Goal: Task Accomplishment & Management: Use online tool/utility

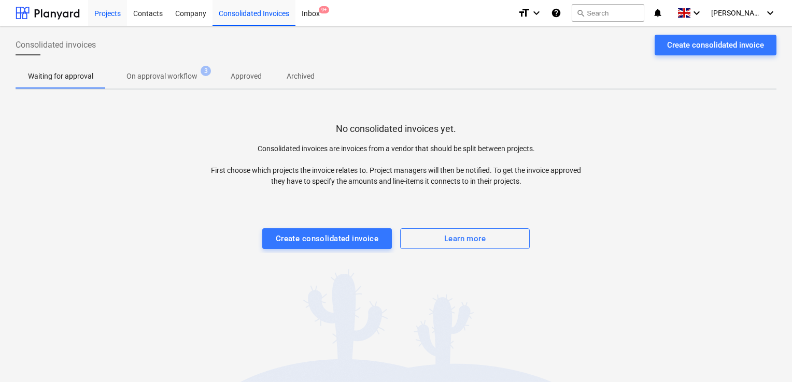
click at [108, 22] on div "Projects" at bounding box center [107, 12] width 39 height 26
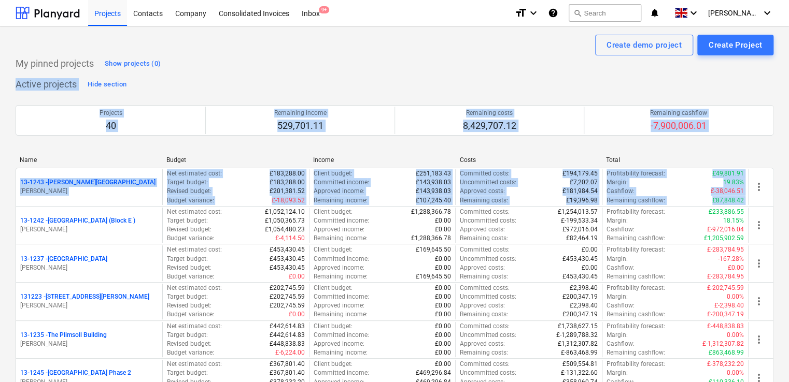
drag, startPoint x: 788, startPoint y: 73, endPoint x: 791, endPoint y: 179, distance: 106.8
click at [789, 179] on html "Projects Contacts Company Consolidated Invoices Inbox 9+ format_size keyboard_a…" at bounding box center [394, 191] width 789 height 382
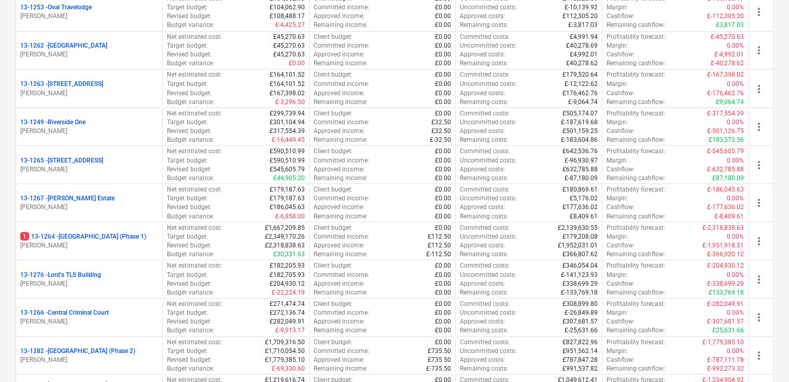
scroll to position [908, 0]
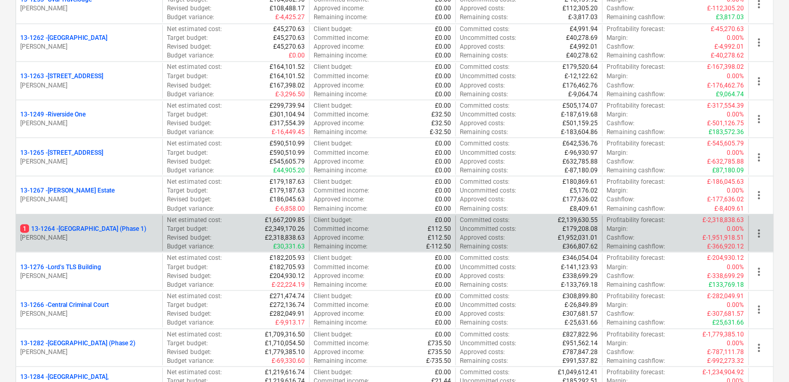
click at [129, 227] on p "1 13-1264 - [GEOGRAPHIC_DATA] (Phase 1)" at bounding box center [83, 228] width 126 height 9
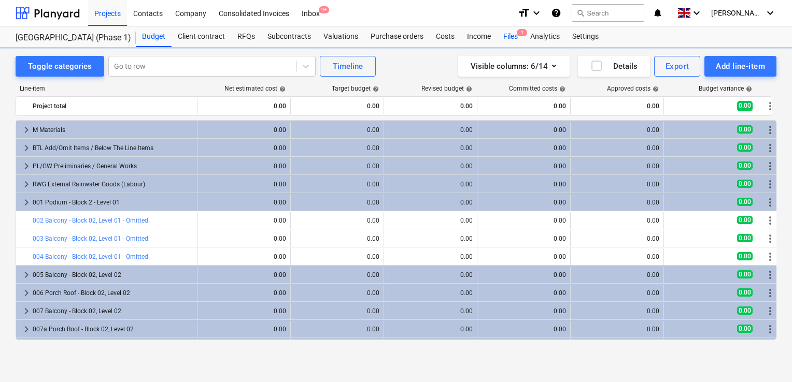
click at [510, 34] on div "Files 1" at bounding box center [510, 36] width 27 height 21
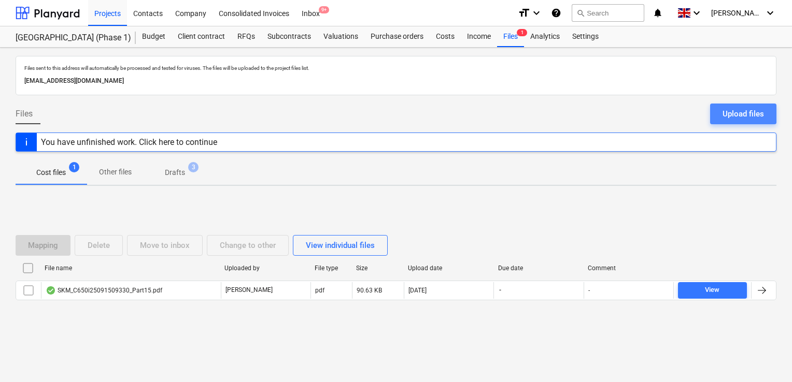
click at [730, 115] on div "Upload files" at bounding box center [742, 113] width 41 height 13
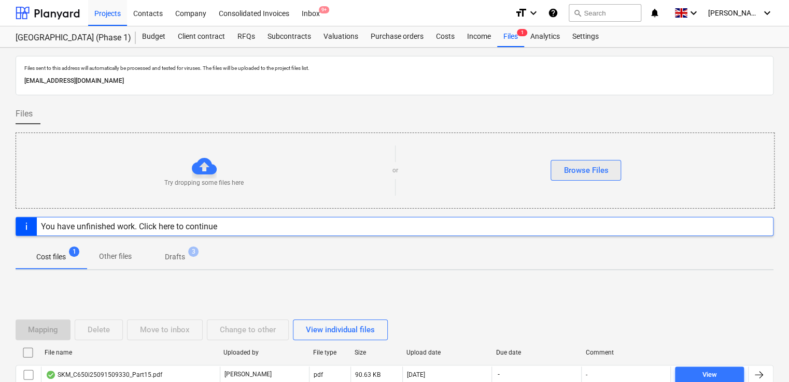
click at [596, 170] on div "Browse Files" at bounding box center [585, 170] width 45 height 13
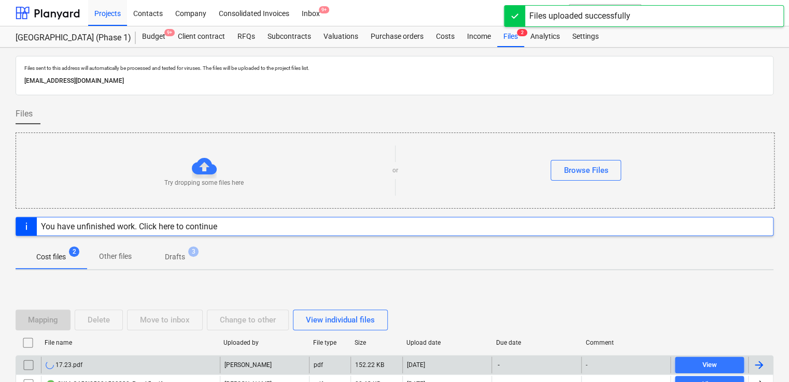
click at [140, 360] on div "17.23.pdf" at bounding box center [130, 365] width 179 height 17
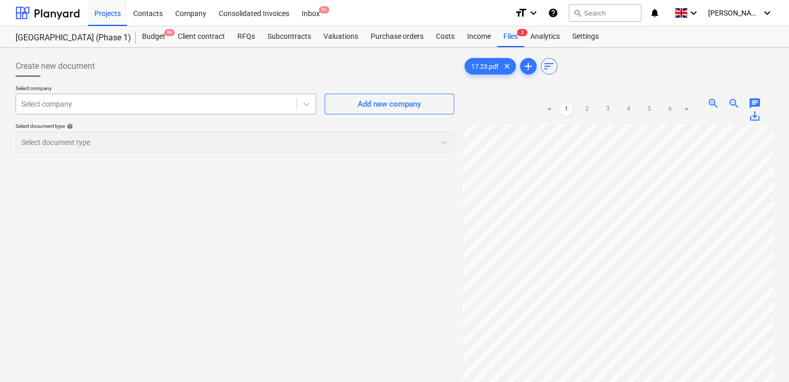
click at [170, 104] on div at bounding box center [156, 104] width 270 height 10
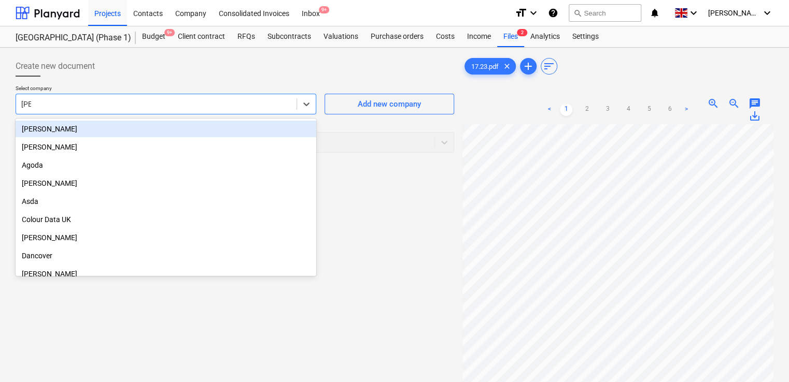
type input "dan"
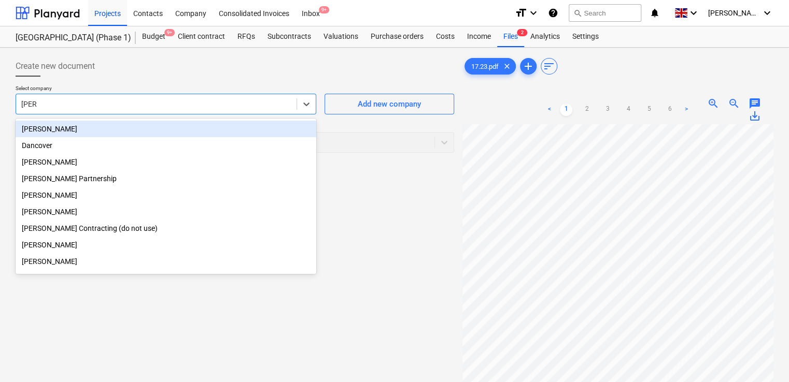
click at [148, 130] on div "[PERSON_NAME]" at bounding box center [166, 129] width 301 height 17
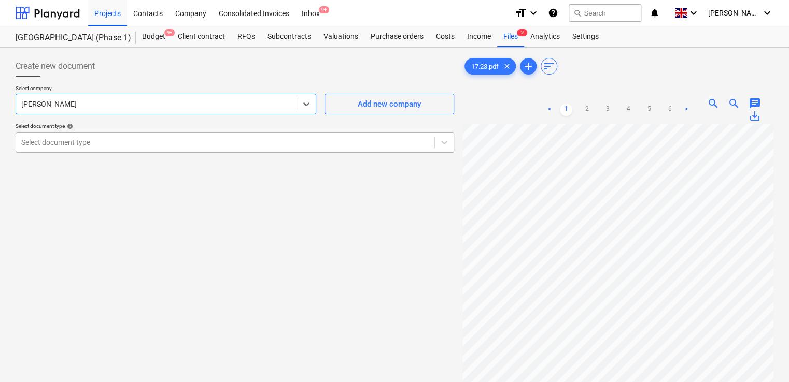
click at [137, 152] on div "Select document type" at bounding box center [235, 142] width 438 height 21
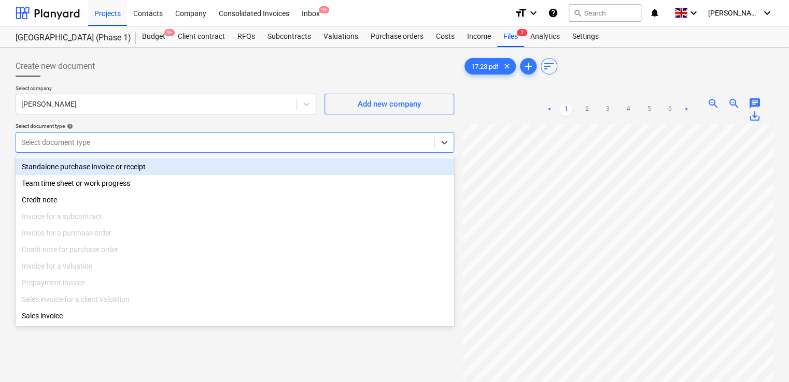
click at [132, 168] on div "Standalone purchase invoice or receipt" at bounding box center [235, 167] width 438 height 17
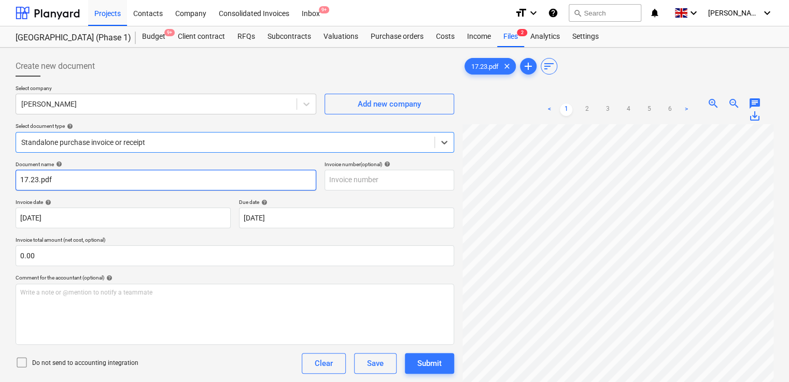
click at [75, 177] on input "17.23.pdf" at bounding box center [166, 180] width 301 height 21
type input "17/23"
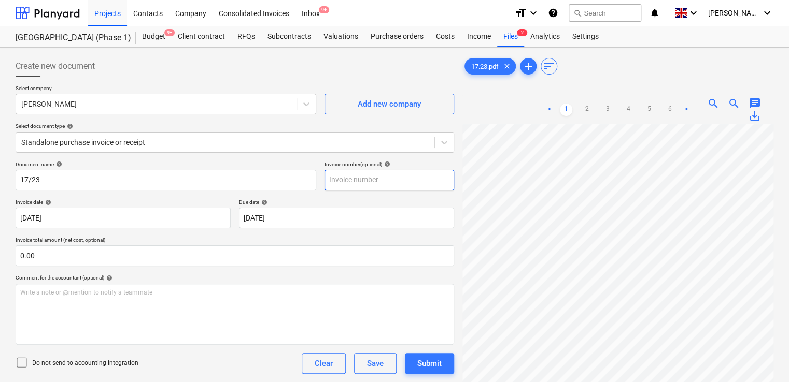
click at [350, 181] on input "text" at bounding box center [389, 180] width 130 height 21
type input "17/23"
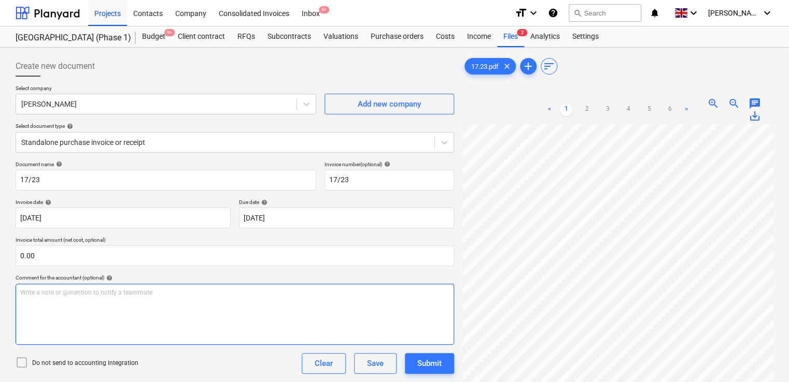
click at [198, 287] on div "Write a note or @mention to notify a teammate [PERSON_NAME]" at bounding box center [235, 314] width 438 height 61
click at [24, 362] on icon at bounding box center [22, 363] width 12 height 12
click at [199, 364] on div "Do not send to accounting integration Clear Save Submit" at bounding box center [235, 363] width 438 height 21
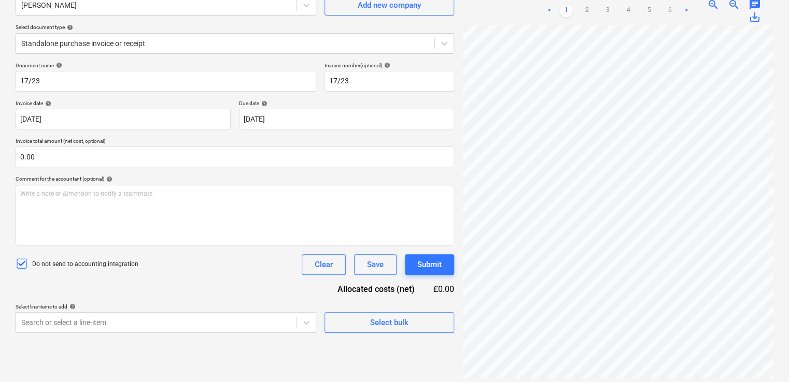
scroll to position [104, 0]
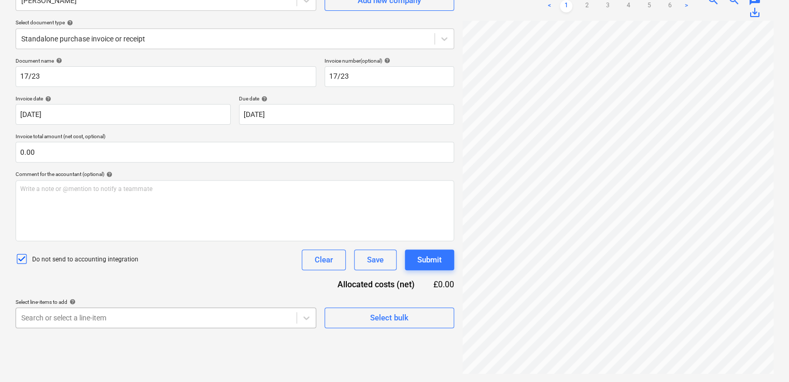
click at [187, 279] on body "Projects Contacts Company Consolidated Invoices Inbox 9+ format_size keyboard_a…" at bounding box center [394, 87] width 789 height 382
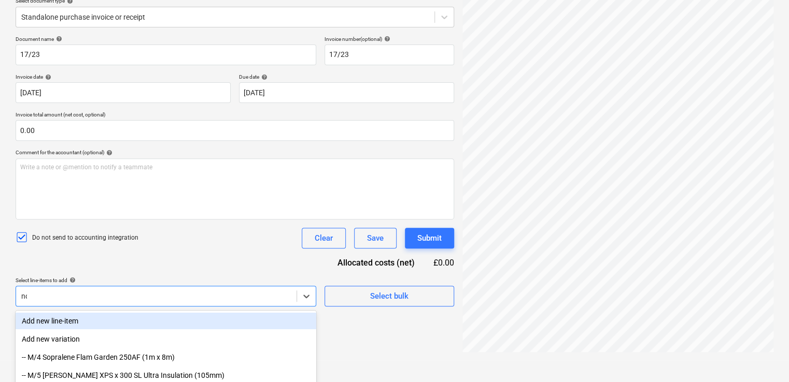
type input "non"
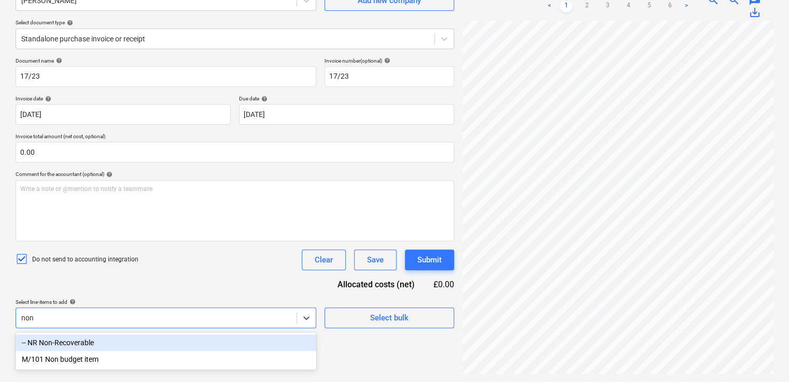
click at [158, 341] on div "-- NR Non-Recoverable" at bounding box center [166, 343] width 301 height 17
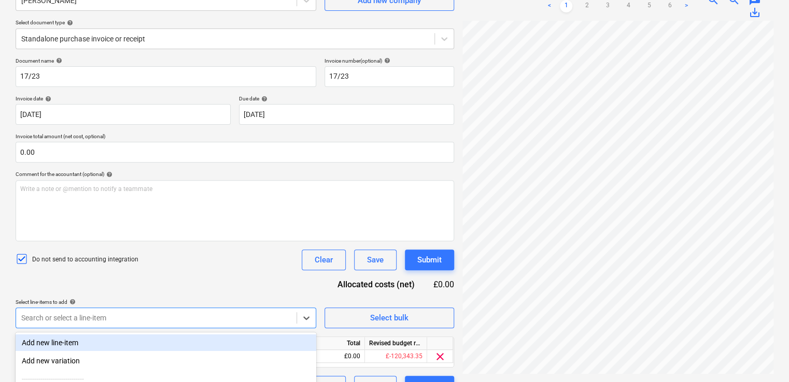
click at [163, 283] on div "Document name help 17/23 Invoice number (optional) help 17/23 Invoice date help…" at bounding box center [235, 227] width 438 height 339
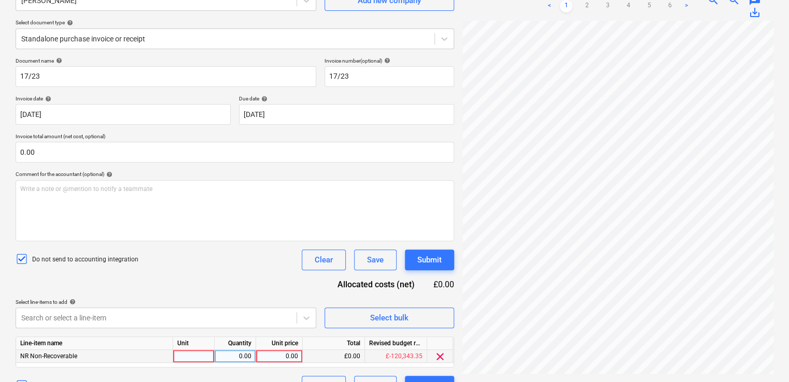
click at [187, 356] on div at bounding box center [193, 356] width 41 height 13
type input "item"
type input "82.39"
click at [194, 286] on div "Document name help 17/23 Invoice number (optional) help 17/23 Invoice date help…" at bounding box center [235, 227] width 438 height 339
click at [425, 254] on div "Submit" at bounding box center [429, 259] width 24 height 13
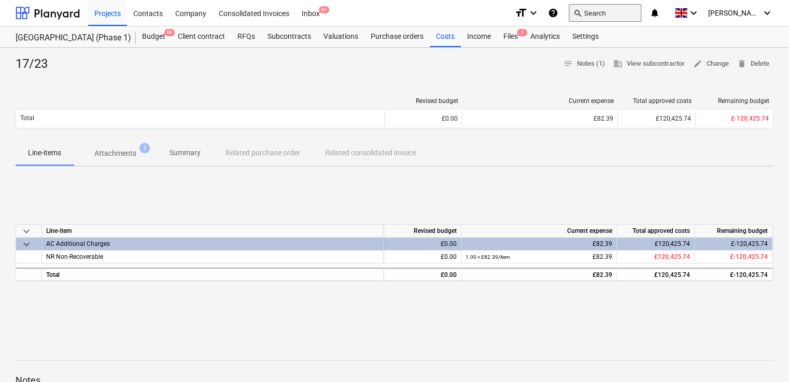
click at [631, 7] on button "search Search" at bounding box center [604, 13] width 73 height 18
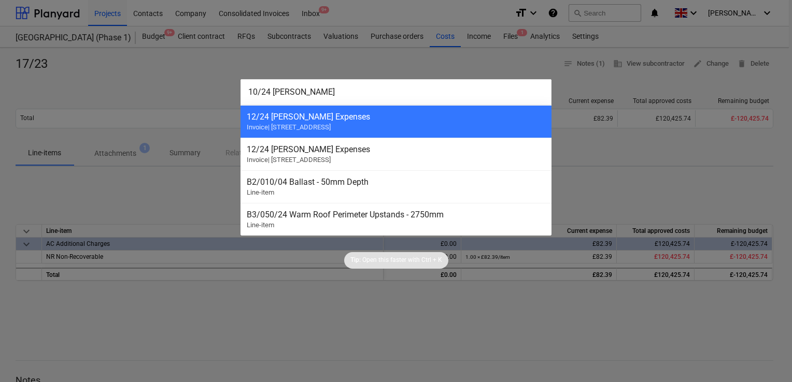
type input "10/24 dan"
click at [137, 16] on div at bounding box center [396, 191] width 792 height 382
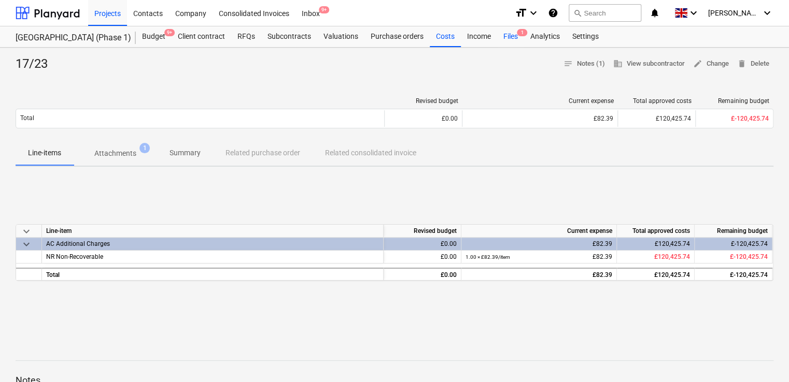
click at [507, 35] on div "Files 1" at bounding box center [510, 36] width 27 height 21
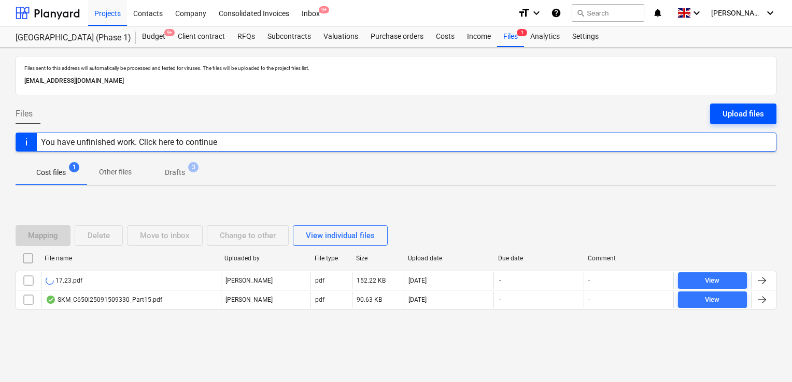
click at [719, 115] on button "Upload files" at bounding box center [743, 114] width 66 height 21
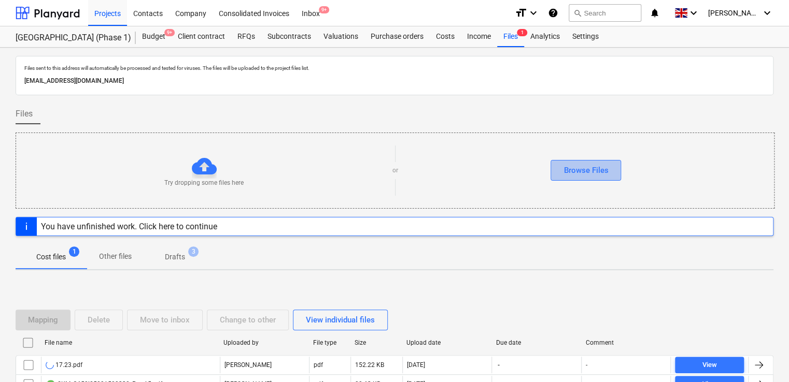
click at [591, 170] on div "Browse Files" at bounding box center [585, 170] width 45 height 13
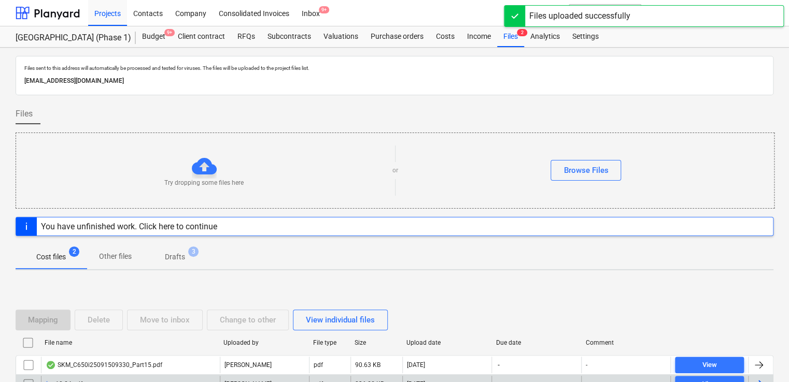
click at [129, 379] on div "10.24.pdf" at bounding box center [130, 384] width 179 height 17
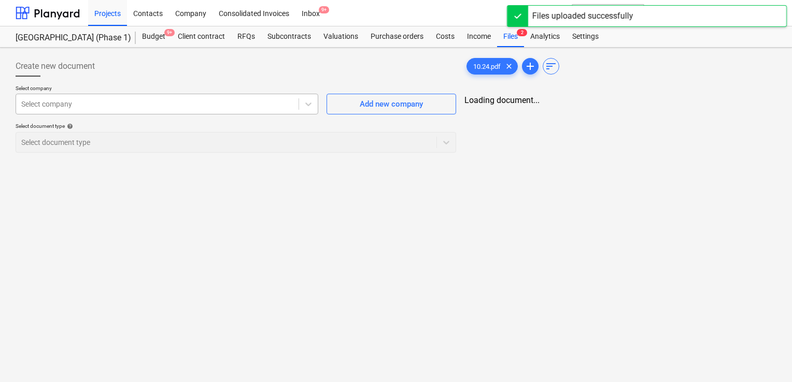
click at [215, 106] on div at bounding box center [157, 104] width 272 height 10
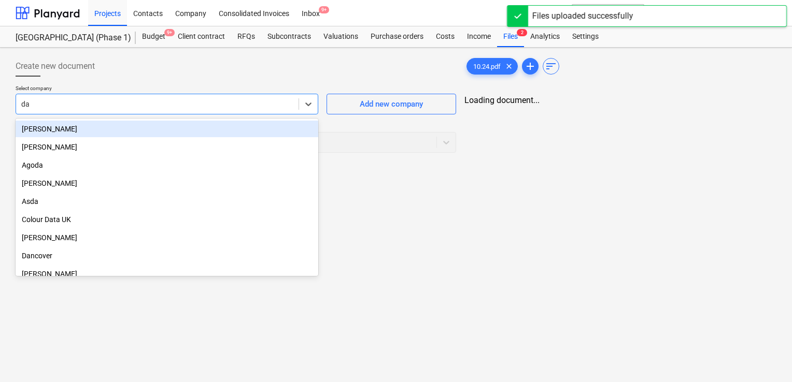
type input "dan"
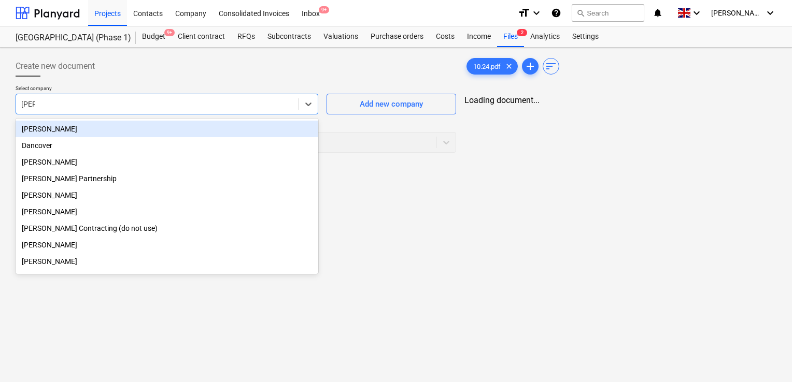
click at [199, 130] on div "[PERSON_NAME]" at bounding box center [167, 129] width 303 height 17
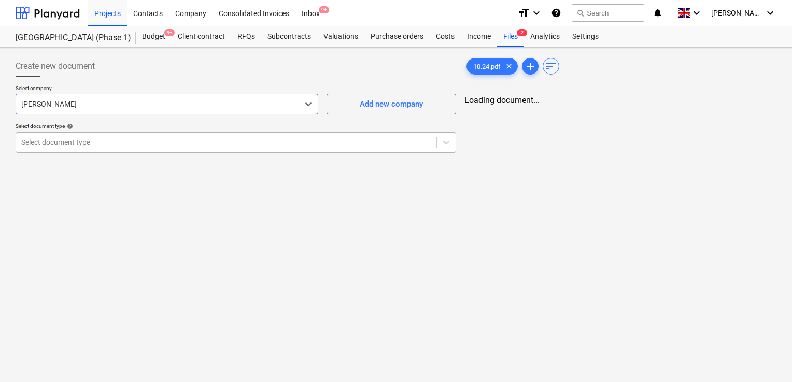
click at [168, 145] on div at bounding box center [226, 142] width 410 height 10
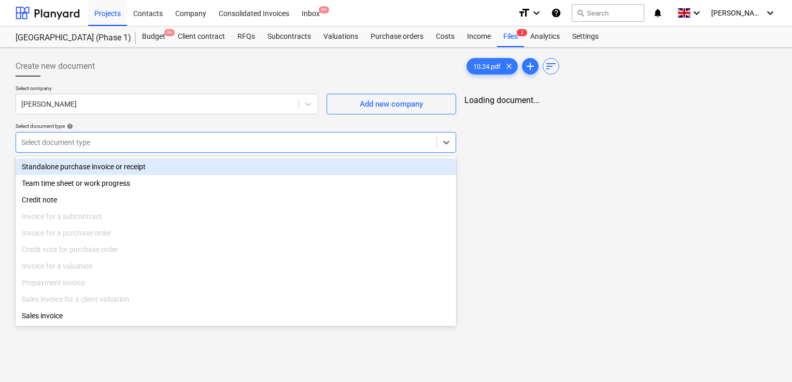
click at [145, 171] on div "Standalone purchase invoice or receipt" at bounding box center [236, 167] width 440 height 17
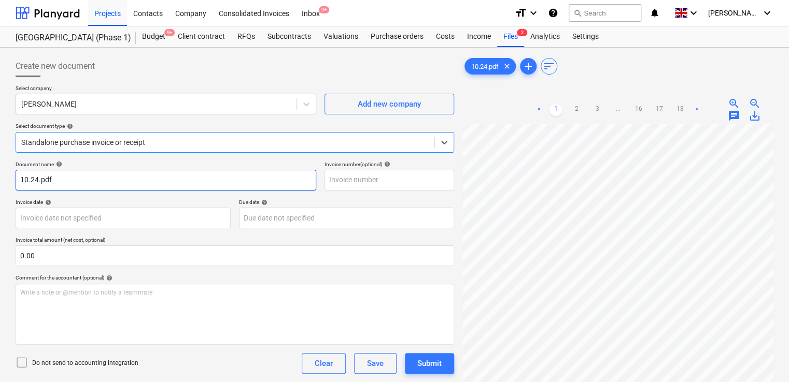
click at [62, 176] on input "10.24.pdf" at bounding box center [166, 180] width 301 height 21
type input "10/24"
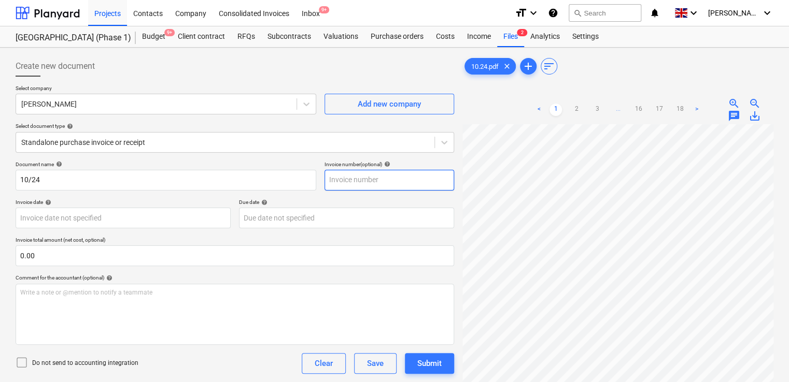
click at [333, 182] on input "text" at bounding box center [389, 180] width 130 height 21
type input "10/24"
click at [149, 280] on div "Comment for the accountant (optional) help" at bounding box center [235, 278] width 438 height 7
click at [24, 362] on icon at bounding box center [22, 363] width 12 height 12
click at [206, 370] on div "Do not send to accounting integration Clear Save Submit" at bounding box center [235, 363] width 438 height 21
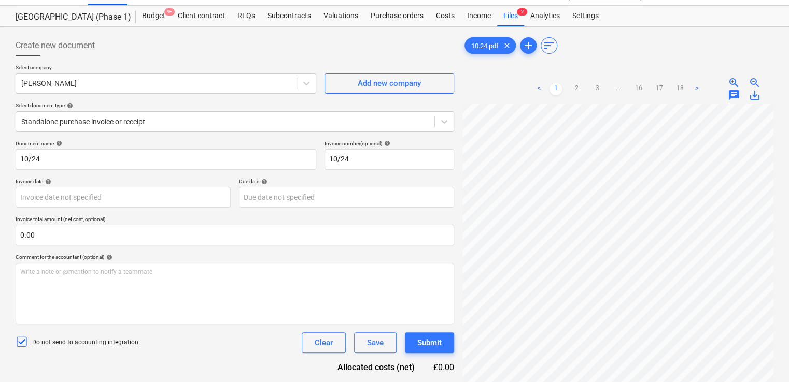
scroll to position [104, 0]
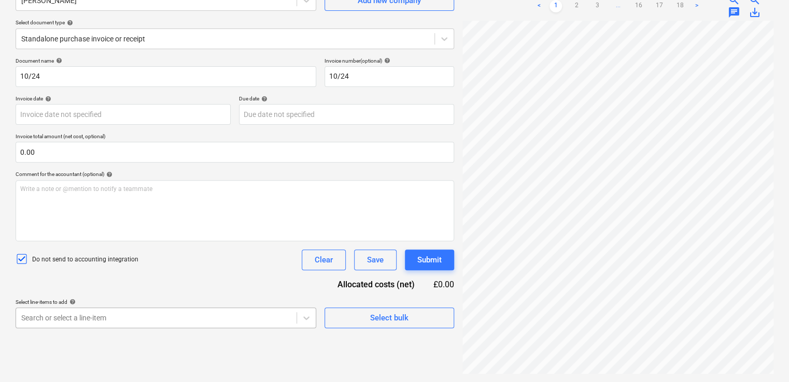
click at [273, 279] on body "Projects Contacts Company Consolidated Invoices Inbox 9+ format_size keyboard_a…" at bounding box center [394, 87] width 789 height 382
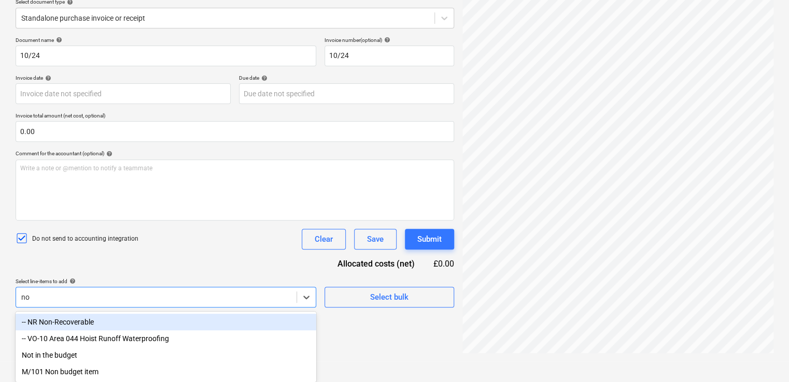
type input "non"
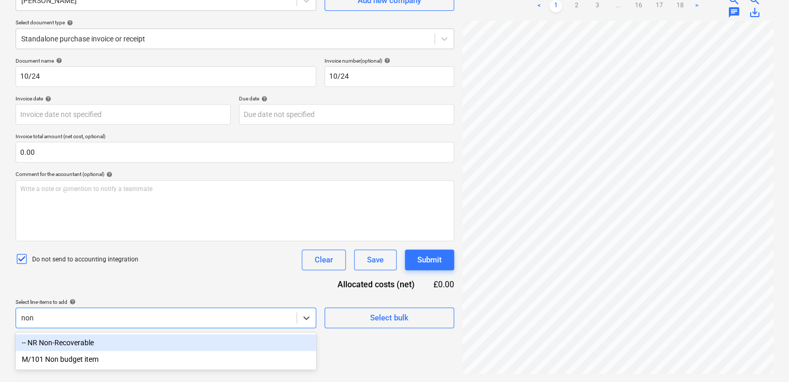
click at [37, 342] on div "-- NR Non-Recoverable" at bounding box center [166, 343] width 301 height 17
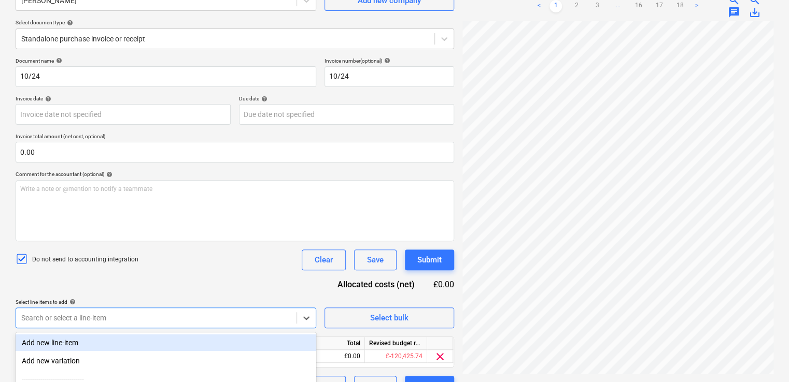
click at [208, 255] on div "Do not send to accounting integration Clear Save Submit" at bounding box center [235, 260] width 438 height 21
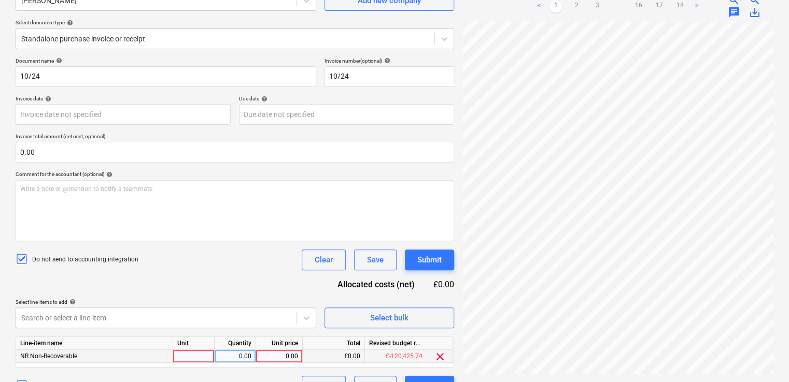
click at [187, 358] on div at bounding box center [193, 356] width 41 height 13
type input "item"
click at [278, 355] on div "0.00" at bounding box center [279, 356] width 38 height 13
type input "19.84"
click at [220, 250] on div "Do not send to accounting integration Clear Save Submit" at bounding box center [235, 260] width 438 height 21
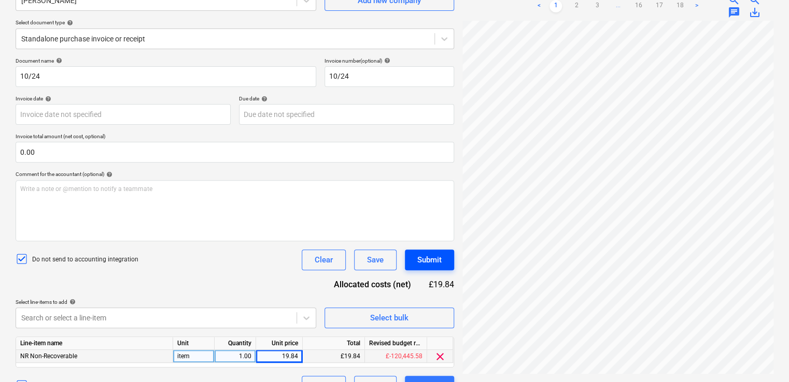
click at [437, 254] on div "Submit" at bounding box center [429, 259] width 24 height 13
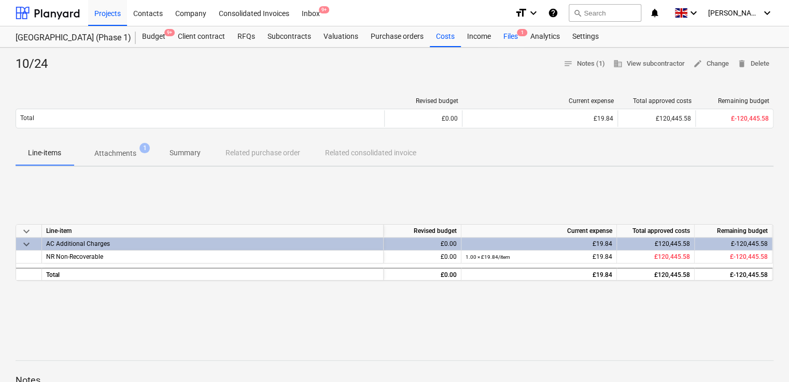
click at [505, 35] on div "Files 1" at bounding box center [510, 36] width 27 height 21
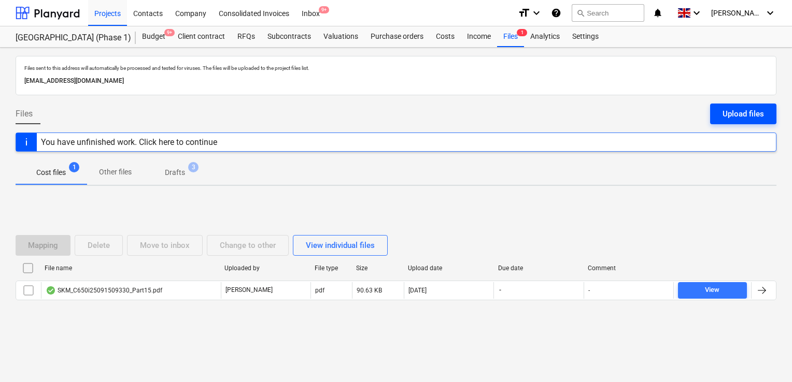
click at [726, 112] on div "Upload files" at bounding box center [742, 113] width 41 height 13
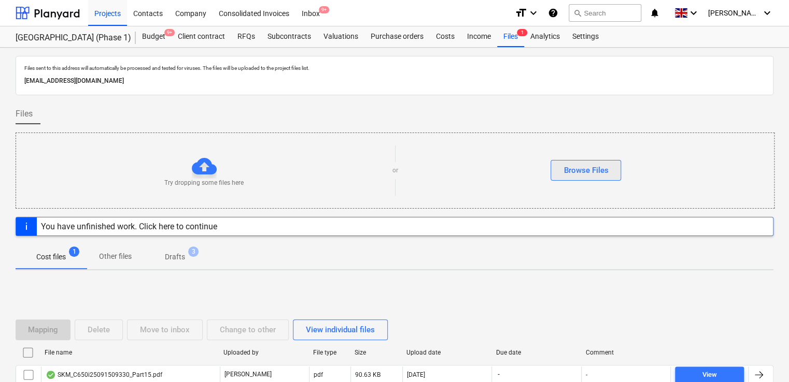
click at [597, 171] on div "Browse Files" at bounding box center [585, 170] width 45 height 13
click at [574, 170] on div "Browse Files" at bounding box center [585, 170] width 45 height 13
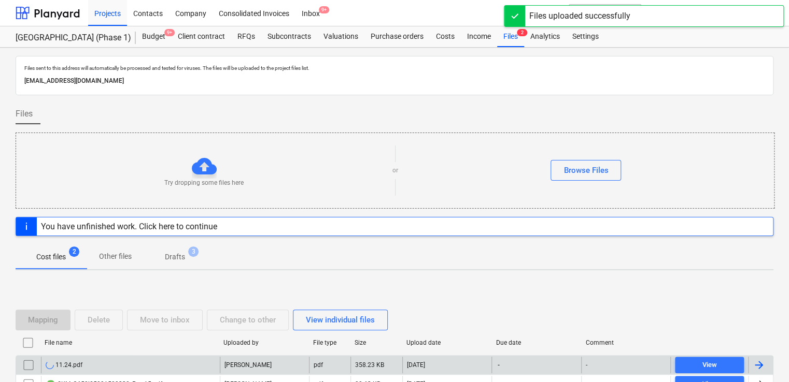
click at [116, 367] on div "11.24.pdf" at bounding box center [130, 365] width 179 height 17
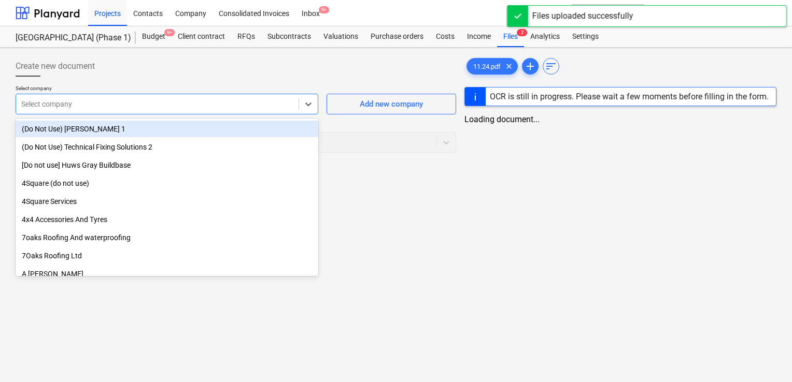
click at [149, 98] on div "Select company" at bounding box center [157, 104] width 282 height 15
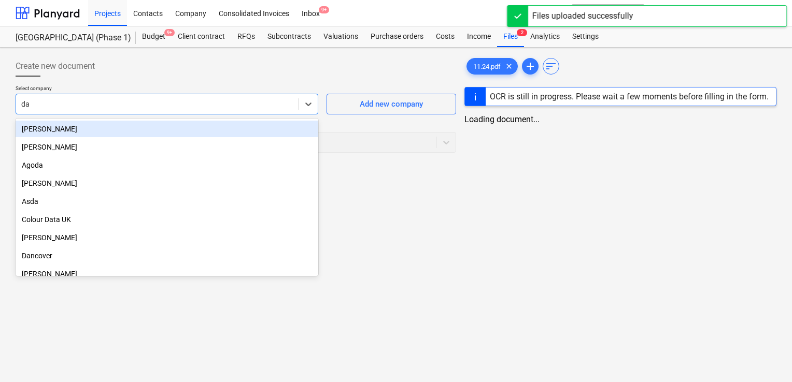
type input "dan"
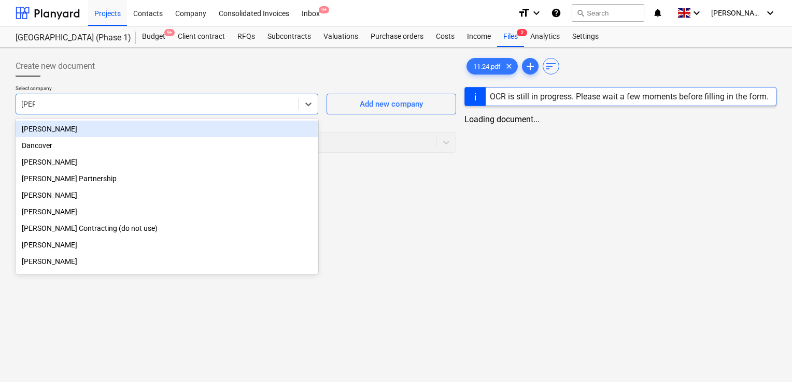
click at [122, 130] on div "[PERSON_NAME]" at bounding box center [167, 129] width 303 height 17
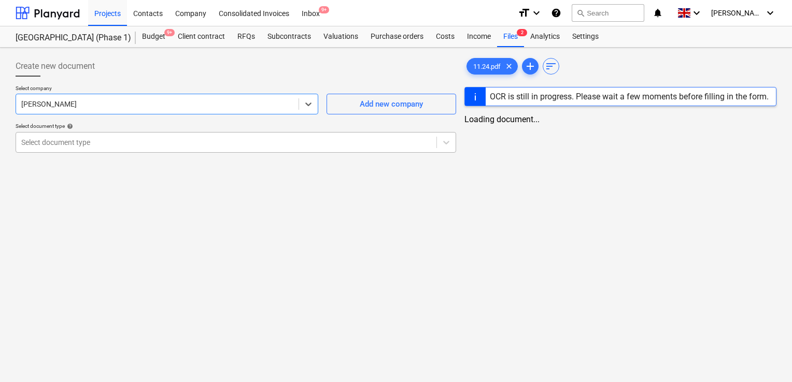
click at [111, 144] on div at bounding box center [226, 142] width 410 height 10
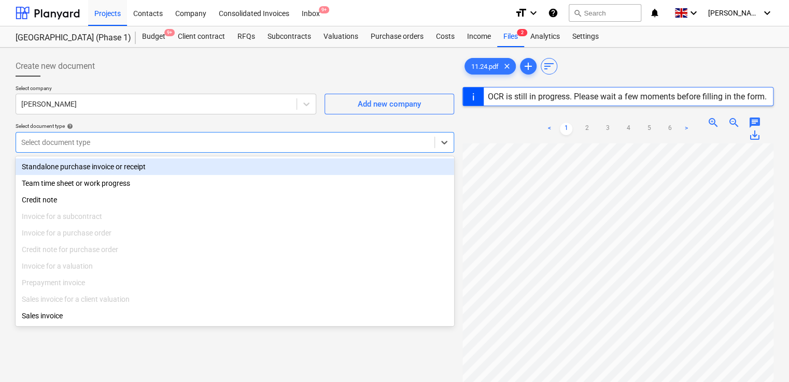
click at [98, 166] on div "Standalone purchase invoice or receipt" at bounding box center [235, 167] width 438 height 17
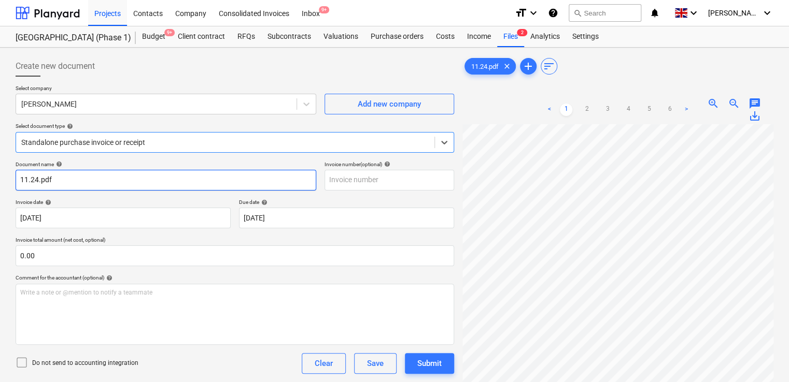
click at [89, 184] on input "11.24.pdf" at bounding box center [166, 180] width 301 height 21
type input "11/24"
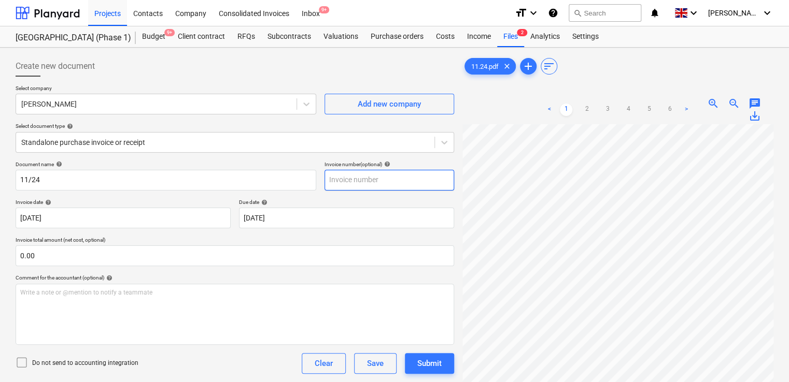
click at [354, 180] on input "text" at bounding box center [389, 180] width 130 height 21
type input "11/24"
click at [226, 279] on div "Comment for the accountant (optional) help" at bounding box center [235, 278] width 438 height 7
click at [20, 360] on icon at bounding box center [22, 363] width 12 height 12
click at [186, 364] on div "Do not send to accounting integration Clear Save Submit" at bounding box center [235, 363] width 438 height 21
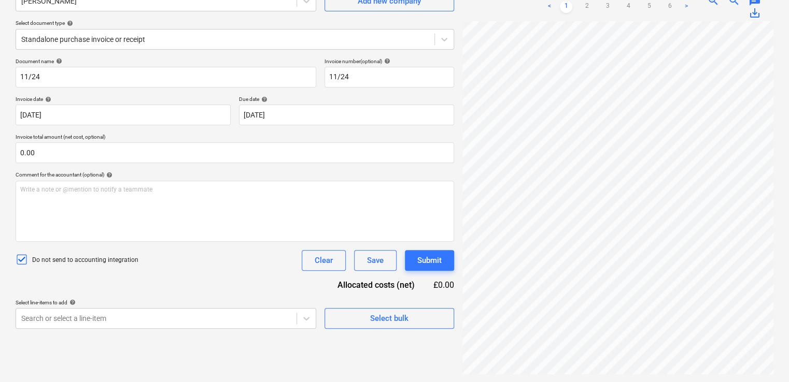
scroll to position [104, 0]
click at [205, 279] on body "Projects Contacts Company Consolidated Invoices Inbox 9+ format_size keyboard_a…" at bounding box center [394, 87] width 789 height 382
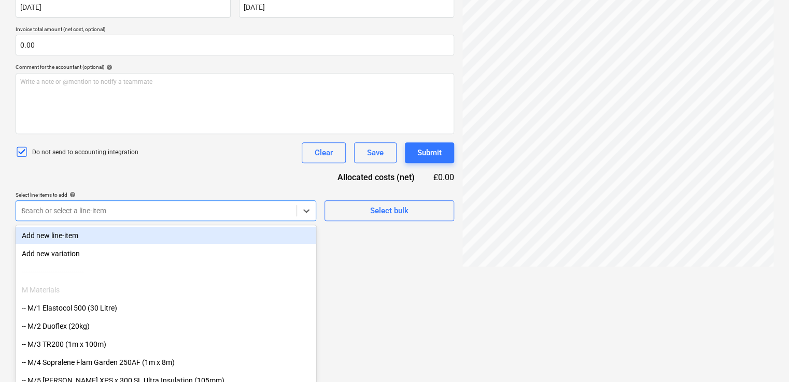
type input "non"
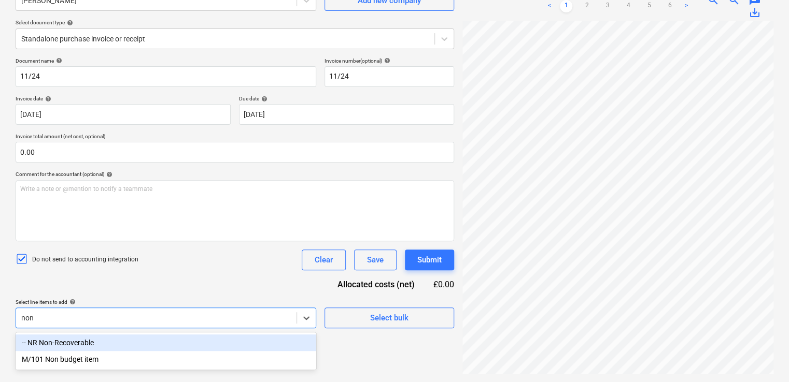
click at [88, 345] on div "-- NR Non-Recoverable" at bounding box center [166, 343] width 301 height 17
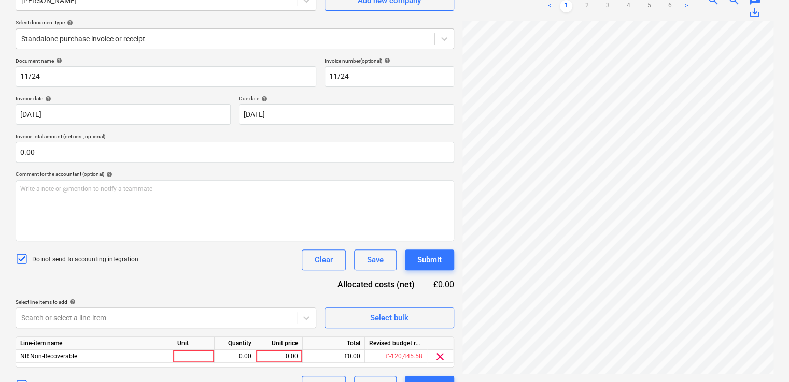
click at [183, 266] on div "Do not send to accounting integration Clear Save Submit" at bounding box center [235, 260] width 438 height 21
click at [194, 355] on div at bounding box center [193, 356] width 41 height 13
type input "item"
type input "74.65"
click at [229, 268] on div "Do not send to accounting integration Clear Save Submit" at bounding box center [235, 260] width 438 height 21
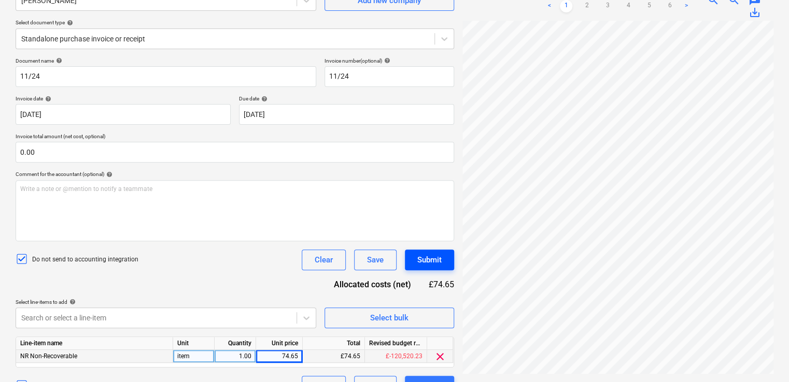
click at [423, 261] on div "Submit" at bounding box center [429, 259] width 24 height 13
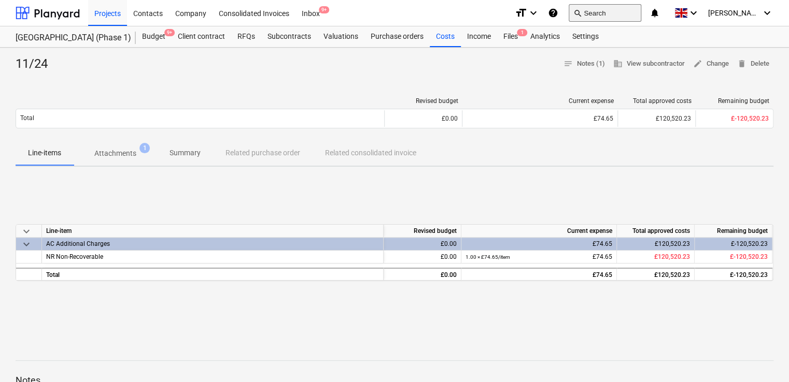
click at [616, 12] on button "search Search" at bounding box center [604, 13] width 73 height 18
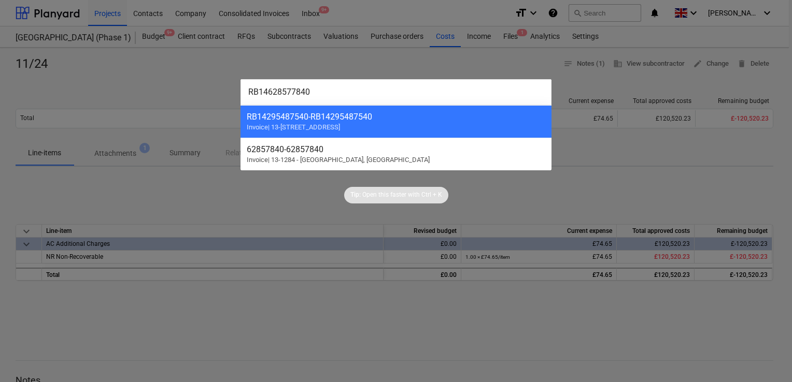
type input "RB14628577840"
click at [436, 59] on div at bounding box center [396, 191] width 792 height 382
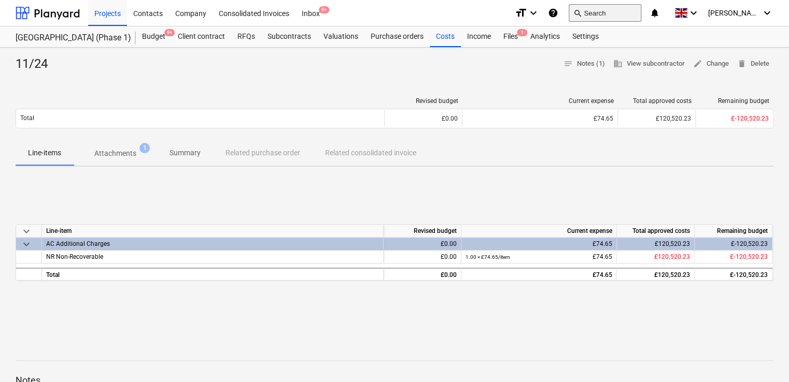
click at [619, 15] on button "search Search" at bounding box center [604, 13] width 73 height 18
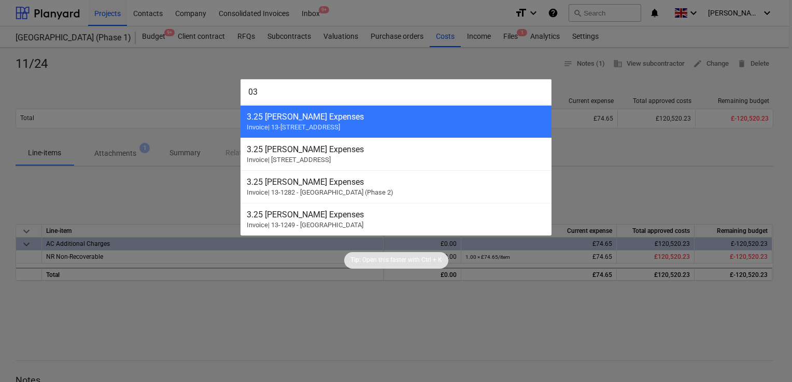
type input "0"
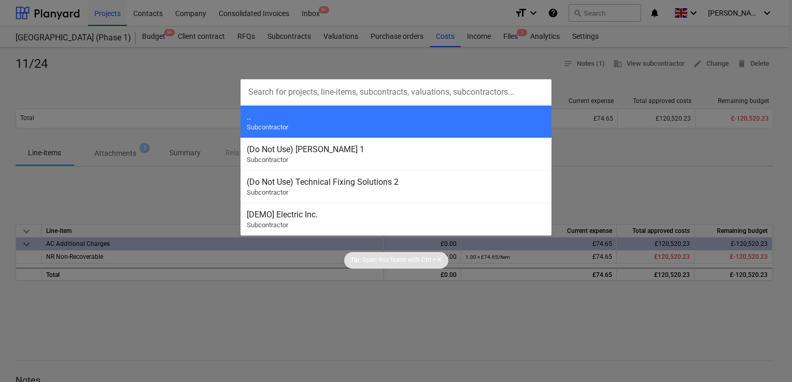
click at [145, 10] on div at bounding box center [396, 191] width 792 height 382
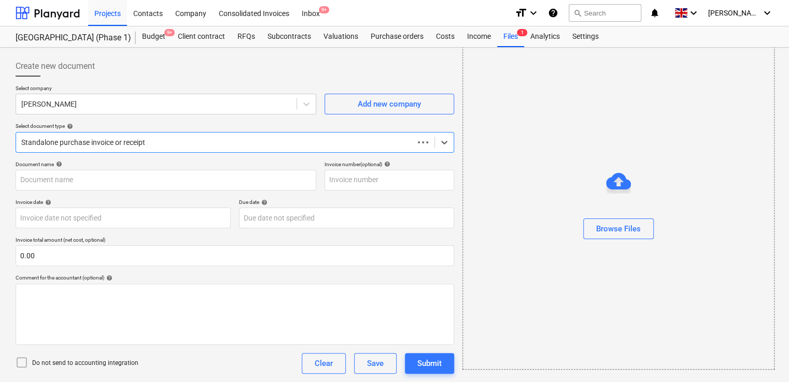
scroll to position [58, 0]
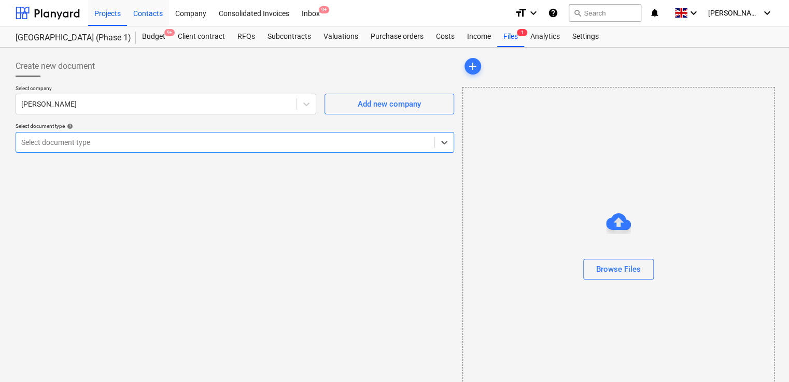
click at [152, 12] on div "Contacts" at bounding box center [148, 12] width 42 height 26
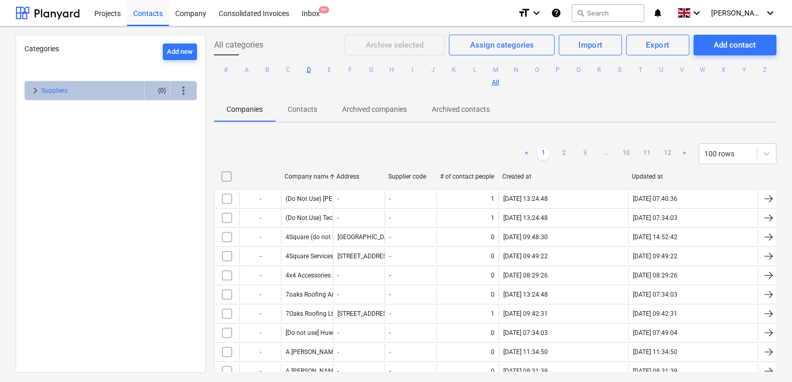
click at [315, 69] on button "D" at bounding box center [309, 70] width 12 height 12
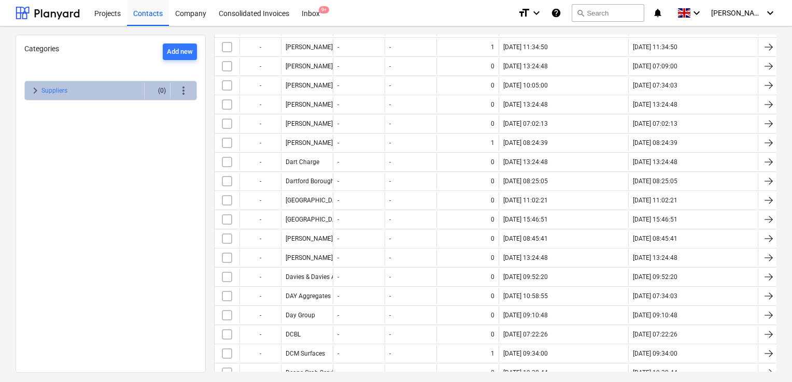
scroll to position [282, 0]
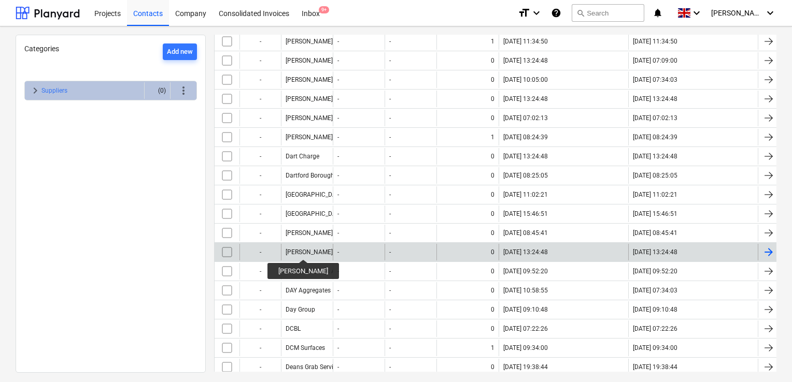
click at [296, 250] on div "[PERSON_NAME]" at bounding box center [309, 252] width 47 height 7
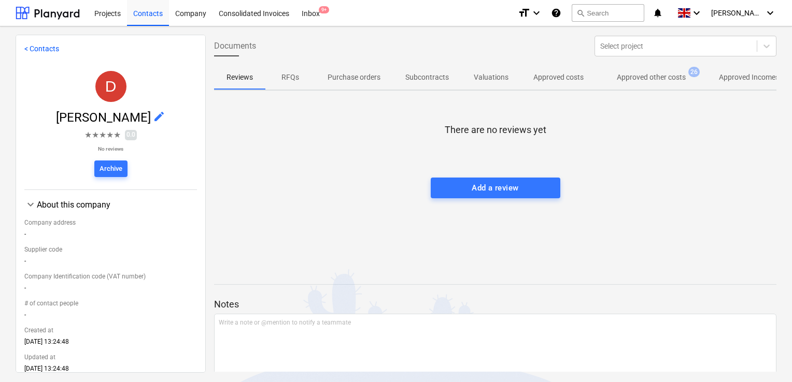
click at [624, 82] on p "Approved other costs" at bounding box center [651, 77] width 69 height 11
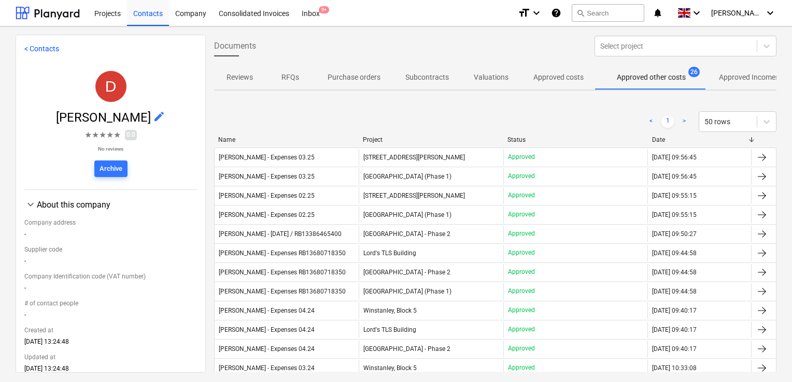
click at [436, 142] on div "Project" at bounding box center [431, 139] width 136 height 7
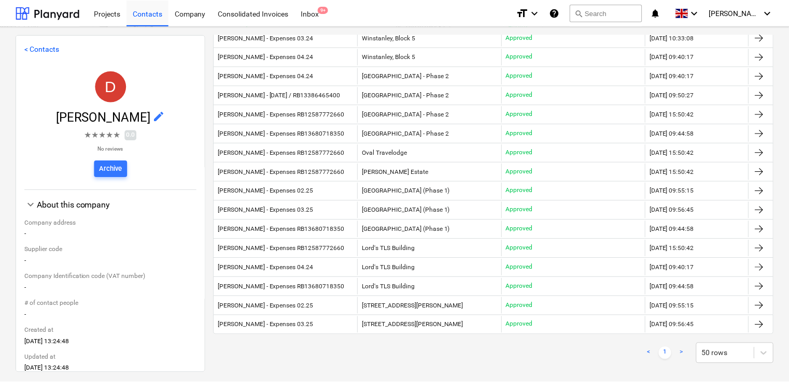
scroll to position [312, 0]
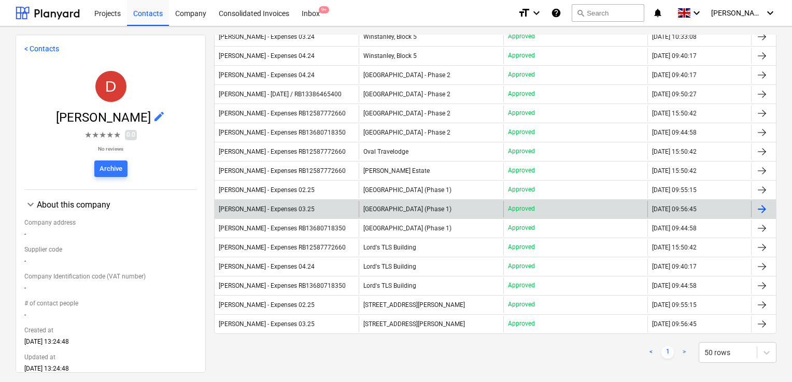
click at [332, 204] on div "[PERSON_NAME] - Expenses 03.25" at bounding box center [287, 209] width 144 height 17
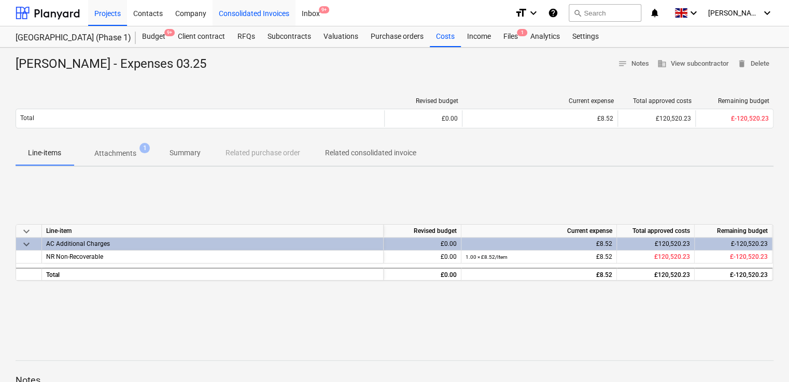
click at [264, 13] on div "Consolidated Invoices" at bounding box center [253, 12] width 83 height 26
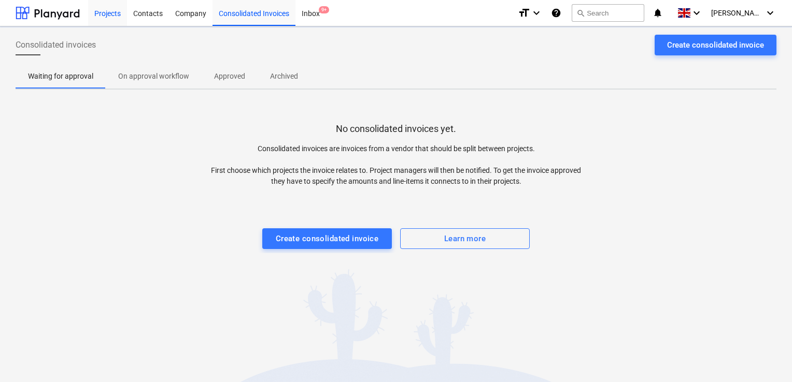
click at [105, 17] on div "Projects" at bounding box center [107, 12] width 39 height 26
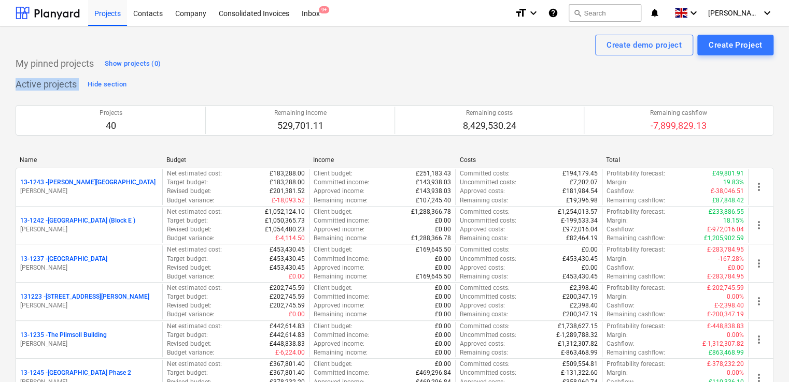
drag, startPoint x: 788, startPoint y: 69, endPoint x: 790, endPoint y: 89, distance: 19.8
click at [789, 89] on html "Projects Contacts Company Consolidated Invoices Inbox 9+ format_size keyboard_a…" at bounding box center [394, 191] width 789 height 382
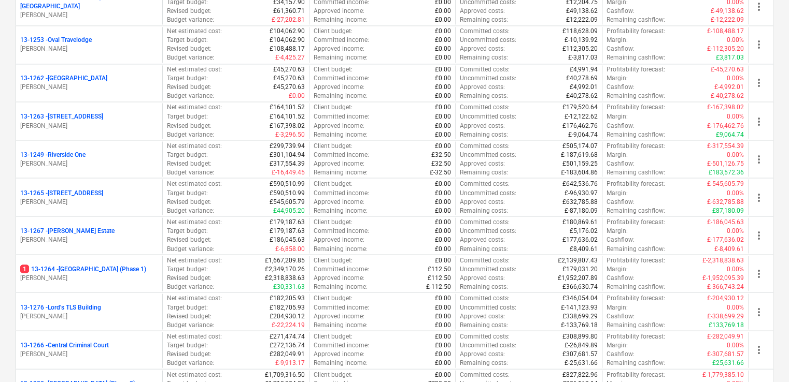
scroll to position [887, 0]
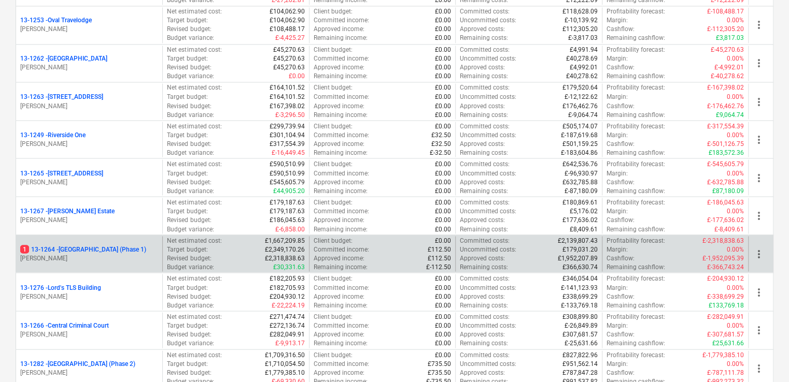
click at [86, 249] on p "1 13-1264 - [GEOGRAPHIC_DATA] (Phase 1)" at bounding box center [83, 249] width 126 height 9
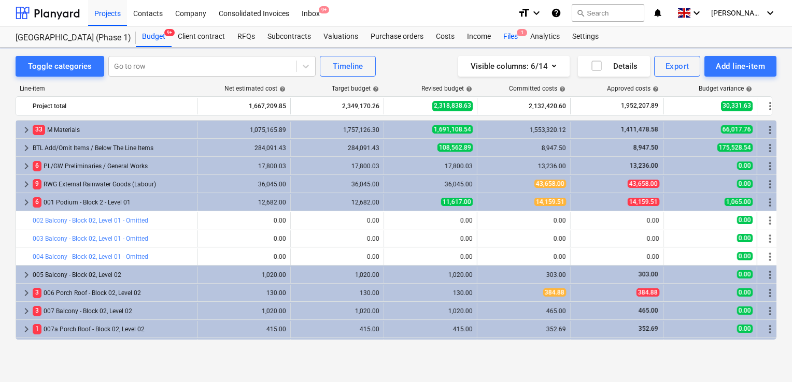
click at [504, 36] on div "Files 1" at bounding box center [510, 36] width 27 height 21
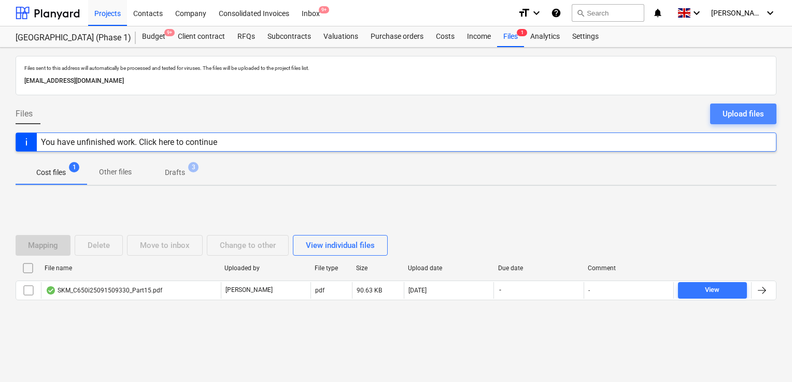
click at [726, 113] on div "Upload files" at bounding box center [742, 113] width 41 height 13
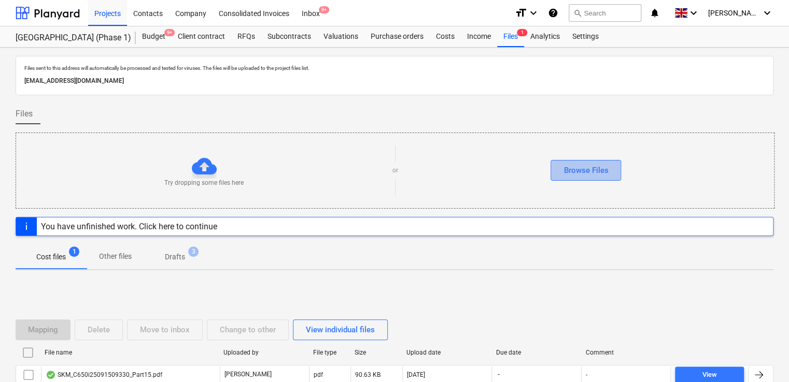
click at [587, 174] on div "Browse Files" at bounding box center [585, 170] width 45 height 13
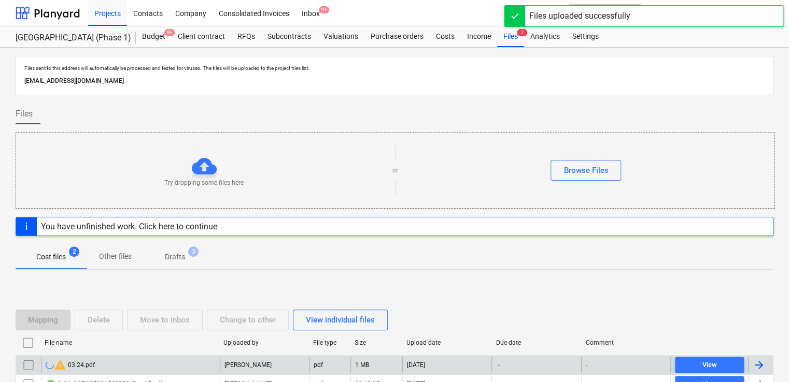
click at [124, 361] on div "warning 03.24.pdf" at bounding box center [130, 365] width 179 height 17
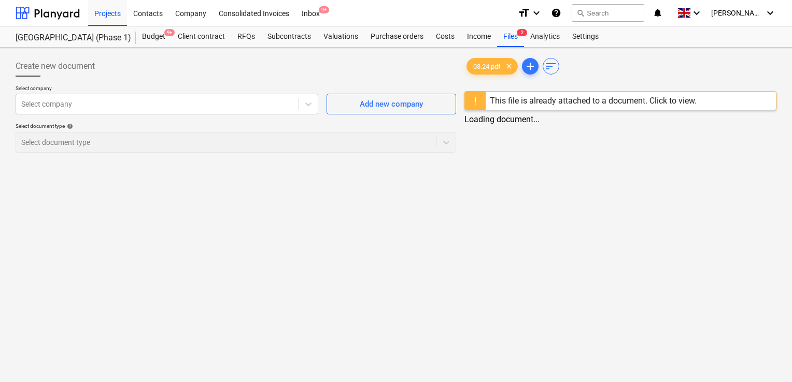
click at [660, 96] on div "This file is already attached to a document. Click to view." at bounding box center [593, 101] width 207 height 10
click at [206, 107] on div at bounding box center [157, 104] width 272 height 10
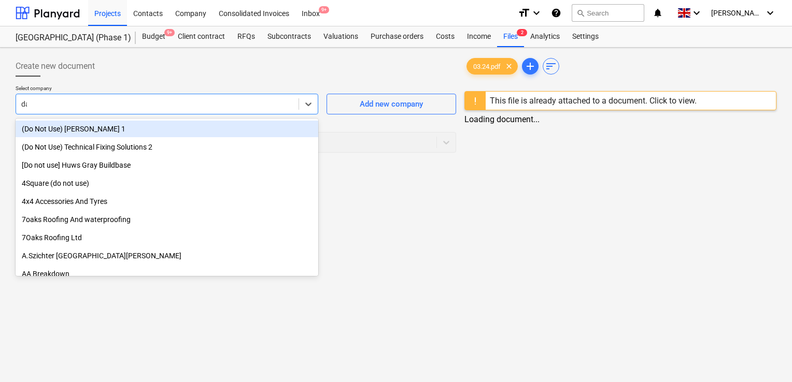
type input "dav"
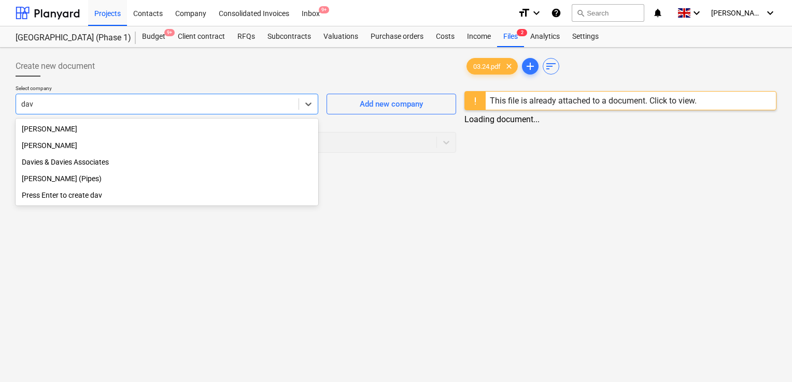
click at [127, 138] on div "[PERSON_NAME]" at bounding box center [167, 145] width 303 height 17
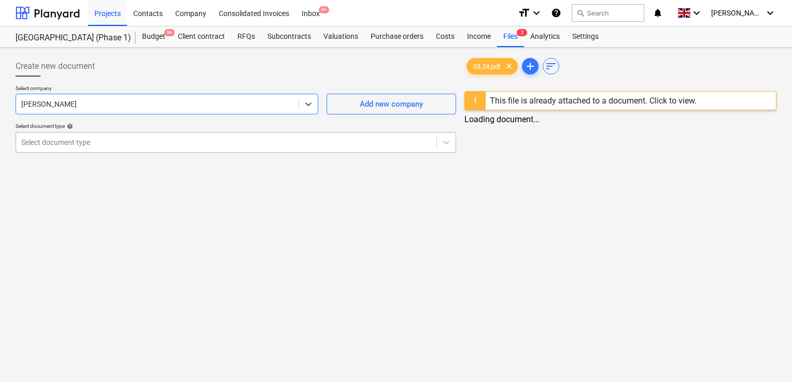
click at [127, 147] on div at bounding box center [226, 142] width 410 height 10
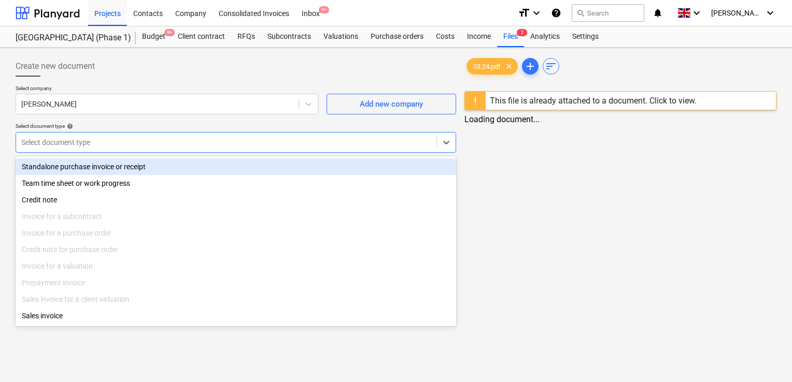
click at [112, 169] on div "Standalone purchase invoice or receipt" at bounding box center [236, 167] width 440 height 17
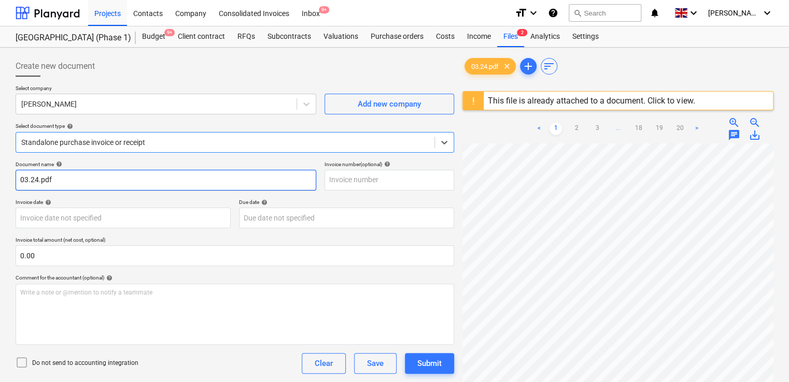
click at [86, 179] on input "03.24.pdf" at bounding box center [166, 180] width 301 height 21
type input "03.24"
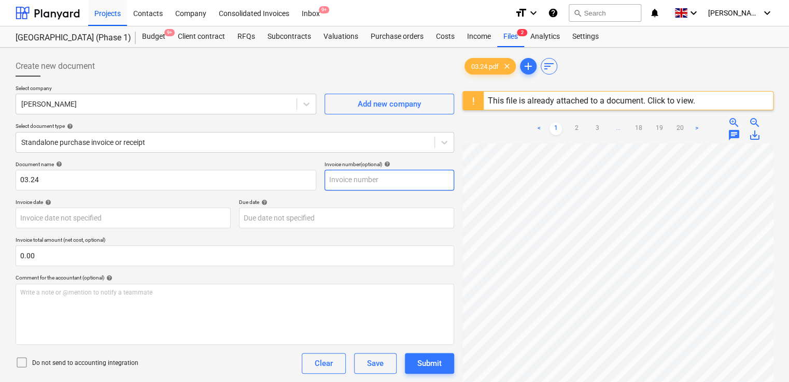
click at [343, 180] on input "text" at bounding box center [389, 180] width 130 height 21
type input "03.24"
click at [364, 202] on div "Due date help" at bounding box center [346, 202] width 215 height 7
click at [226, 277] on div "Comment for the accountant (optional) help" at bounding box center [235, 278] width 438 height 7
click at [23, 363] on icon at bounding box center [22, 363] width 12 height 12
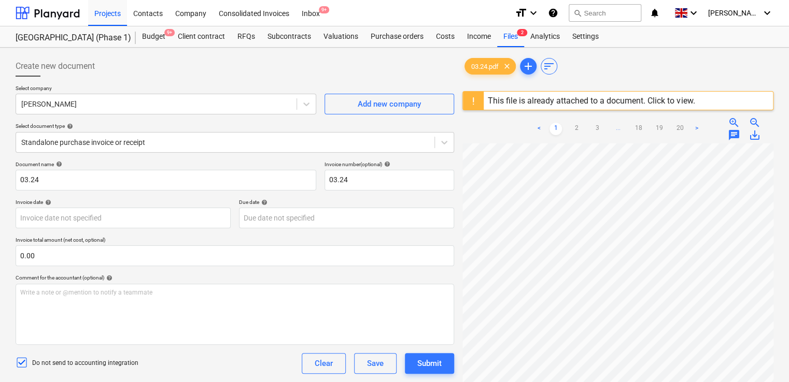
click at [202, 362] on div "Do not send to accounting integration Clear Save Submit" at bounding box center [235, 363] width 438 height 21
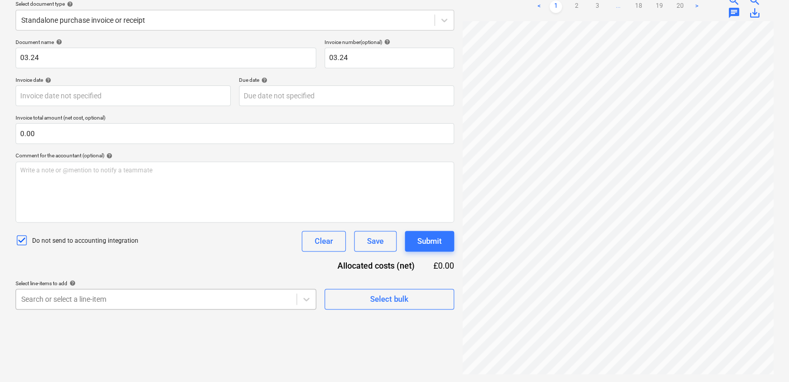
click at [165, 260] on body "Projects Contacts Company Consolidated Invoices Inbox 9+ format_size keyboard_a…" at bounding box center [394, 69] width 789 height 382
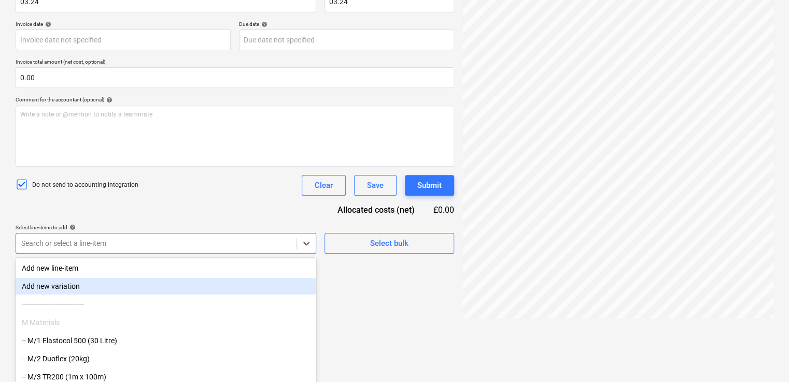
scroll to position [211, 0]
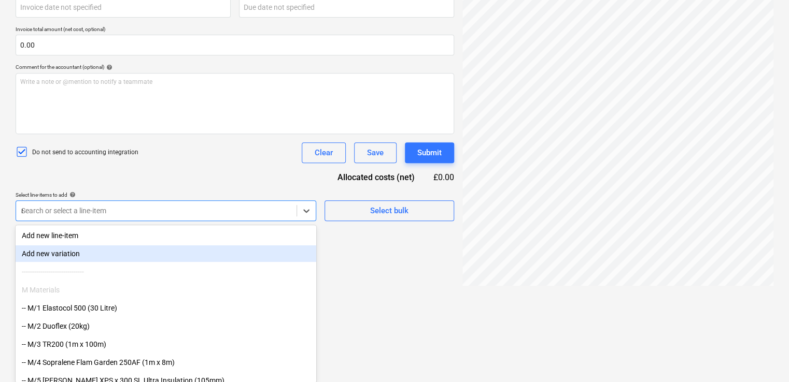
type input "non"
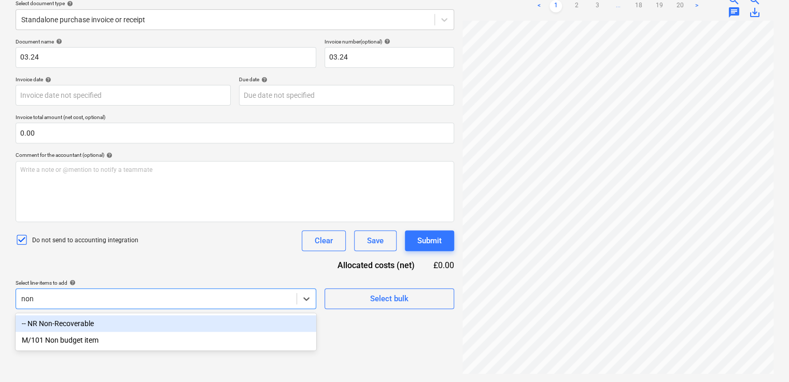
scroll to position [122, 0]
click at [215, 326] on div "-- NR Non-Recoverable" at bounding box center [166, 324] width 301 height 17
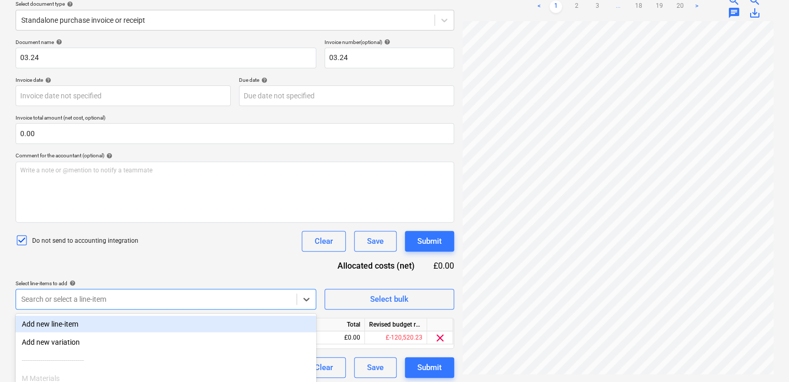
click at [217, 267] on div "Document name help 03.24 Invoice number (optional) help 03.24 Invoice date help…" at bounding box center [235, 208] width 438 height 339
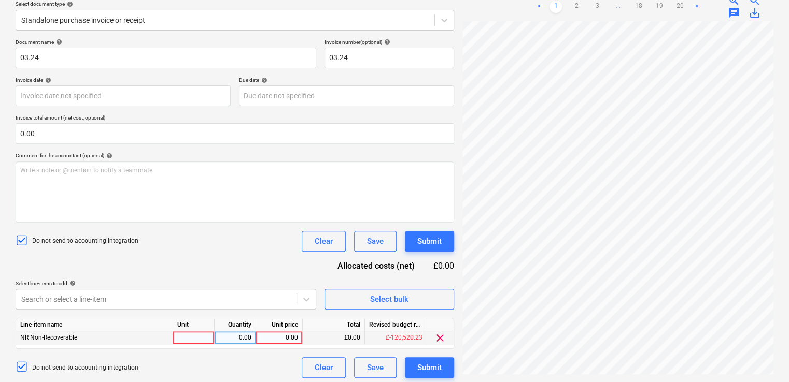
click at [199, 339] on div at bounding box center [193, 338] width 41 height 13
type input "item"
type input "3.31"
click at [226, 259] on div "Document name help 03.24 Invoice number (optional) help 03.24 Invoice date help…" at bounding box center [235, 208] width 438 height 339
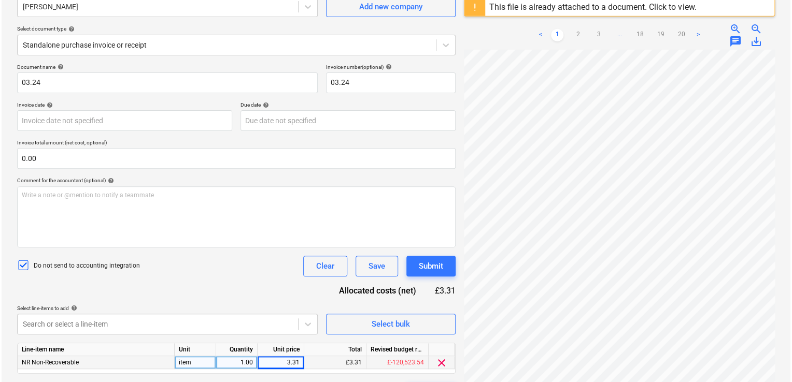
scroll to position [126, 0]
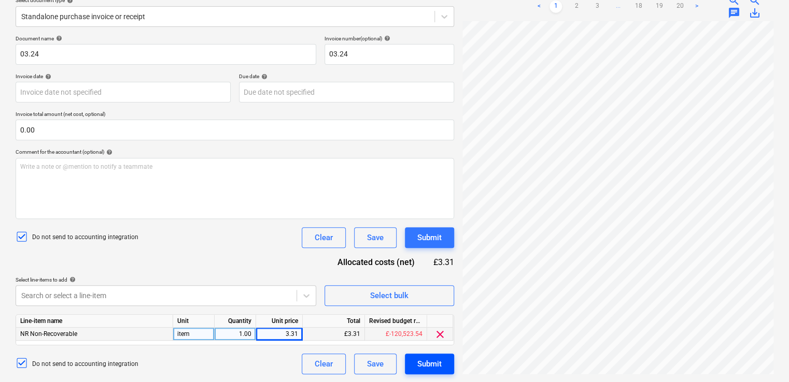
click at [410, 366] on button "Submit" at bounding box center [429, 364] width 49 height 21
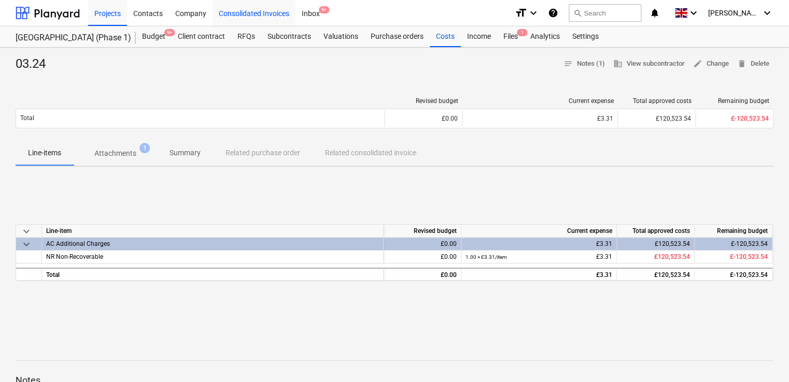
click at [249, 11] on div "Consolidated Invoices" at bounding box center [253, 12] width 83 height 26
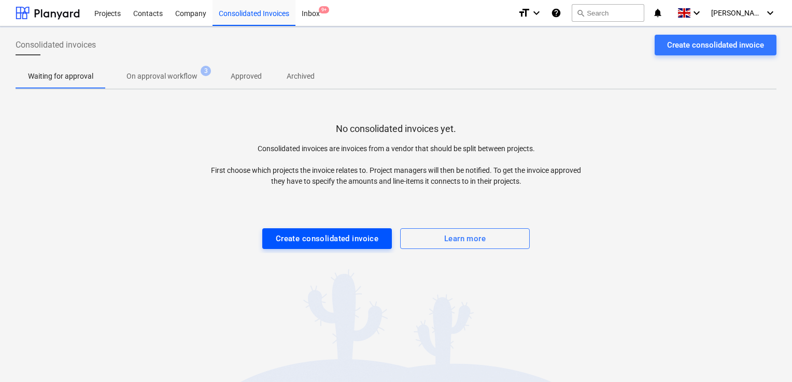
click at [305, 242] on div "Create consolidated invoice" at bounding box center [327, 238] width 103 height 13
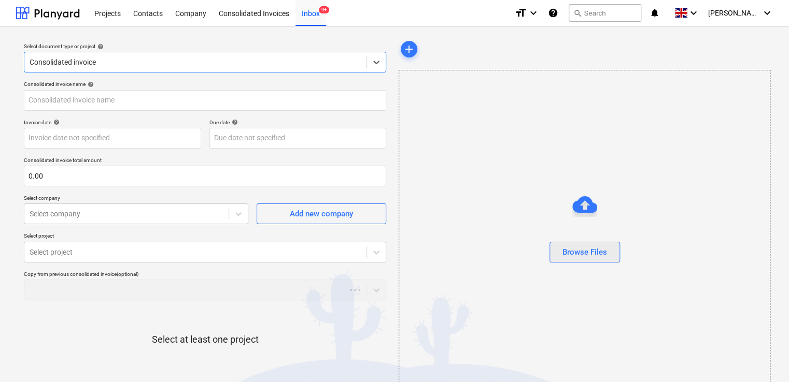
click at [563, 254] on div "Browse Files" at bounding box center [584, 252] width 45 height 13
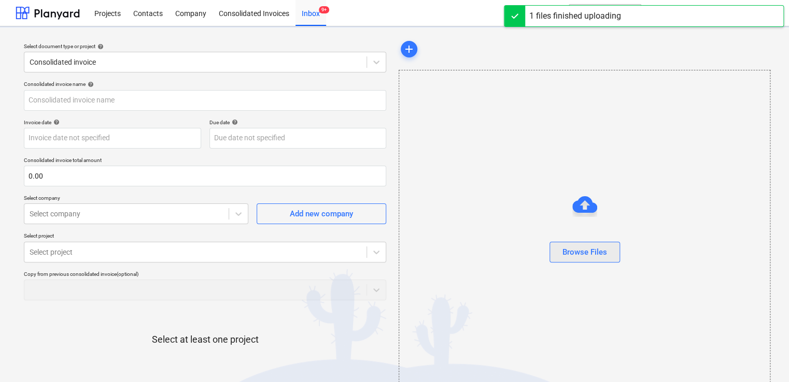
type input "7.24.pdf"
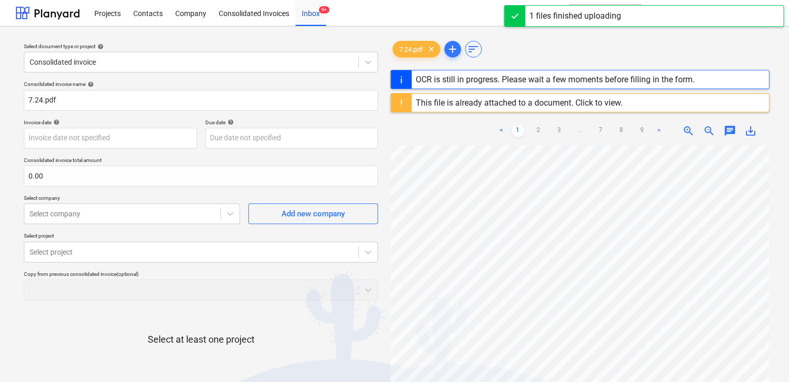
click at [589, 104] on div "This file is already attached to a document. Click to view." at bounding box center [519, 103] width 207 height 10
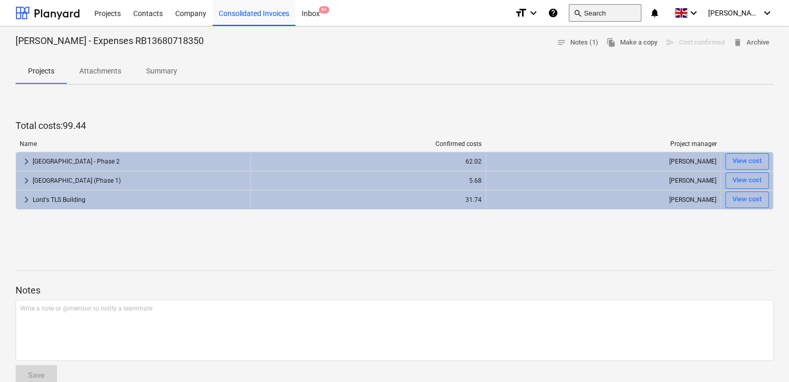
click at [608, 11] on button "search Search" at bounding box center [604, 13] width 73 height 18
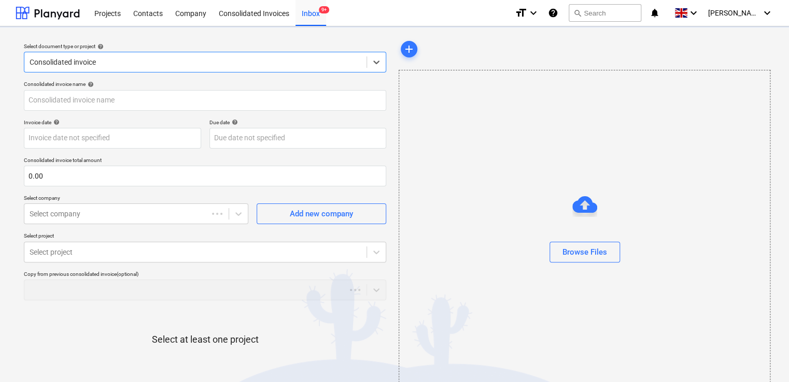
type input "7.24.pdf"
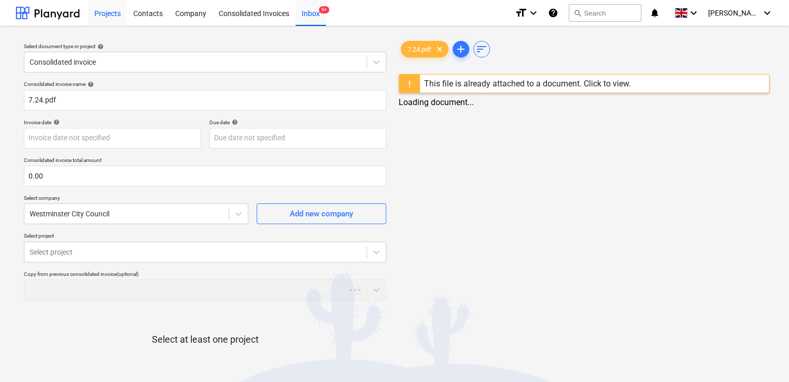
click at [118, 14] on div "Projects" at bounding box center [107, 12] width 39 height 26
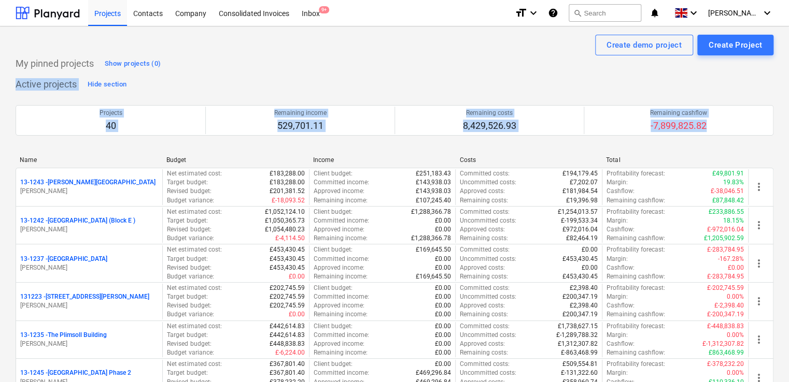
drag, startPoint x: 787, startPoint y: 56, endPoint x: 791, endPoint y: 131, distance: 74.7
click at [789, 131] on html "Projects Contacts Company Consolidated Invoices Inbox 9+ format_size keyboard_a…" at bounding box center [394, 191] width 789 height 382
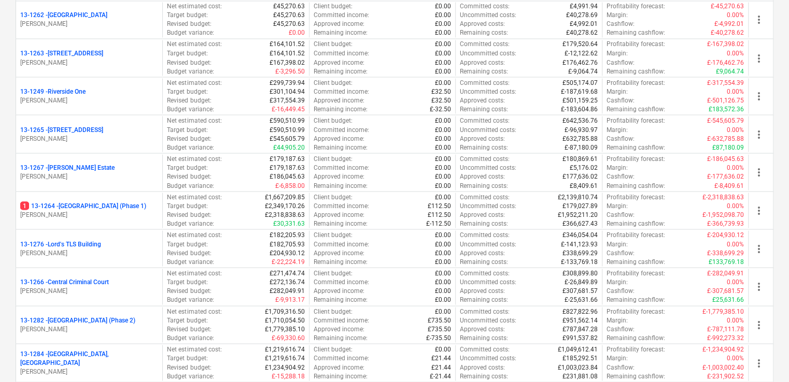
scroll to position [933, 0]
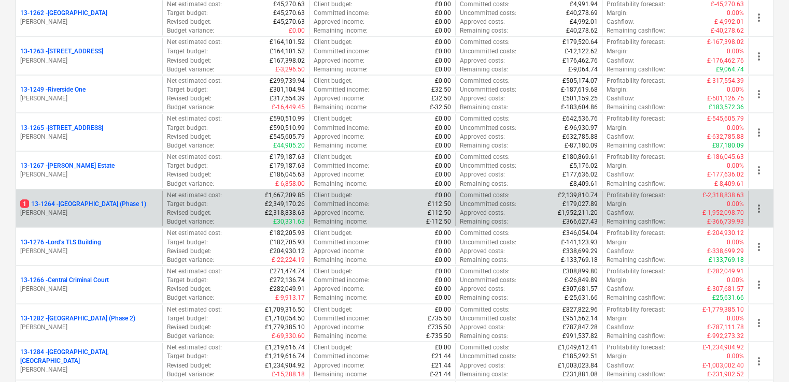
click at [60, 208] on p "1 13-1264 - [GEOGRAPHIC_DATA] (Phase 1)" at bounding box center [83, 204] width 126 height 9
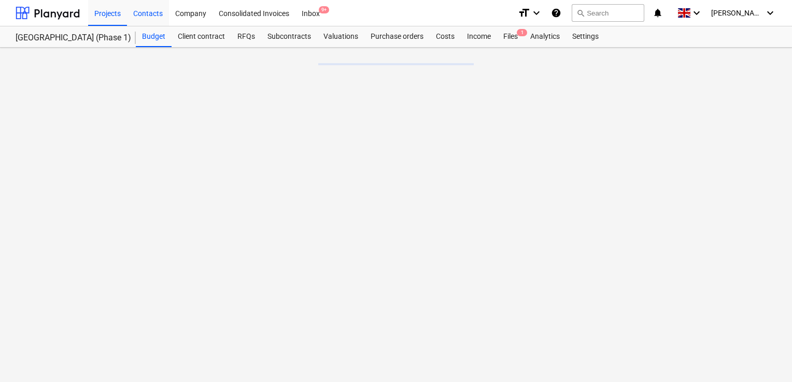
click at [137, 7] on div "Contacts" at bounding box center [148, 12] width 42 height 26
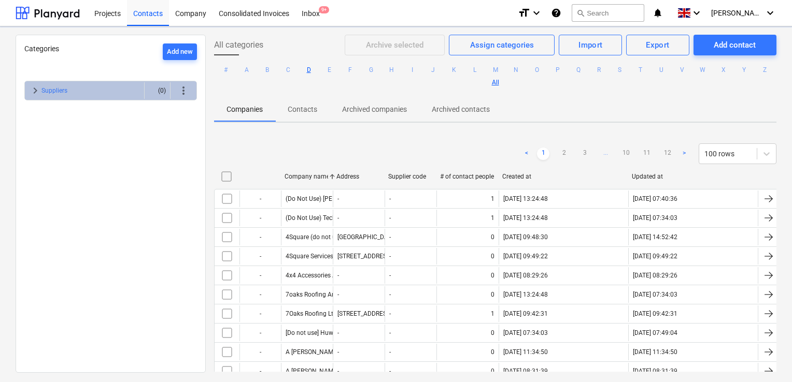
click at [315, 68] on button "D" at bounding box center [309, 70] width 12 height 12
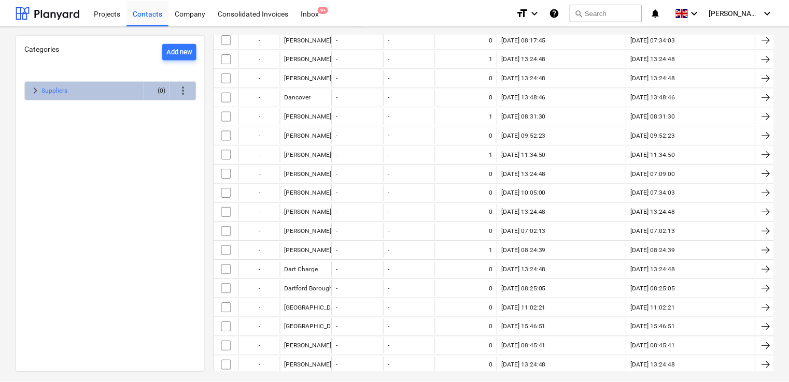
scroll to position [204, 0]
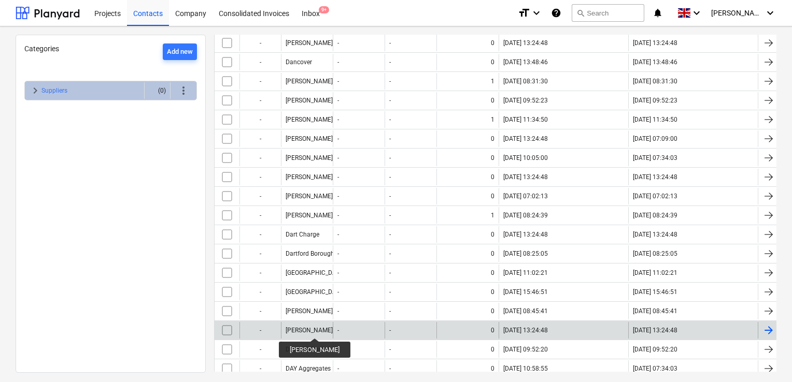
click at [308, 330] on div "[PERSON_NAME]" at bounding box center [309, 330] width 47 height 7
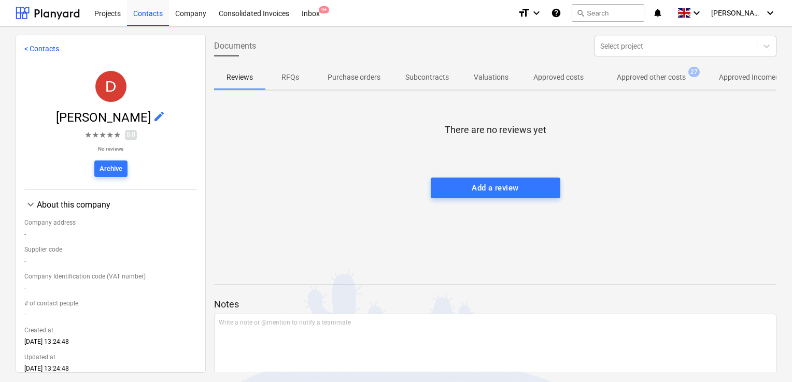
click at [692, 76] on span "27" at bounding box center [693, 72] width 11 height 10
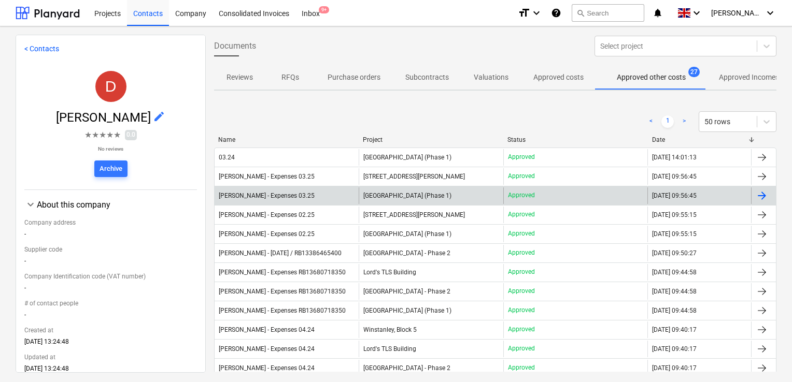
click at [299, 192] on div "[PERSON_NAME] - Expenses 03.25" at bounding box center [267, 195] width 96 height 7
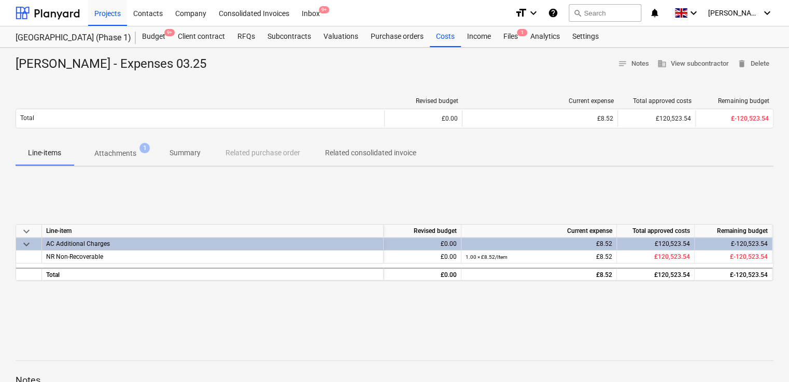
click at [130, 153] on p "Attachments" at bounding box center [115, 153] width 42 height 11
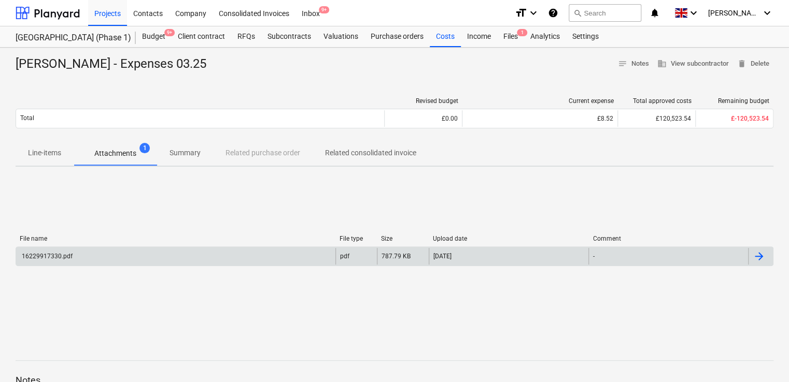
click at [46, 263] on div "16229917330.pdf" at bounding box center [175, 256] width 319 height 17
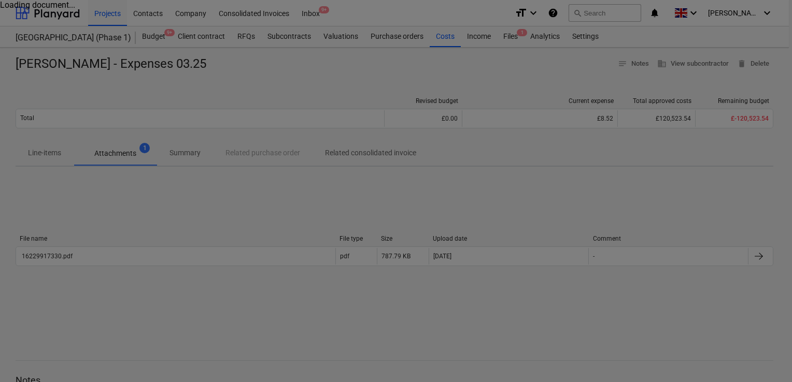
click at [41, 247] on div at bounding box center [396, 191] width 792 height 382
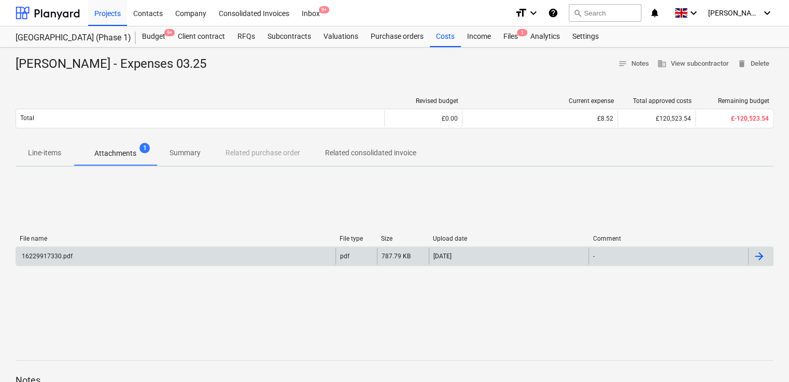
click at [39, 253] on div "16229917330.pdf" at bounding box center [46, 256] width 52 height 7
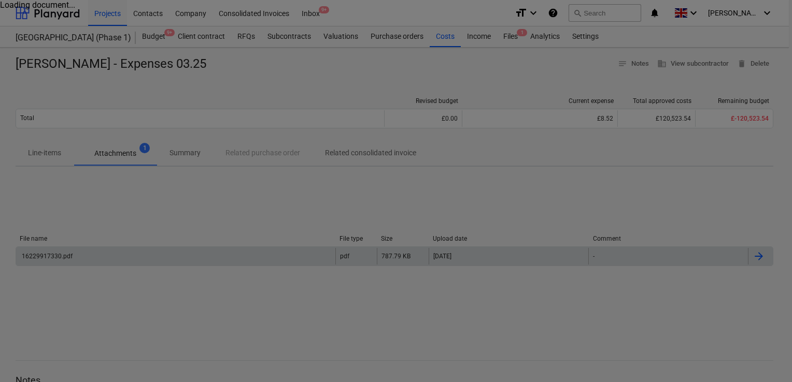
click at [35, 256] on div at bounding box center [396, 191] width 792 height 382
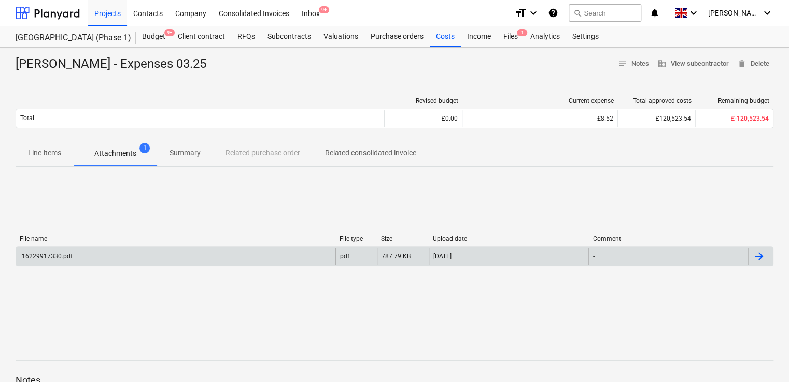
click at [64, 258] on div "16229917330.pdf" at bounding box center [46, 256] width 52 height 7
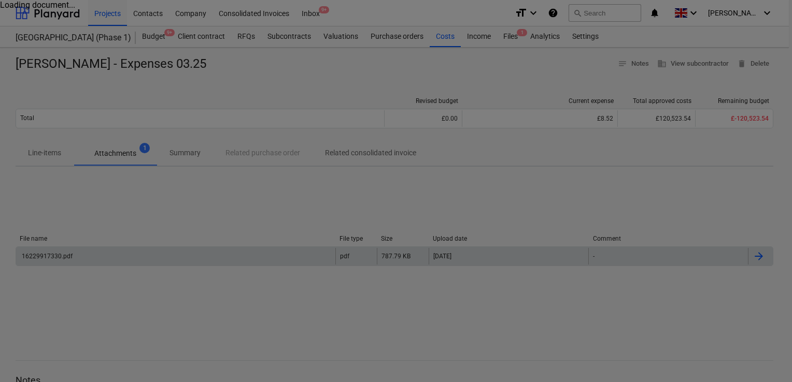
click at [51, 154] on div at bounding box center [396, 191] width 792 height 382
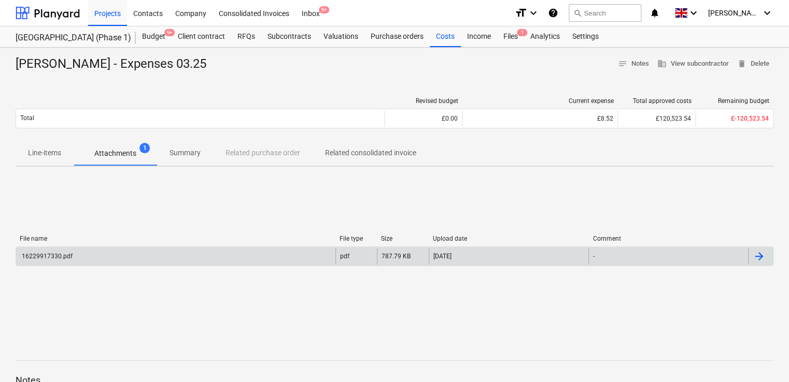
click at [51, 154] on p "Line-items" at bounding box center [44, 153] width 33 height 11
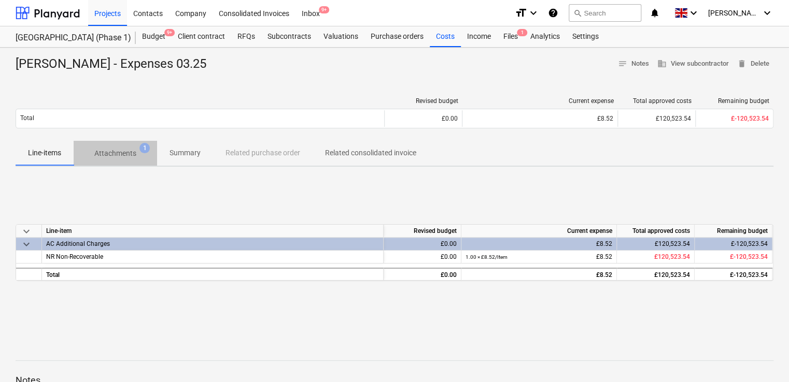
click at [115, 150] on p "Attachments" at bounding box center [115, 153] width 42 height 11
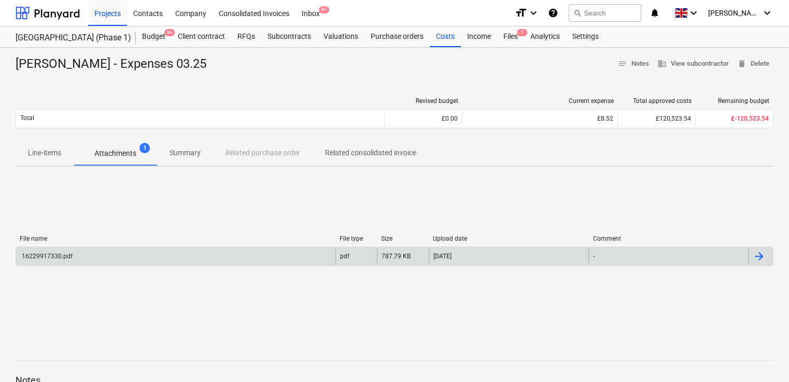
click at [42, 261] on div "16229917330.pdf" at bounding box center [175, 256] width 319 height 17
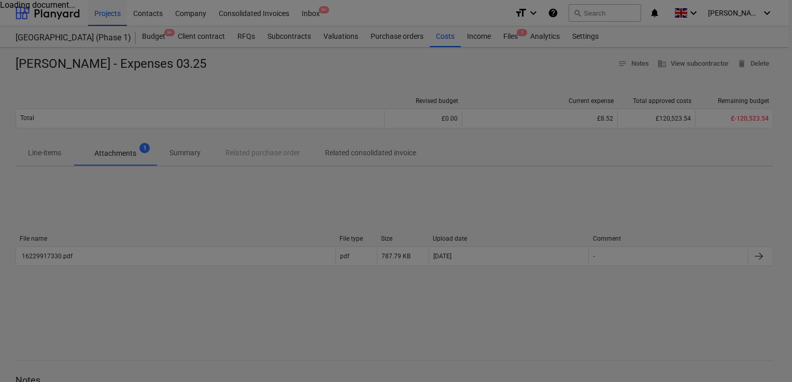
click at [43, 259] on div at bounding box center [396, 191] width 792 height 382
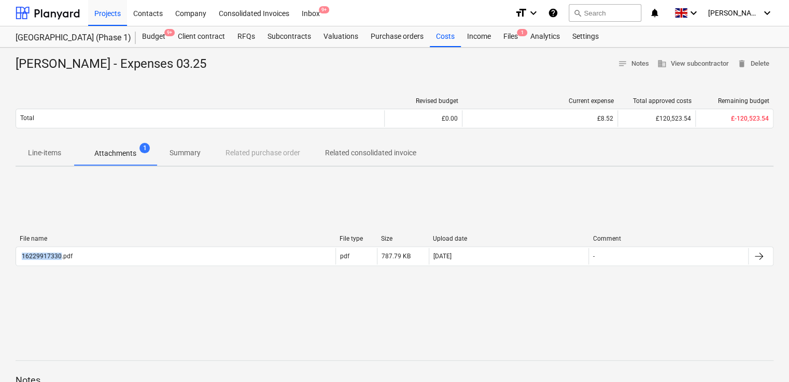
click at [43, 259] on div "16229917330.pdf" at bounding box center [46, 256] width 52 height 7
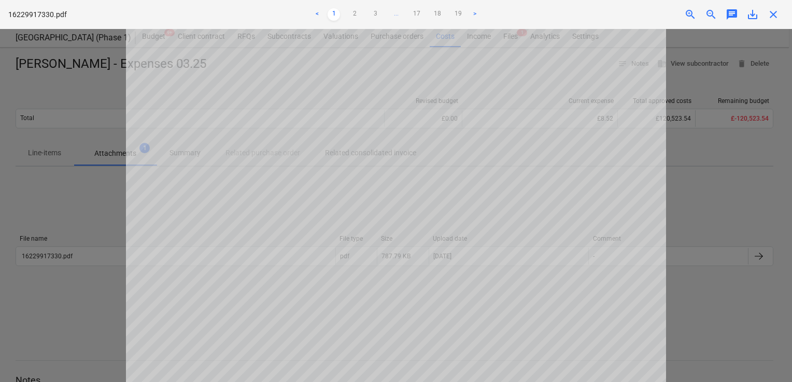
click at [771, 14] on span "close" at bounding box center [773, 14] width 12 height 12
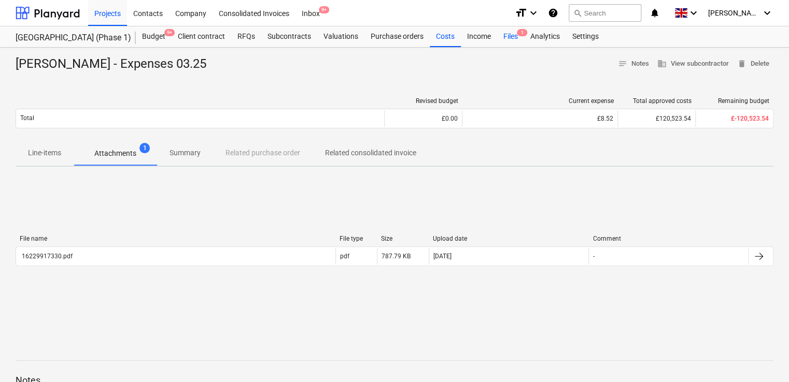
click at [508, 37] on div "Files 1" at bounding box center [510, 36] width 27 height 21
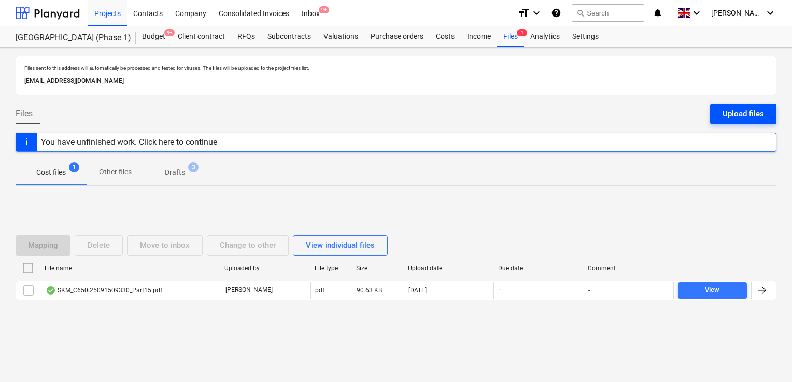
click at [731, 108] on div "Upload files" at bounding box center [742, 113] width 41 height 13
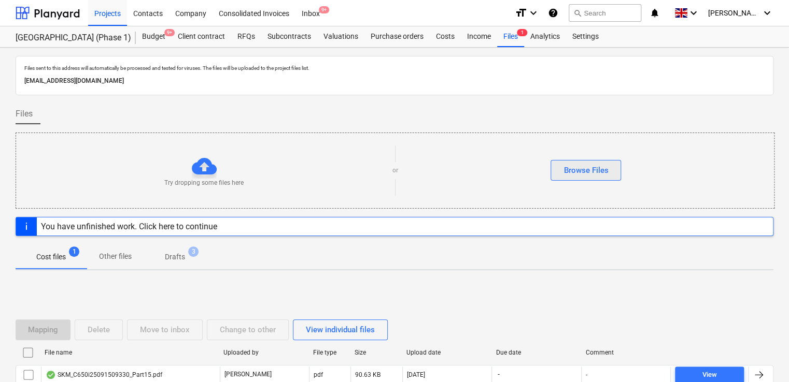
click at [578, 169] on div "Browse Files" at bounding box center [585, 170] width 45 height 13
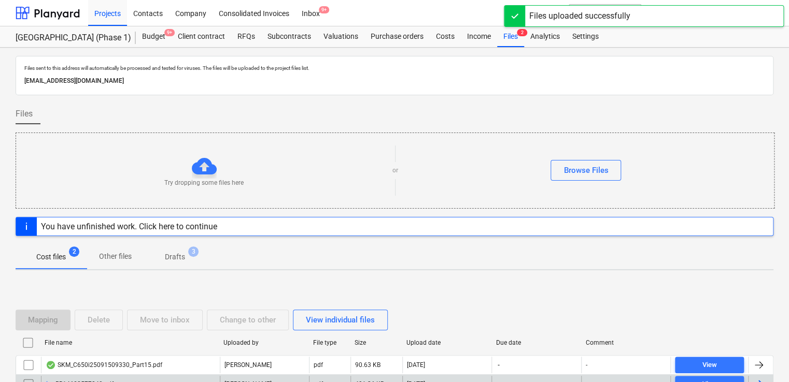
click at [97, 380] on div "RB14628577840.pdf" at bounding box center [80, 384] width 68 height 8
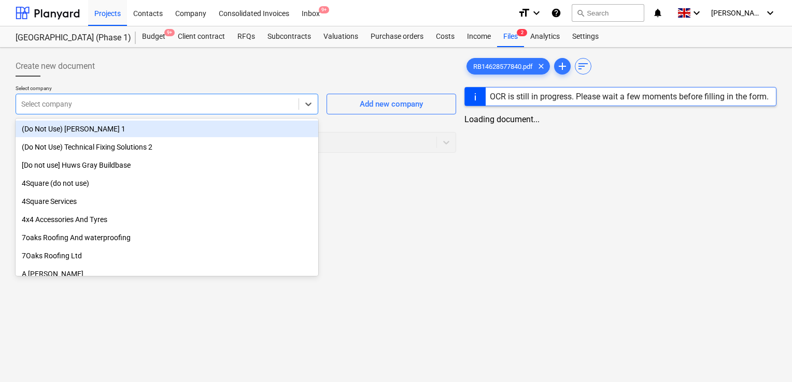
click at [184, 105] on div at bounding box center [157, 104] width 272 height 10
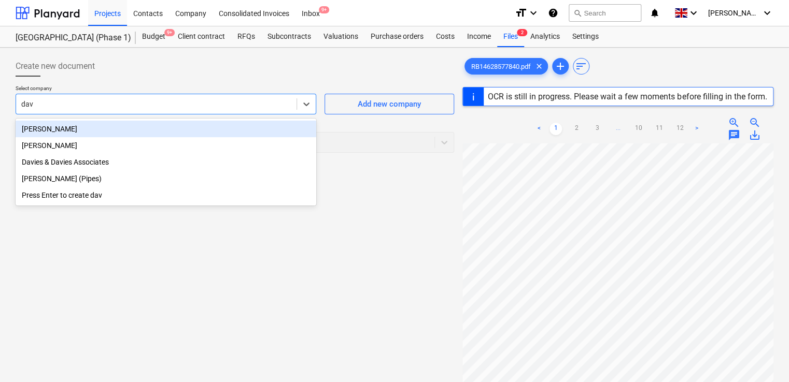
type input "davi"
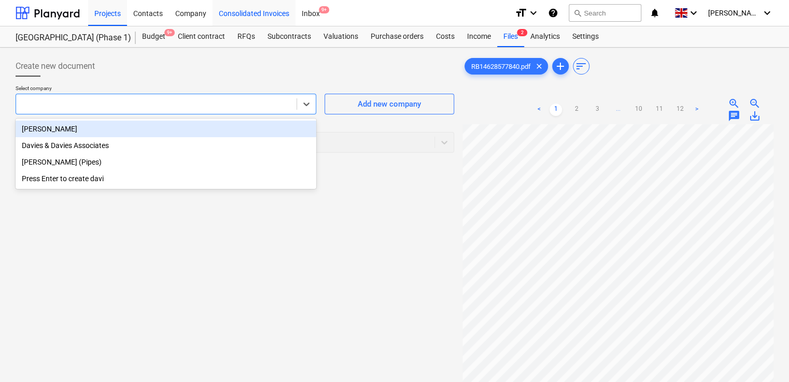
click at [254, 16] on div "Consolidated Invoices" at bounding box center [253, 12] width 83 height 26
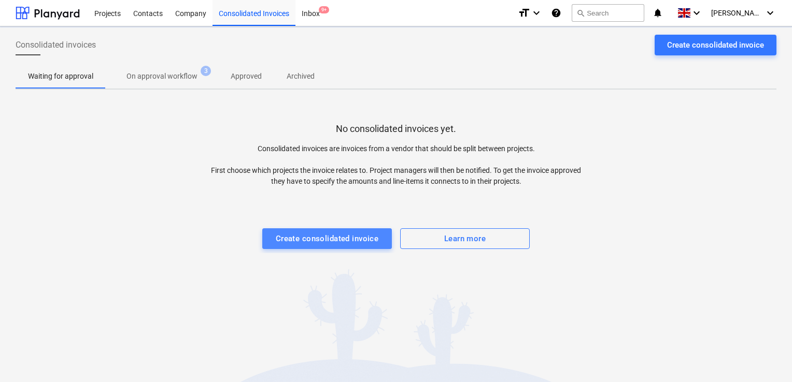
click at [351, 233] on div "Create consolidated invoice" at bounding box center [327, 238] width 103 height 13
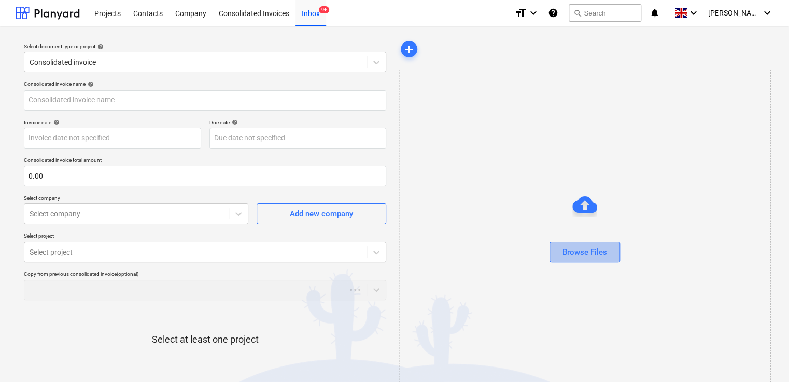
click at [595, 258] on div "Browse Files" at bounding box center [584, 252] width 45 height 13
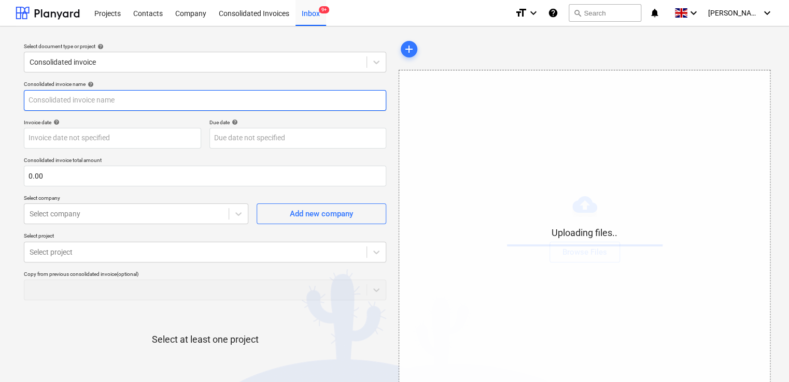
click at [197, 105] on input "text" at bounding box center [205, 100] width 362 height 21
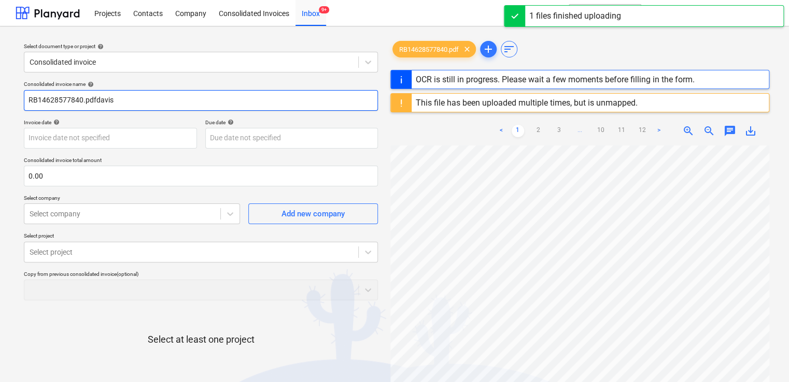
type input "RB14628577840.pdfdavis"
click at [605, 98] on div "This file has been uploaded multiple times, but is unmapped." at bounding box center [527, 103] width 222 height 10
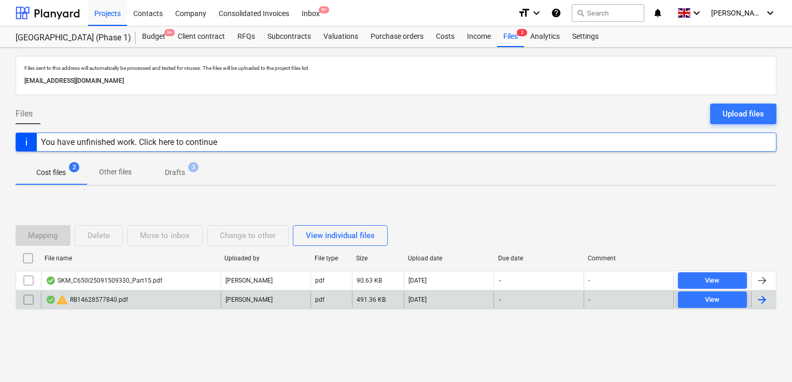
click at [30, 300] on input "checkbox" at bounding box center [28, 300] width 17 height 17
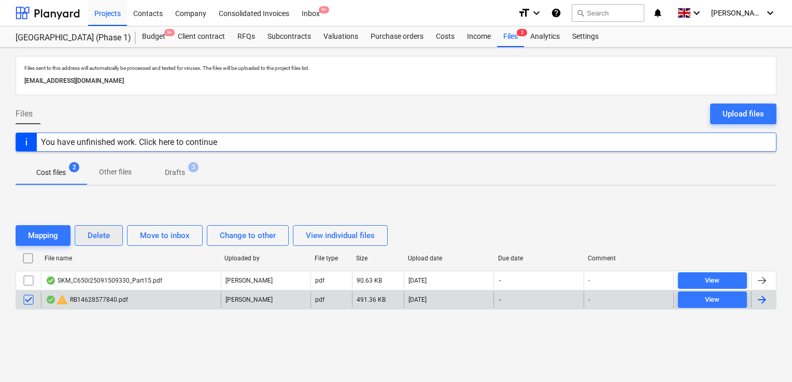
click at [95, 237] on div "Delete" at bounding box center [99, 235] width 22 height 13
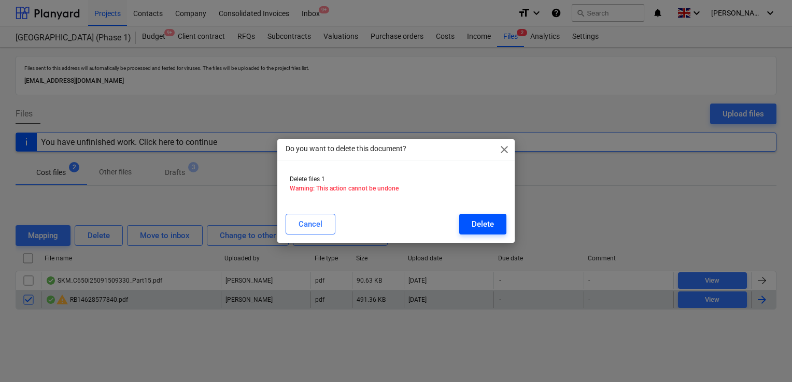
click at [486, 225] on div "Delete" at bounding box center [483, 224] width 22 height 13
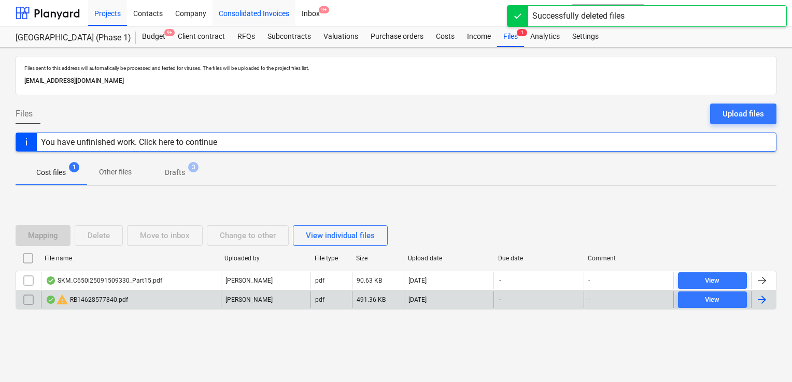
click at [247, 13] on div "Consolidated Invoices" at bounding box center [253, 12] width 83 height 26
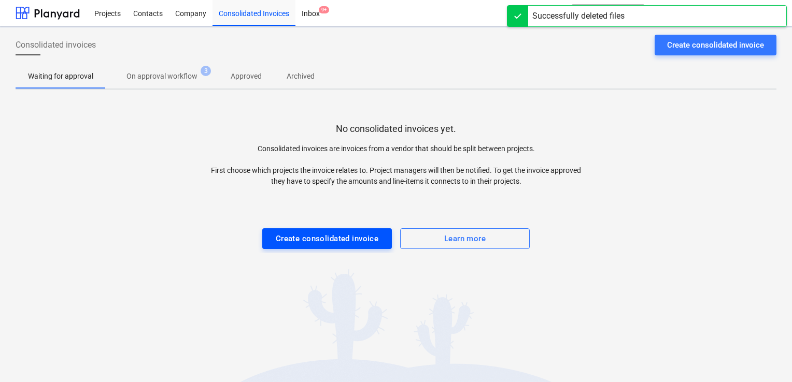
click at [312, 233] on div "Create consolidated invoice" at bounding box center [327, 238] width 103 height 13
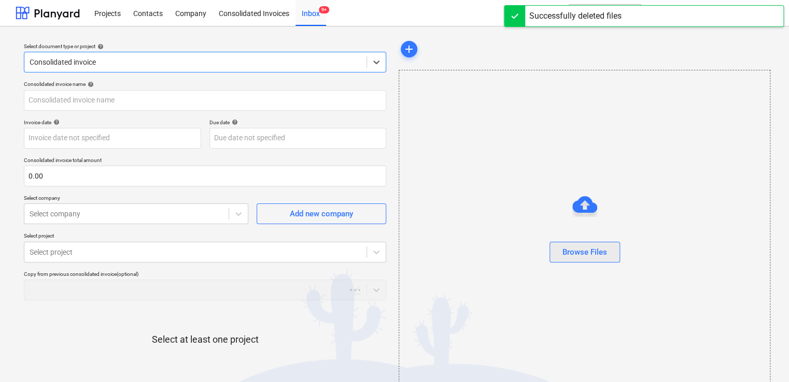
click at [607, 252] on button "Browse Files" at bounding box center [584, 252] width 70 height 21
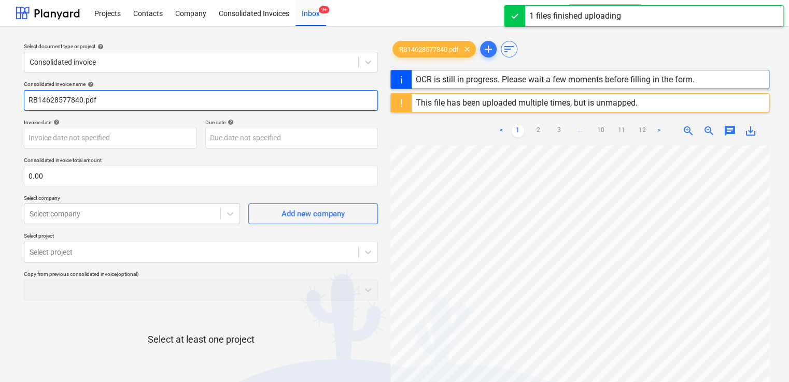
click at [72, 99] on input "RB14628577840.pdf" at bounding box center [201, 100] width 354 height 21
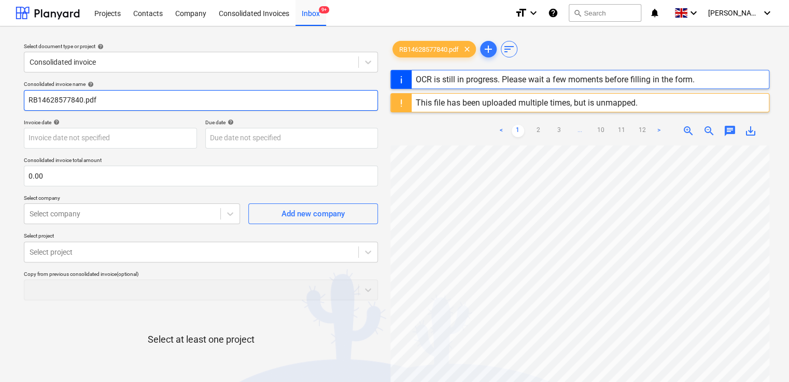
click at [103, 98] on input "RB14628577840.pdf" at bounding box center [201, 100] width 354 height 21
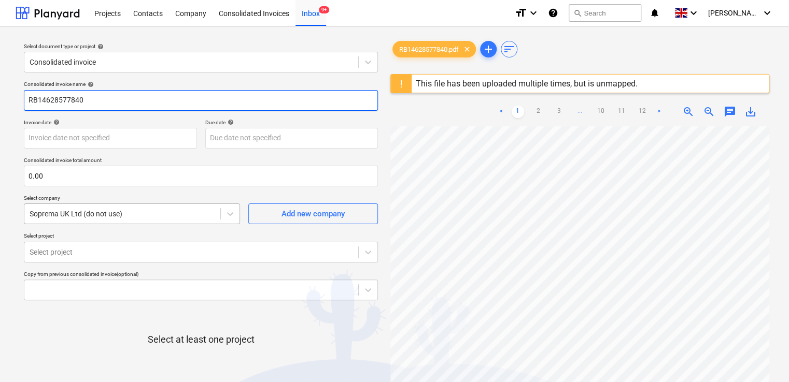
type input "RB14628577840"
click at [90, 220] on div "Soprema UK Ltd (do not use)" at bounding box center [122, 214] width 196 height 15
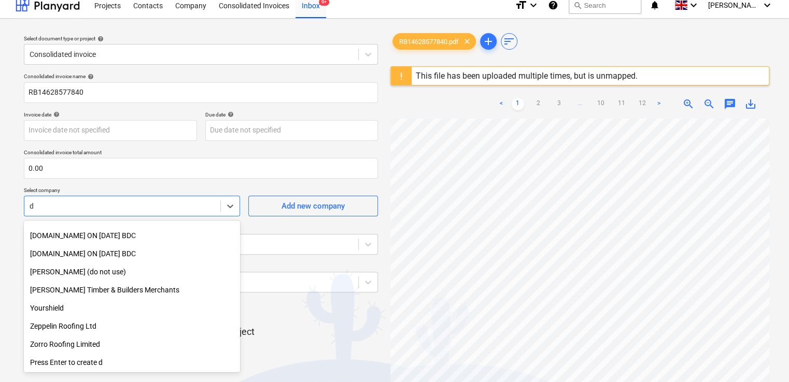
scroll to position [9463, 0]
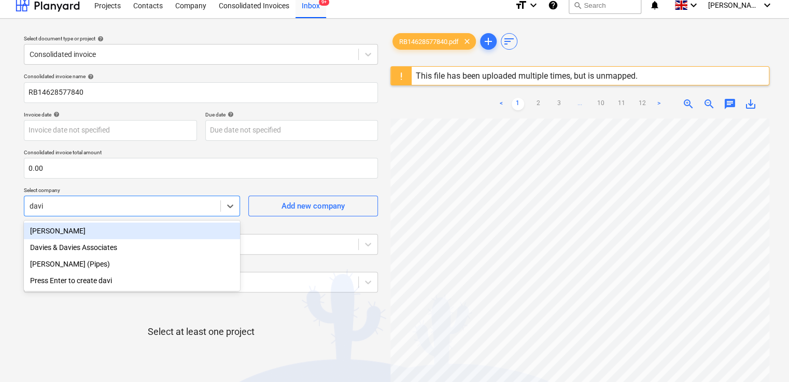
type input "[PERSON_NAME]"
click at [89, 231] on div "[PERSON_NAME]" at bounding box center [132, 231] width 216 height 17
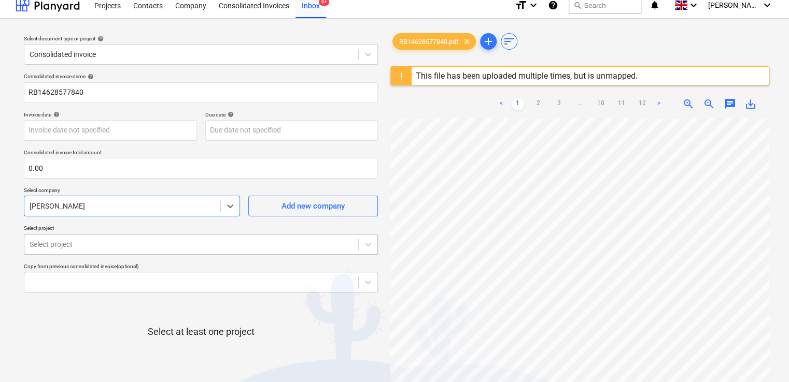
click at [116, 246] on body "Projects Contacts Company Consolidated Invoices Inbox 9+ format_size keyboard_a…" at bounding box center [394, 183] width 789 height 382
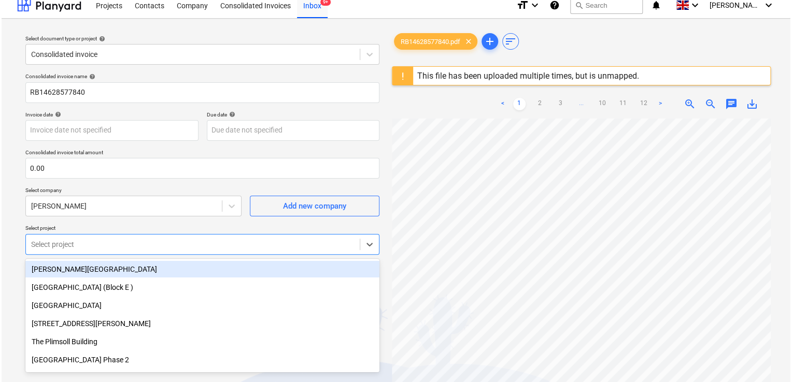
scroll to position [46, 0]
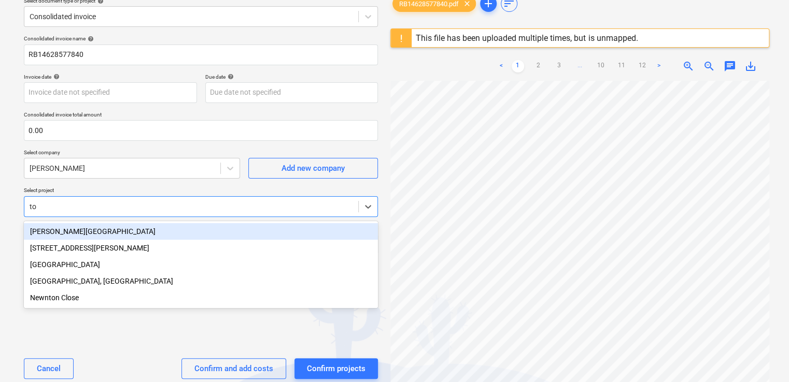
type input "t"
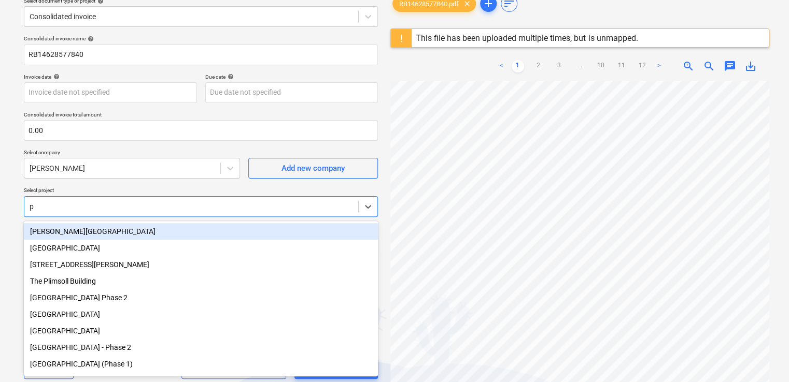
type input "pl"
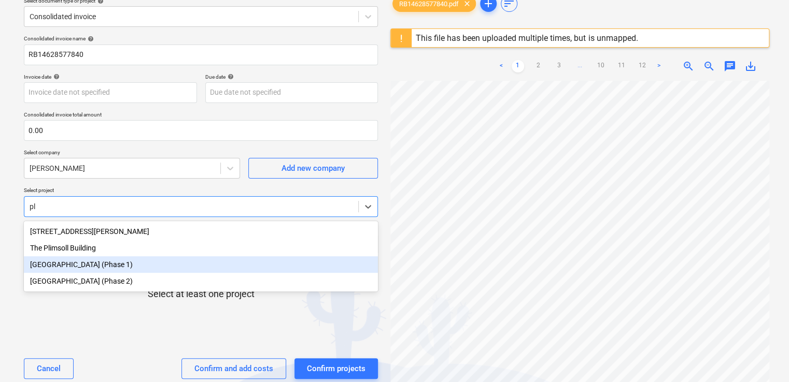
click at [182, 269] on div "[GEOGRAPHIC_DATA] (Phase 1)" at bounding box center [201, 265] width 354 height 17
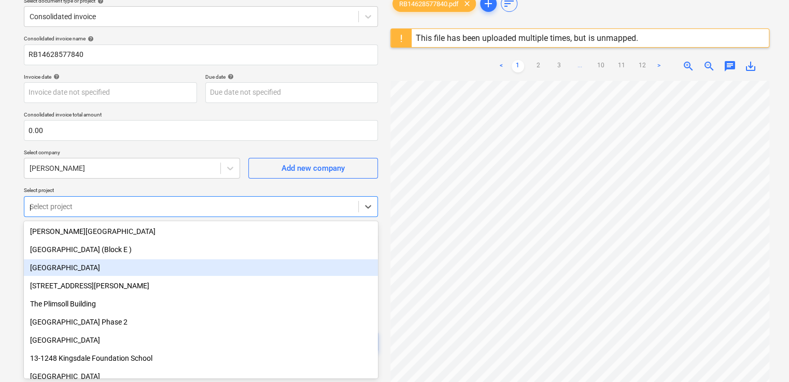
type input "pl"
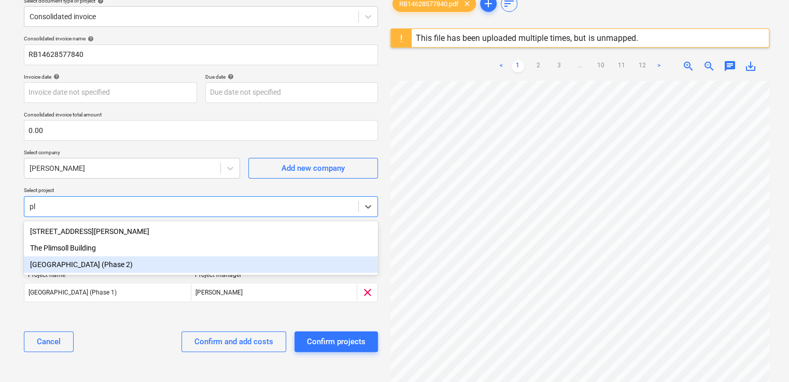
click at [180, 269] on div "[GEOGRAPHIC_DATA] (Phase 2)" at bounding box center [201, 265] width 354 height 17
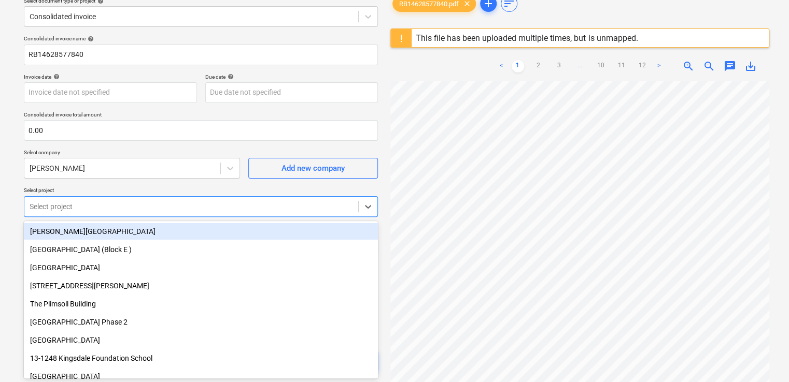
click at [129, 206] on div at bounding box center [191, 207] width 323 height 10
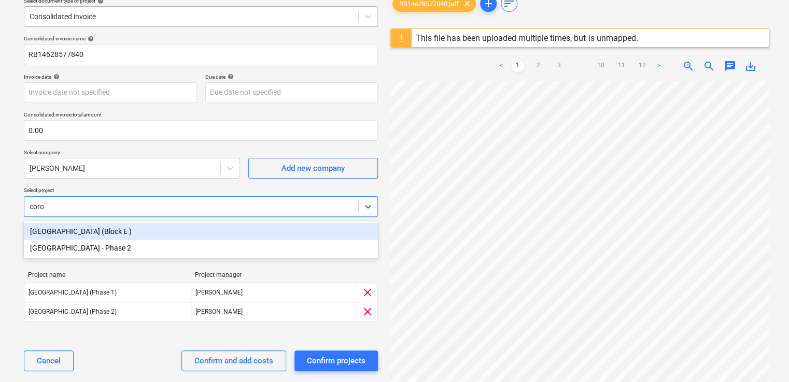
type input "coro"
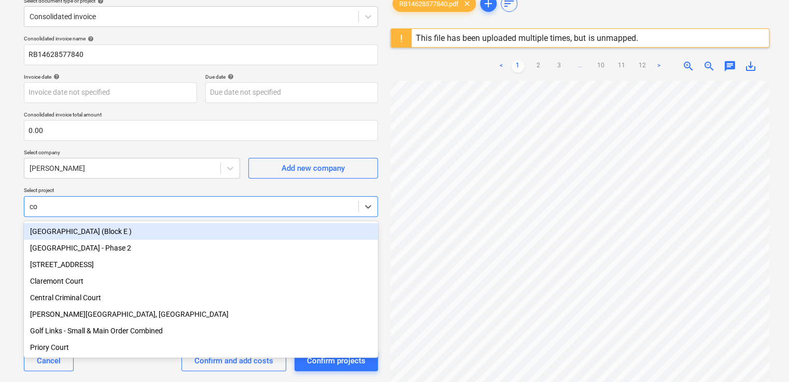
type input "cor"
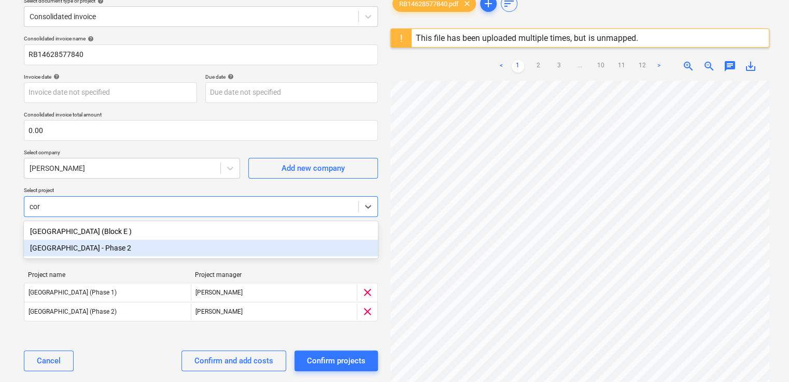
click at [124, 249] on div "[GEOGRAPHIC_DATA] - Phase 2" at bounding box center [201, 248] width 354 height 17
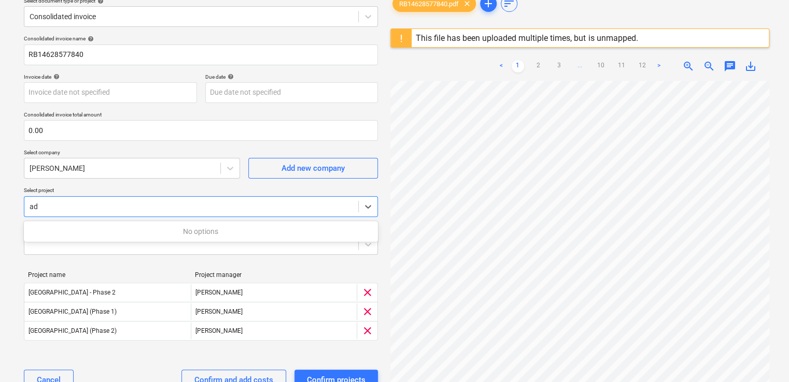
type input "a"
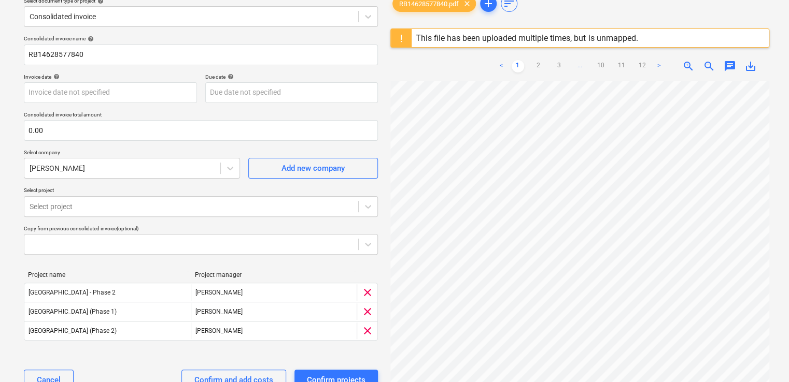
click at [120, 194] on p "Select project" at bounding box center [201, 191] width 354 height 9
click at [210, 376] on div "Confirm and add costs" at bounding box center [233, 380] width 79 height 13
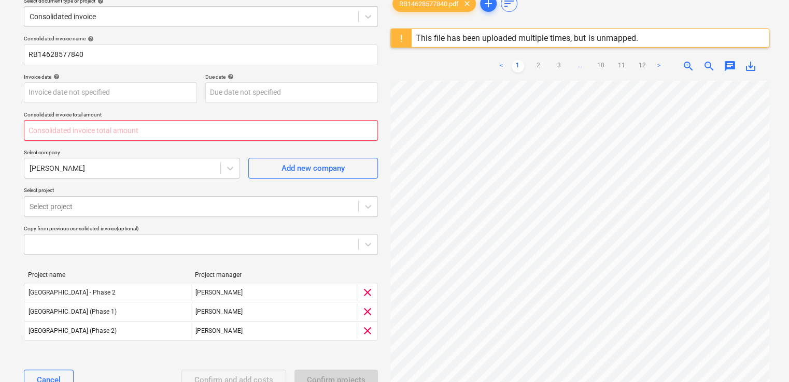
click at [210, 125] on input "text" at bounding box center [201, 130] width 354 height 21
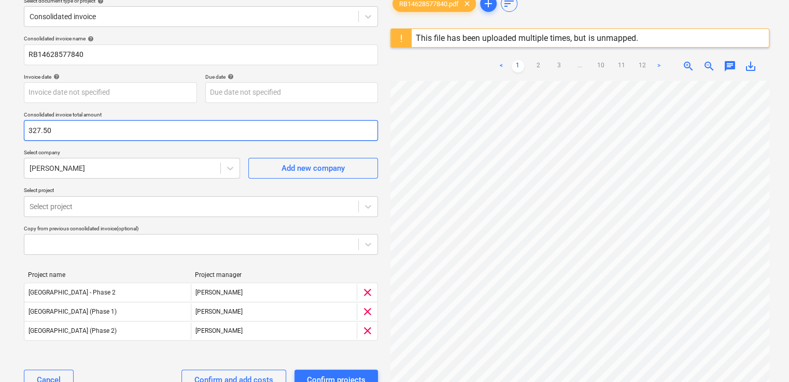
type input "327.50"
click at [205, 153] on p "Select company" at bounding box center [132, 153] width 216 height 9
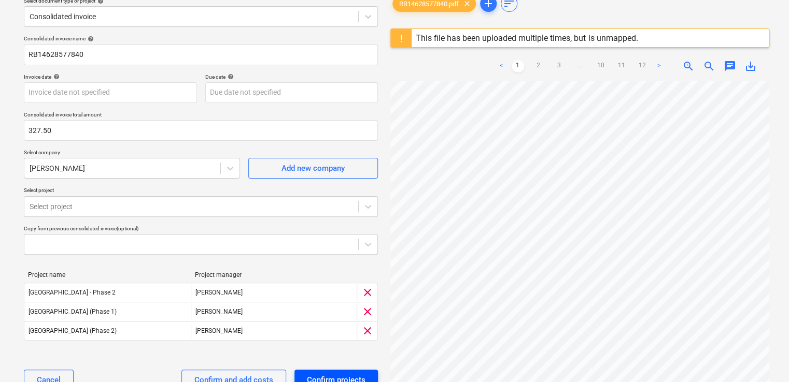
click at [323, 378] on div "Confirm projects" at bounding box center [336, 380] width 59 height 13
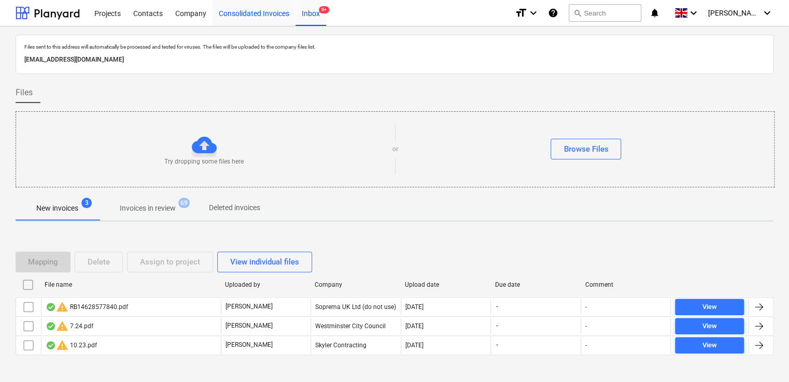
click at [255, 16] on div "Consolidated Invoices" at bounding box center [253, 12] width 83 height 26
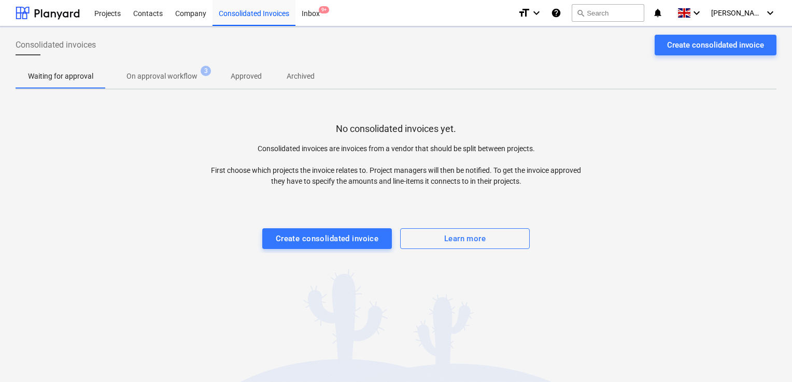
click at [168, 78] on p "On approval workflow" at bounding box center [161, 76] width 71 height 11
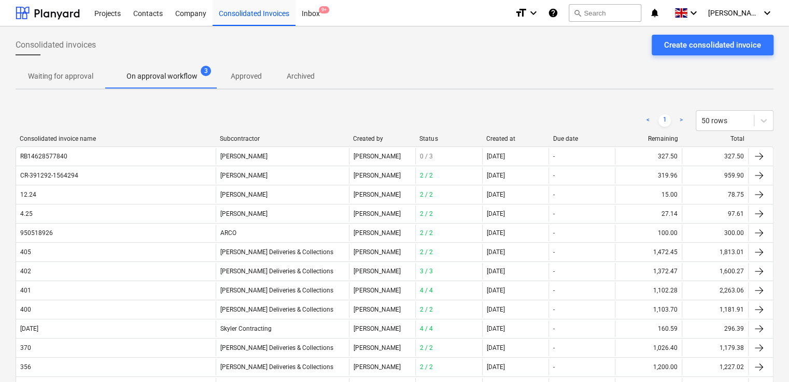
click at [231, 78] on p "Approved" at bounding box center [246, 76] width 31 height 11
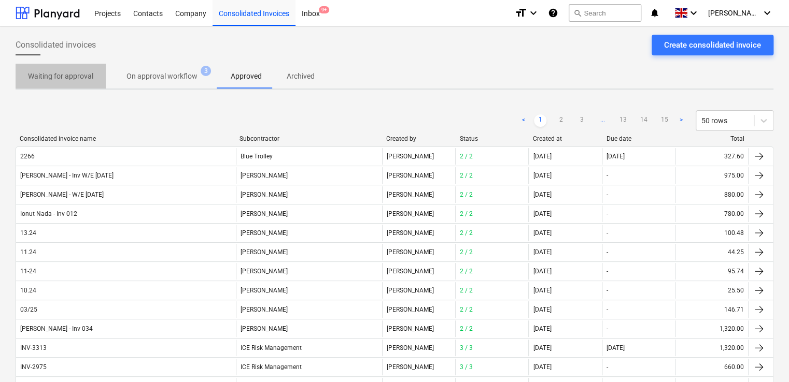
click at [67, 78] on p "Waiting for approval" at bounding box center [60, 76] width 65 height 11
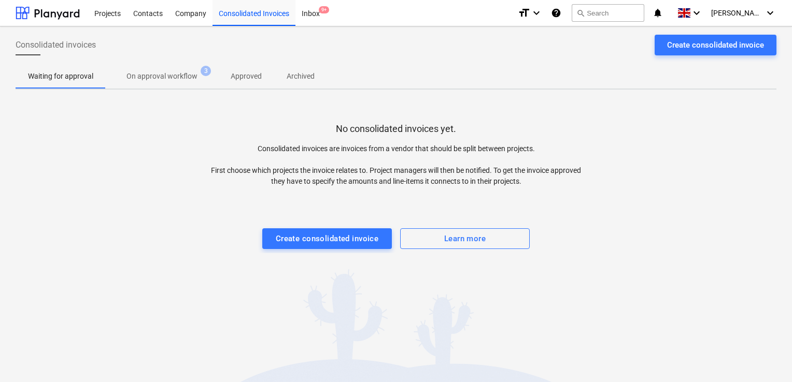
click at [234, 74] on p "Approved" at bounding box center [246, 76] width 31 height 11
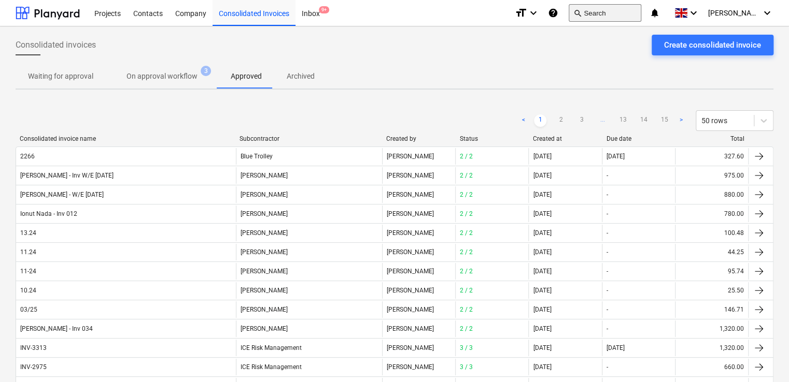
click at [615, 13] on button "search Search" at bounding box center [604, 13] width 73 height 18
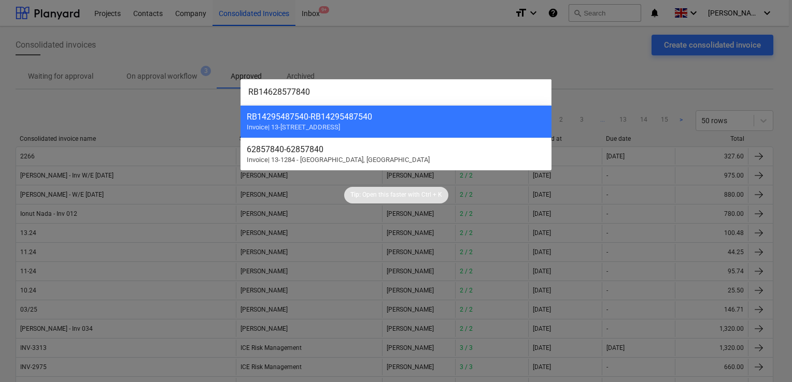
type input "RB14628577840"
click at [388, 61] on div at bounding box center [396, 191] width 792 height 382
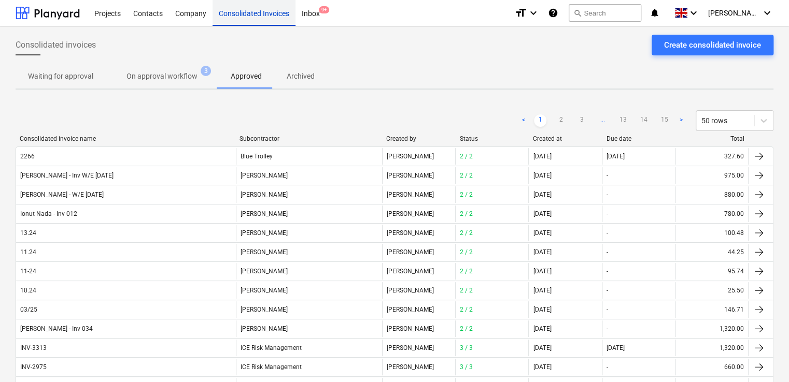
click at [244, 12] on div "Consolidated Invoices" at bounding box center [253, 12] width 83 height 26
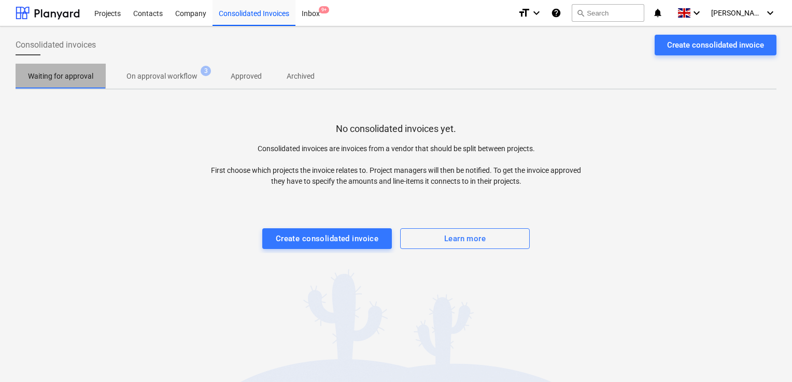
click at [39, 81] on p "Waiting for approval" at bounding box center [60, 76] width 65 height 11
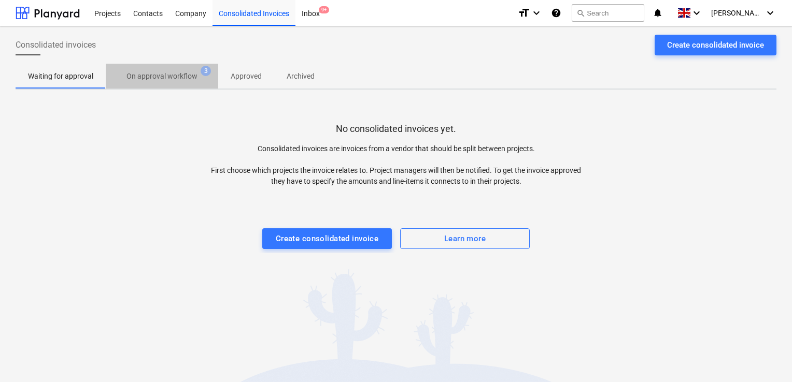
click at [182, 72] on p "On approval workflow" at bounding box center [161, 76] width 71 height 11
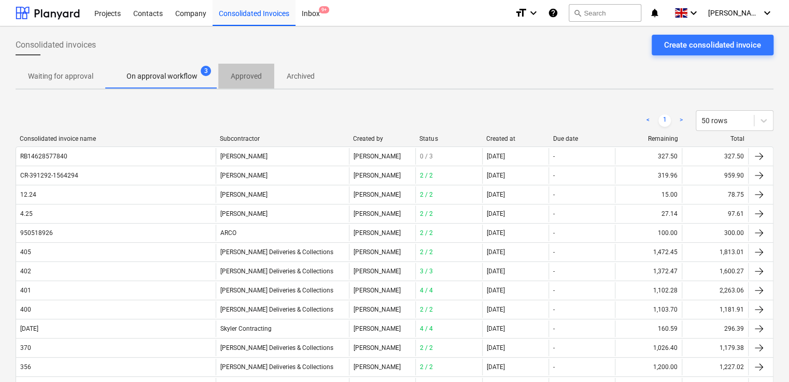
click at [240, 79] on p "Approved" at bounding box center [246, 76] width 31 height 11
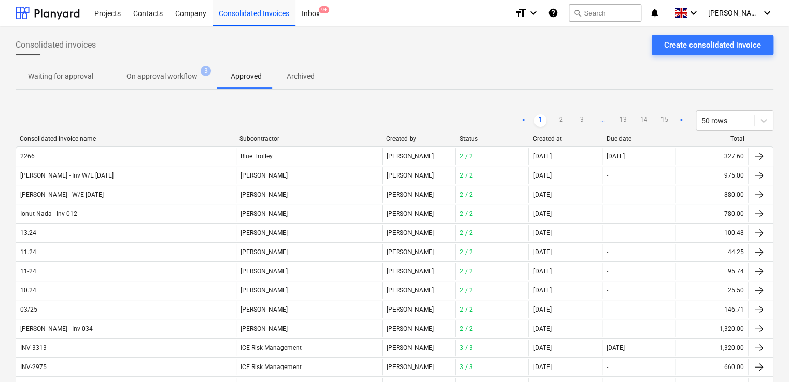
click at [294, 144] on div "Consolidated invoice name Subcontractor Created by Status Created at Due date T…" at bounding box center [395, 140] width 758 height 11
click at [278, 142] on div "Consolidated invoice name Subcontractor Created by Status Created at Due date T…" at bounding box center [395, 140] width 758 height 11
click at [276, 138] on div "Subcontractor" at bounding box center [308, 138] width 138 height 7
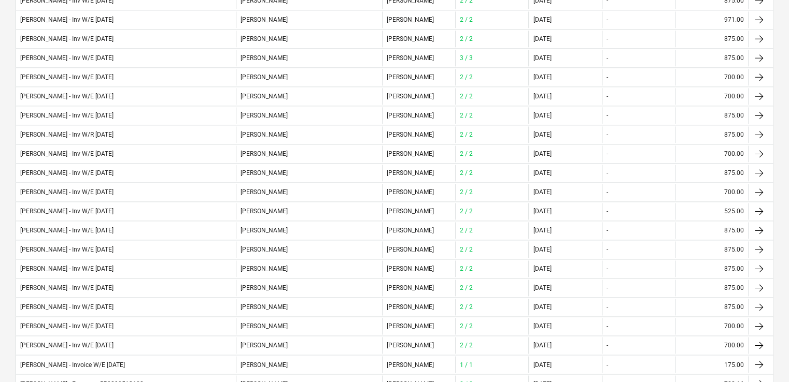
scroll to position [776, 0]
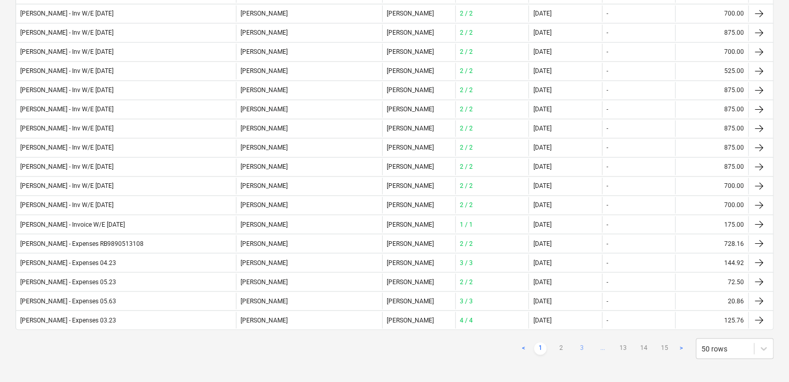
click at [582, 343] on link "3" at bounding box center [581, 349] width 12 height 12
click at [582, 343] on link "4" at bounding box center [581, 349] width 12 height 12
click at [680, 343] on link ">" at bounding box center [681, 349] width 12 height 12
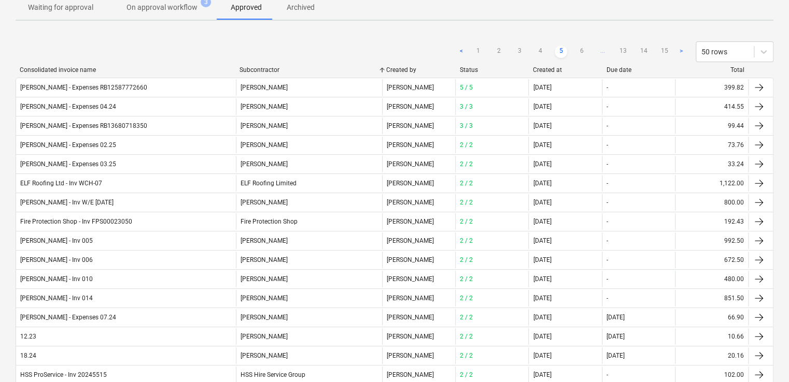
scroll to position [55, 0]
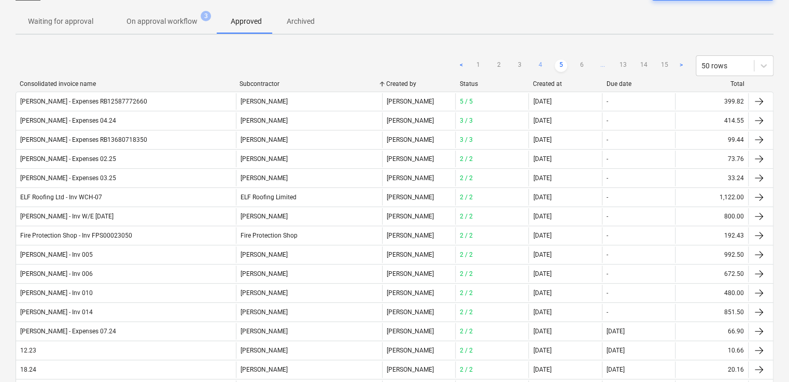
click at [542, 60] on link "4" at bounding box center [540, 66] width 12 height 12
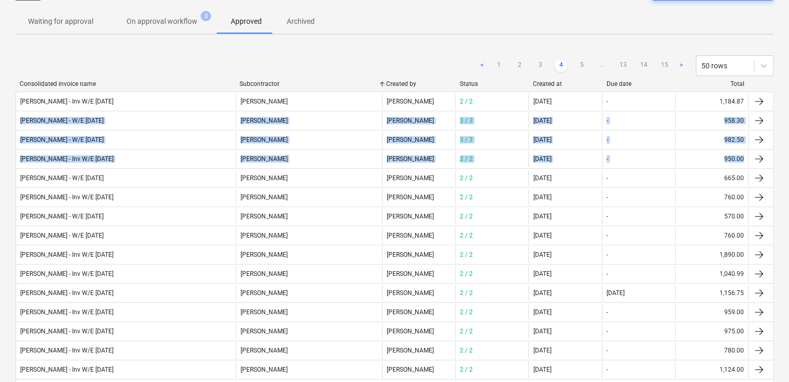
drag, startPoint x: 788, startPoint y: 92, endPoint x: 788, endPoint y: 127, distance: 35.8
click at [788, 127] on html "Projects Contacts Company Consolidated Invoices Inbox 9+ format_size keyboard_a…" at bounding box center [394, 136] width 789 height 382
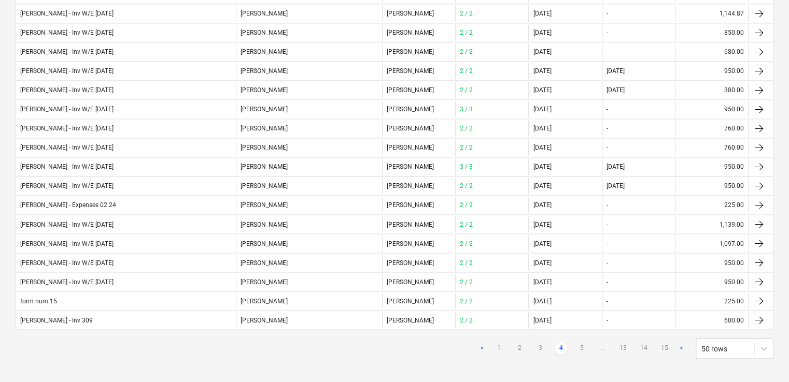
scroll to position [0, 0]
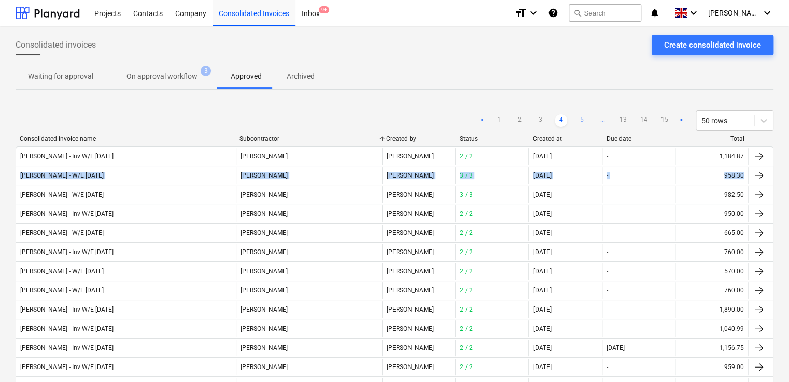
click at [578, 117] on link "5" at bounding box center [581, 121] width 12 height 12
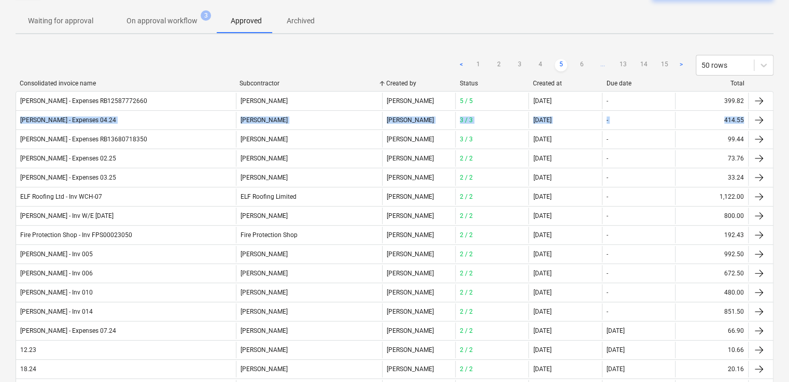
scroll to position [59, 0]
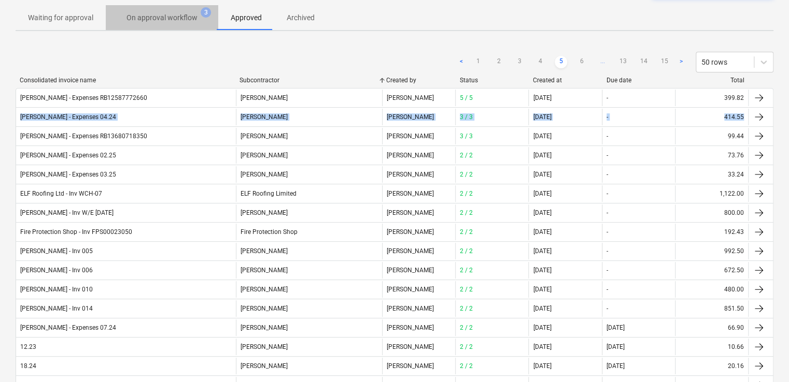
click at [183, 13] on p "On approval workflow" at bounding box center [161, 17] width 71 height 11
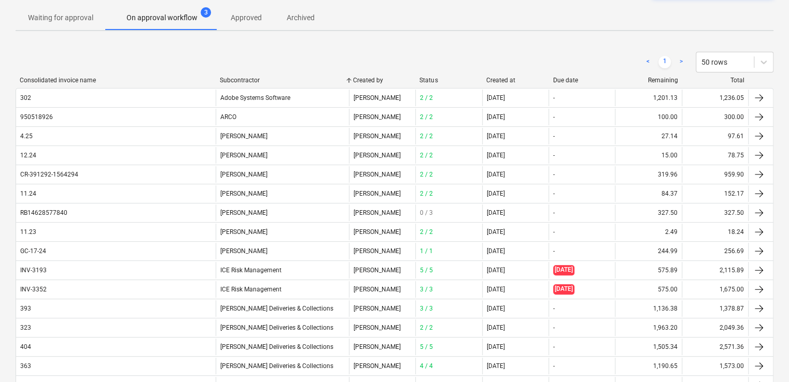
click at [269, 75] on div "< 1 > 50 rows" at bounding box center [395, 62] width 758 height 29
click at [251, 78] on div "Subcontractor" at bounding box center [282, 80] width 125 height 7
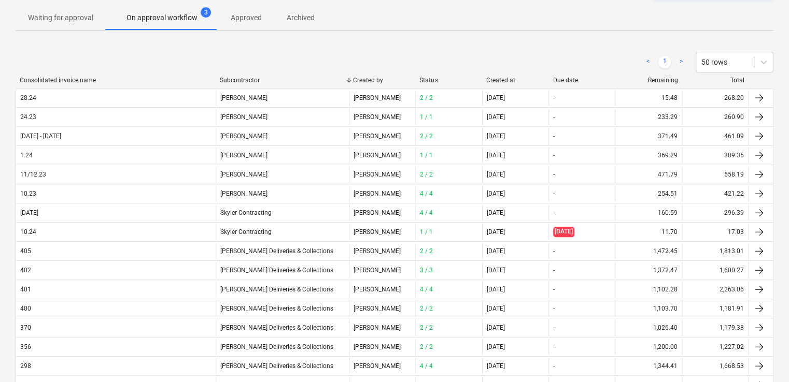
click at [253, 73] on div "< 1 > 50 rows" at bounding box center [395, 62] width 758 height 29
click at [259, 54] on div "< 1 > 50 rows" at bounding box center [395, 62] width 758 height 21
click at [252, 79] on div "Subcontractor" at bounding box center [282, 80] width 125 height 7
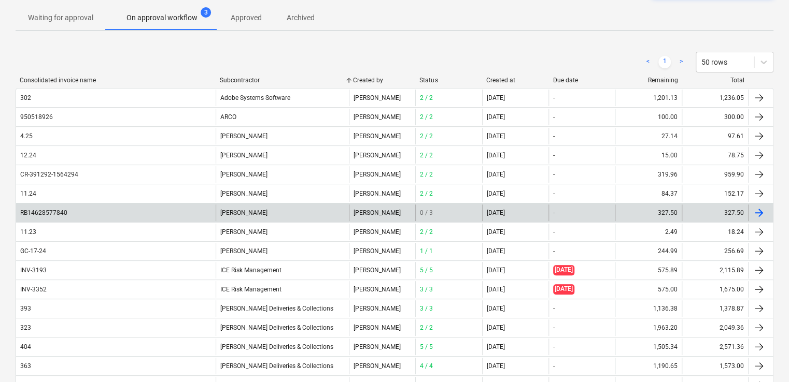
click at [163, 207] on div "RB14628577840" at bounding box center [116, 213] width 200 height 17
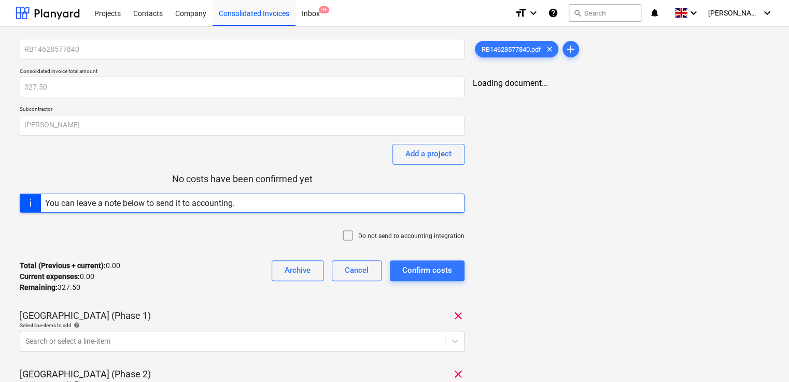
click at [351, 233] on icon at bounding box center [348, 236] width 12 height 12
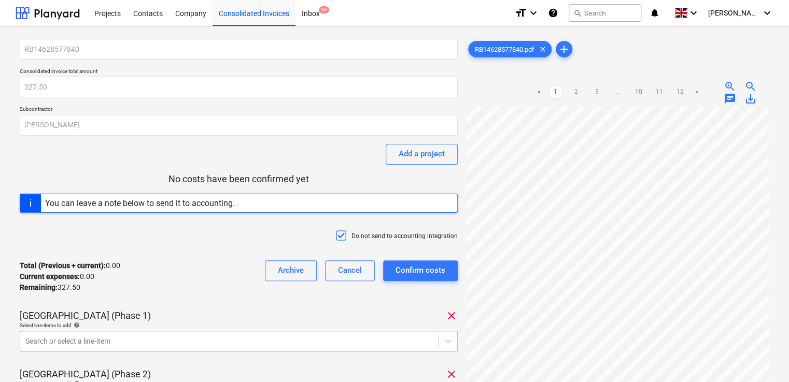
scroll to position [135, 0]
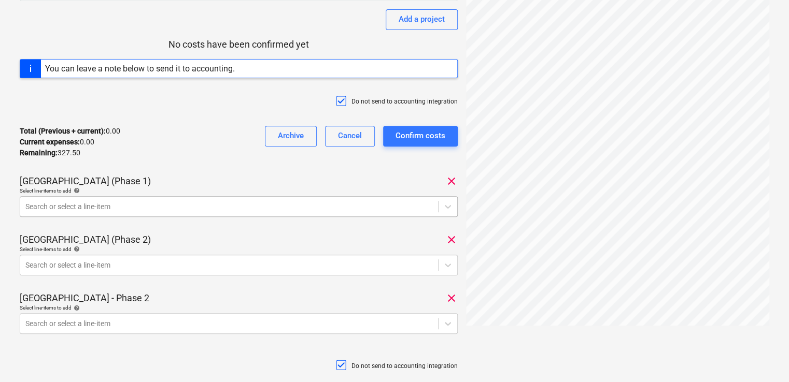
click at [177, 248] on body "Projects Contacts Company Consolidated Invoices Inbox 9+ format_size keyboard_a…" at bounding box center [394, 56] width 789 height 382
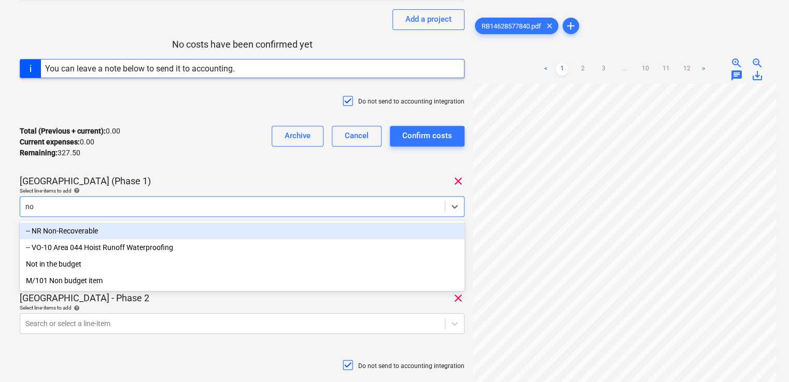
type input "non"
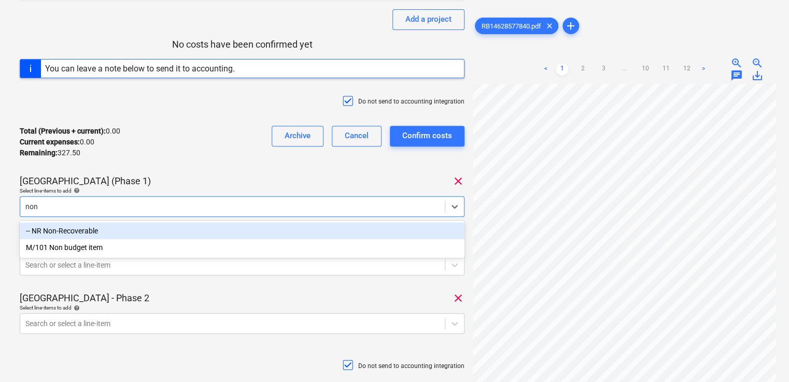
click at [124, 230] on div "-- NR Non-Recoverable" at bounding box center [242, 231] width 445 height 17
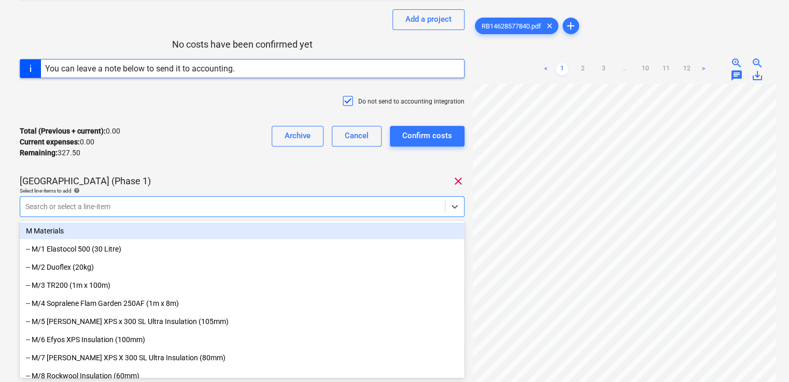
click at [208, 176] on div "[GEOGRAPHIC_DATA] (Phase 1) clear" at bounding box center [242, 181] width 445 height 12
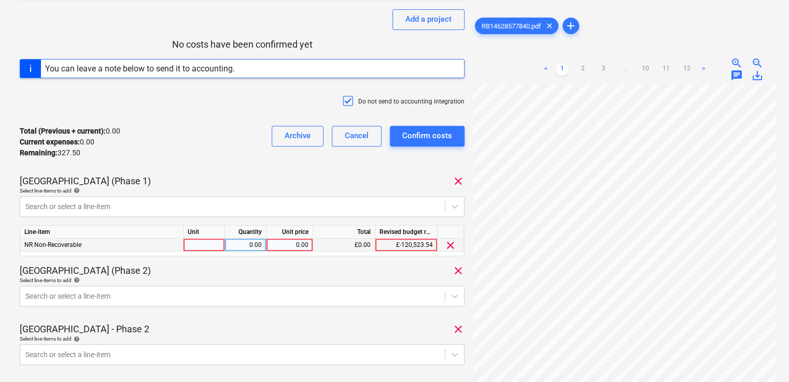
click at [204, 249] on div at bounding box center [203, 245] width 41 height 13
type input "item"
type input "8.52"
click at [245, 267] on div "[GEOGRAPHIC_DATA] (Phase 2) clear" at bounding box center [242, 271] width 445 height 12
click at [170, 248] on body "Projects Contacts Company Consolidated Invoices Inbox 9+ format_size keyboard_a…" at bounding box center [394, 56] width 789 height 382
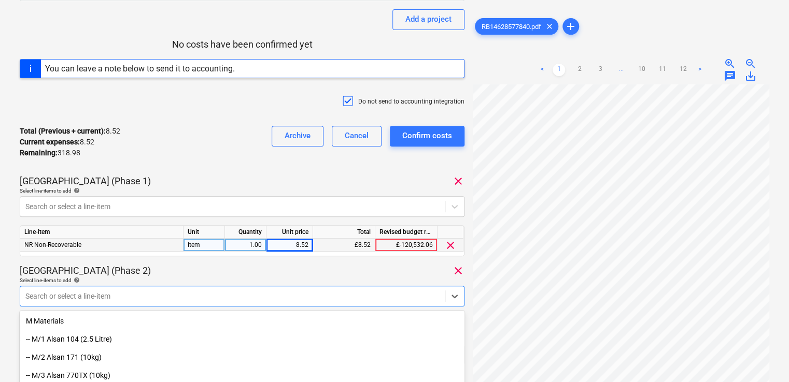
scroll to position [224, 0]
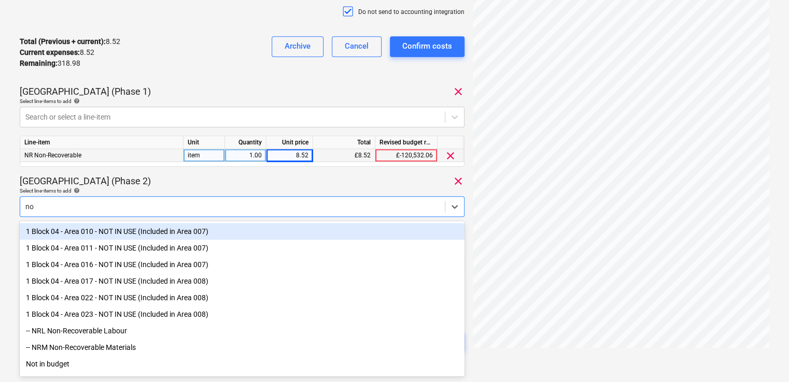
type input "non"
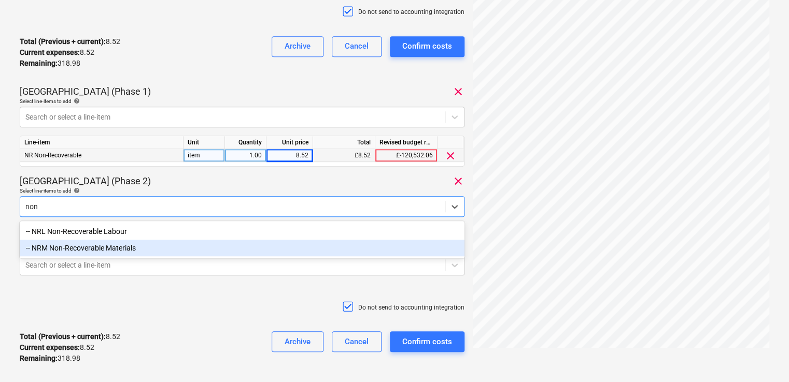
click at [139, 251] on div "-- NRM Non-Recoverable Materials" at bounding box center [242, 248] width 445 height 17
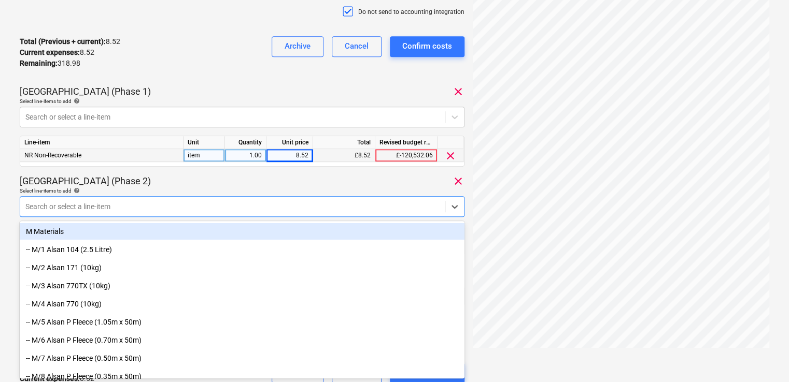
click at [203, 188] on div "Select line-items to add help" at bounding box center [242, 191] width 445 height 7
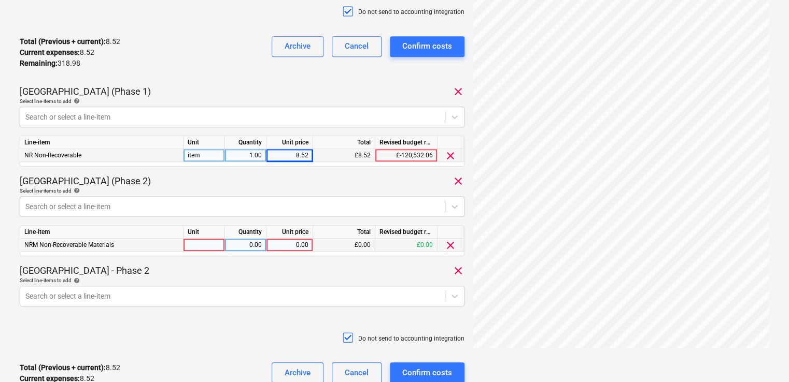
click at [205, 244] on div at bounding box center [203, 245] width 41 height 13
type input "item"
type input "17.61"
click at [298, 263] on div "RB14628577840 Consolidated invoice total amount 327.50 Subcontractor [PERSON_NA…" at bounding box center [242, 108] width 445 height 589
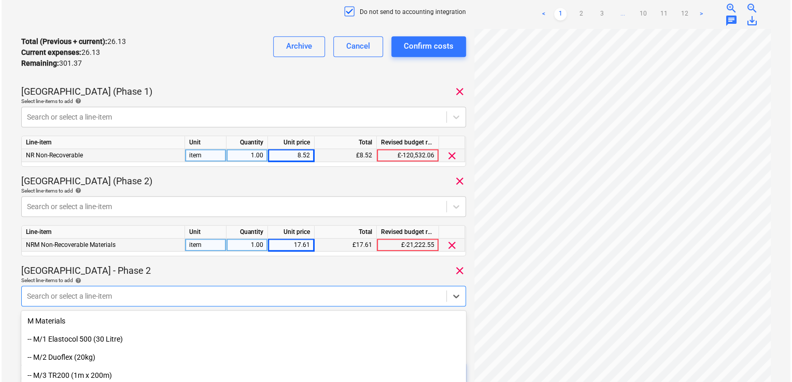
scroll to position [315, 0]
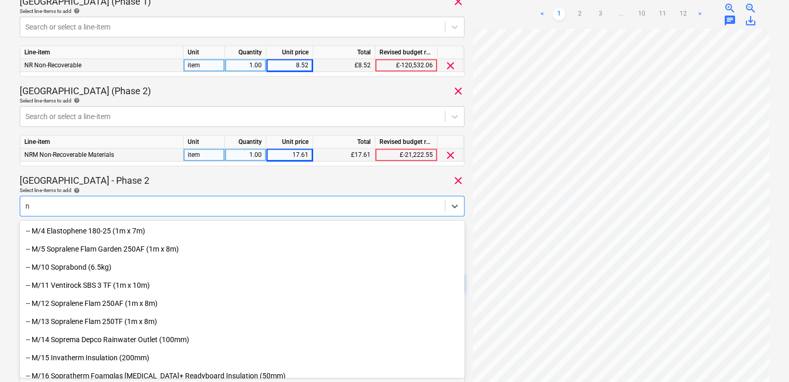
type input "nr"
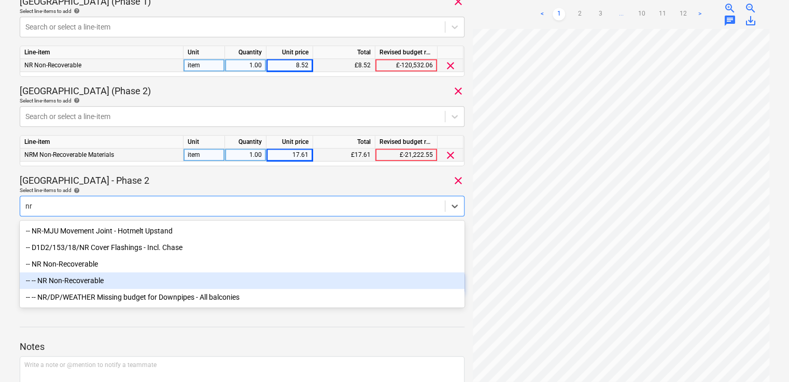
click at [97, 286] on div "-- -- NR Non-Recoverable" at bounding box center [242, 281] width 445 height 17
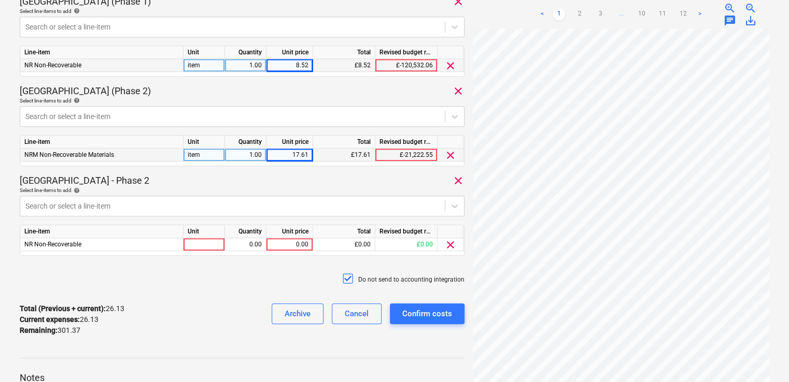
click at [153, 186] on div "[GEOGRAPHIC_DATA] - Phase 2 clear" at bounding box center [242, 181] width 445 height 12
click at [197, 250] on div at bounding box center [203, 244] width 41 height 13
type input "itemn"
click at [207, 246] on div "itemn" at bounding box center [203, 244] width 41 height 13
type input "item"
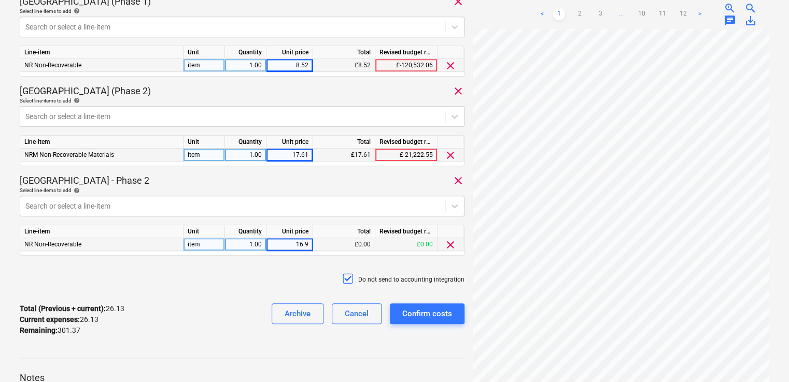
type input "16.97"
click at [284, 271] on div "Do not send to accounting integration" at bounding box center [242, 279] width 445 height 31
click at [415, 313] on div "Confirm costs" at bounding box center [427, 313] width 50 height 13
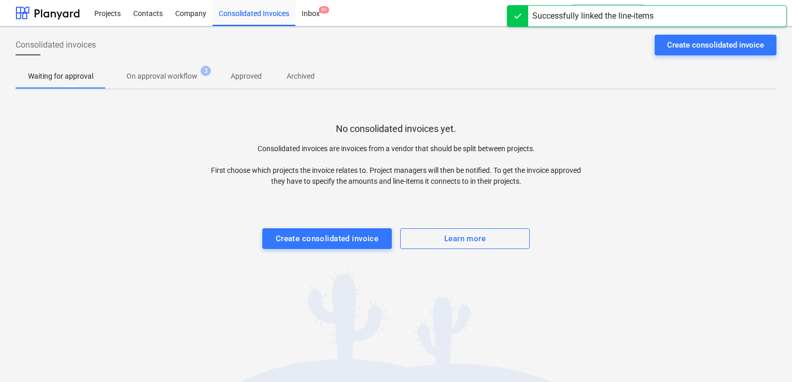
drag, startPoint x: 106, startPoint y: 14, endPoint x: 791, endPoint y: 86, distance: 689.3
click at [106, 14] on div "Projects" at bounding box center [107, 12] width 39 height 26
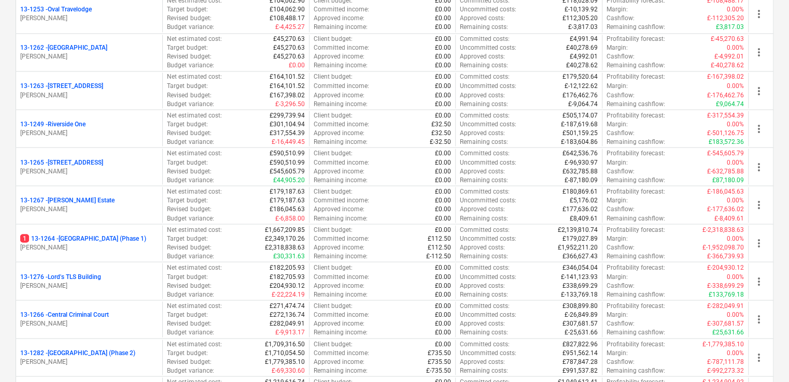
scroll to position [954, 0]
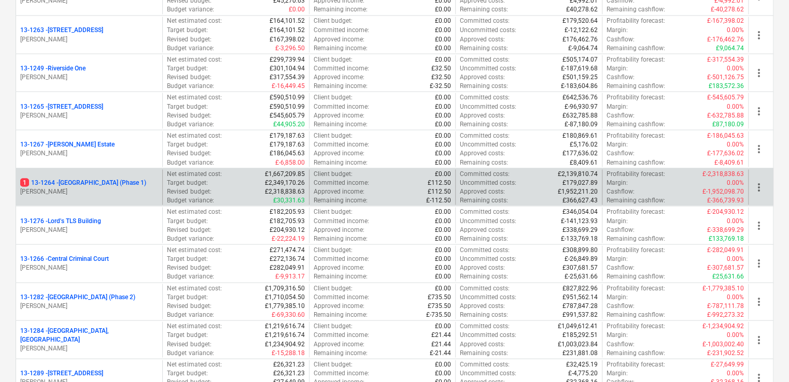
click at [110, 178] on p "1 13-1264 - [GEOGRAPHIC_DATA] (Phase 1)" at bounding box center [83, 182] width 126 height 9
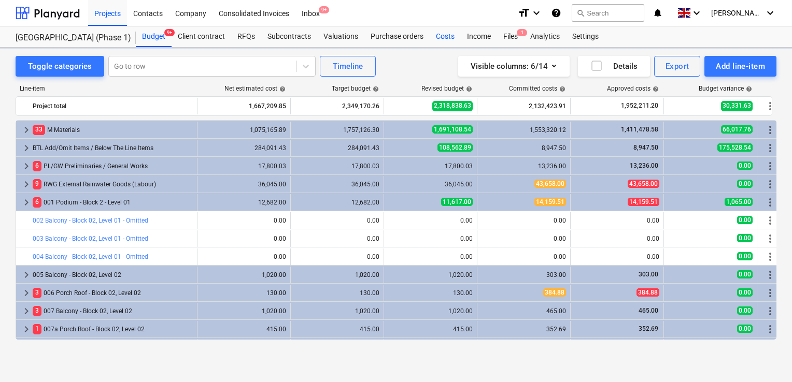
click at [435, 37] on div "Costs" at bounding box center [445, 36] width 31 height 21
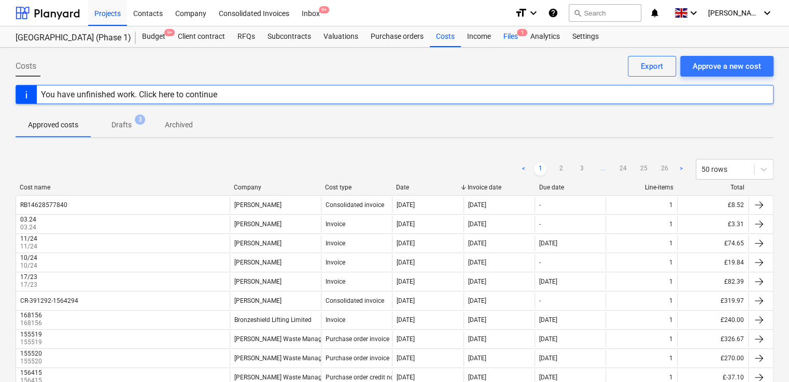
click at [504, 37] on div "Files 1" at bounding box center [510, 36] width 27 height 21
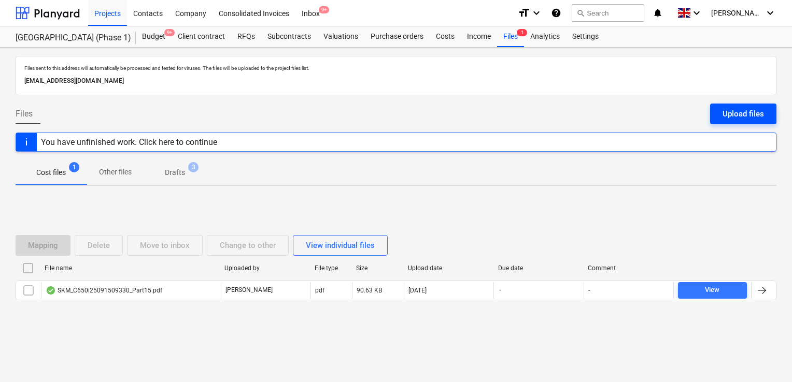
click at [750, 105] on button "Upload files" at bounding box center [743, 114] width 66 height 21
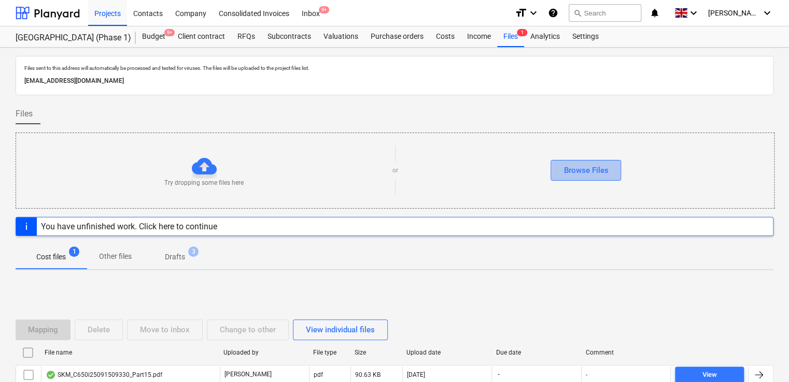
click at [578, 165] on div "Browse Files" at bounding box center [585, 170] width 45 height 13
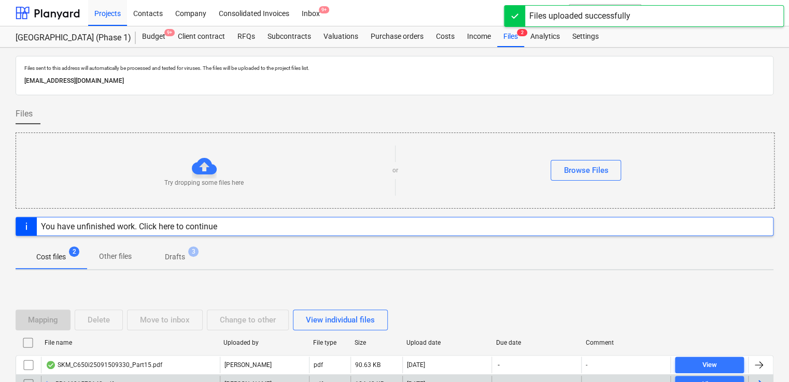
click at [100, 382] on div "RB14691578140.pdf" at bounding box center [80, 384] width 68 height 8
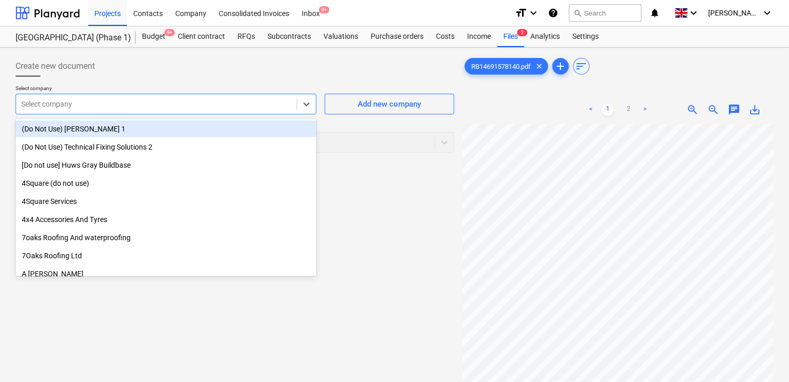
click at [190, 105] on div at bounding box center [156, 104] width 270 height 10
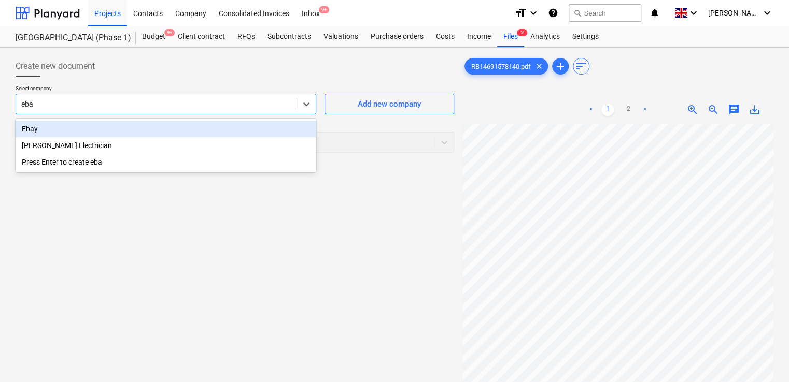
type input "ebay"
click at [123, 122] on div "Ebay" at bounding box center [166, 129] width 301 height 17
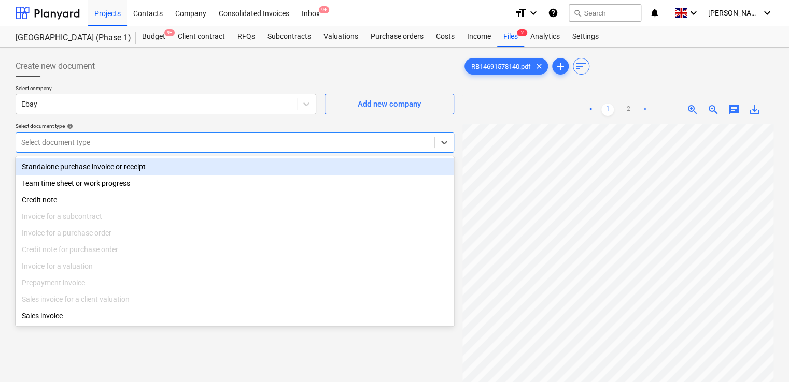
click at [123, 145] on div at bounding box center [225, 142] width 408 height 10
click at [110, 167] on div "Standalone purchase invoice or receipt" at bounding box center [235, 167] width 438 height 17
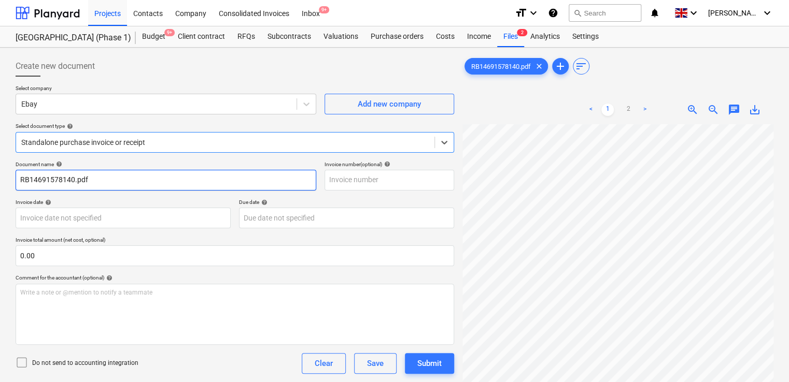
click at [102, 180] on input "RB14691578140.pdf" at bounding box center [166, 180] width 301 height 21
type input "RB14691578140"
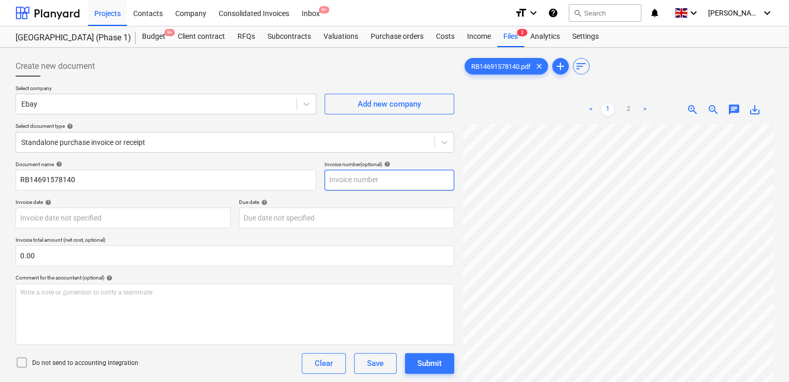
click at [347, 177] on input "text" at bounding box center [389, 180] width 130 height 21
paste input "RB14691578140"
type input "RB14691578140"
click at [22, 364] on icon at bounding box center [22, 363] width 12 height 12
click at [201, 374] on div "Document name help RB14691578140 Invoice number (optional) help RB14691578140 I…" at bounding box center [235, 296] width 438 height 271
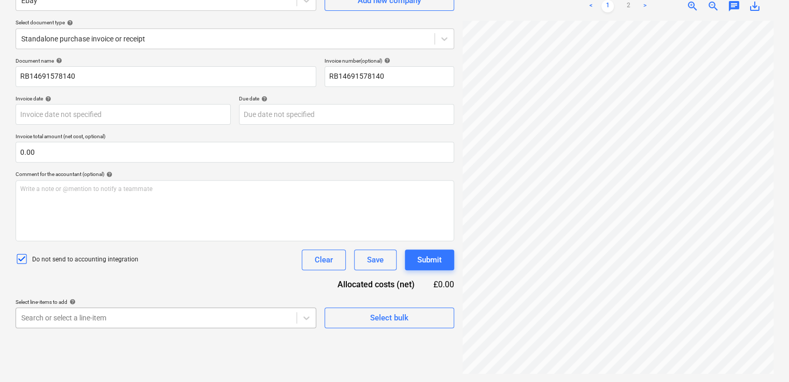
click at [140, 279] on body "Projects Contacts Company Consolidated Invoices Inbox 9+ format_size keyboard_a…" at bounding box center [394, 87] width 789 height 382
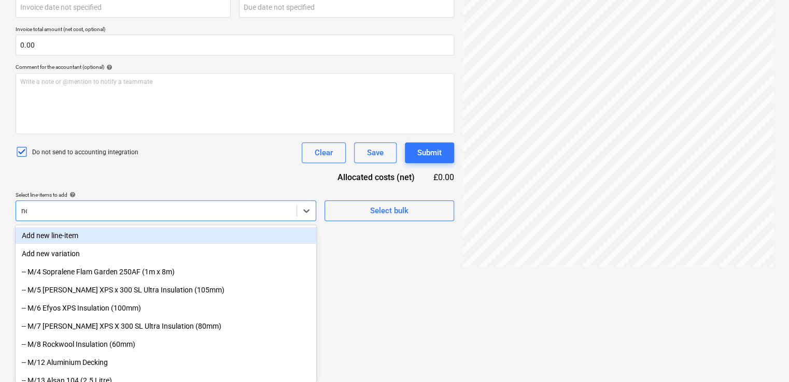
type input "non"
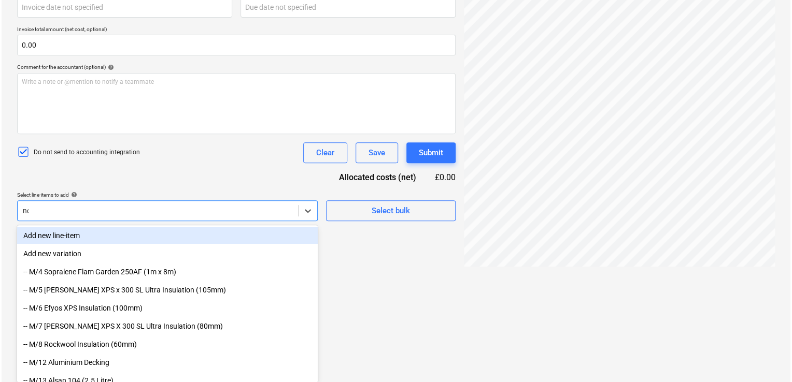
scroll to position [104, 0]
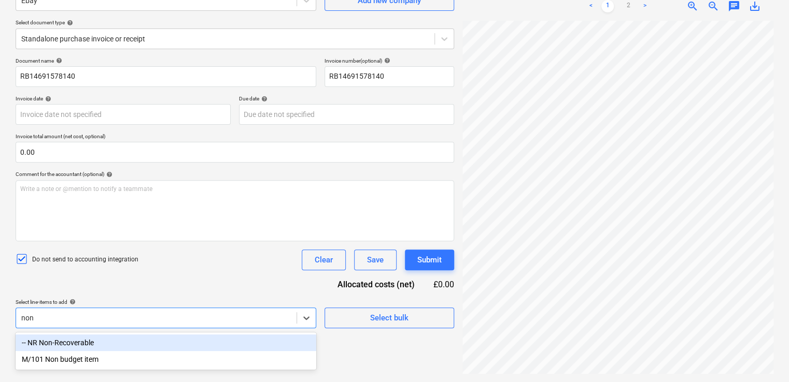
click at [112, 342] on div "-- NR Non-Recoverable" at bounding box center [166, 343] width 301 height 17
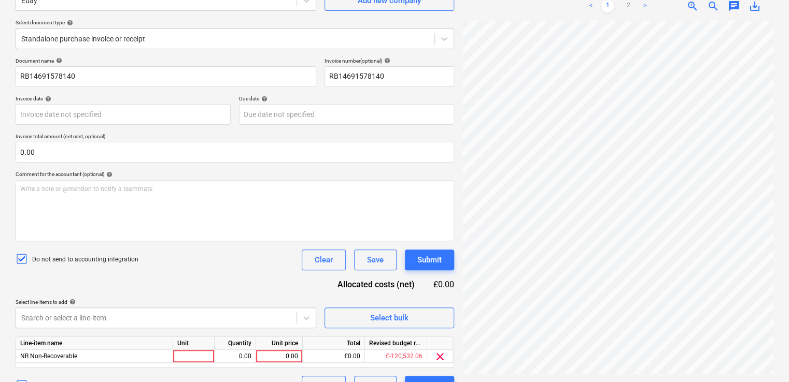
click at [181, 271] on div "Document name help RB14691578140 Invoice number (optional) help RB14691578140 I…" at bounding box center [235, 227] width 438 height 339
click at [189, 358] on div at bounding box center [193, 356] width 41 height 13
type input "item"
type input "693.86"
click at [228, 275] on div "Document name help RB14691578140 Invoice number (optional) help RB14691578140 I…" at bounding box center [235, 227] width 438 height 339
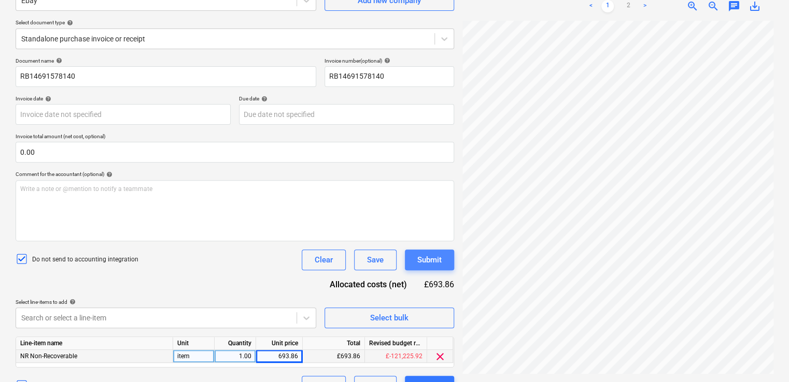
click at [422, 258] on div "Submit" at bounding box center [429, 259] width 24 height 13
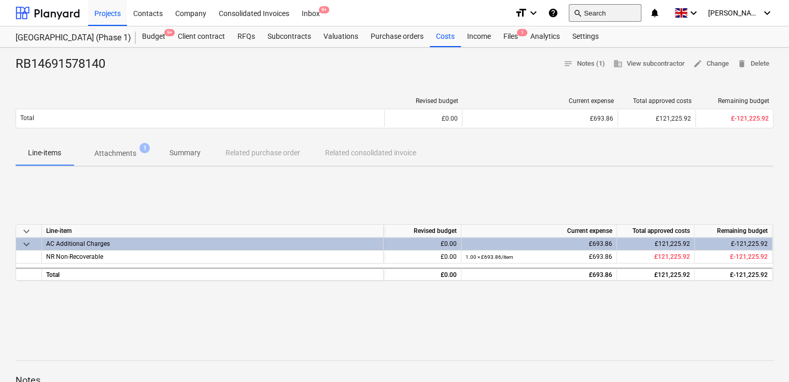
click at [616, 8] on button "search Search" at bounding box center [604, 13] width 73 height 18
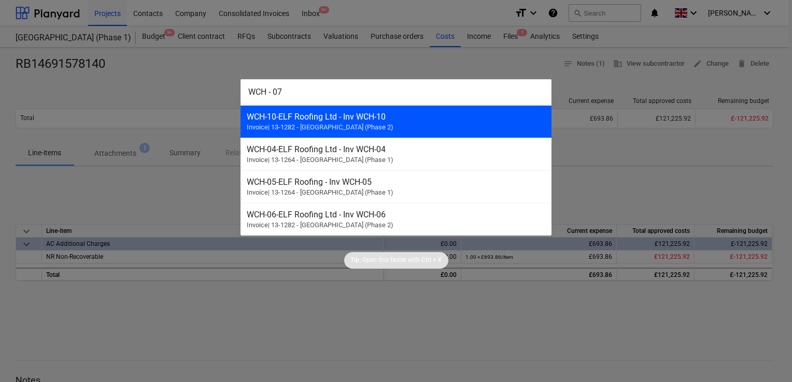
type input "WCH - 07"
click at [315, 123] on span "Invoice | 13-1282 - Plumstead [GEOGRAPHIC_DATA] (Phase 2)" at bounding box center [320, 127] width 147 height 8
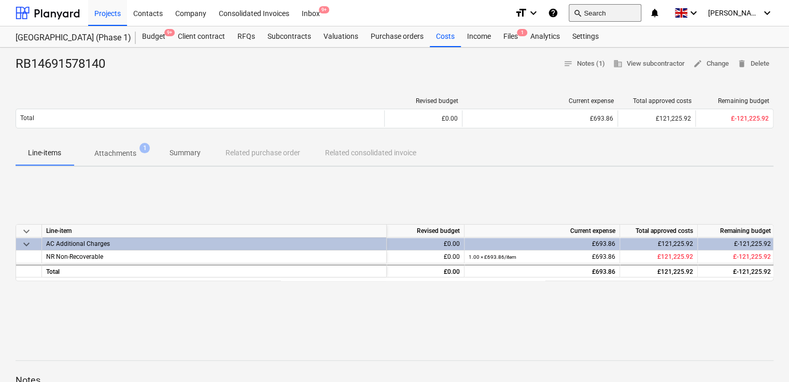
click at [581, 16] on span "search" at bounding box center [577, 13] width 8 height 8
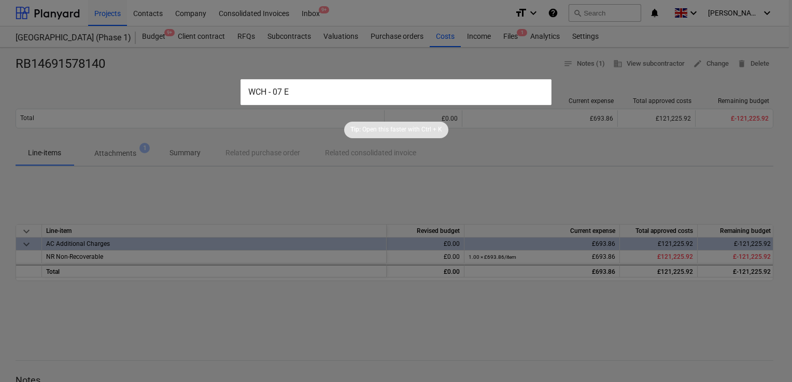
click at [275, 93] on input "WCH - 07 E" at bounding box center [395, 92] width 311 height 26
type input "WCH-07 E"
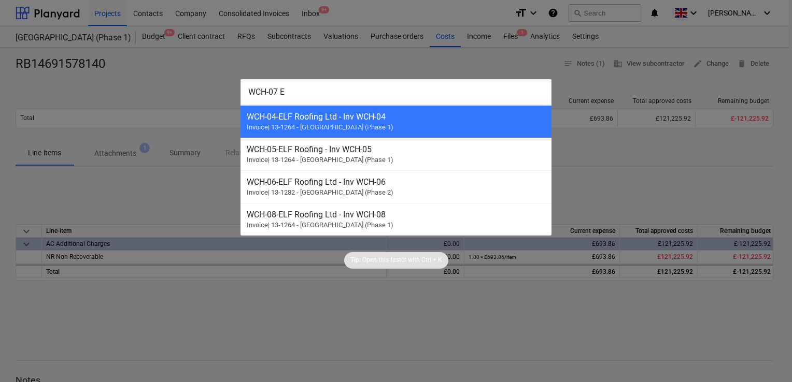
click at [239, 331] on div at bounding box center [396, 191] width 792 height 382
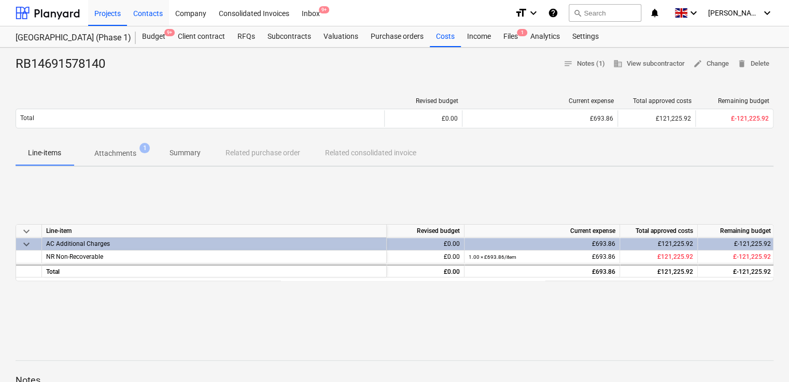
click at [147, 10] on div "Contacts" at bounding box center [148, 12] width 42 height 26
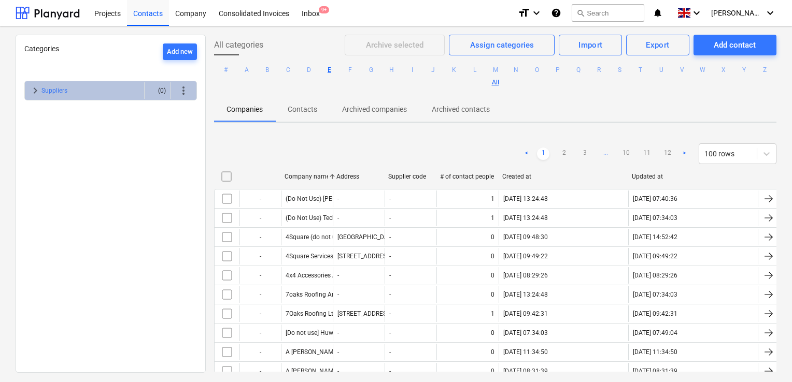
click at [336, 72] on button "E" at bounding box center [329, 70] width 12 height 12
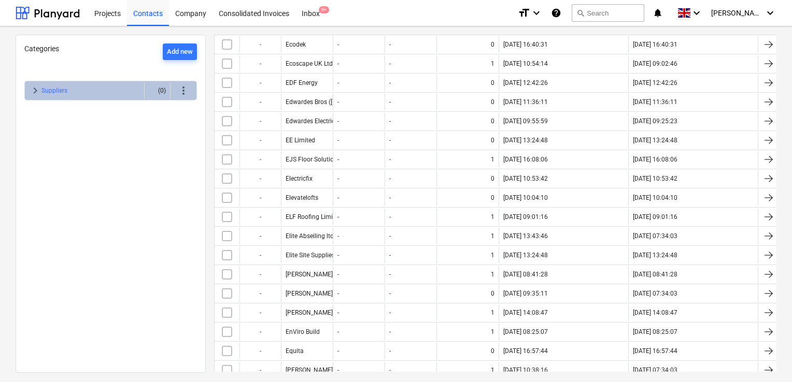
scroll to position [269, 0]
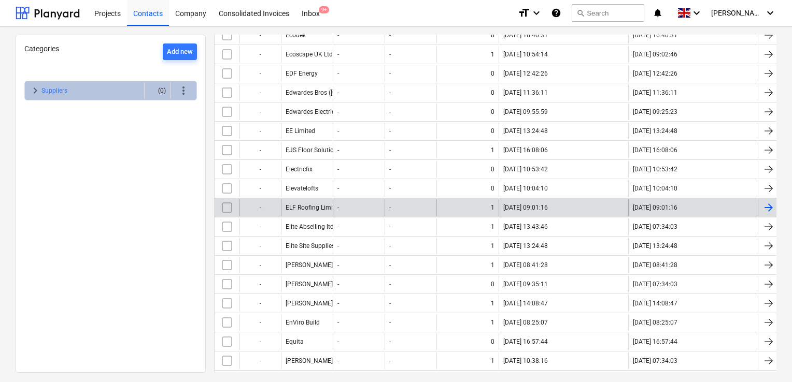
click at [312, 200] on div "ELF Roofing Limited" at bounding box center [307, 208] width 52 height 17
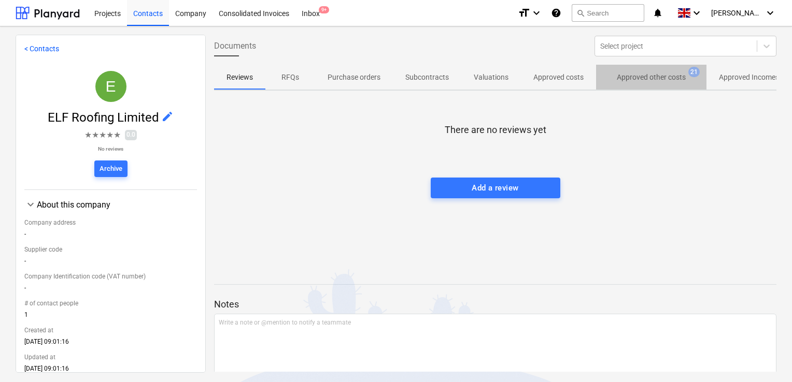
click at [630, 74] on p "Approved other costs" at bounding box center [651, 77] width 69 height 11
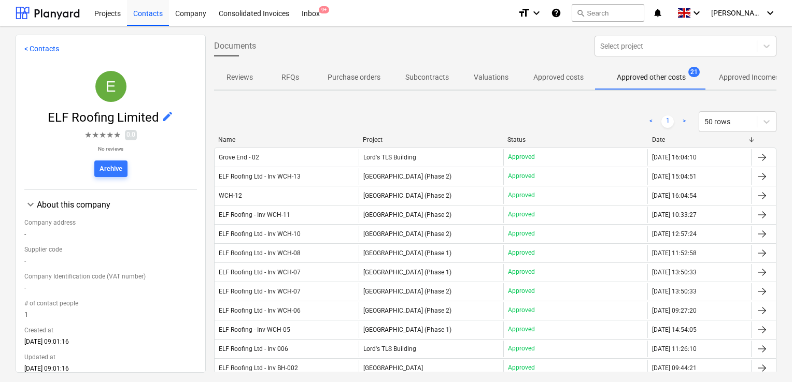
click at [410, 140] on div "Project" at bounding box center [431, 139] width 136 height 7
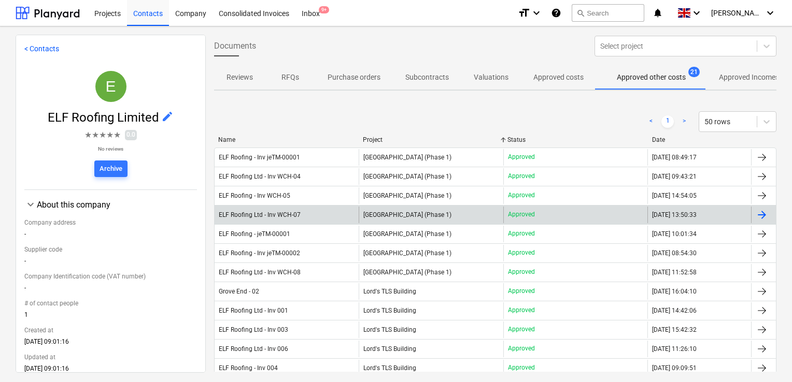
click at [324, 219] on div "ELF Roofing Ltd - Inv WCH-07" at bounding box center [287, 215] width 144 height 17
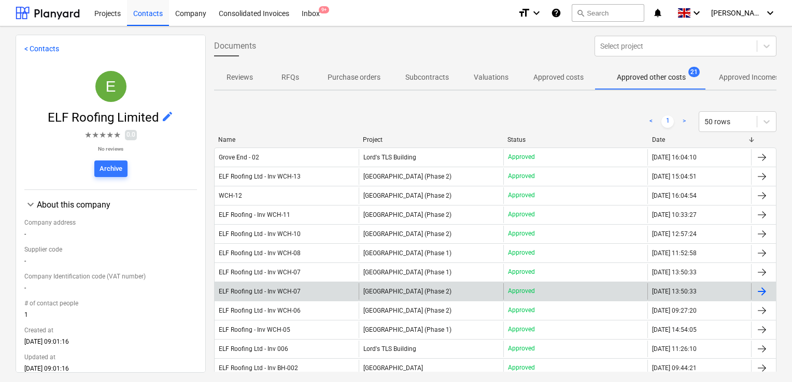
click at [415, 291] on span "[GEOGRAPHIC_DATA] (Phase 2)" at bounding box center [407, 291] width 88 height 7
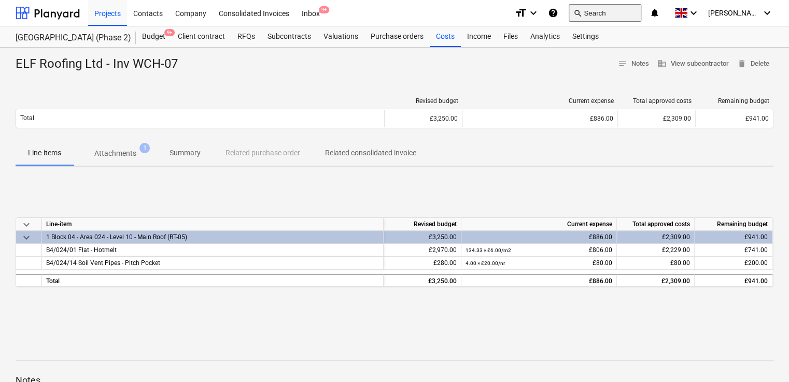
click at [581, 9] on span "search" at bounding box center [577, 13] width 8 height 8
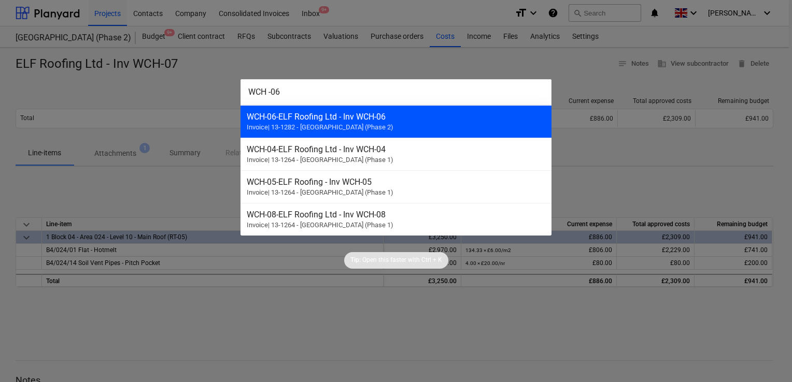
type input "WCH -06"
click at [351, 118] on div "WCH-06 - ELF Roofing Ltd - Inv WCH-06" at bounding box center [396, 117] width 298 height 10
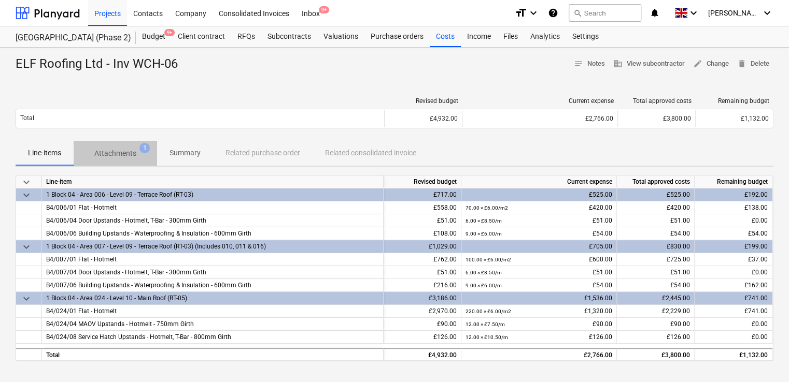
click at [126, 157] on p "Attachments" at bounding box center [115, 153] width 42 height 11
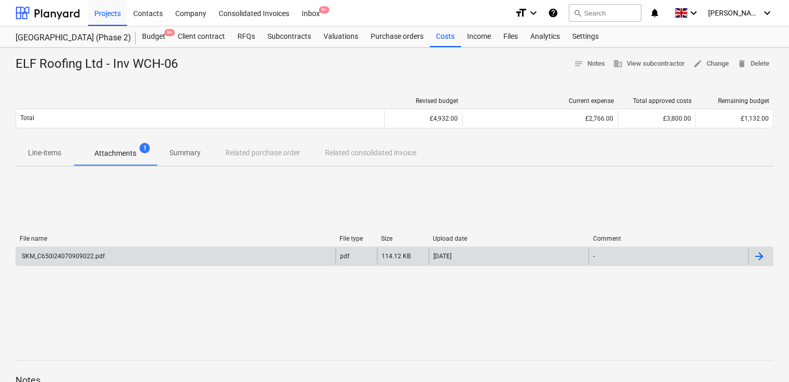
click at [89, 253] on div "SKM_C650i24070909022.pdf" at bounding box center [62, 256] width 84 height 7
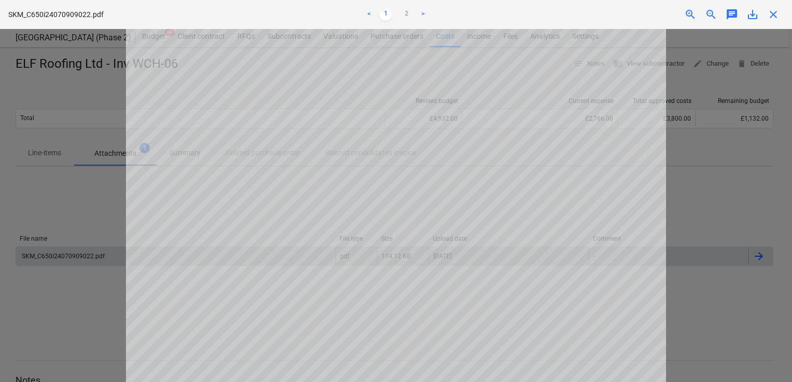
click at [772, 13] on span "close" at bounding box center [773, 14] width 12 height 12
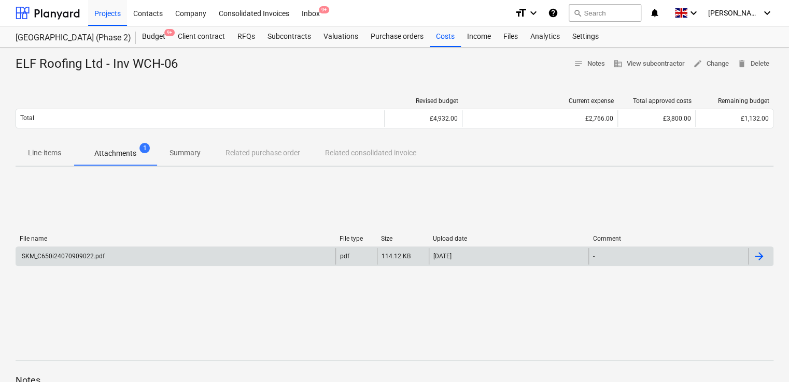
click at [31, 155] on p "Line-items" at bounding box center [44, 153] width 33 height 11
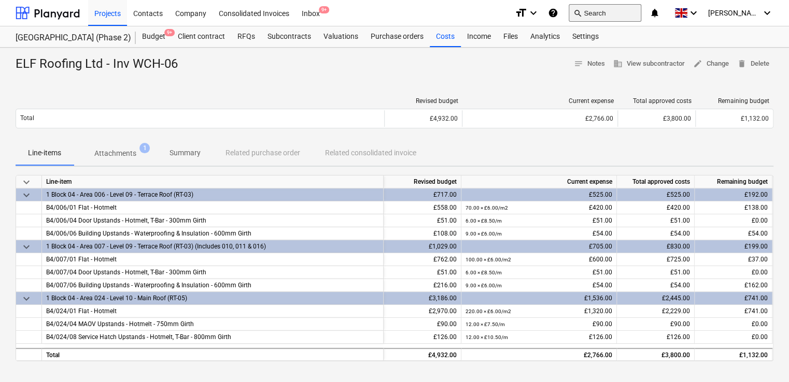
click at [622, 13] on button "search Search" at bounding box center [604, 13] width 73 height 18
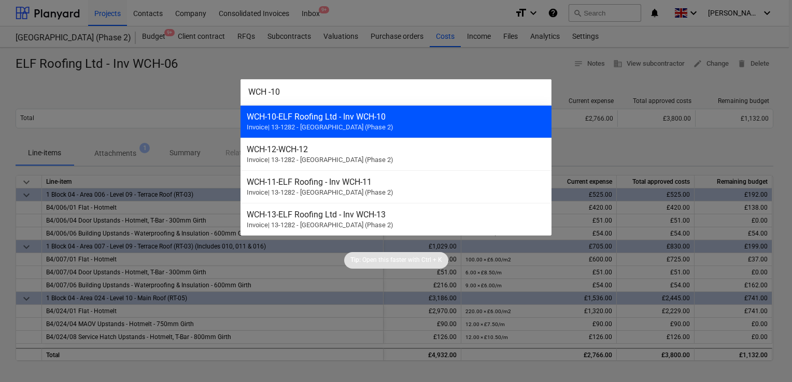
type input "WCH -10"
click at [402, 119] on div "WCH-10 - ELF Roofing Ltd - Inv WCH-10" at bounding box center [396, 117] width 298 height 10
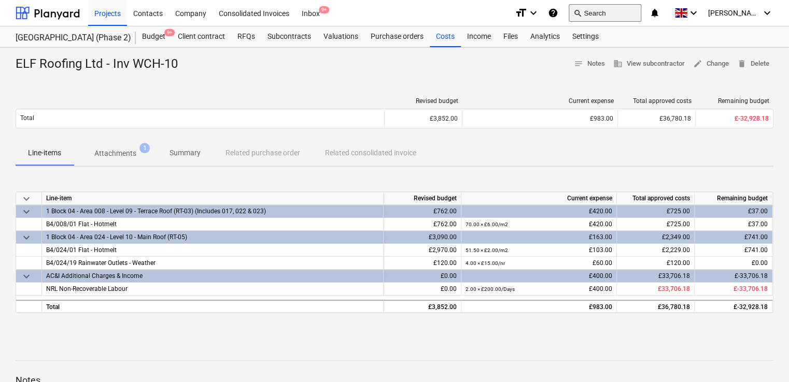
click at [615, 8] on button "search Search" at bounding box center [604, 13] width 73 height 18
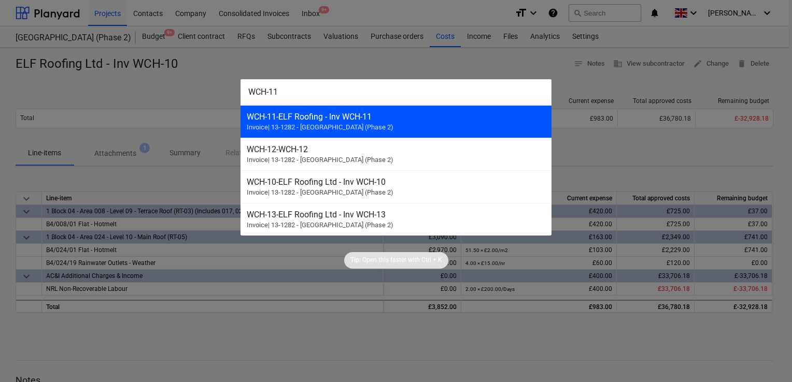
type input "WCH-11"
click at [360, 119] on div "WCH-11 - ELF Roofing - Inv WCH-11" at bounding box center [396, 117] width 298 height 10
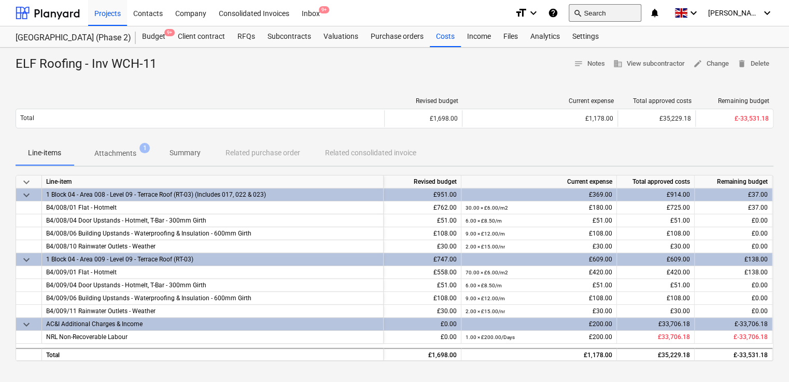
click at [613, 7] on button "search Search" at bounding box center [604, 13] width 73 height 18
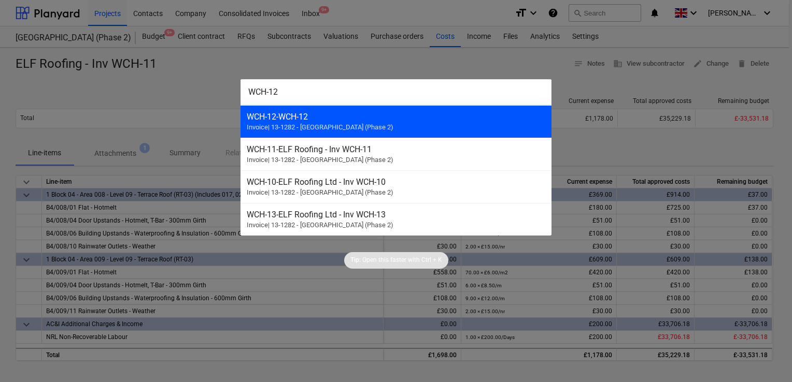
type input "WCH-12"
click at [270, 123] on span "Invoice | 13-1282 - Plumstead [GEOGRAPHIC_DATA] (Phase 2)" at bounding box center [320, 127] width 147 height 8
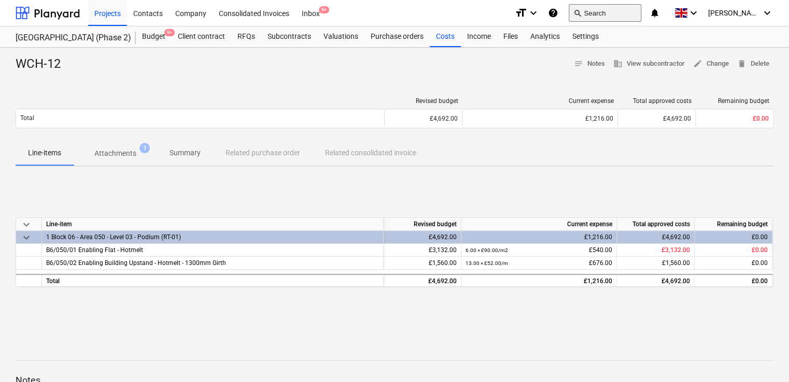
click at [633, 15] on button "search Search" at bounding box center [604, 13] width 73 height 18
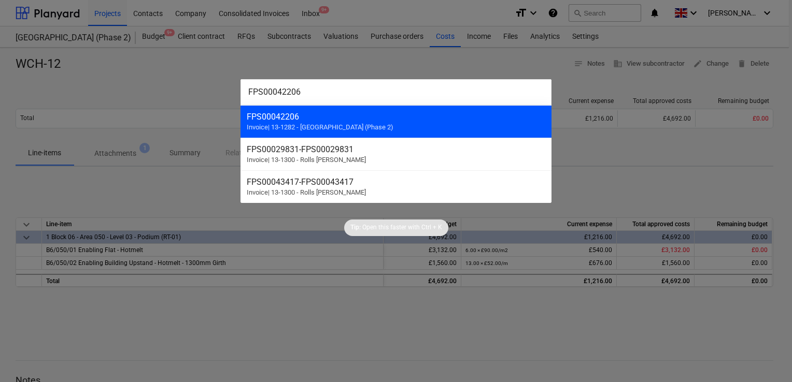
type input "FPS00042206"
click at [342, 116] on div "FPS00042206" at bounding box center [396, 117] width 298 height 10
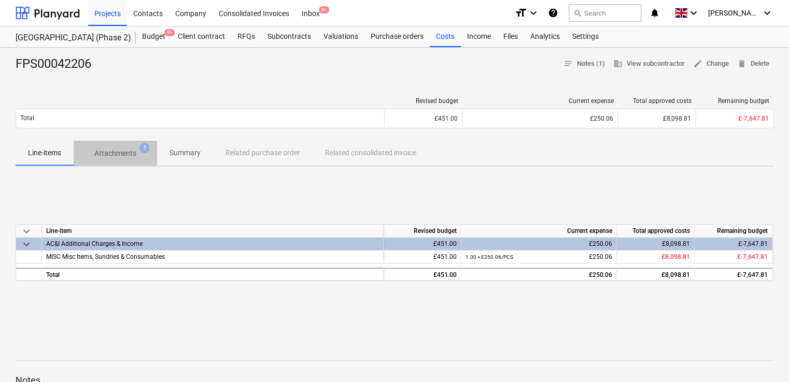
click at [124, 152] on p "Attachments" at bounding box center [115, 153] width 42 height 11
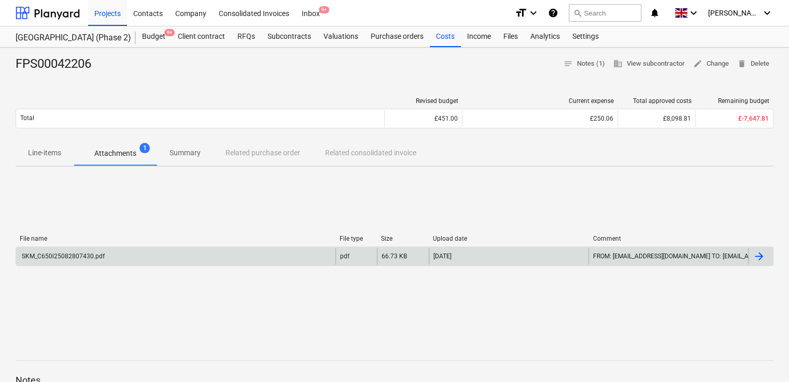
click at [83, 250] on div "SKM_C650i25082807430.pdf" at bounding box center [175, 256] width 319 height 17
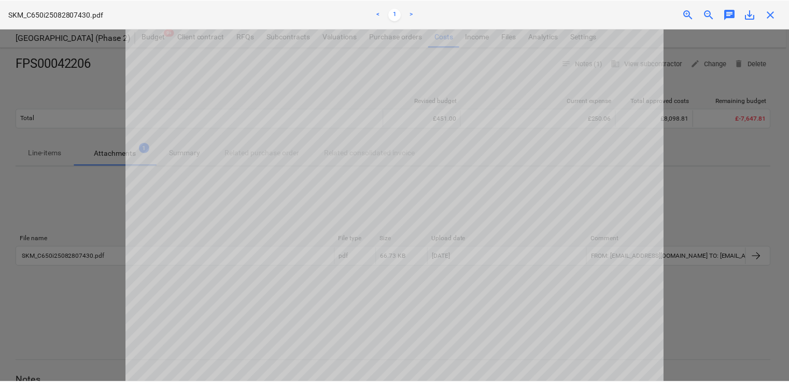
scroll to position [35, 0]
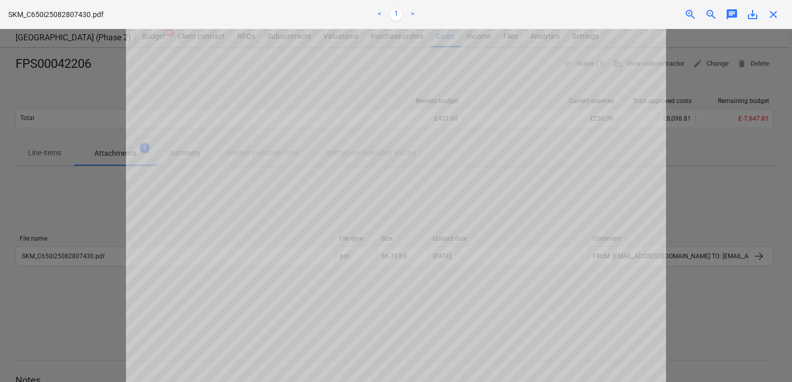
click at [733, 190] on div at bounding box center [396, 205] width 792 height 353
click at [767, 19] on span "close" at bounding box center [773, 14] width 12 height 12
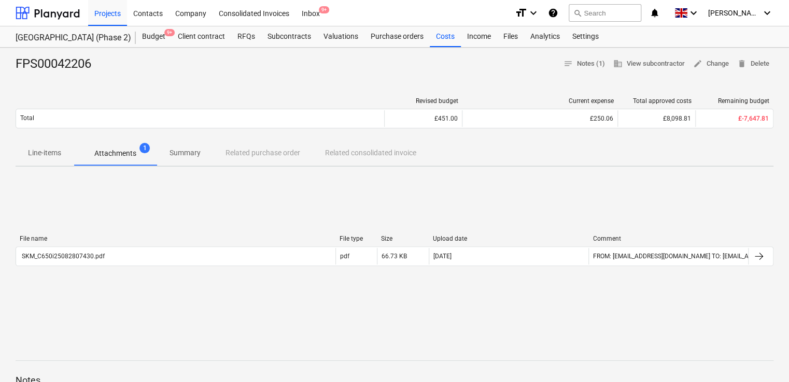
click at [39, 152] on p "Line-items" at bounding box center [44, 153] width 33 height 11
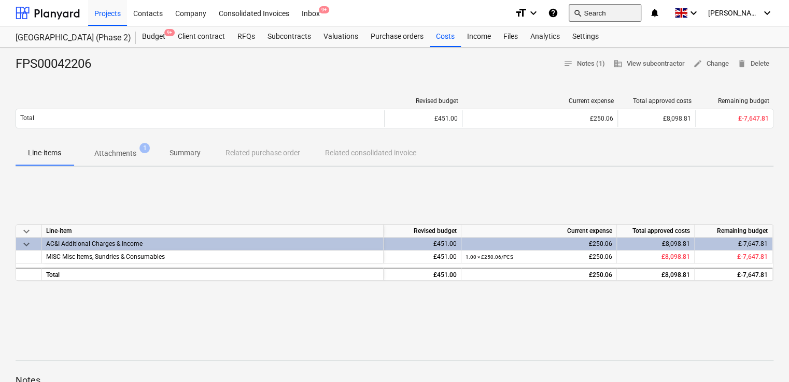
click at [604, 11] on button "search Search" at bounding box center [604, 13] width 73 height 18
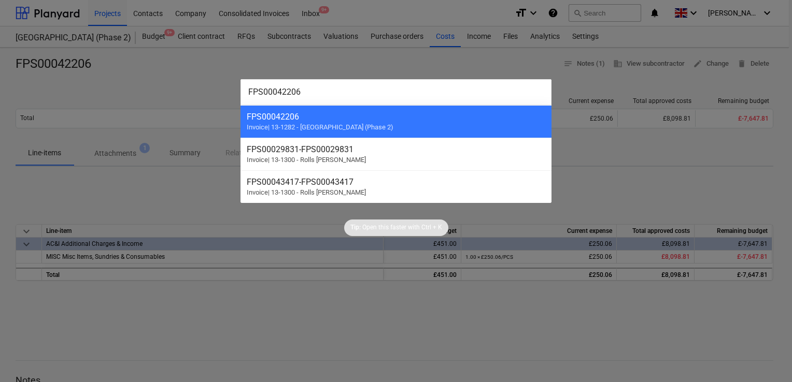
type input "FPS00042206"
click at [607, 15] on div at bounding box center [396, 191] width 792 height 382
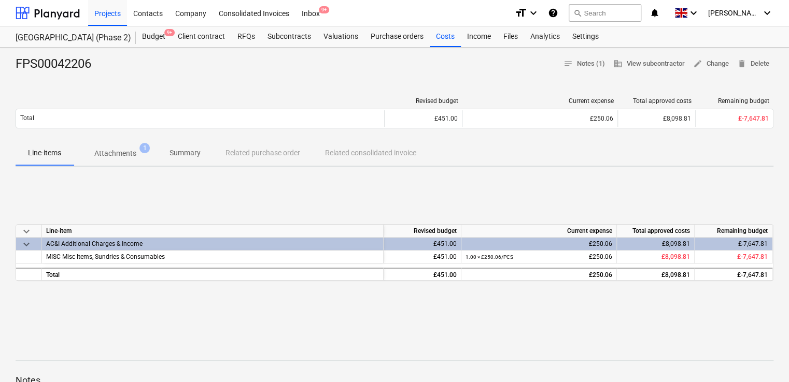
click at [607, 15] on button "search Search" at bounding box center [604, 13] width 73 height 18
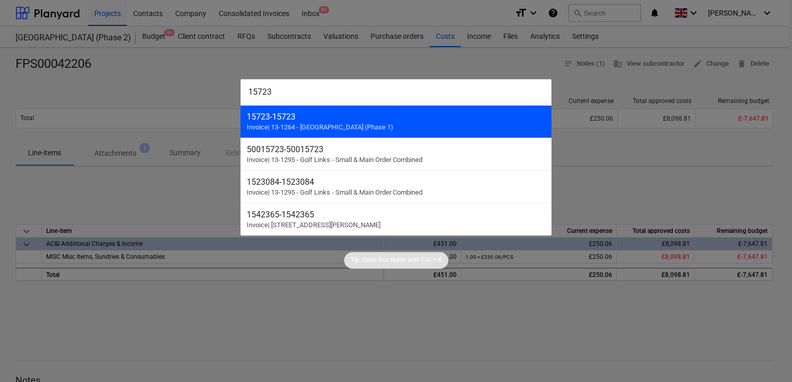
type input "15723"
click at [346, 121] on div "15723 - 15723" at bounding box center [396, 117] width 298 height 10
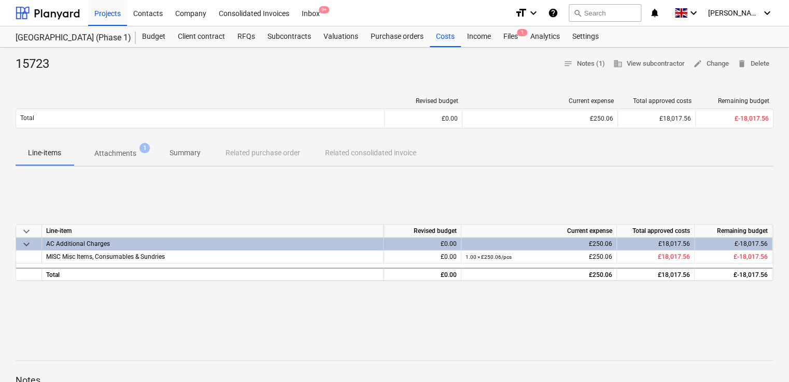
click at [109, 150] on p "Attachments" at bounding box center [115, 153] width 42 height 11
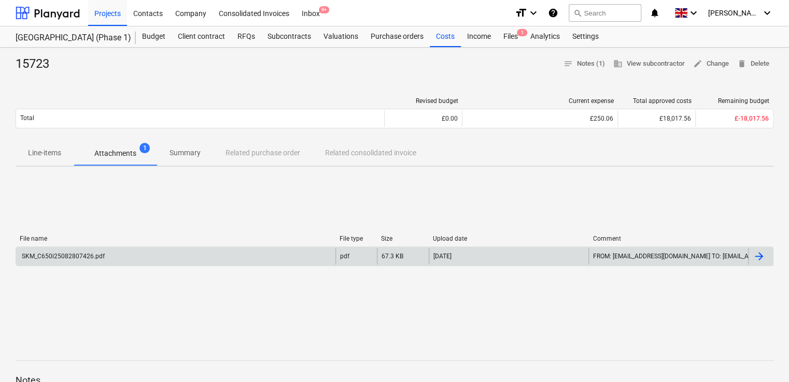
click at [80, 257] on div "SKM_C650i25082807426.pdf" at bounding box center [62, 256] width 84 height 7
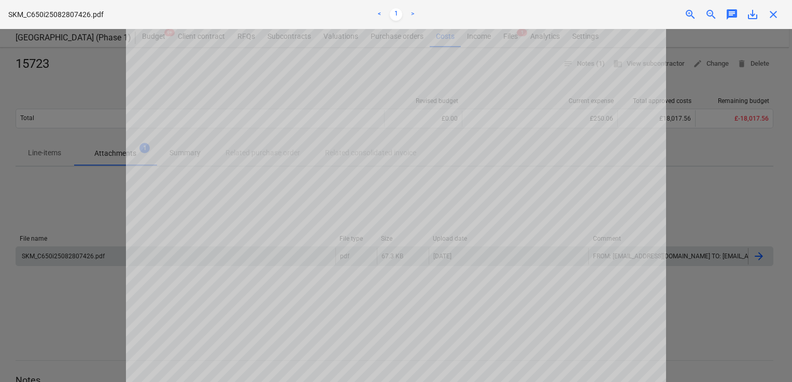
click at [769, 19] on span "close" at bounding box center [773, 14] width 12 height 12
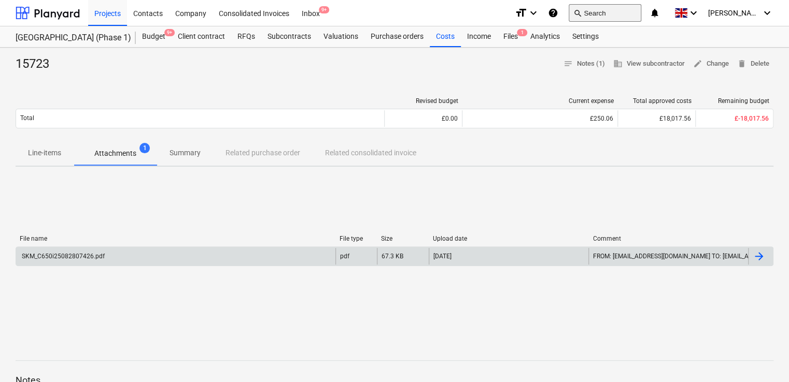
click at [606, 10] on button "search Search" at bounding box center [604, 13] width 73 height 18
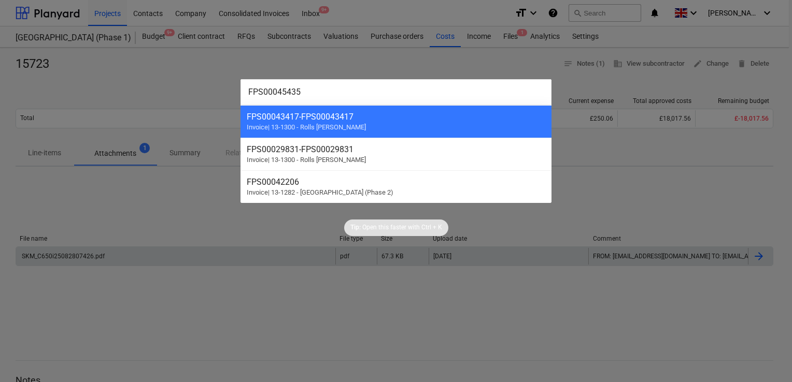
type input "FPS00045435"
click at [416, 63] on div at bounding box center [396, 191] width 792 height 382
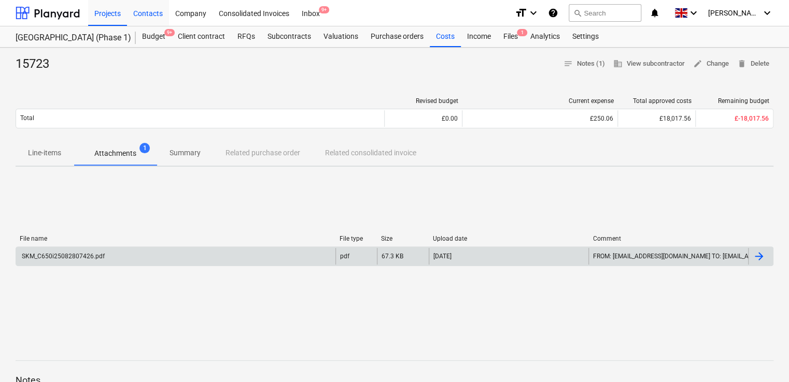
click at [153, 13] on div "Contacts" at bounding box center [148, 12] width 42 height 26
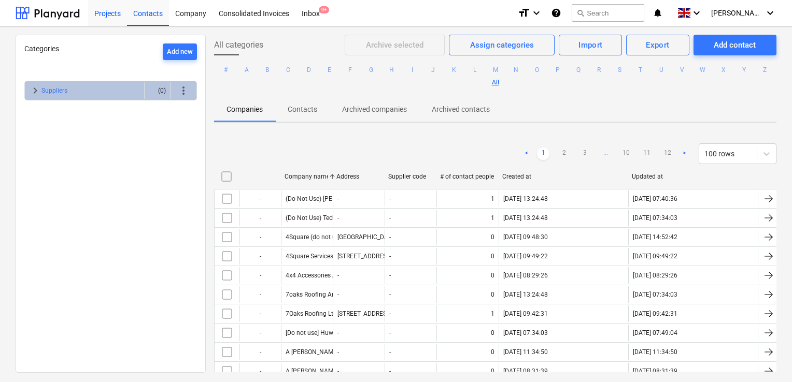
click at [116, 9] on div "Projects" at bounding box center [107, 12] width 39 height 26
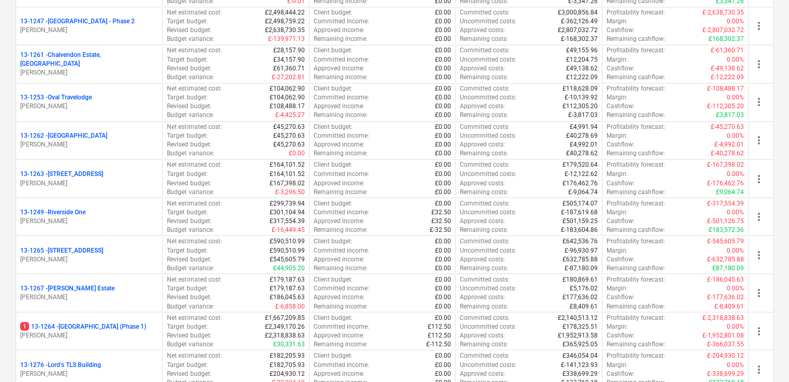
scroll to position [816, 0]
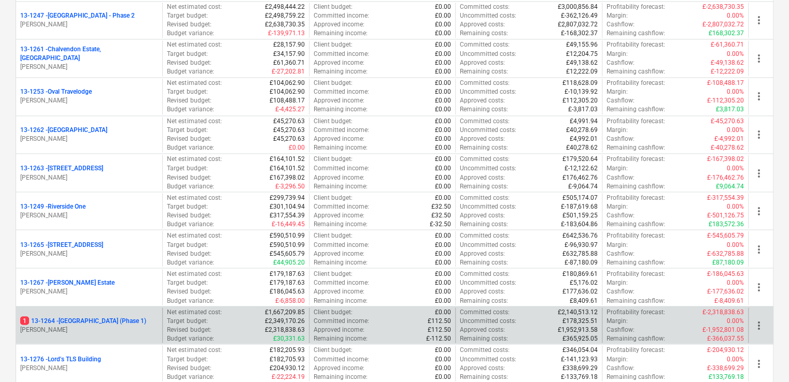
click at [116, 331] on p "[PERSON_NAME]" at bounding box center [89, 329] width 138 height 9
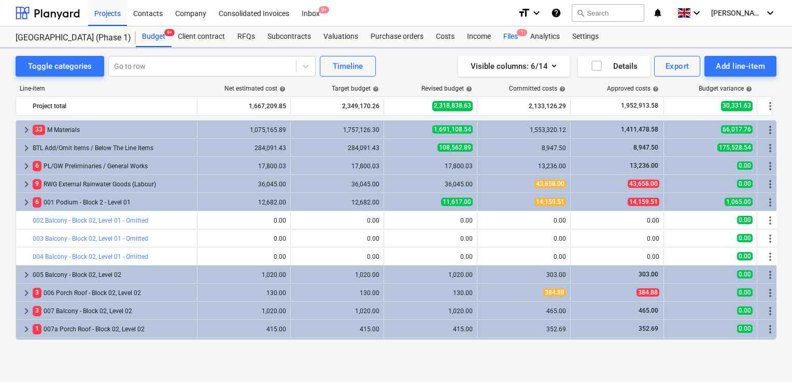
click at [511, 37] on div "Files 1" at bounding box center [510, 36] width 27 height 21
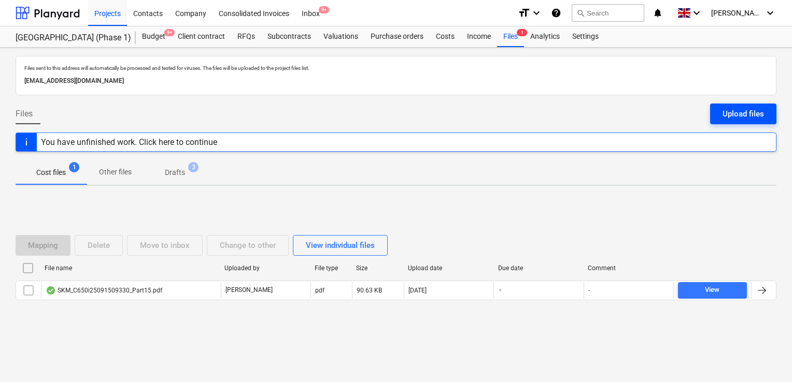
click at [736, 107] on div "Upload files" at bounding box center [742, 113] width 41 height 13
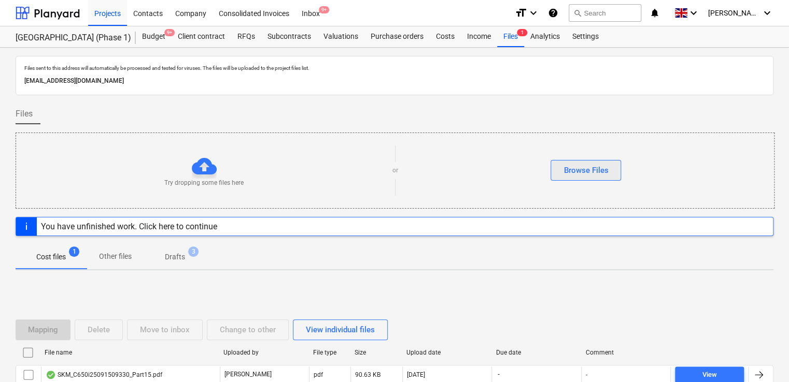
click at [599, 161] on button "Browse Files" at bounding box center [585, 170] width 70 height 21
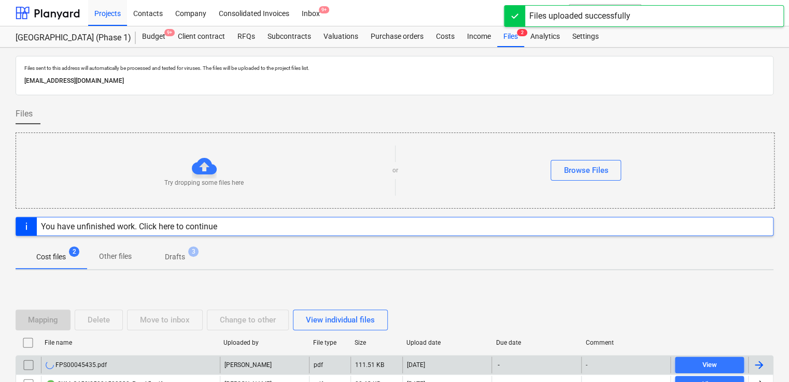
click at [180, 368] on div "FPS00045435.pdf" at bounding box center [130, 365] width 179 height 17
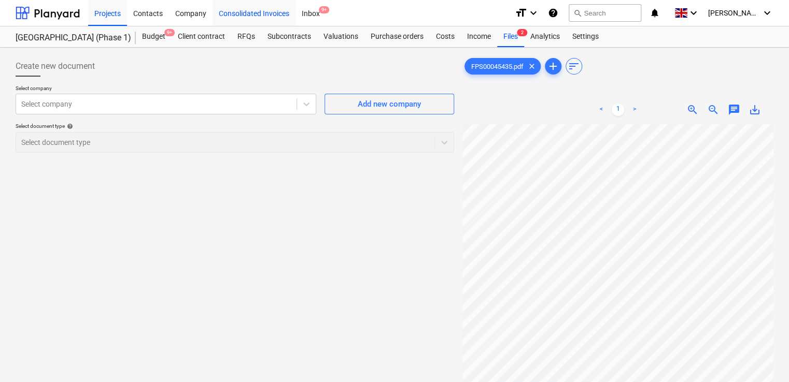
click at [262, 13] on div "Consolidated Invoices" at bounding box center [253, 12] width 83 height 26
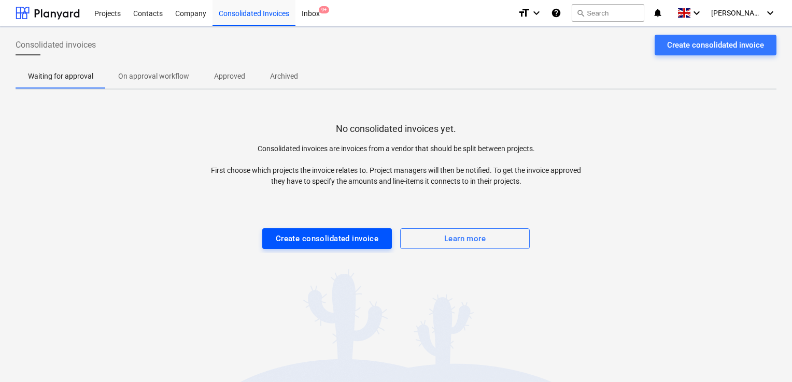
click at [314, 240] on div "Create consolidated invoice" at bounding box center [327, 238] width 103 height 13
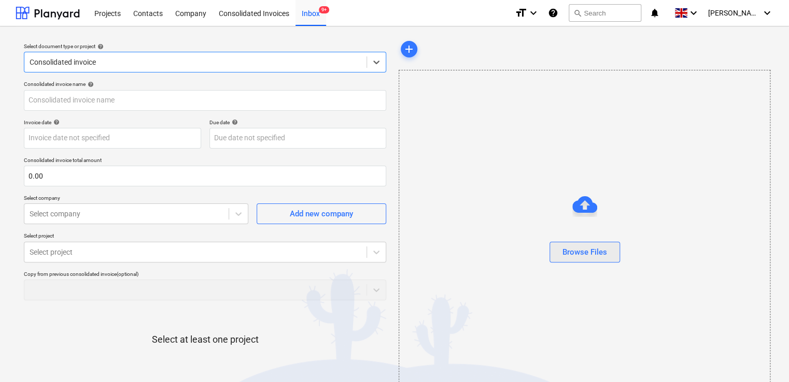
click at [591, 249] on div "Browse Files" at bounding box center [584, 252] width 45 height 13
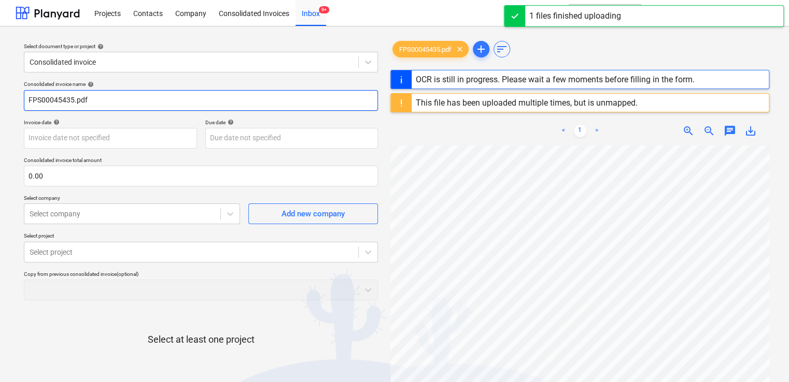
click at [99, 102] on input "FPS00045435.pdf" at bounding box center [201, 100] width 354 height 21
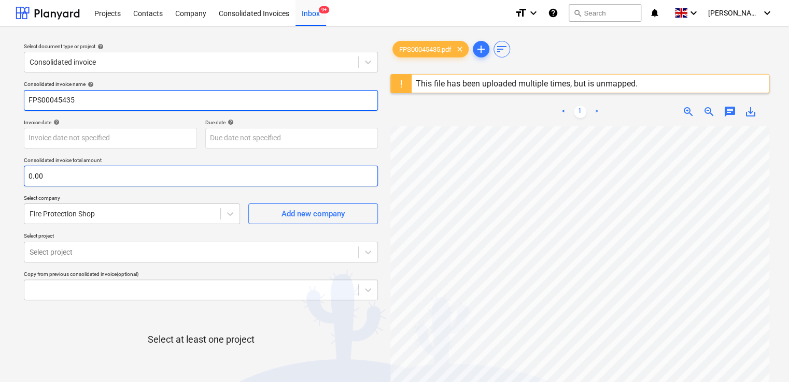
type input "FPS00045435"
click at [64, 170] on input "text" at bounding box center [201, 176] width 354 height 21
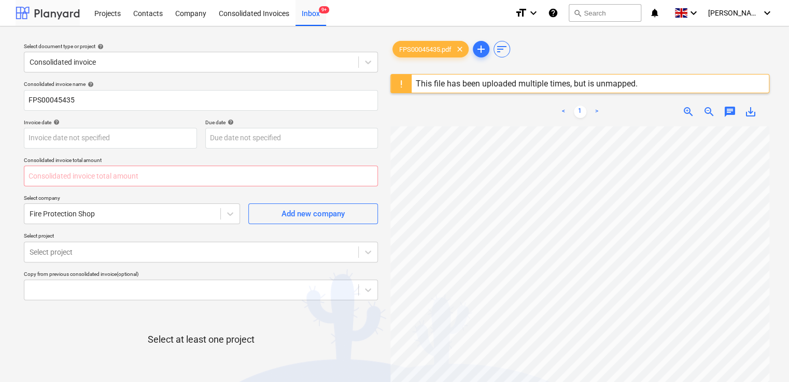
type input "0.00"
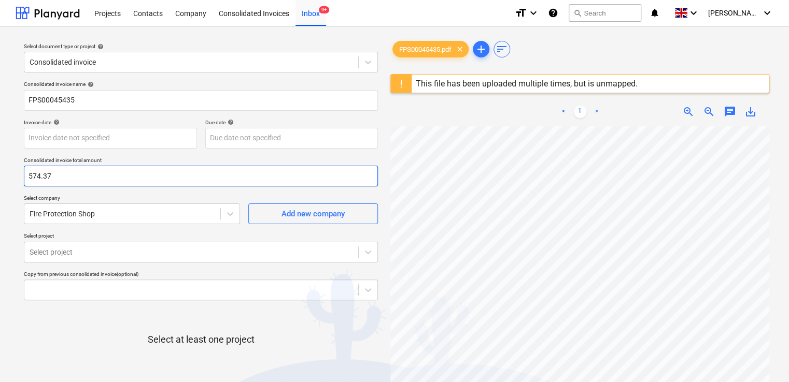
type input "574.37"
click at [186, 234] on p "Select project" at bounding box center [201, 237] width 354 height 9
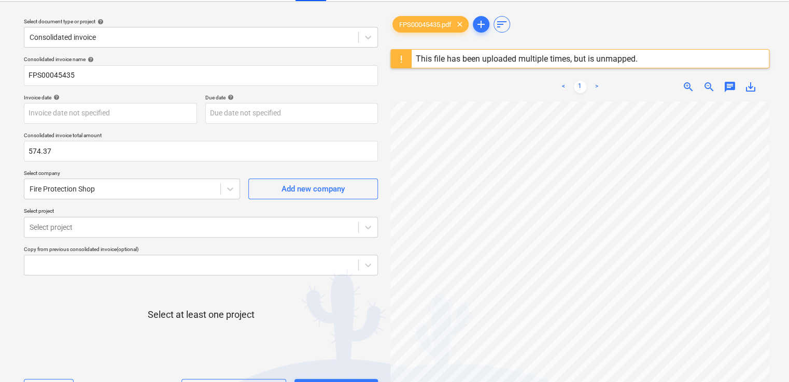
click at [112, 256] on body "Projects Contacts Company Consolidated Invoices Inbox 9+ format_size keyboard_a…" at bounding box center [394, 166] width 789 height 382
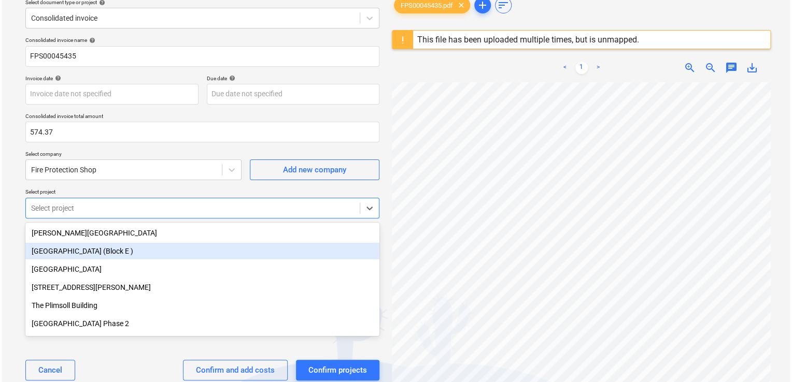
scroll to position [46, 0]
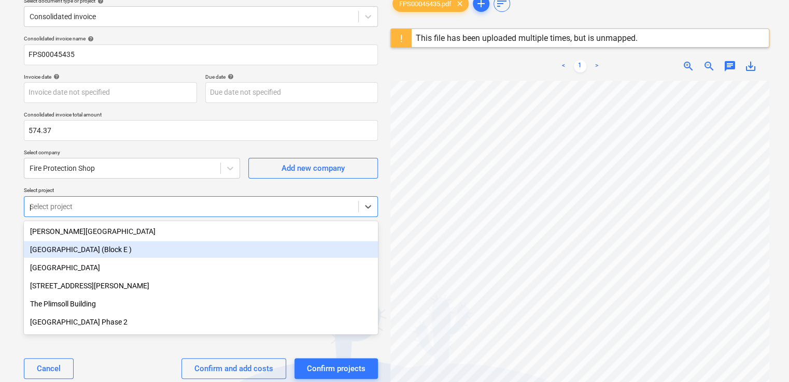
type input "pl"
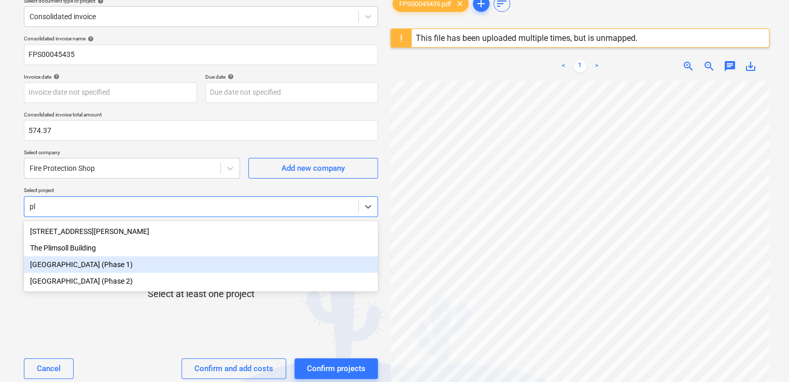
click at [114, 262] on div "[GEOGRAPHIC_DATA] (Phase 1)" at bounding box center [201, 265] width 354 height 17
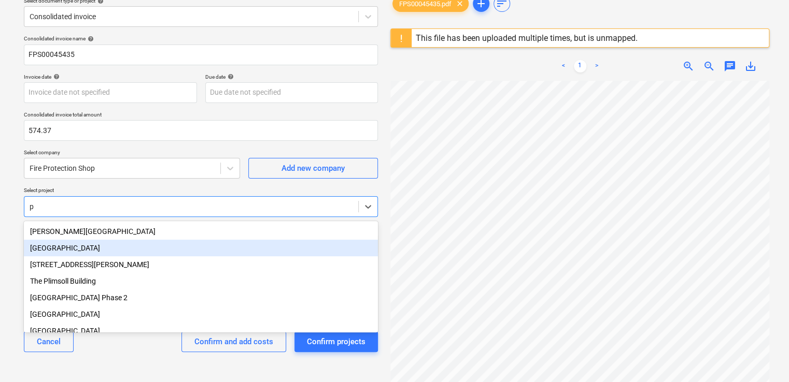
type input "pl"
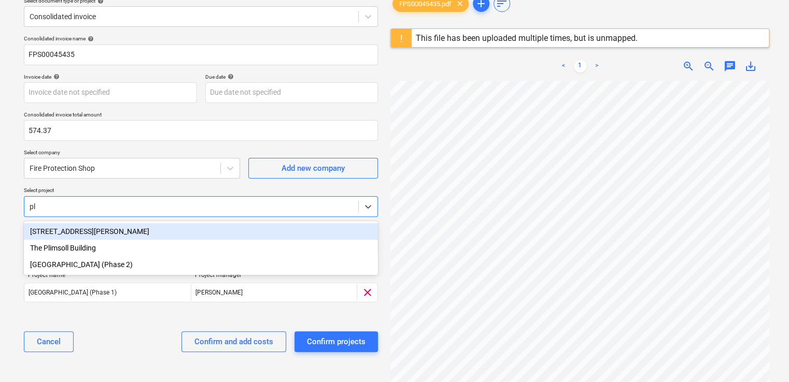
click at [114, 262] on div "[GEOGRAPHIC_DATA] (Phase 2)" at bounding box center [201, 265] width 354 height 17
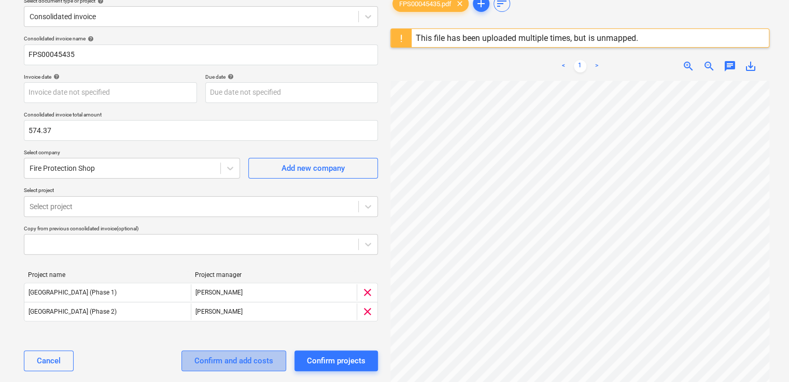
click at [190, 356] on button "Confirm and add costs" at bounding box center [233, 361] width 105 height 21
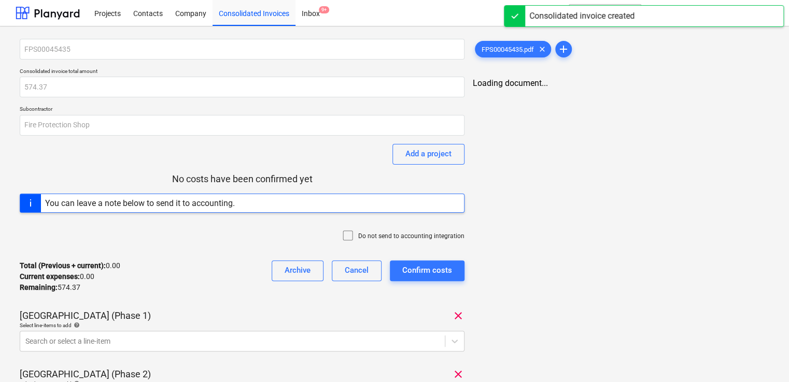
click at [345, 238] on icon at bounding box center [347, 235] width 9 height 9
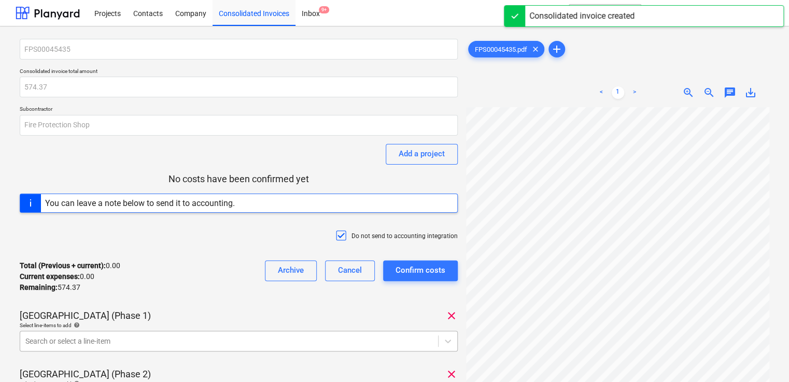
click at [226, 340] on body "Projects Contacts Company Consolidated Invoices Inbox 9+ format_size keyboard_a…" at bounding box center [394, 191] width 789 height 382
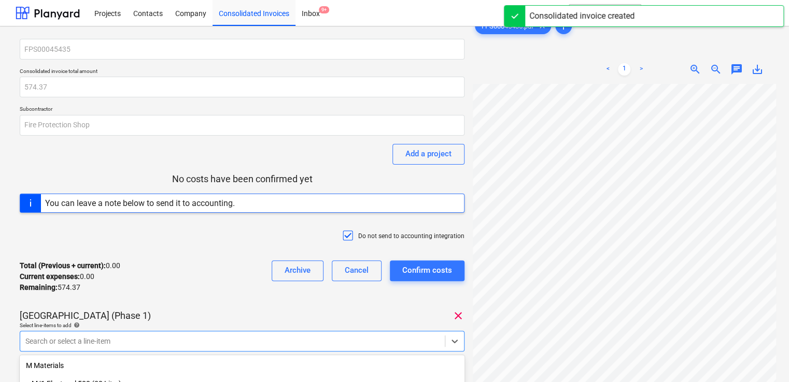
scroll to position [135, 0]
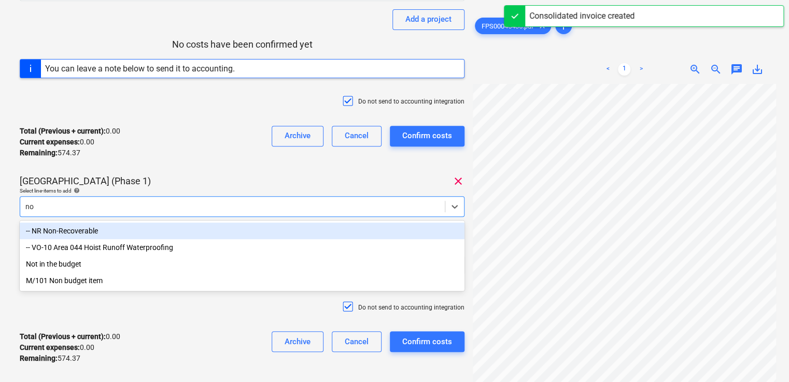
type input "non"
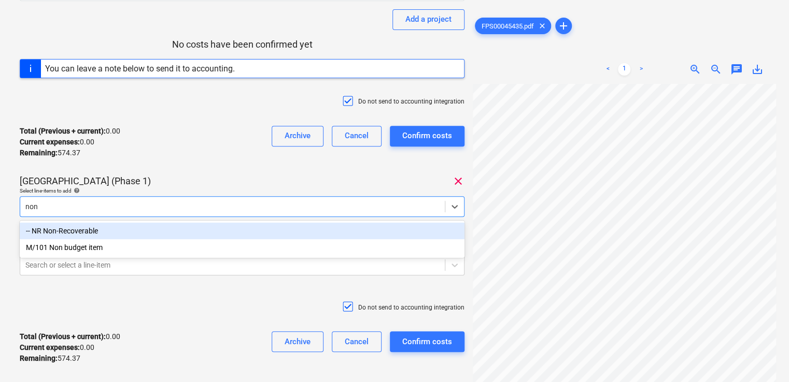
click at [60, 225] on div "-- NR Non-Recoverable" at bounding box center [242, 231] width 445 height 17
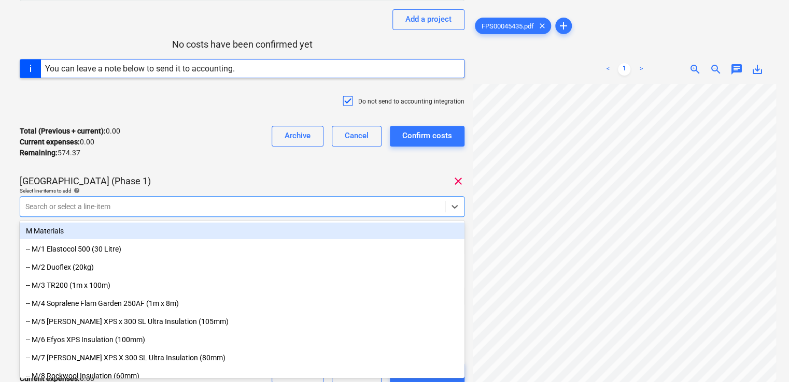
click at [193, 179] on div "[GEOGRAPHIC_DATA] (Phase 1) clear" at bounding box center [242, 181] width 445 height 12
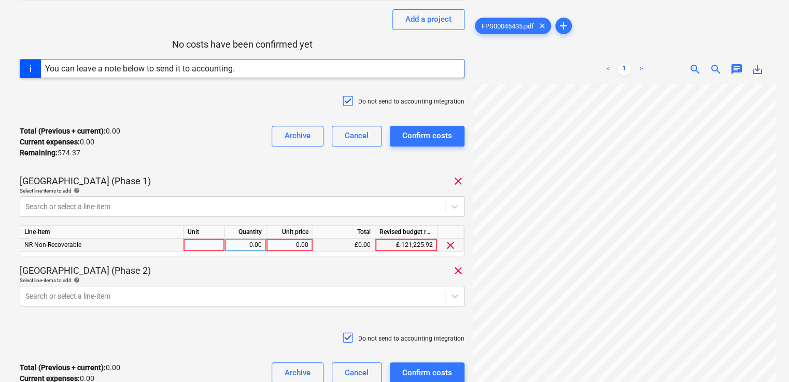
click at [199, 246] on div at bounding box center [203, 245] width 41 height 13
type input "item"
click at [285, 241] on div "0.00" at bounding box center [290, 245] width 38 height 13
type input "191.46"
click at [259, 267] on div "[GEOGRAPHIC_DATA] (Phase 2) clear" at bounding box center [242, 271] width 445 height 12
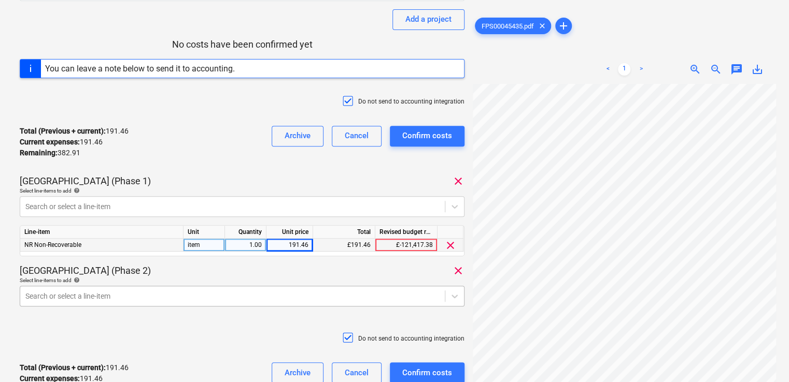
click at [230, 248] on body "Projects Contacts Company Consolidated Invoices Inbox 9+ format_size keyboard_a…" at bounding box center [394, 56] width 789 height 382
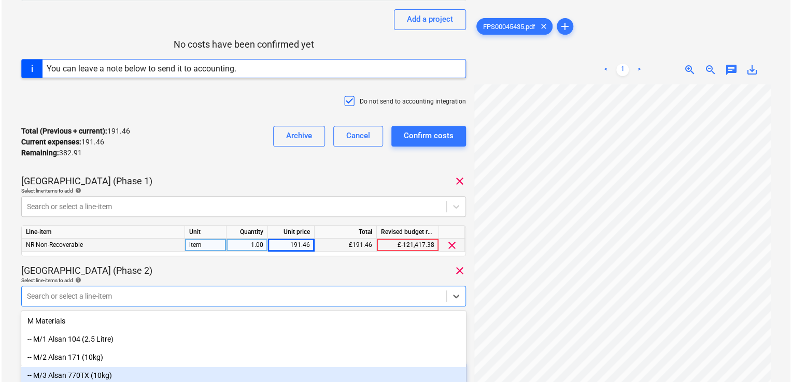
scroll to position [224, 0]
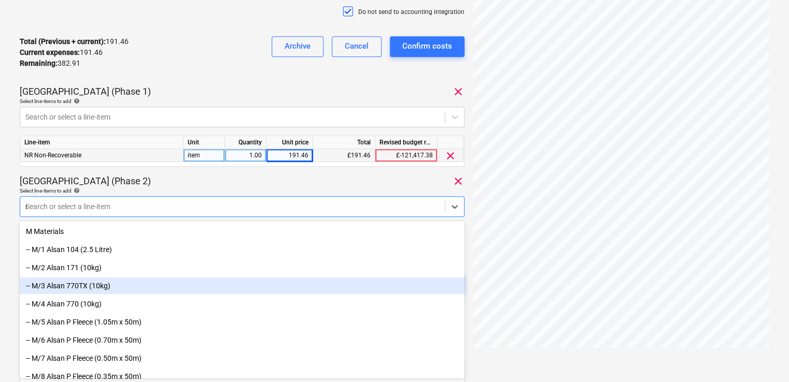
type input "non"
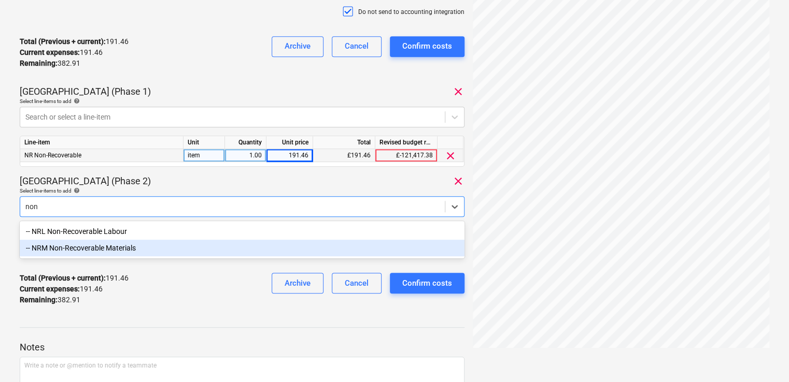
click at [117, 249] on div "-- NRM Non-Recoverable Materials" at bounding box center [242, 248] width 445 height 17
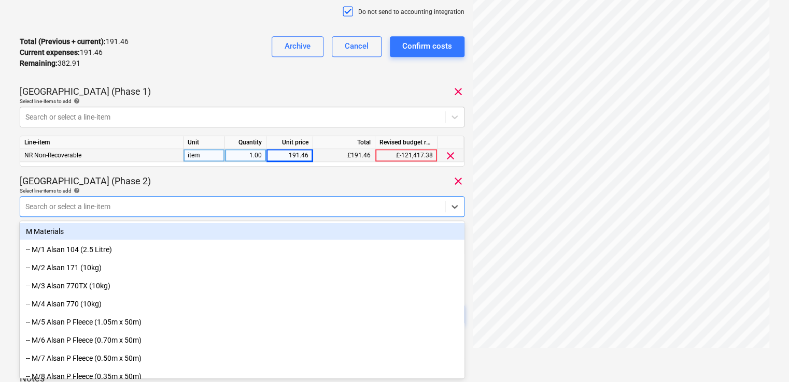
click at [201, 184] on div "[GEOGRAPHIC_DATA] (Phase 2) clear" at bounding box center [242, 181] width 445 height 12
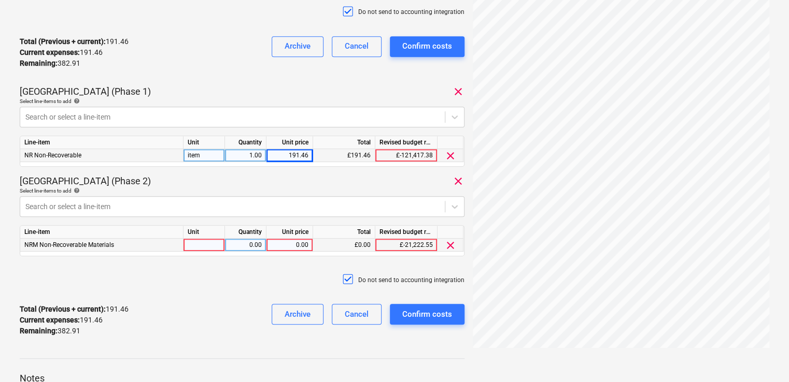
click at [204, 247] on div at bounding box center [203, 245] width 41 height 13
type input "item"
type input "191.46"
click at [254, 280] on div "Do not send to accounting integration" at bounding box center [242, 280] width 445 height 31
click at [433, 313] on div "Confirm costs" at bounding box center [427, 314] width 50 height 13
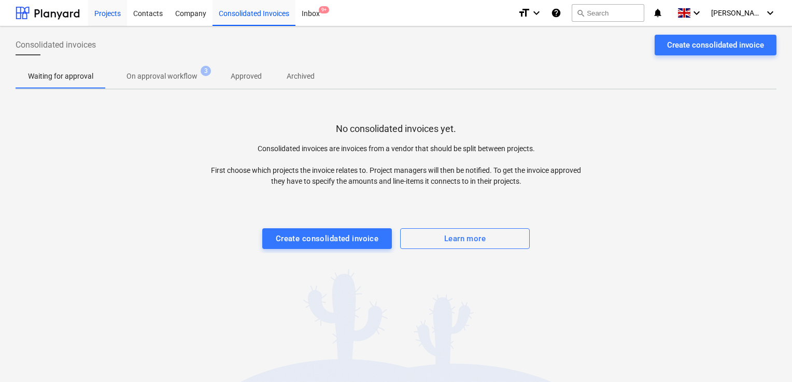
click at [115, 13] on div "Projects" at bounding box center [107, 12] width 39 height 26
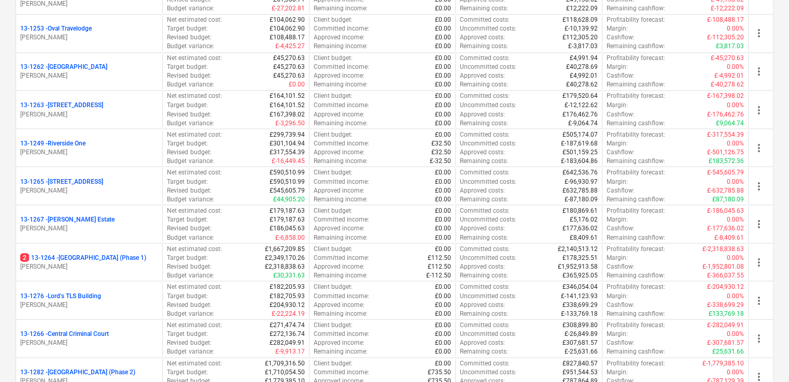
scroll to position [883, 0]
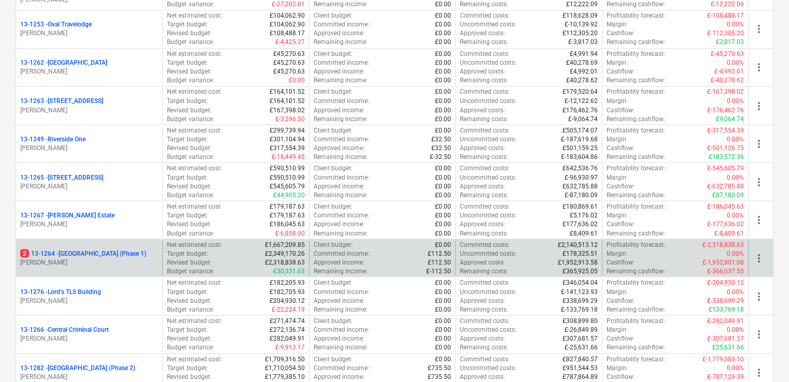
click at [157, 263] on p "[PERSON_NAME]" at bounding box center [89, 262] width 138 height 9
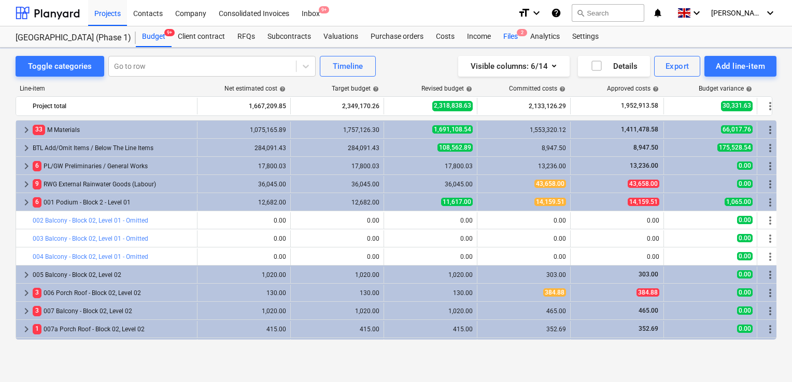
click at [508, 34] on div "Files 2" at bounding box center [510, 36] width 27 height 21
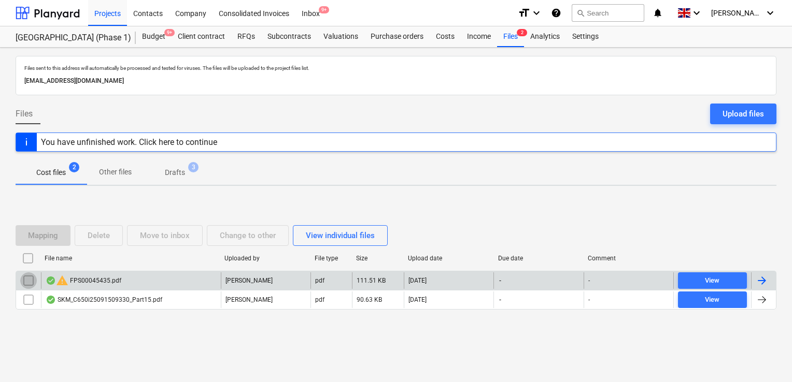
click at [27, 283] on input "checkbox" at bounding box center [28, 281] width 17 height 17
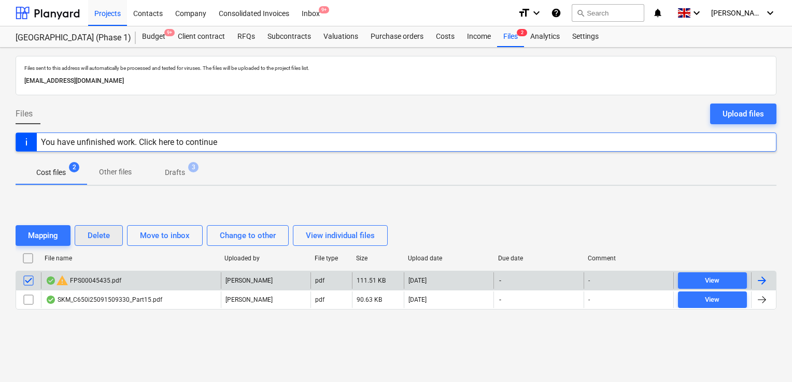
click at [103, 233] on div "Delete" at bounding box center [99, 235] width 22 height 13
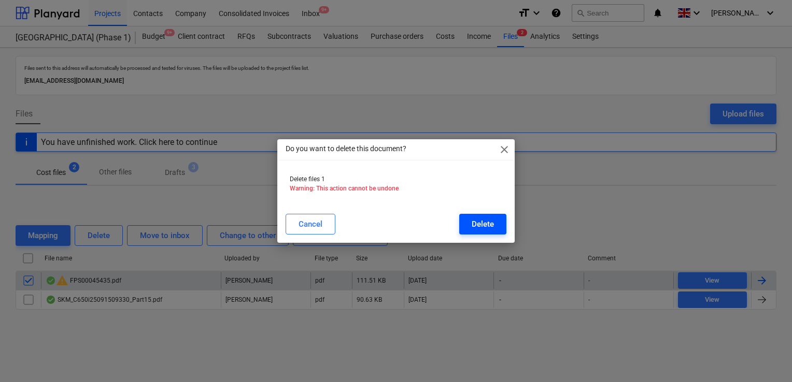
click at [469, 225] on button "Delete" at bounding box center [482, 224] width 47 height 21
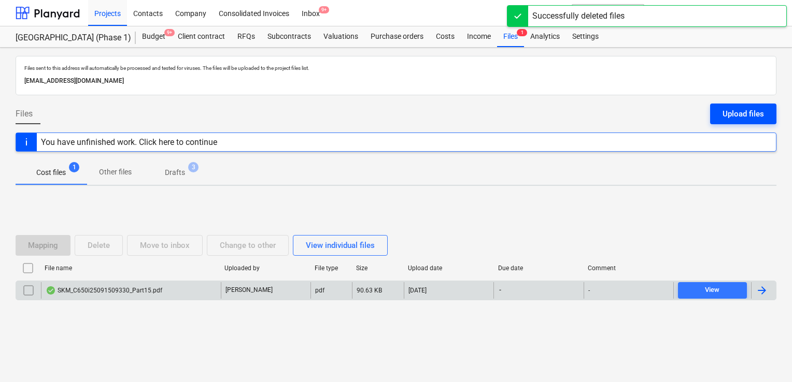
click at [758, 114] on div "Upload files" at bounding box center [742, 113] width 41 height 13
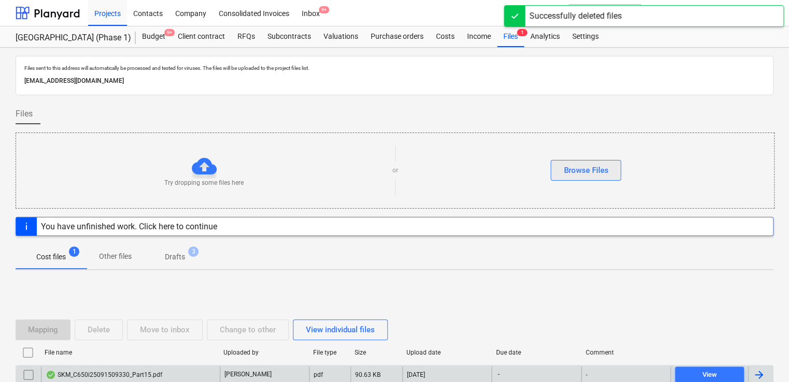
click at [607, 162] on button "Browse Files" at bounding box center [585, 170] width 70 height 21
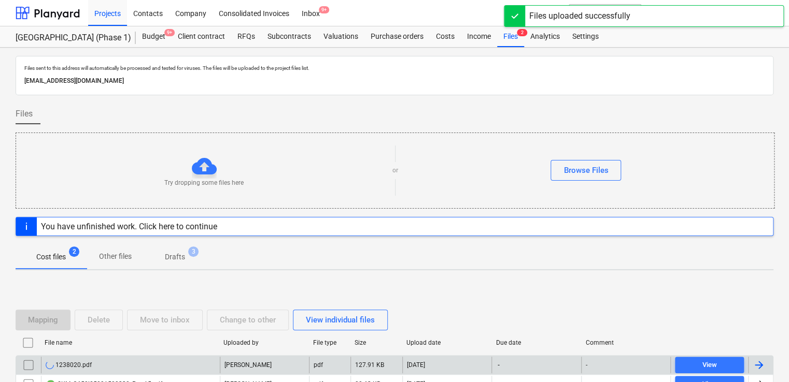
click at [191, 358] on div "1238020.pdf" at bounding box center [130, 365] width 179 height 17
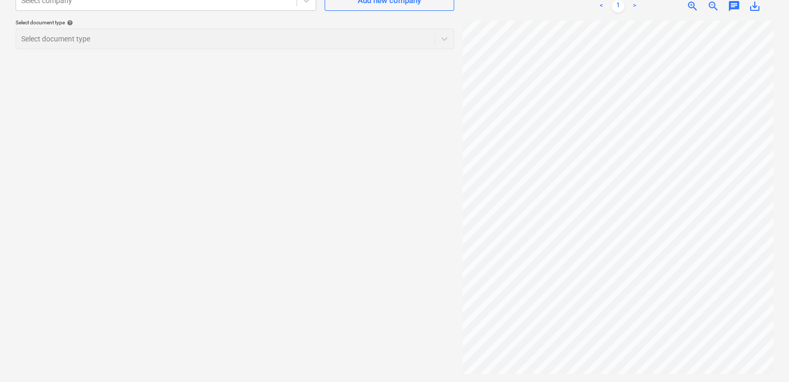
scroll to position [0, 234]
click at [202, 9] on div "Select company" at bounding box center [166, 0] width 301 height 21
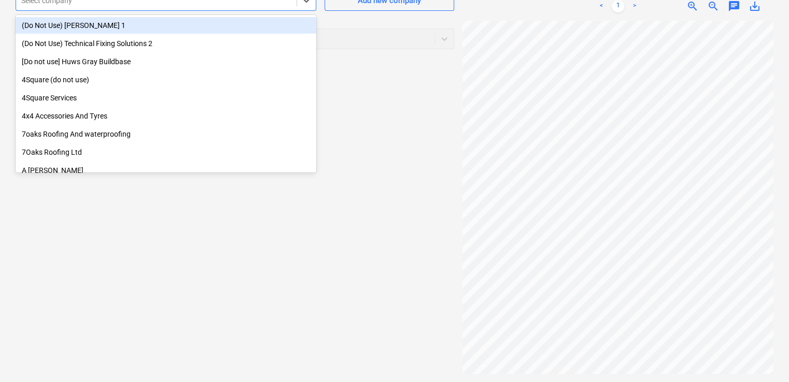
scroll to position [99, 0]
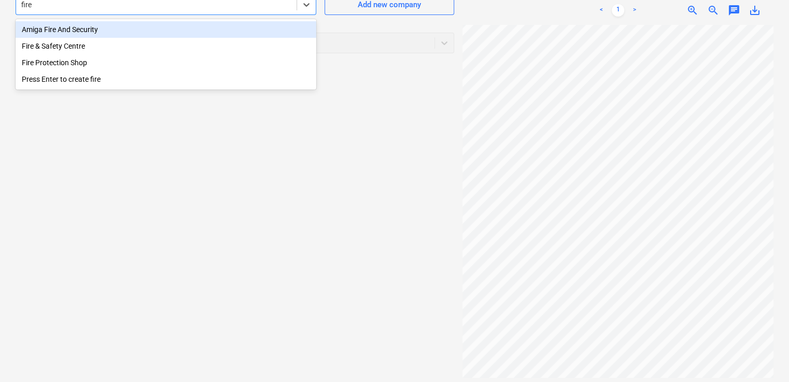
type input "fire"
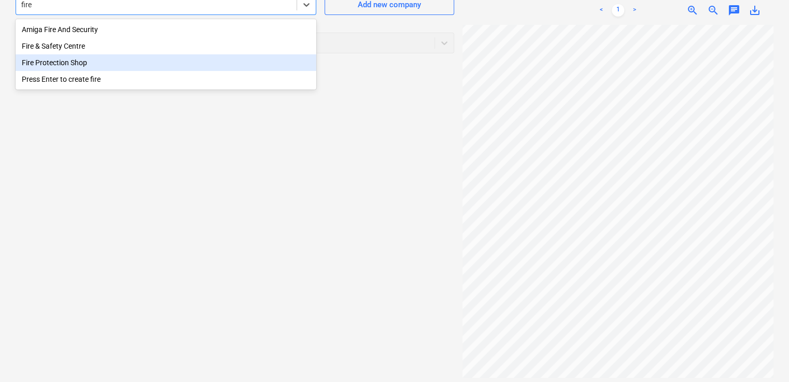
click at [105, 58] on div "Fire Protection Shop" at bounding box center [166, 62] width 301 height 17
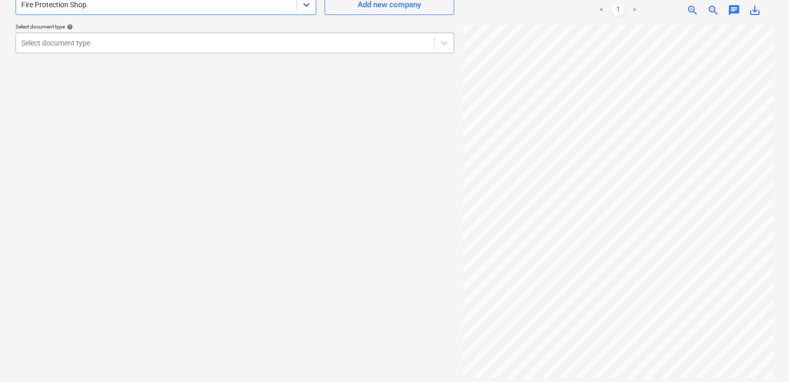
click at [98, 42] on div at bounding box center [225, 43] width 408 height 10
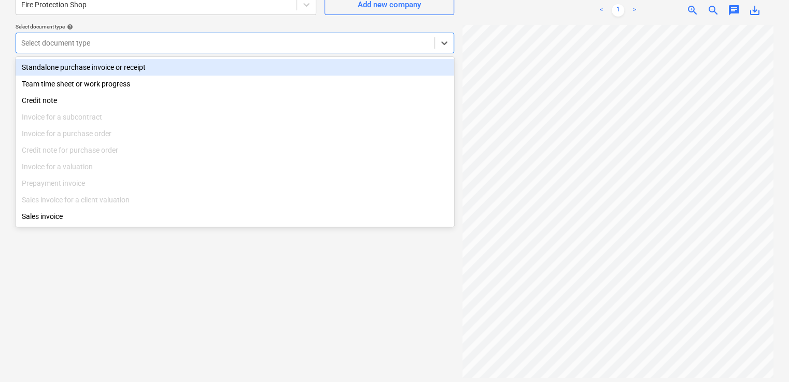
click at [90, 66] on div "Standalone purchase invoice or receipt" at bounding box center [235, 67] width 438 height 17
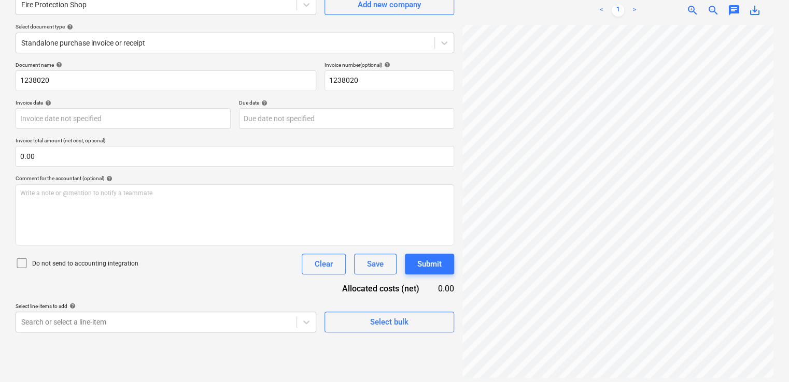
click at [21, 262] on icon at bounding box center [22, 263] width 12 height 12
click at [182, 275] on div "Document name help 1238020 Invoice number (optional) help 1238020 Invoice date …" at bounding box center [235, 197] width 438 height 271
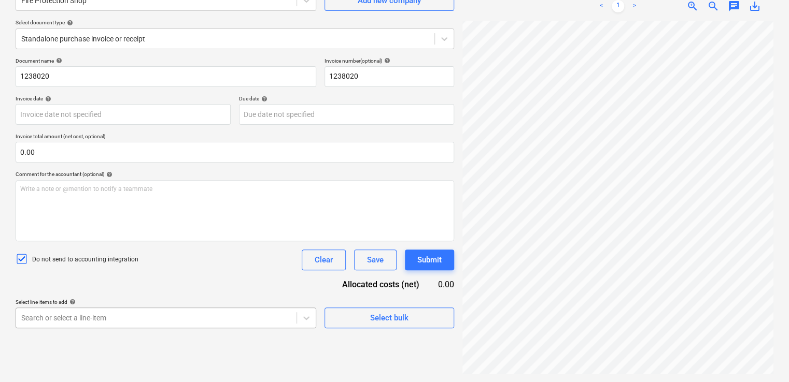
click at [168, 279] on body "Projects Contacts Company Consolidated Invoices Inbox 9+ format_size keyboard_a…" at bounding box center [394, 87] width 789 height 382
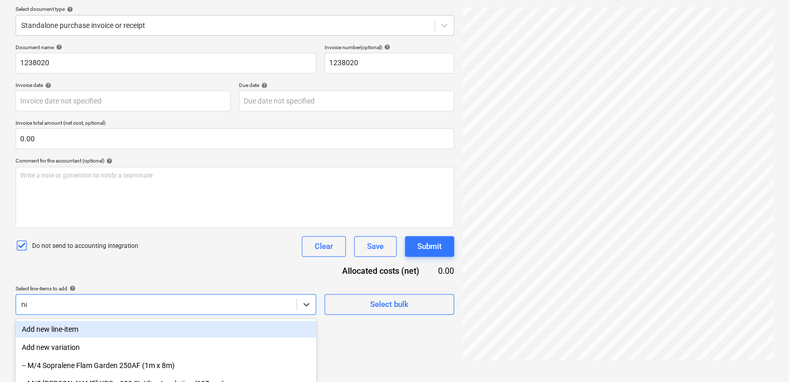
type input "non"
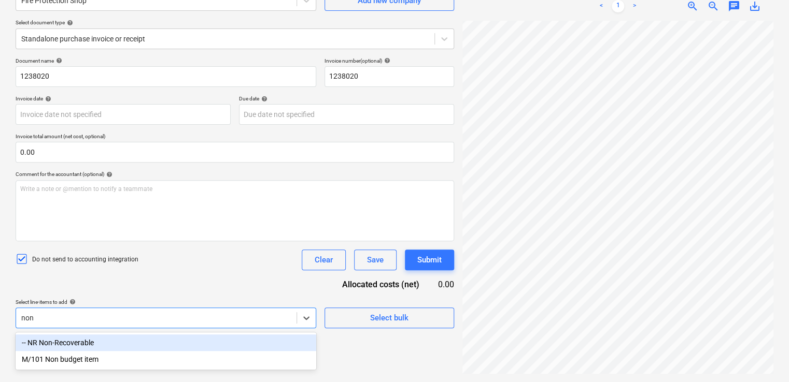
click at [95, 345] on div "-- NR Non-Recoverable" at bounding box center [166, 343] width 301 height 17
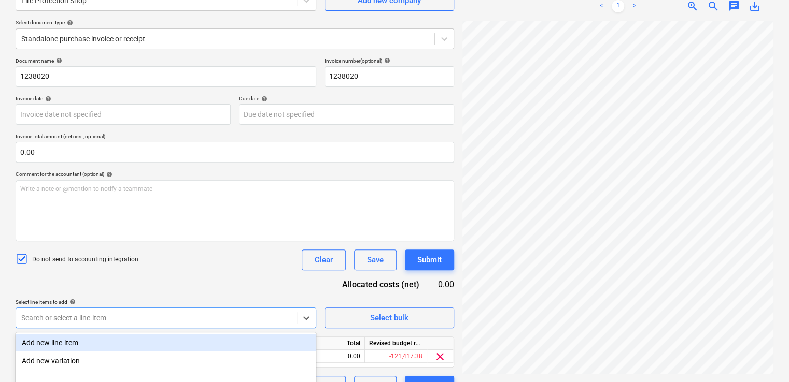
click at [178, 297] on div "Document name help 1238020 Invoice number (optional) help 1238020 Invoice date …" at bounding box center [235, 227] width 438 height 339
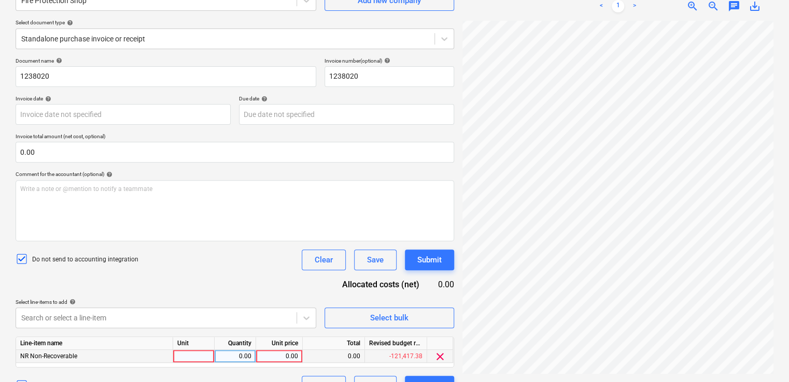
click at [189, 359] on div at bounding box center [193, 356] width 41 height 13
type input "item"
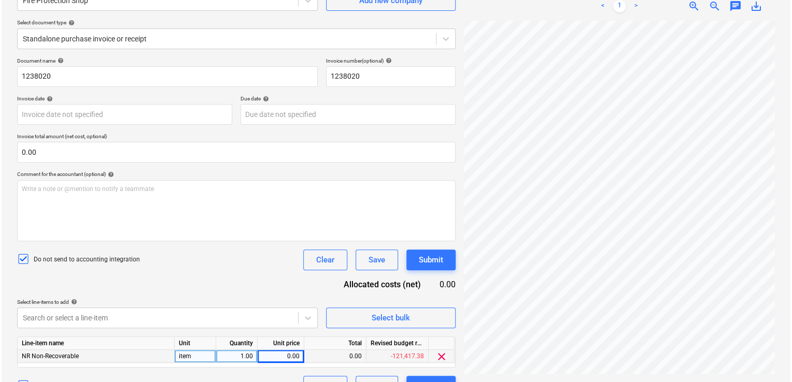
scroll to position [218, 234]
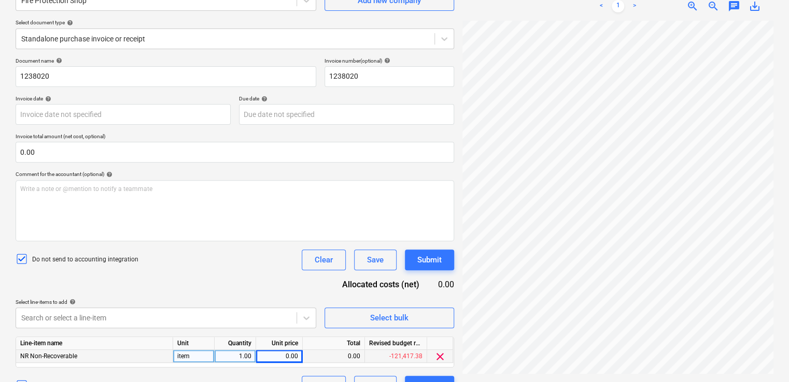
click at [284, 355] on div "0.00" at bounding box center [279, 356] width 38 height 13
type input "268.40"
click at [262, 251] on div "Do not send to accounting integration Clear Save Submit" at bounding box center [235, 260] width 438 height 21
click at [432, 258] on div "Submit" at bounding box center [429, 259] width 24 height 13
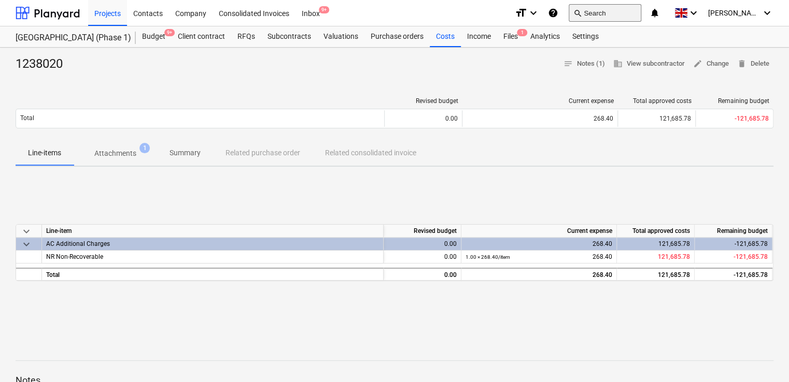
click at [611, 11] on button "search Search" at bounding box center [604, 13] width 73 height 18
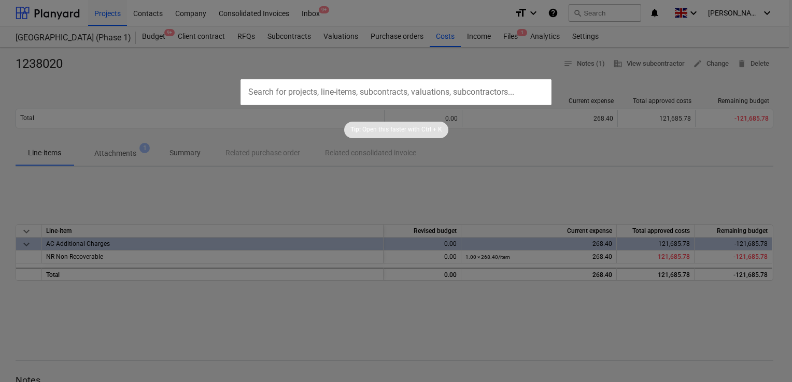
click at [139, 14] on div at bounding box center [396, 191] width 792 height 382
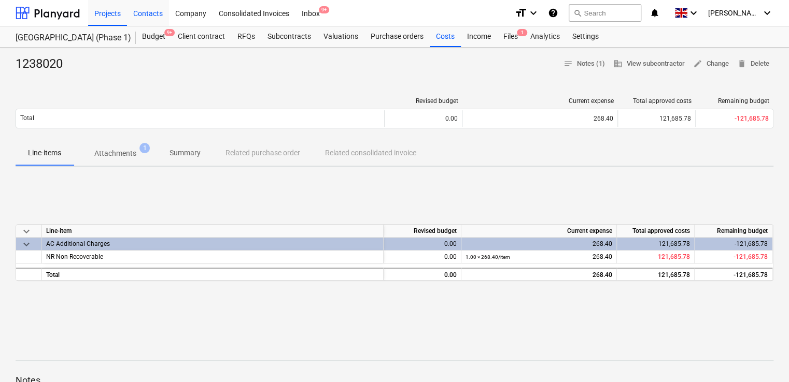
click at [139, 14] on div "Contacts" at bounding box center [148, 12] width 42 height 26
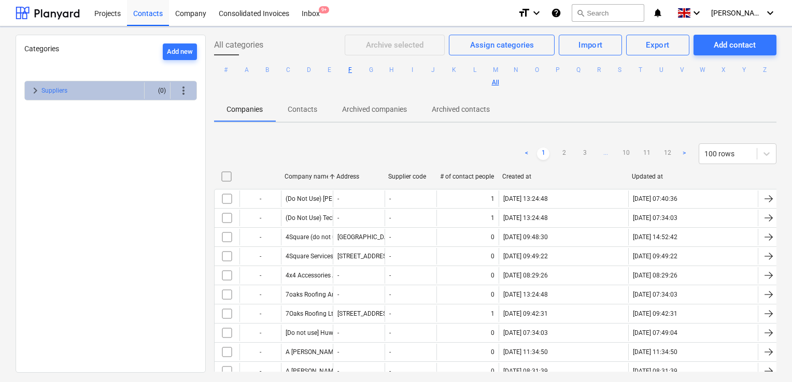
click at [357, 70] on button "F" at bounding box center [350, 70] width 12 height 12
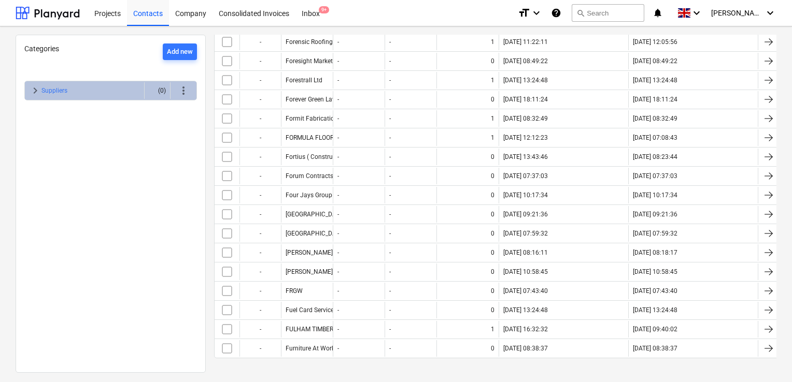
scroll to position [457, 0]
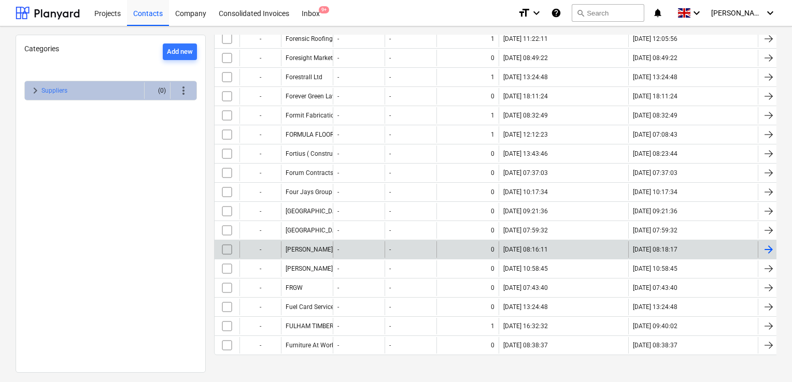
click at [318, 241] on div "[PERSON_NAME]" at bounding box center [307, 249] width 52 height 17
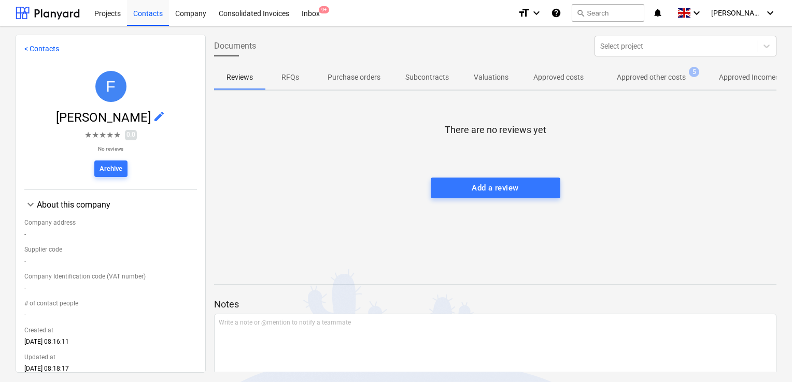
click at [652, 76] on p "Approved other costs" at bounding box center [651, 77] width 69 height 11
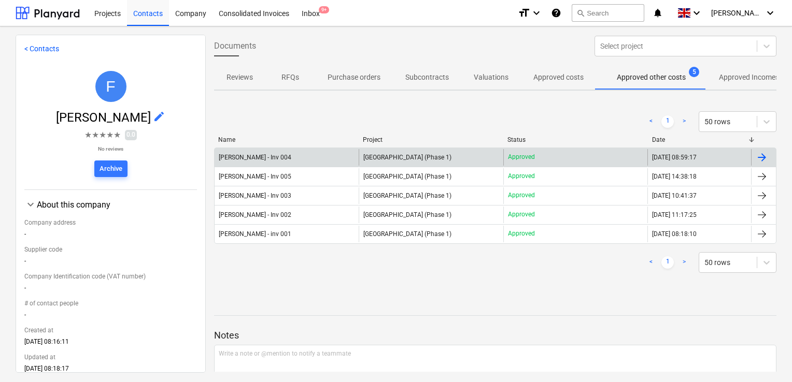
click at [304, 152] on div "[PERSON_NAME] - Inv 004" at bounding box center [287, 157] width 144 height 17
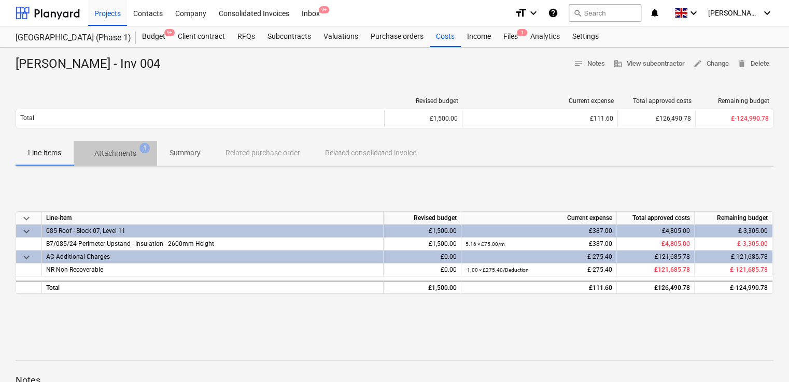
click at [109, 154] on p "Attachments" at bounding box center [115, 153] width 42 height 11
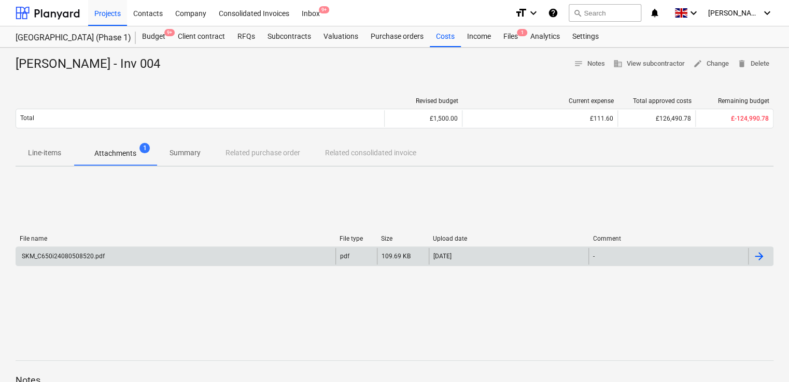
click at [65, 260] on div "SKM_C650i24080508520.pdf" at bounding box center [62, 256] width 84 height 7
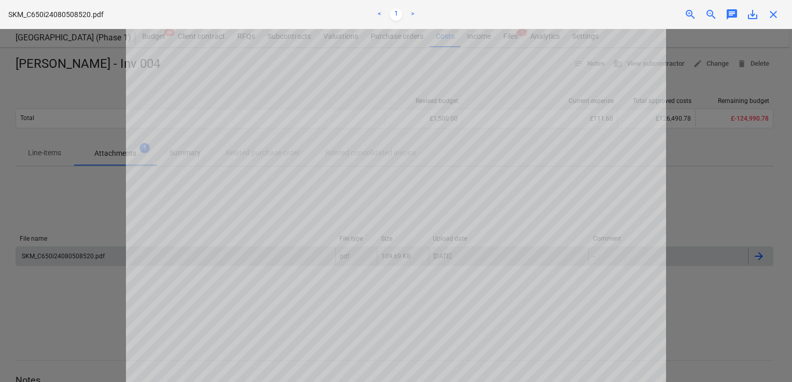
click at [765, 11] on div "close" at bounding box center [773, 14] width 21 height 12
click at [770, 13] on span "close" at bounding box center [773, 14] width 12 height 12
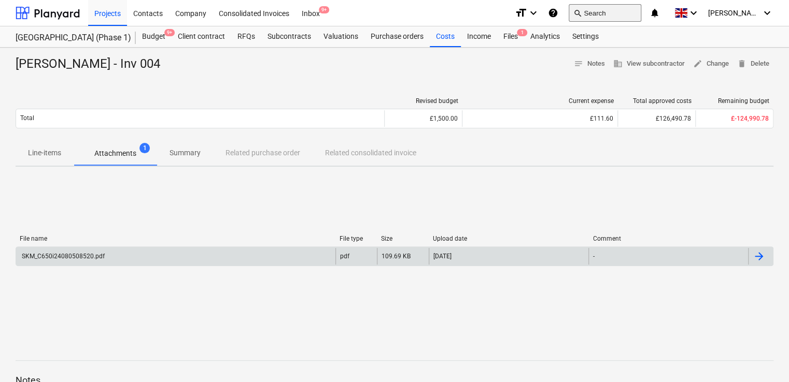
click at [641, 7] on button "search Search" at bounding box center [604, 13] width 73 height 18
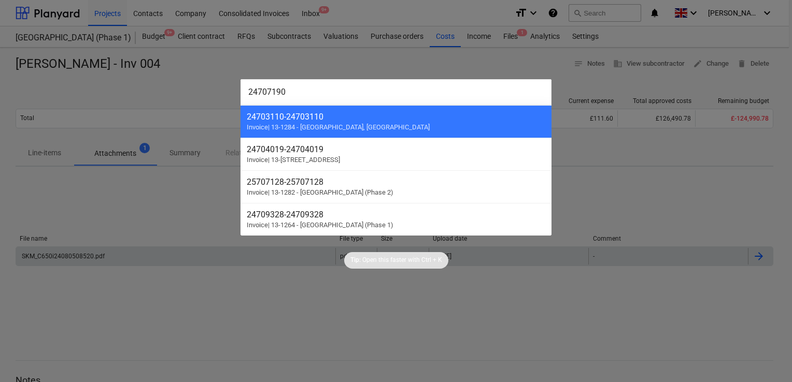
click at [348, 88] on input "24707190" at bounding box center [395, 92] width 311 height 26
type input "24707190"
click at [253, 70] on div at bounding box center [396, 191] width 792 height 382
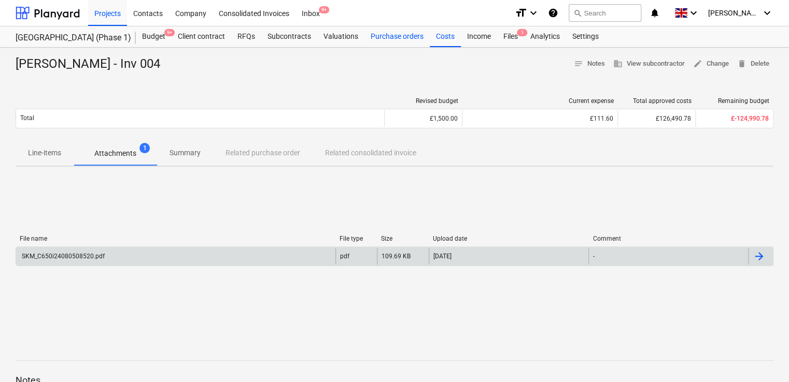
click at [406, 35] on div "Purchase orders" at bounding box center [396, 36] width 65 height 21
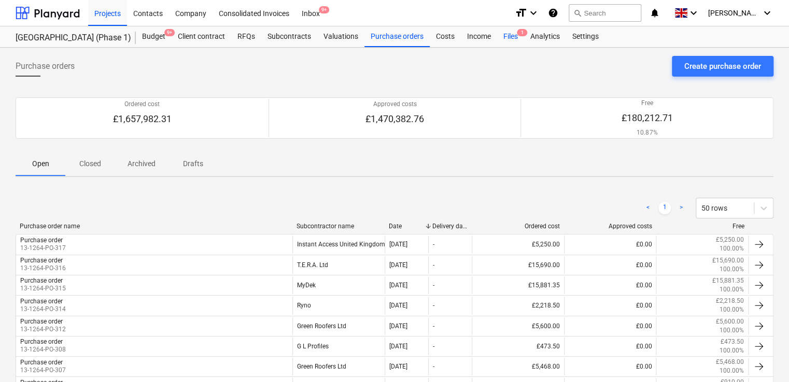
click at [507, 36] on div "Files 1" at bounding box center [510, 36] width 27 height 21
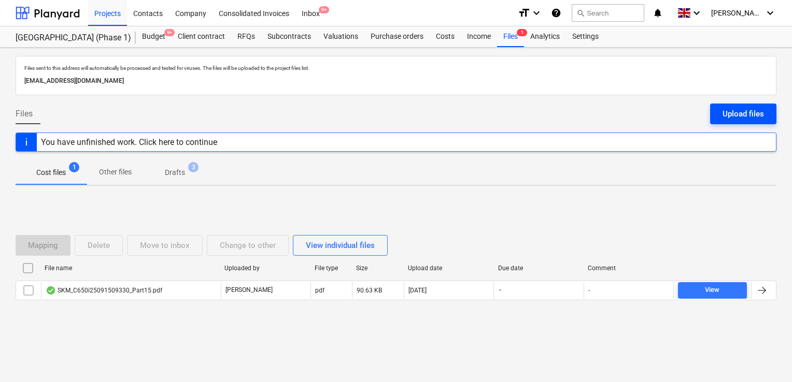
click at [713, 106] on button "Upload files" at bounding box center [743, 114] width 66 height 21
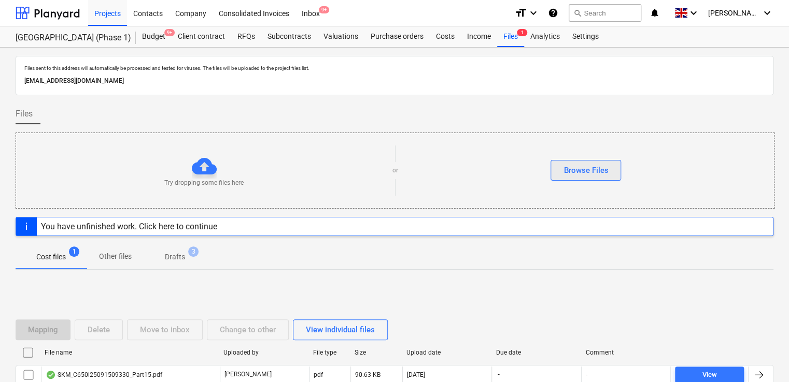
click at [580, 169] on div "Browse Files" at bounding box center [585, 170] width 45 height 13
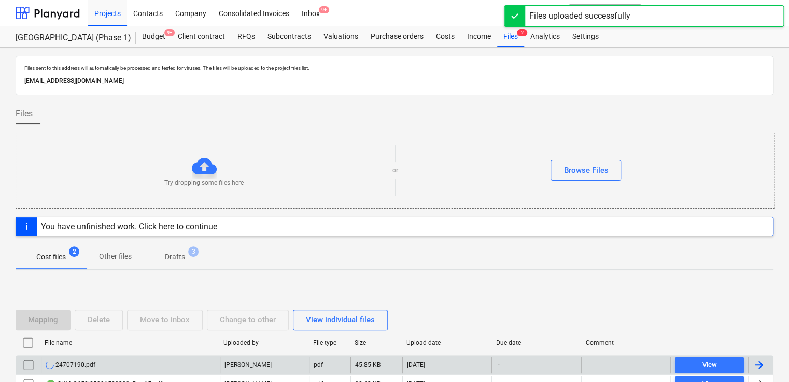
click at [179, 357] on div "24707190.pdf" at bounding box center [130, 365] width 179 height 17
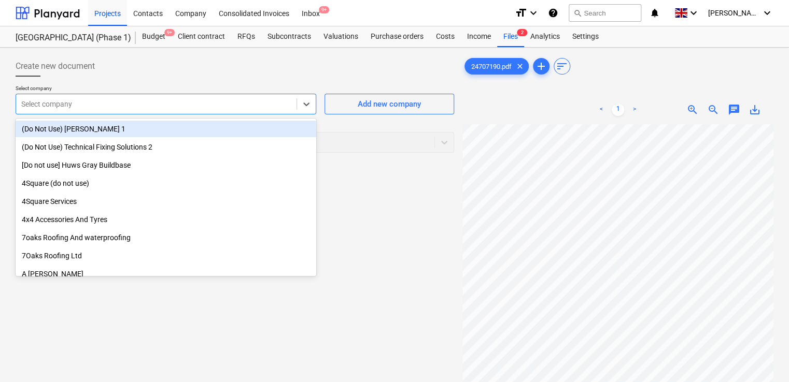
click at [259, 101] on div at bounding box center [156, 104] width 270 height 10
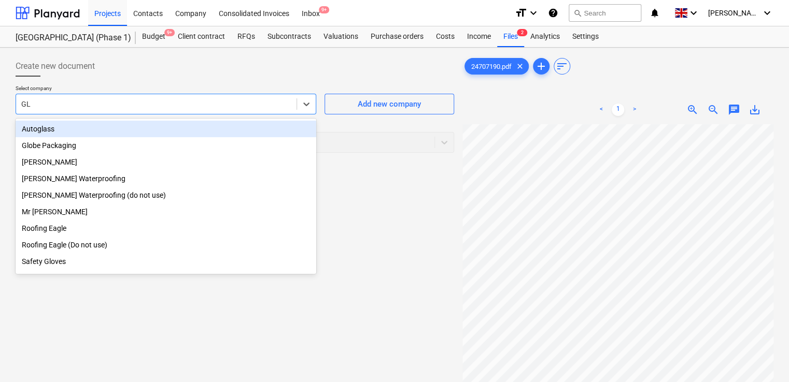
type input "G"
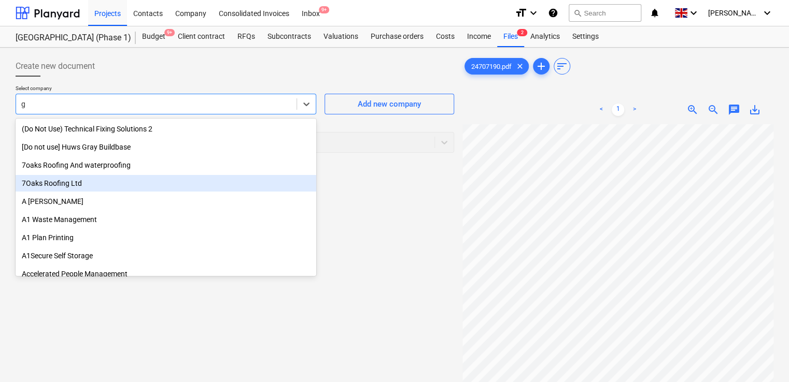
type input "g"
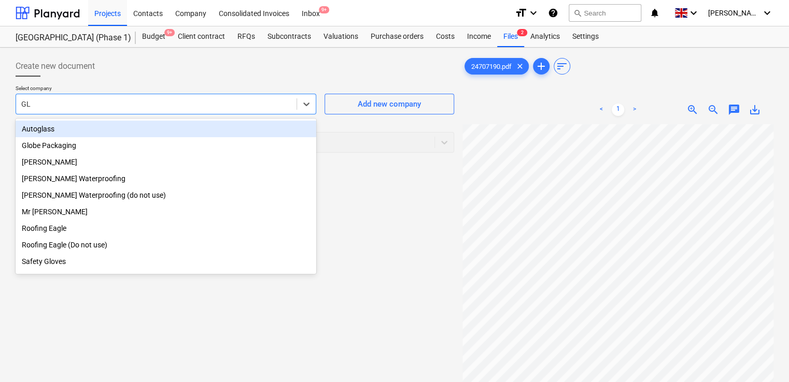
type input "G"
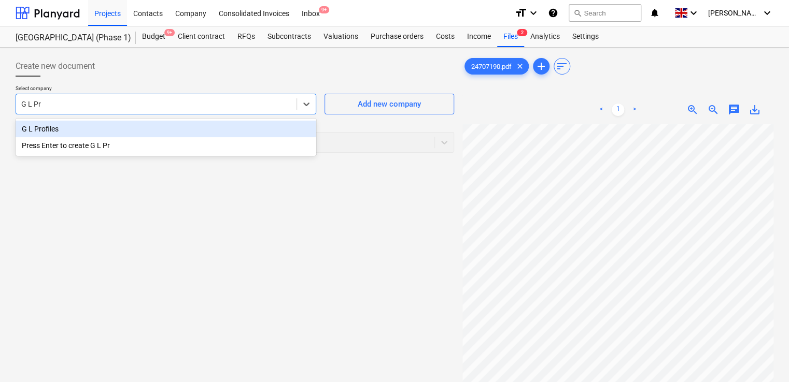
type input "G L Pro"
click at [176, 134] on div "G L Profiles" at bounding box center [166, 129] width 301 height 17
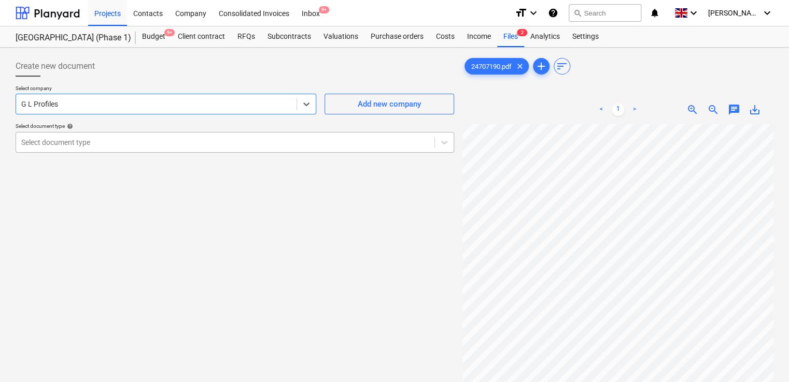
click at [155, 147] on div at bounding box center [225, 142] width 408 height 10
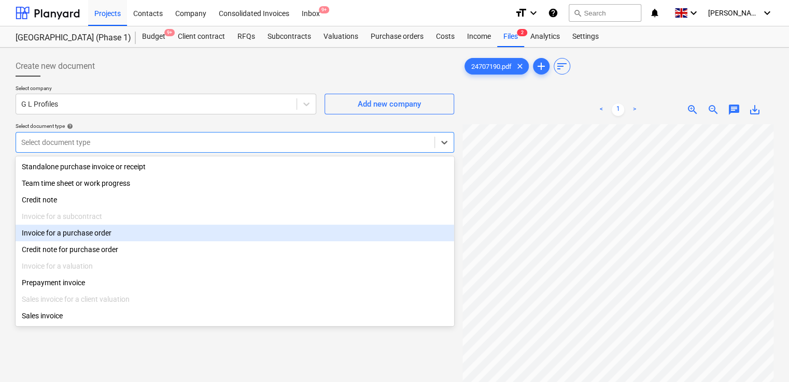
click at [109, 232] on div "Invoice for a purchase order" at bounding box center [235, 233] width 438 height 17
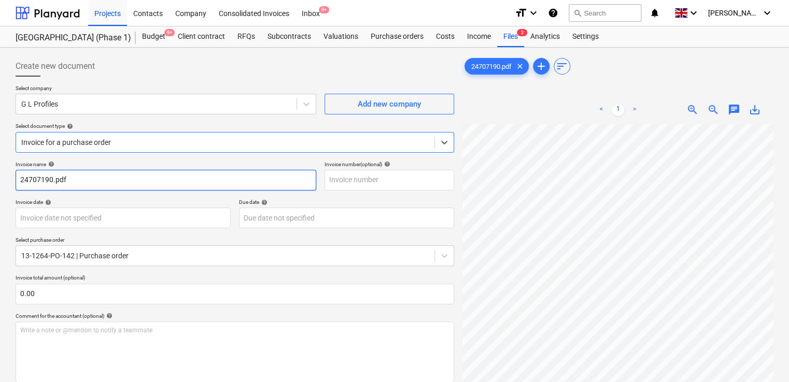
click at [87, 175] on input "24707190.pdf" at bounding box center [166, 180] width 301 height 21
type input "24707190"
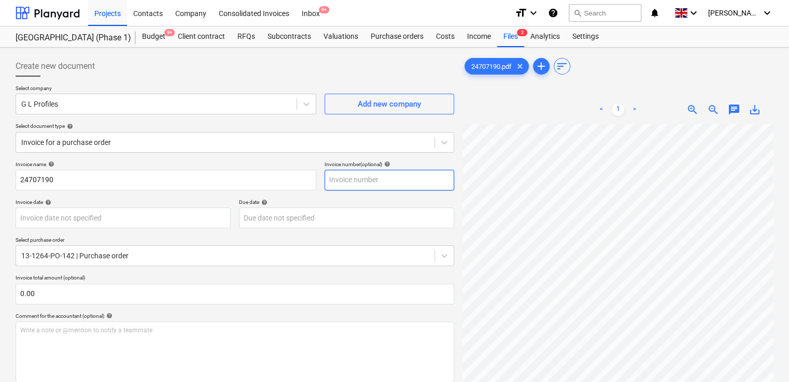
click at [343, 174] on input "text" at bounding box center [389, 180] width 130 height 21
paste input "24707190"
type input "24707190"
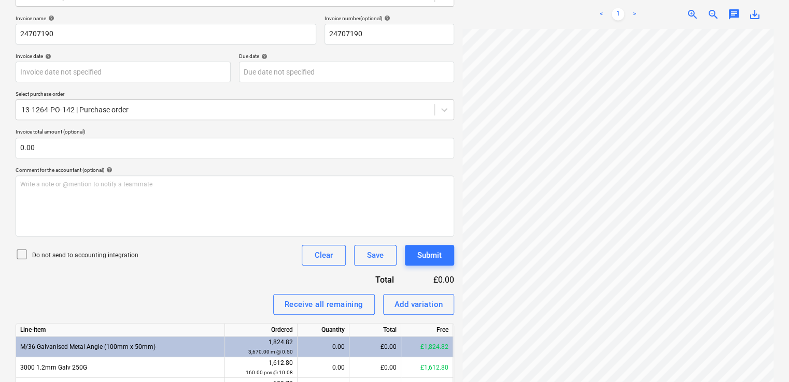
scroll to position [166, 0]
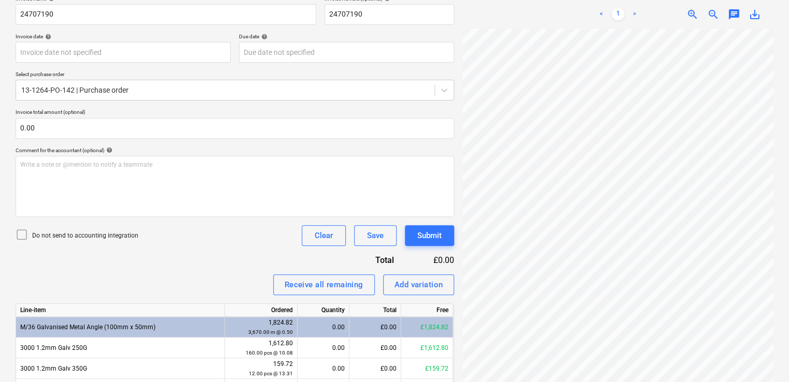
click at [26, 234] on icon at bounding box center [22, 235] width 12 height 12
click at [201, 283] on div "Receive all remaining Add variation" at bounding box center [235, 285] width 438 height 21
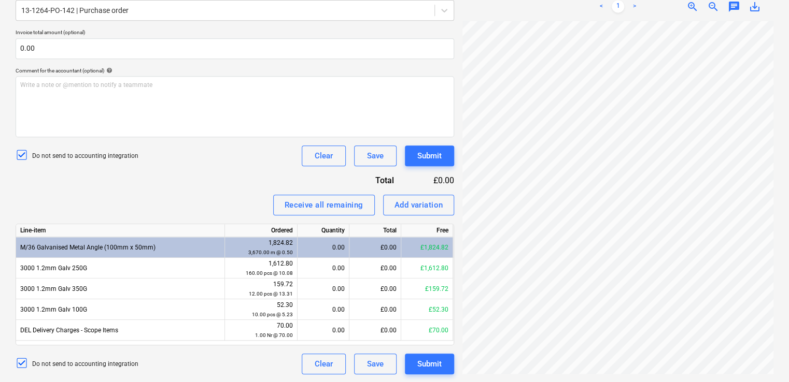
scroll to position [106, 23]
click at [619, 360] on div at bounding box center [617, 197] width 311 height 353
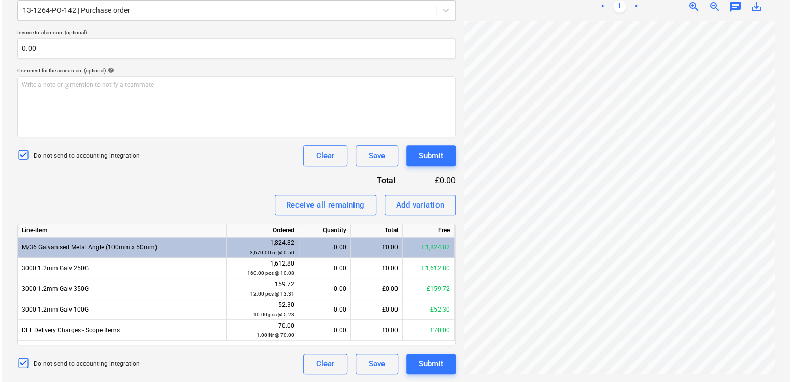
scroll to position [106, 180]
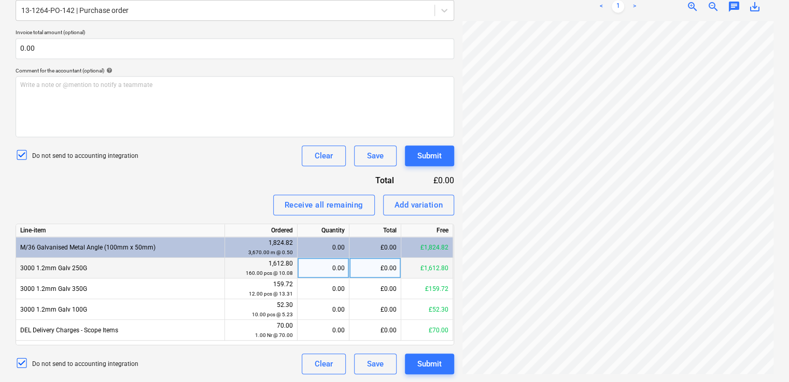
click at [313, 268] on div "0.00" at bounding box center [323, 268] width 43 height 21
type input "160"
click at [259, 203] on div "Receive all remaining Add variation" at bounding box center [235, 205] width 438 height 21
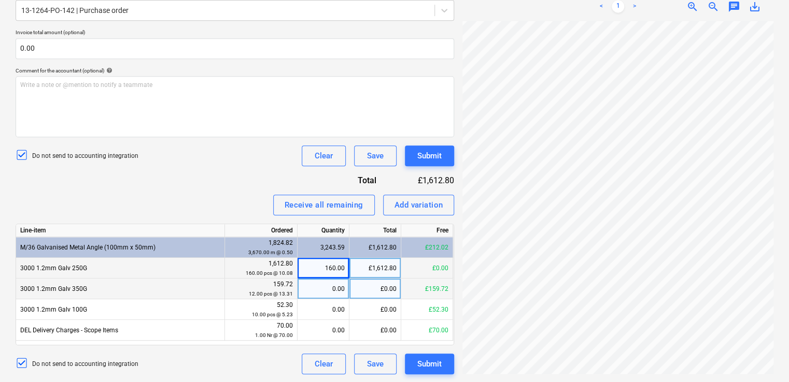
click at [321, 287] on div "0.00" at bounding box center [323, 289] width 43 height 21
type input "12"
click at [246, 212] on div "Receive all remaining Add variation" at bounding box center [235, 205] width 438 height 21
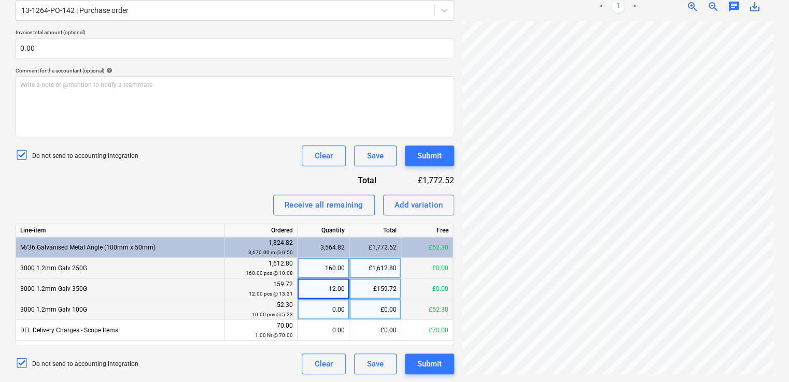
click at [313, 312] on div "0.00" at bounding box center [323, 310] width 43 height 21
type input "10"
click at [240, 198] on div "Receive all remaining Add variation" at bounding box center [235, 205] width 438 height 21
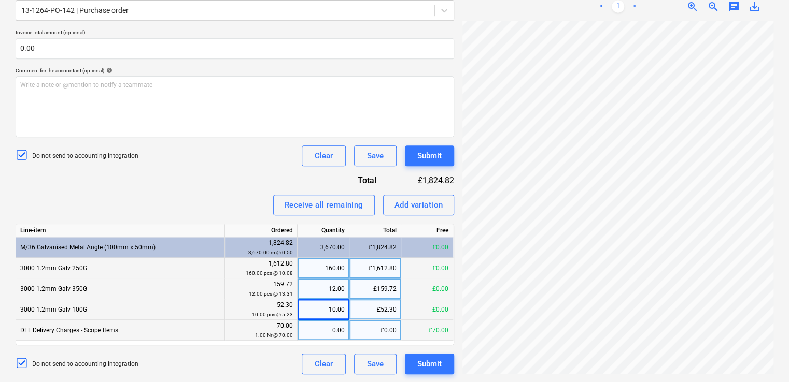
click at [330, 332] on div "0.00" at bounding box center [323, 330] width 43 height 21
type input "1"
click at [216, 172] on div "Invoice name help 24707190 Invoice number (optional) help 24707190 Invoice date…" at bounding box center [235, 145] width 438 height 459
click at [431, 152] on div "Submit" at bounding box center [429, 155] width 24 height 13
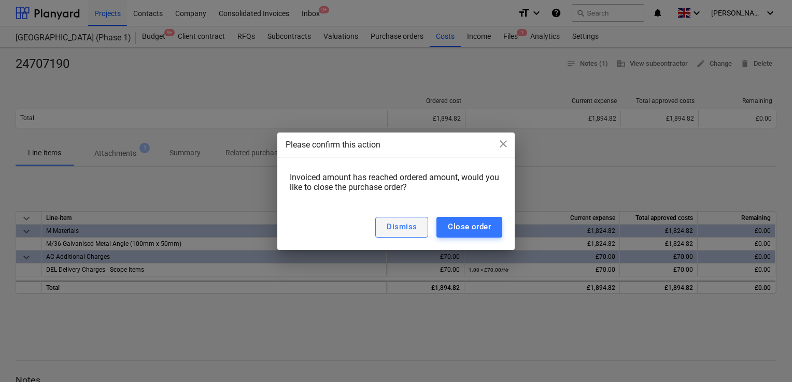
click at [418, 225] on button "Dismiss" at bounding box center [401, 227] width 53 height 21
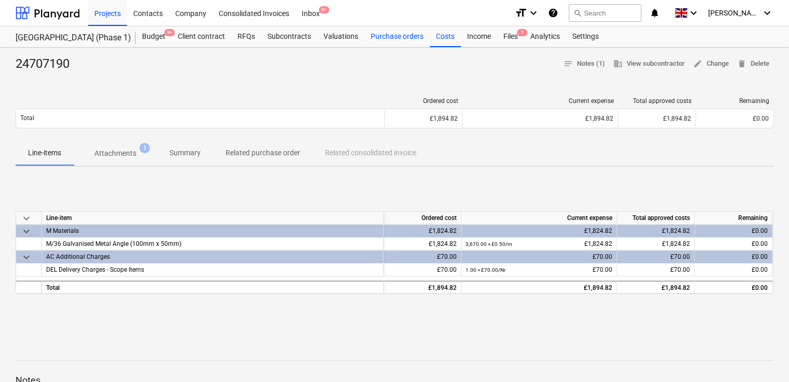
click at [397, 38] on div "Purchase orders" at bounding box center [396, 36] width 65 height 21
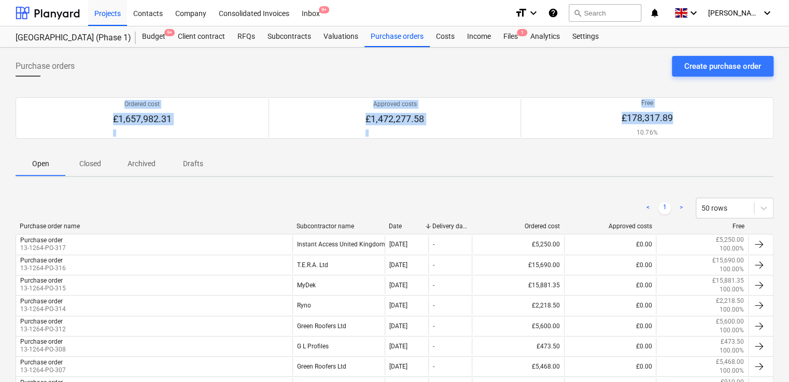
drag, startPoint x: 788, startPoint y: 57, endPoint x: 790, endPoint y: 113, distance: 56.0
click at [789, 113] on html "Projects Contacts Company Consolidated Invoices Inbox 9+ format_size keyboard_a…" at bounding box center [394, 191] width 789 height 382
click at [510, 32] on div "Files 1" at bounding box center [510, 36] width 27 height 21
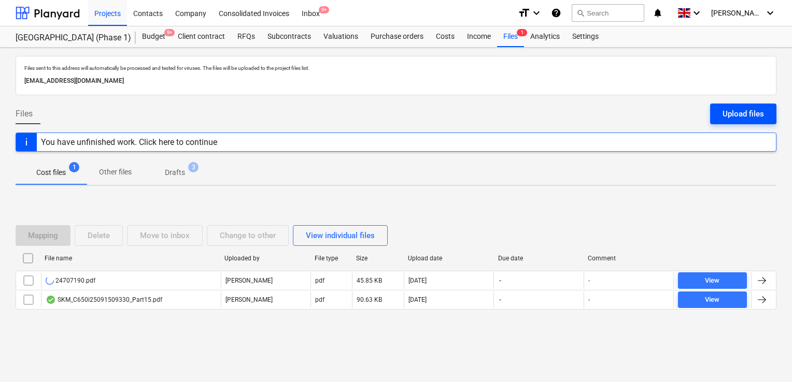
click at [733, 112] on div "Upload files" at bounding box center [742, 113] width 41 height 13
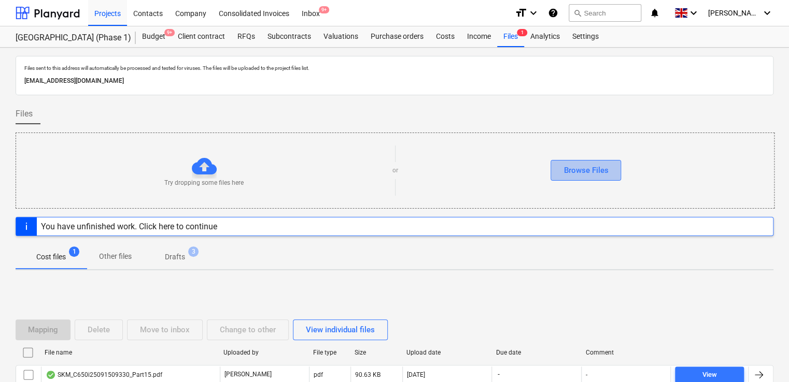
click at [586, 167] on div "Browse Files" at bounding box center [585, 170] width 45 height 13
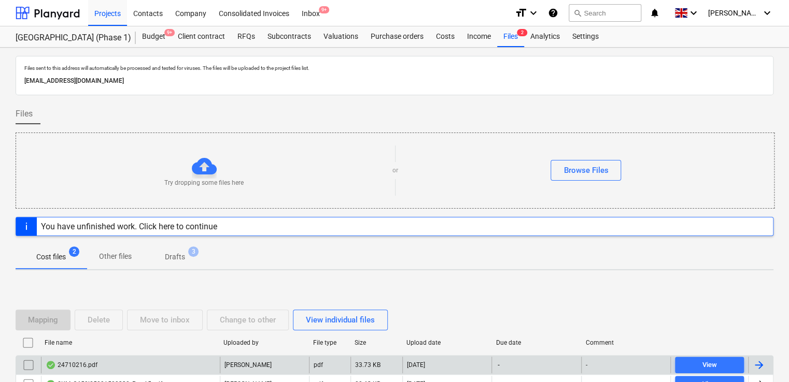
click at [144, 361] on div "24710216.pdf" at bounding box center [130, 365] width 179 height 17
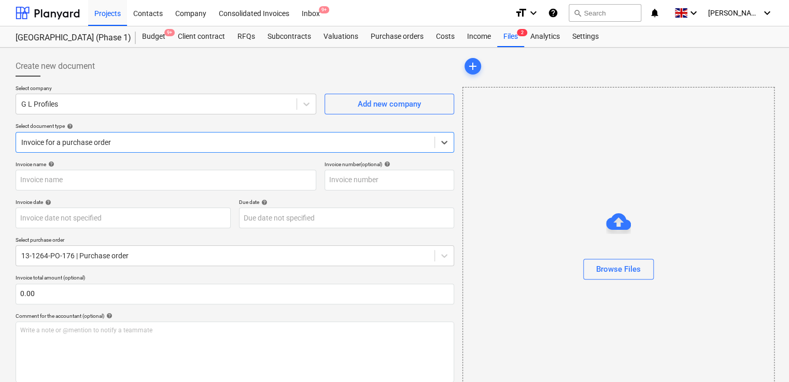
type input "24710216"
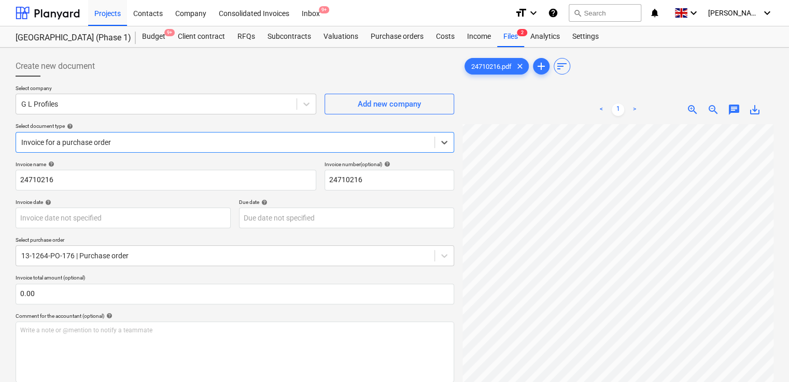
scroll to position [220, 0]
click at [320, 308] on div "Invoice name help 24710216 Invoice number (optional) help 24710216 Invoice date…" at bounding box center [235, 370] width 438 height 418
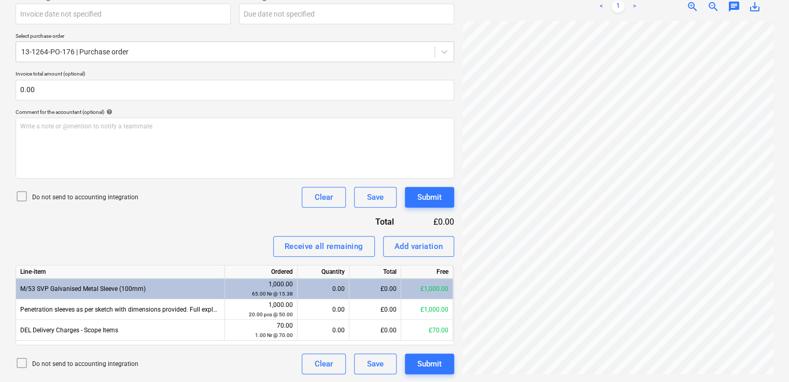
scroll to position [220, 234]
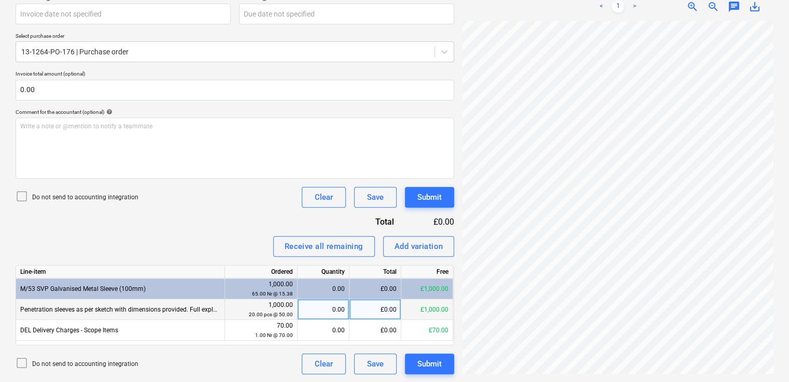
click at [325, 310] on div "0.00" at bounding box center [323, 310] width 43 height 21
type input "20"
click at [240, 218] on div "Invoice name help 24710216 Invoice number (optional) help 24710216 Invoice date…" at bounding box center [235, 166] width 438 height 418
click at [20, 362] on icon at bounding box center [22, 363] width 12 height 12
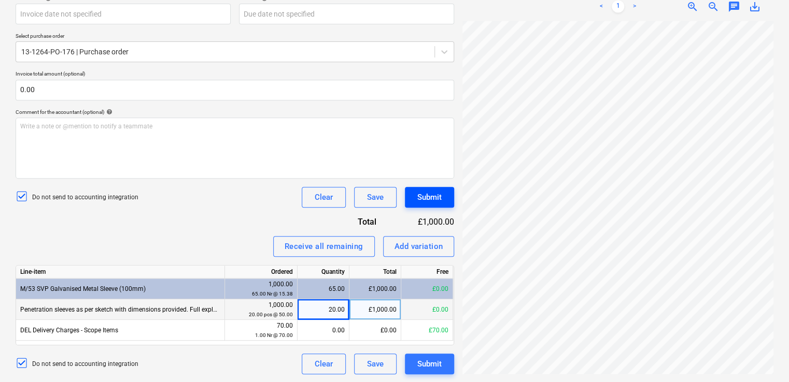
click at [422, 192] on div "Submit" at bounding box center [429, 197] width 24 height 13
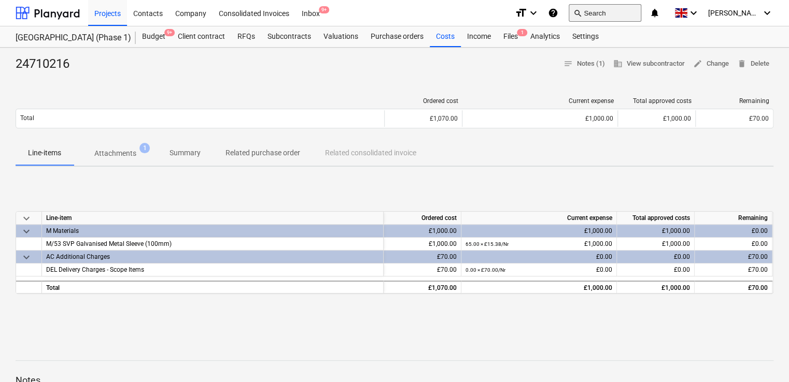
click at [601, 16] on button "search Search" at bounding box center [604, 13] width 73 height 18
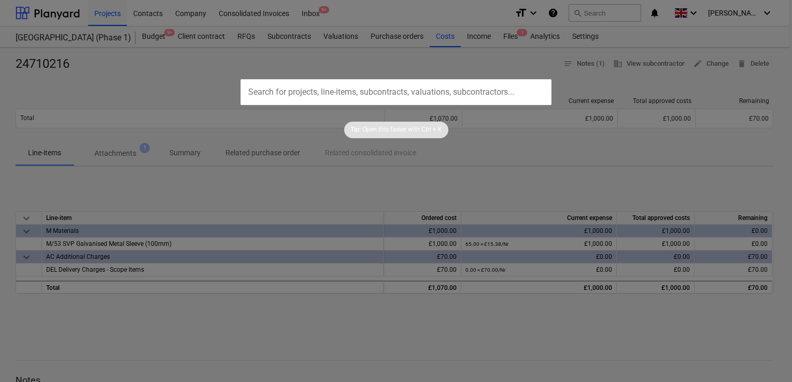
type input "25706976"
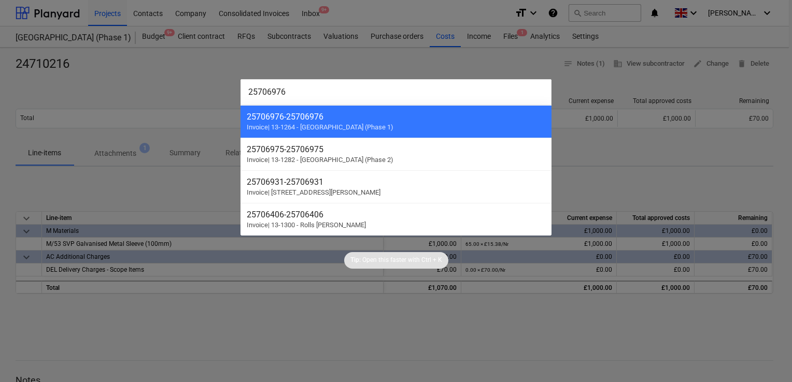
drag, startPoint x: 309, startPoint y: 92, endPoint x: 203, endPoint y: 79, distance: 106.5
click at [203, 79] on div "25706976 25706976 - 25706976 Invoice | 13-1264 - [GEOGRAPHIC_DATA] (Phase 1) 25…" at bounding box center [396, 191] width 792 height 382
type input "0"
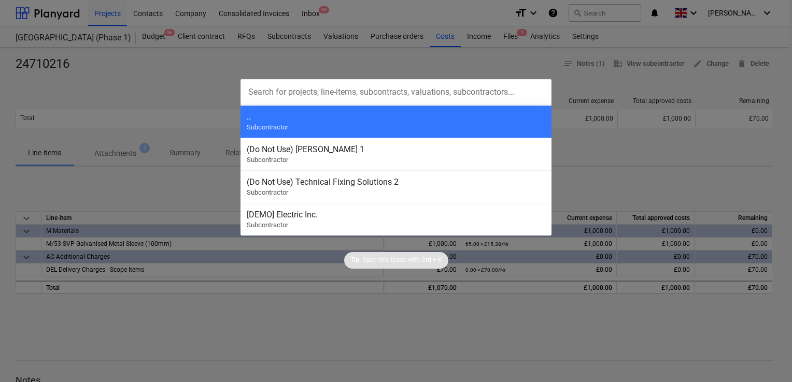
click at [178, 65] on div at bounding box center [396, 191] width 792 height 382
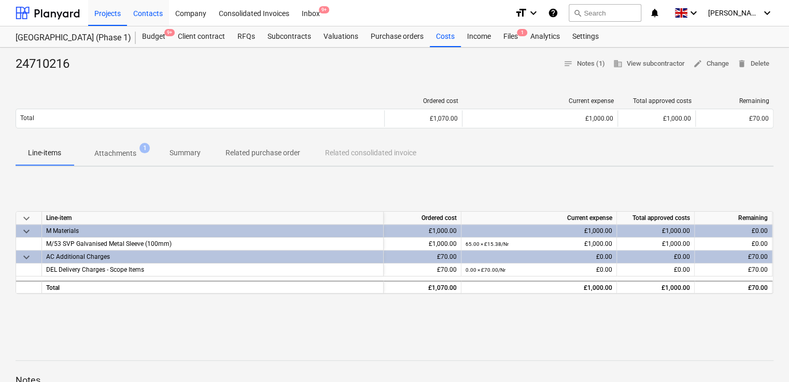
click at [151, 13] on div "Contacts" at bounding box center [148, 12] width 42 height 26
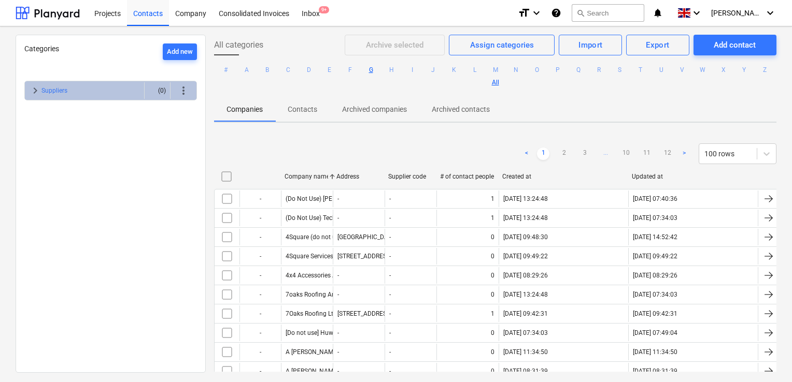
click at [377, 70] on button "G" at bounding box center [371, 70] width 12 height 12
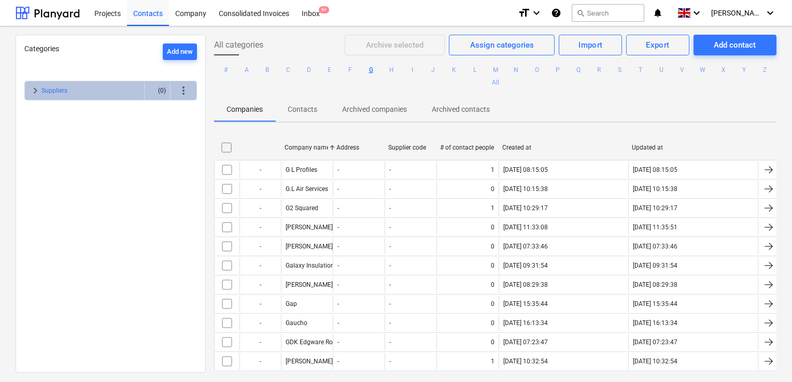
click at [377, 70] on button "G" at bounding box center [371, 70] width 12 height 12
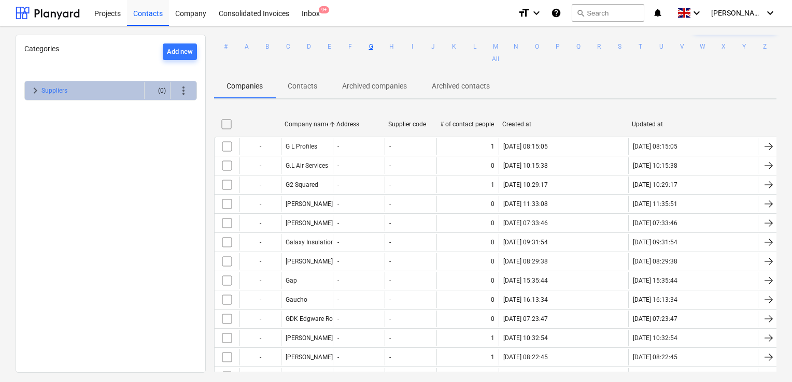
scroll to position [24, 0]
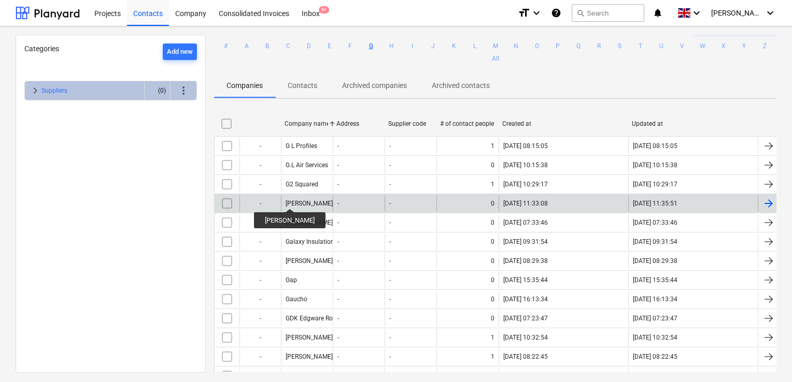
click at [295, 200] on div "[PERSON_NAME]" at bounding box center [309, 203] width 47 height 7
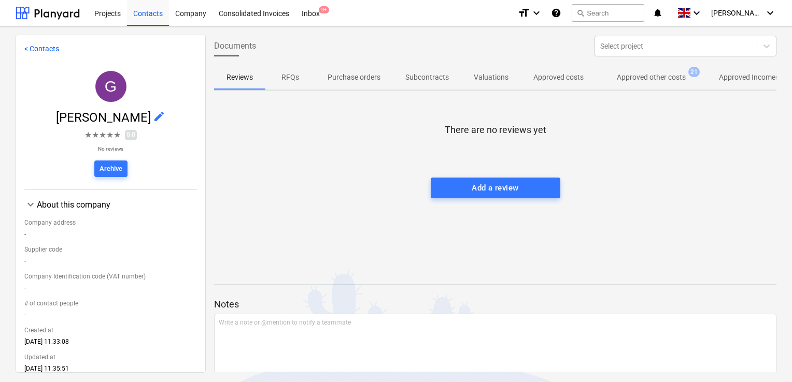
click at [638, 74] on p "Approved other costs" at bounding box center [651, 77] width 69 height 11
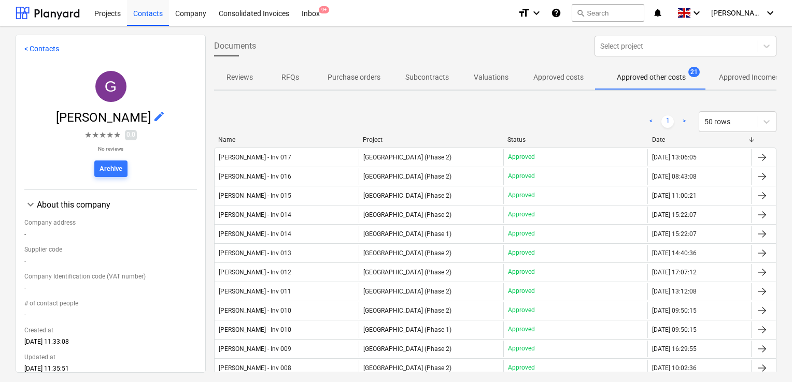
click at [413, 139] on div "Project" at bounding box center [431, 139] width 136 height 7
drag, startPoint x: 780, startPoint y: 92, endPoint x: 786, endPoint y: 125, distance: 33.7
click at [786, 125] on div "< Contacts G [PERSON_NAME] edit ★ ★ ★ ★ ★ 0.0 No reviews Archive keyboard_arrow…" at bounding box center [396, 204] width 792 height 356
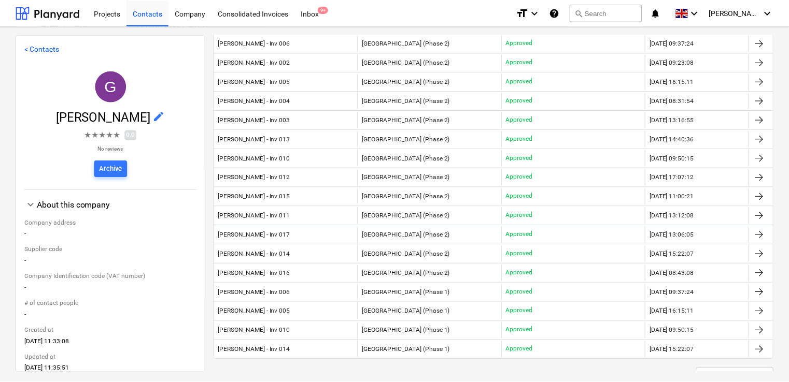
scroll to position [196, 0]
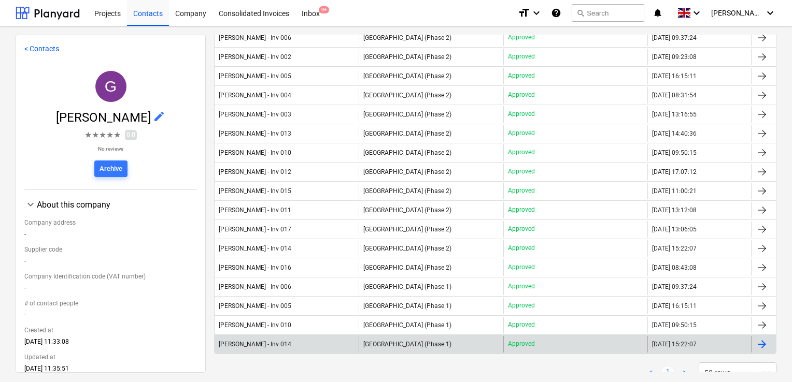
click at [479, 341] on div "[GEOGRAPHIC_DATA] (Phase 1)" at bounding box center [431, 344] width 144 height 17
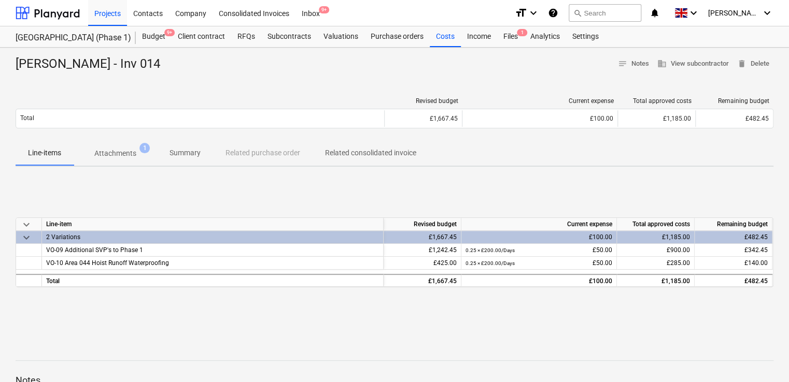
click at [362, 196] on div "keyboard_arrow_down Line-item Revised budget Current expense Total approved cos…" at bounding box center [395, 252] width 758 height 155
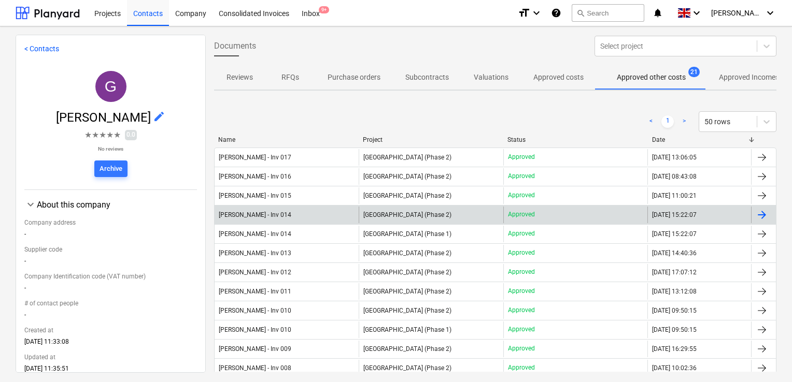
click at [408, 217] on span "[GEOGRAPHIC_DATA] (Phase 2)" at bounding box center [407, 214] width 88 height 7
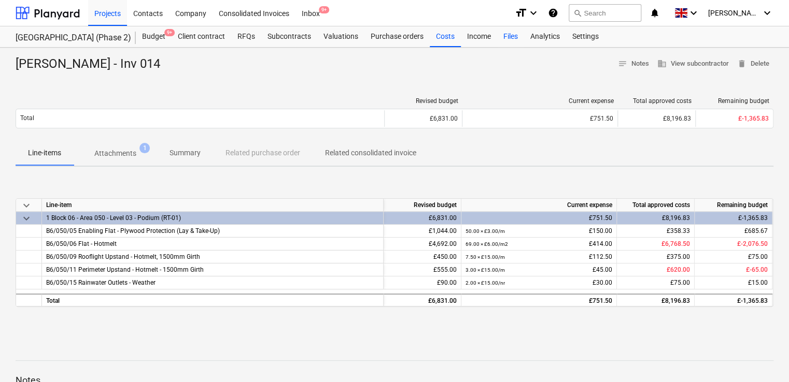
click at [507, 36] on div "Files" at bounding box center [510, 36] width 27 height 21
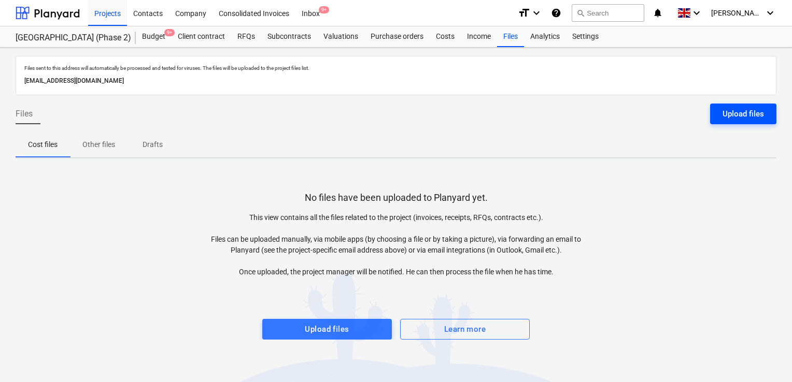
click at [732, 117] on div "Upload files" at bounding box center [742, 113] width 41 height 13
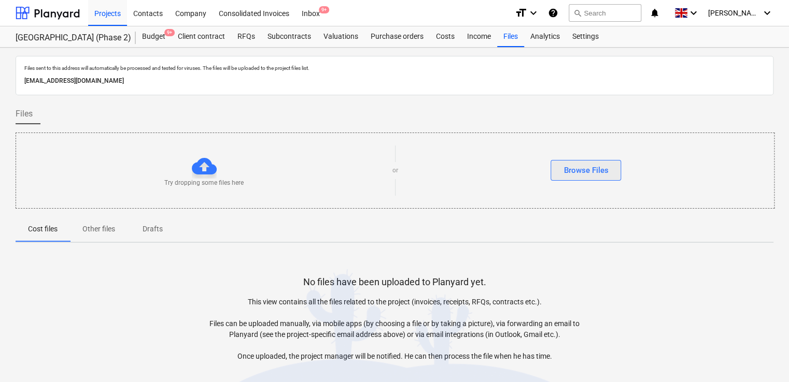
click at [565, 176] on div "Browse Files" at bounding box center [585, 170] width 45 height 13
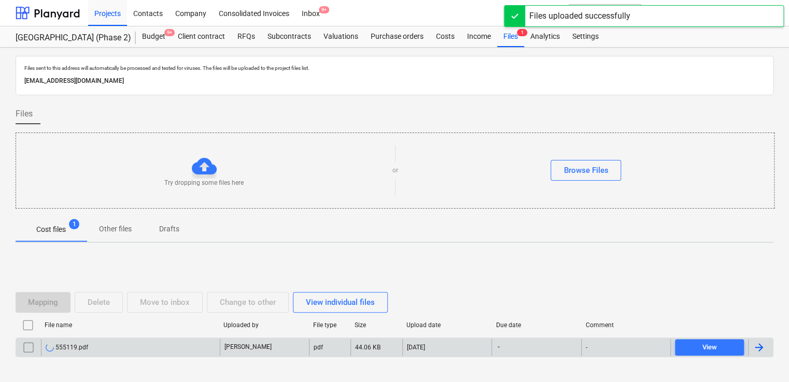
click at [135, 348] on div "555119.pdf" at bounding box center [130, 347] width 179 height 17
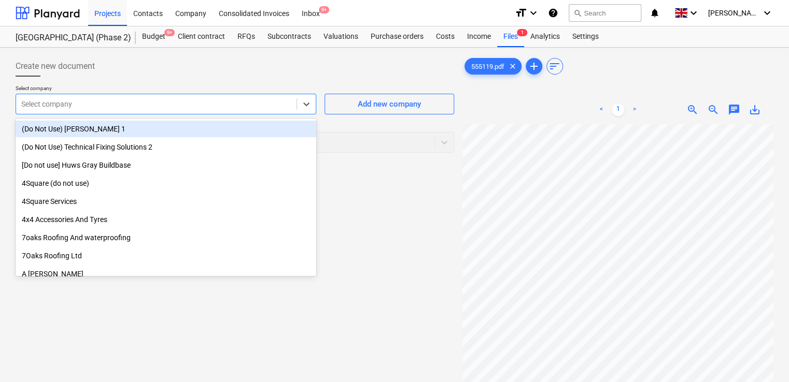
click at [185, 104] on div at bounding box center [156, 104] width 270 height 10
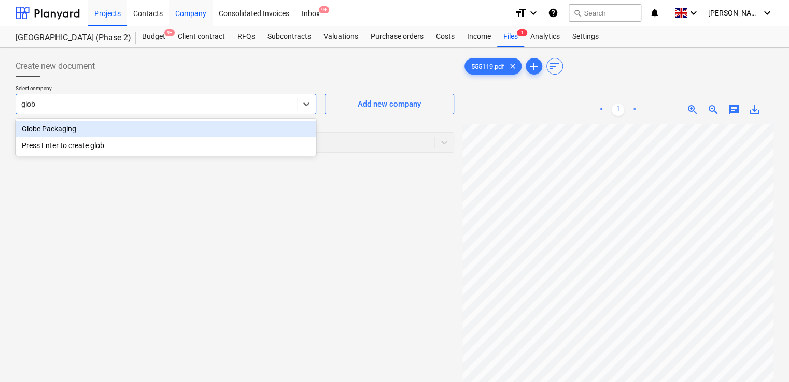
type input "globe"
click at [274, 123] on div "Globe Packaging" at bounding box center [166, 129] width 301 height 17
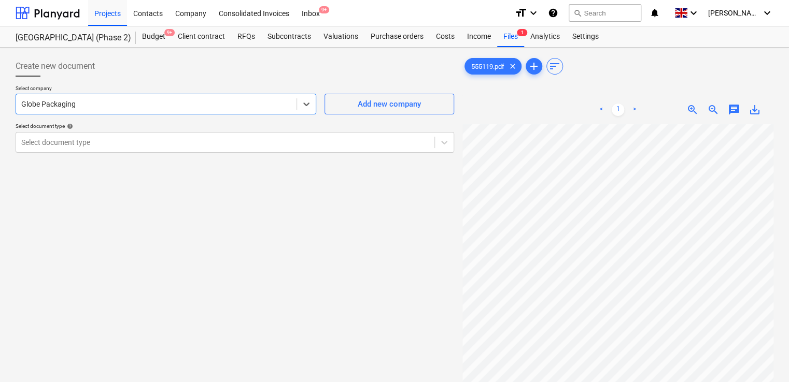
click at [208, 190] on div "Create new document Select company option Globe Packaging , selected. Select is…" at bounding box center [234, 267] width 447 height 430
click at [197, 147] on div at bounding box center [225, 142] width 408 height 10
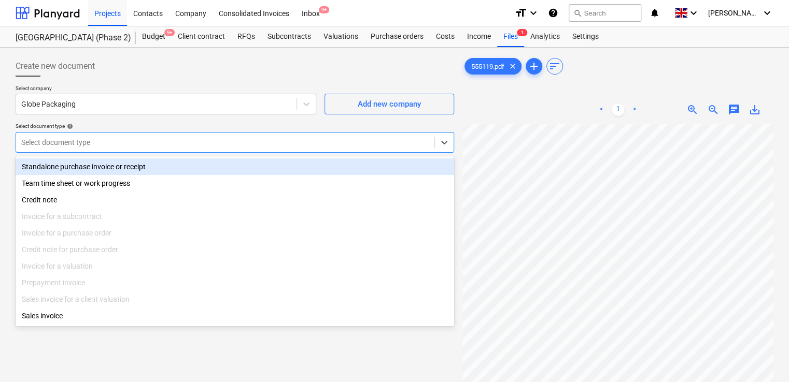
click at [158, 170] on div "Standalone purchase invoice or receipt" at bounding box center [235, 167] width 438 height 17
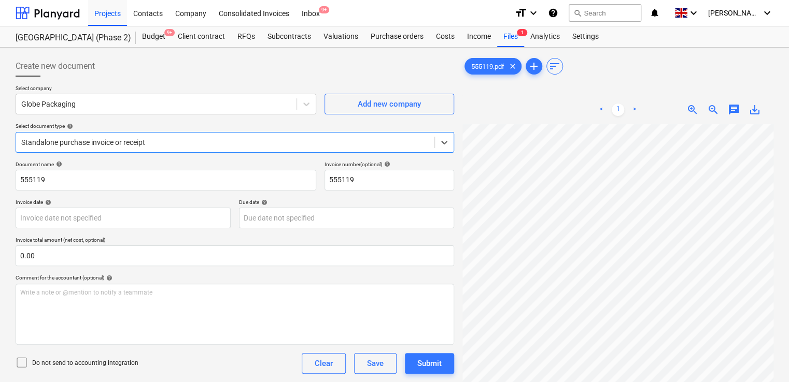
click at [21, 361] on icon at bounding box center [22, 363] width 12 height 12
click at [176, 353] on div "Do not send to accounting integration Clear Save Submit" at bounding box center [235, 363] width 438 height 21
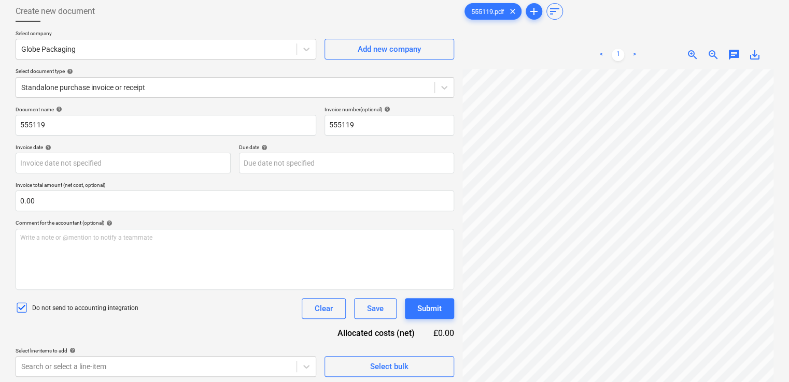
scroll to position [104, 0]
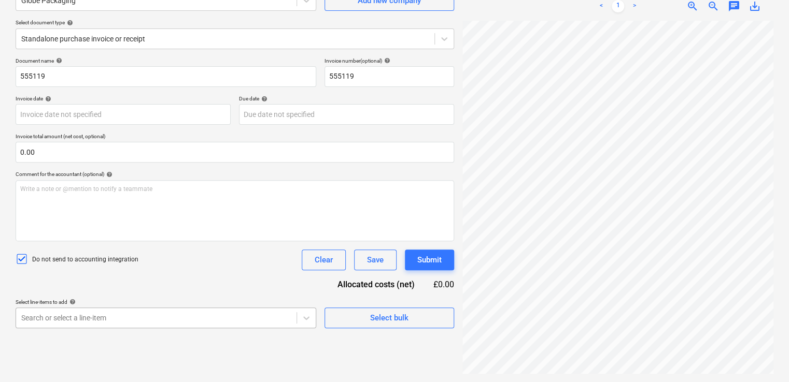
click at [141, 279] on body "Projects Contacts Company Consolidated Invoices Inbox 9+ format_size keyboard_a…" at bounding box center [394, 87] width 789 height 382
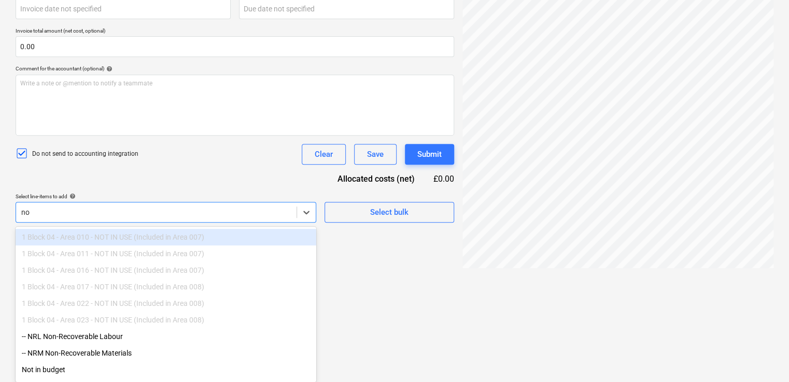
type input "non"
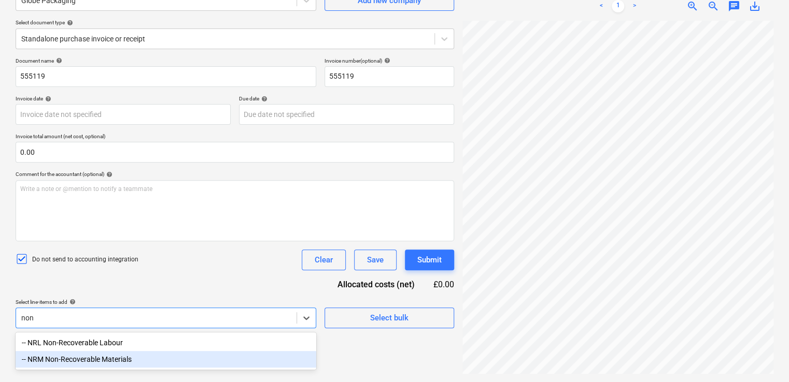
click at [112, 358] on div "-- NRM Non-Recoverable Materials" at bounding box center [166, 359] width 301 height 17
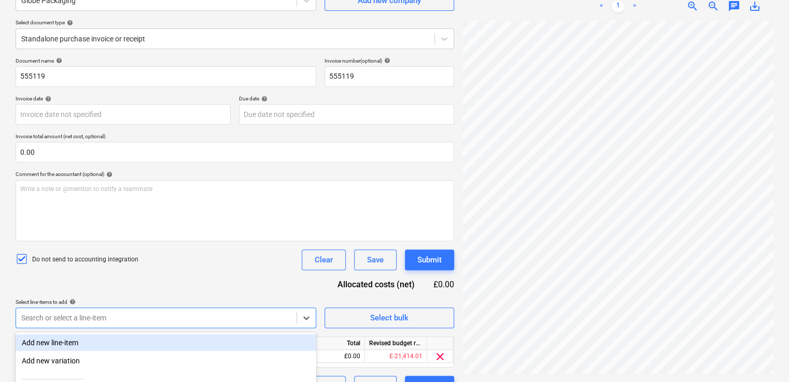
click at [178, 269] on div "Do not send to accounting integration Clear Save Submit" at bounding box center [235, 260] width 438 height 21
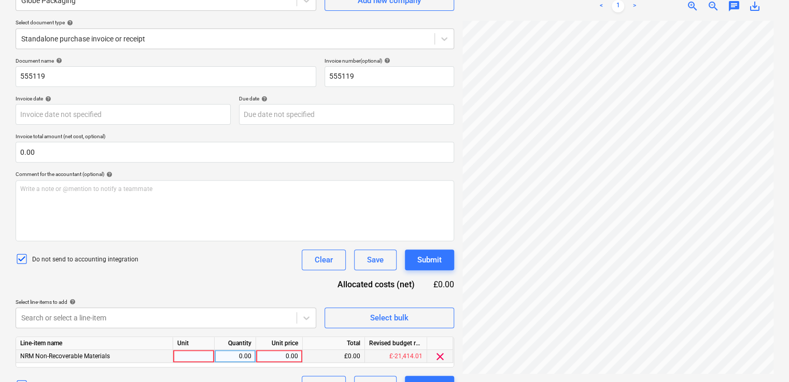
click at [187, 355] on div at bounding box center [193, 356] width 41 height 13
type input "item"
type input "64.95"
click at [263, 276] on div "Document name help 555119 Invoice number (optional) help 555119 Invoice date he…" at bounding box center [235, 227] width 438 height 339
click at [423, 250] on button "Submit" at bounding box center [429, 260] width 49 height 21
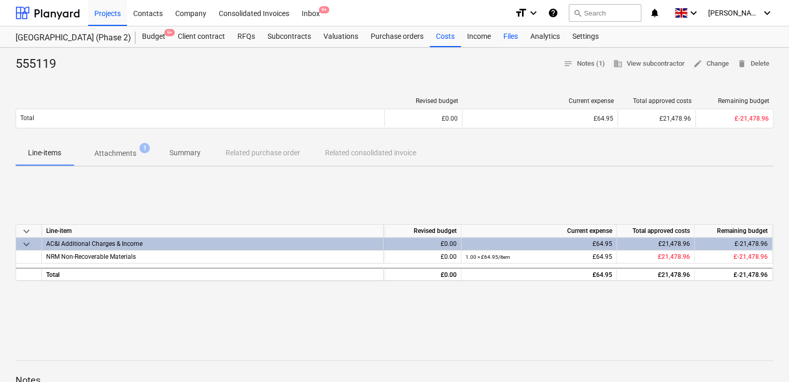
click at [504, 38] on div "Files" at bounding box center [510, 36] width 27 height 21
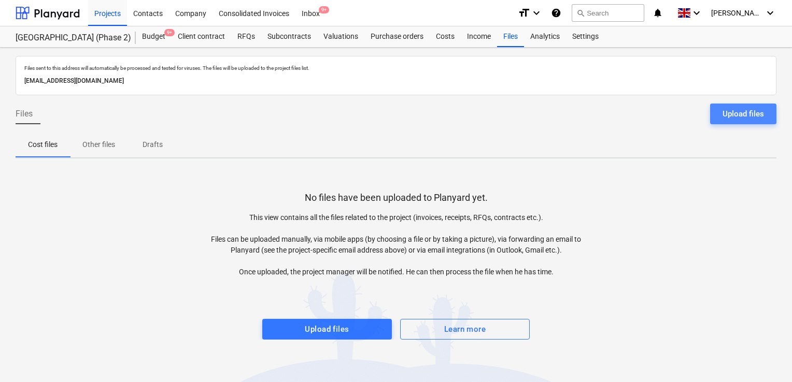
click at [729, 118] on div "Upload files" at bounding box center [742, 113] width 41 height 13
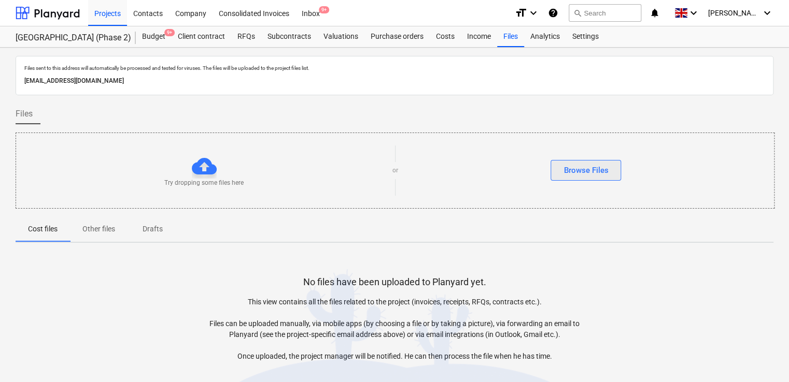
click at [591, 173] on div "Browse Files" at bounding box center [585, 170] width 45 height 13
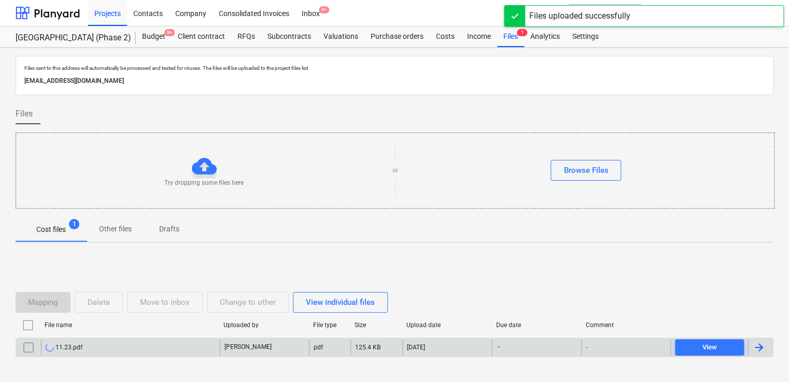
click at [113, 349] on div "11.23.pdf" at bounding box center [130, 347] width 179 height 17
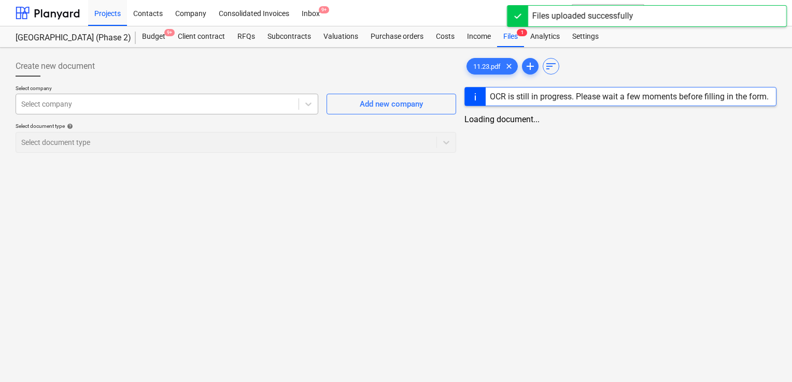
click at [172, 105] on div at bounding box center [157, 104] width 272 height 10
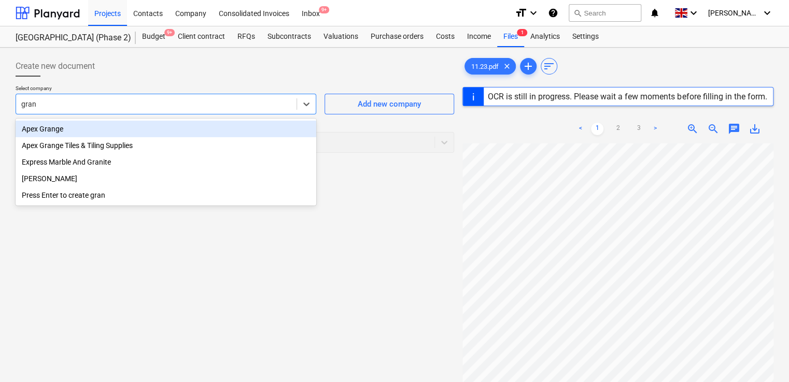
type input "grant"
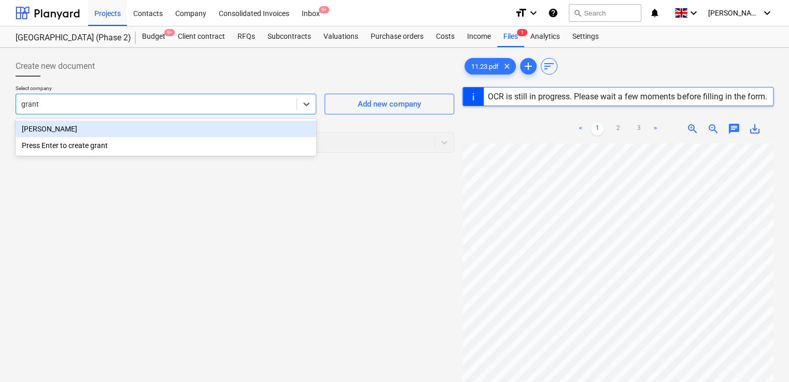
click at [139, 125] on div "[PERSON_NAME]" at bounding box center [166, 129] width 301 height 17
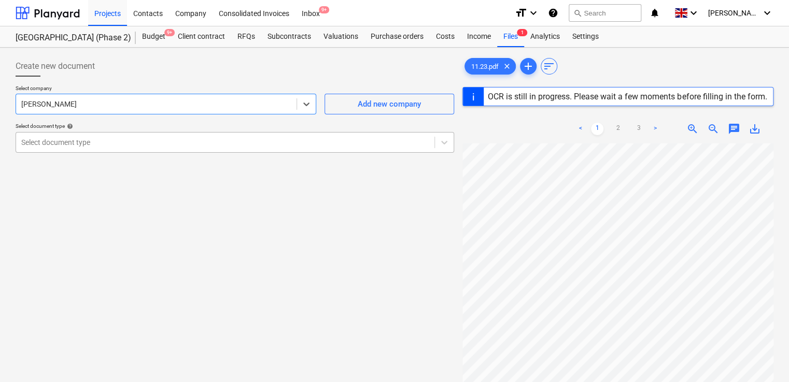
click at [124, 144] on div at bounding box center [225, 142] width 408 height 10
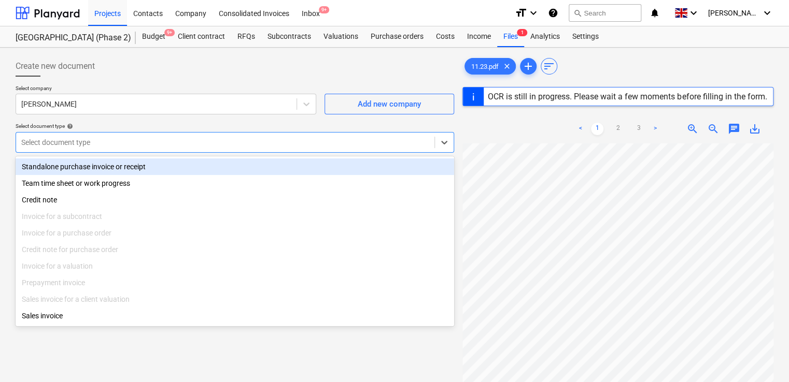
click at [114, 169] on div "Standalone purchase invoice or receipt" at bounding box center [235, 167] width 438 height 17
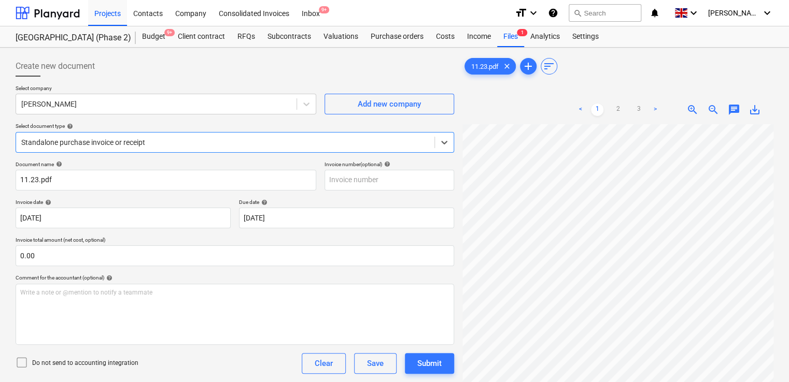
type input "[DATE]"
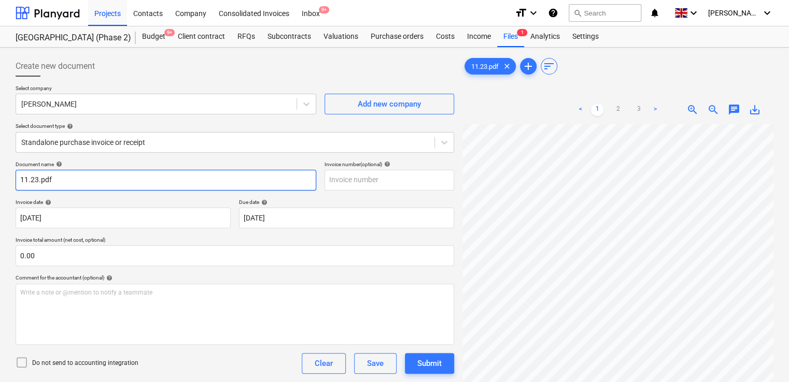
click at [76, 184] on input "11.23.pdf" at bounding box center [166, 180] width 301 height 21
type input "11.23"
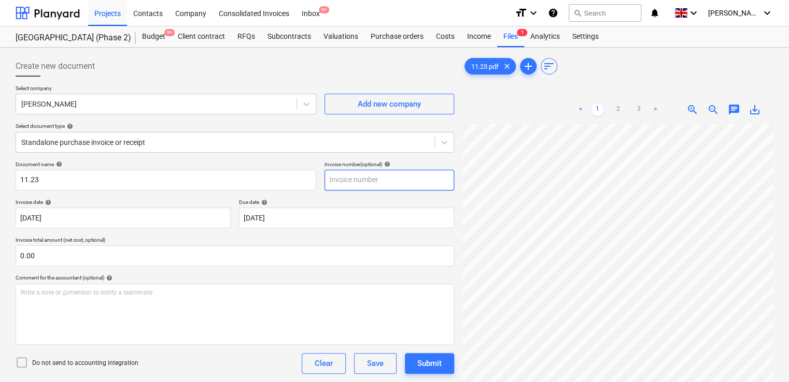
click at [348, 178] on input "text" at bounding box center [389, 180] width 130 height 21
type input "11.23"
click at [342, 270] on div "Document name help 11.23 Invoice number (optional) help 11.23 Invoice date help…" at bounding box center [235, 296] width 438 height 271
click at [22, 365] on icon at bounding box center [22, 363] width 12 height 12
click at [178, 379] on div "Document name help 11.23 Invoice number (optional) help 11.23 Invoice date help…" at bounding box center [235, 296] width 438 height 271
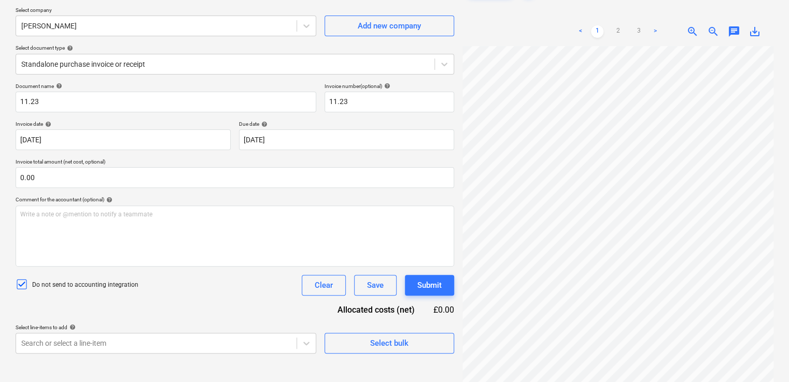
scroll to position [104, 0]
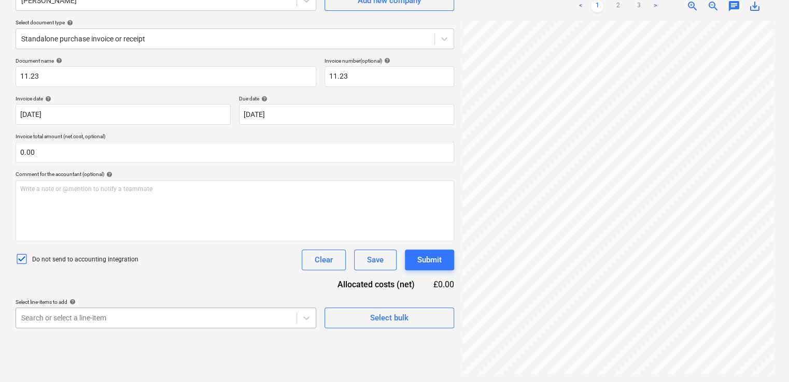
click at [160, 279] on body "Projects Contacts Company Consolidated Invoices Inbox 9+ format_size keyboard_a…" at bounding box center [394, 87] width 789 height 382
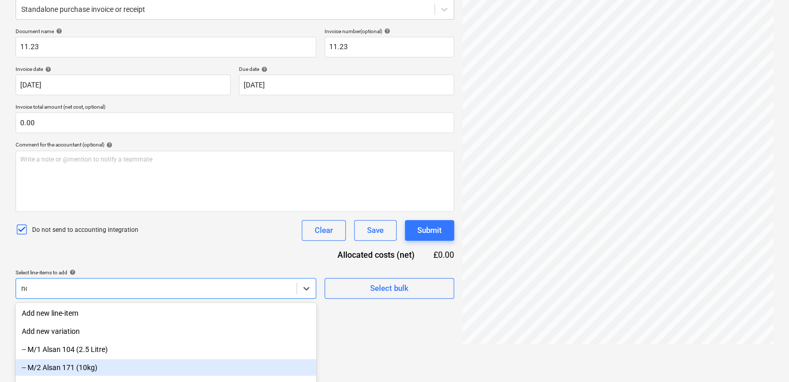
type input "non"
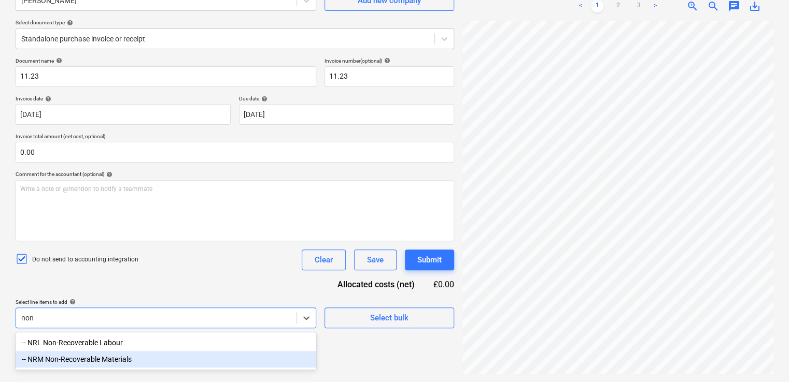
click at [122, 359] on div "-- NRM Non-Recoverable Materials" at bounding box center [166, 359] width 301 height 17
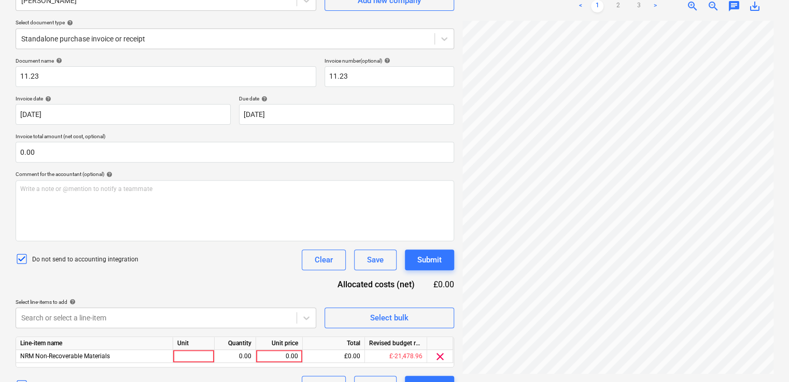
click at [196, 266] on div "Do not send to accounting integration Clear Save Submit" at bounding box center [235, 260] width 438 height 21
click at [194, 349] on div "Unit" at bounding box center [193, 343] width 41 height 13
click at [194, 355] on div at bounding box center [193, 356] width 41 height 13
type input "item"
click at [245, 357] on div "2.00" at bounding box center [235, 356] width 33 height 13
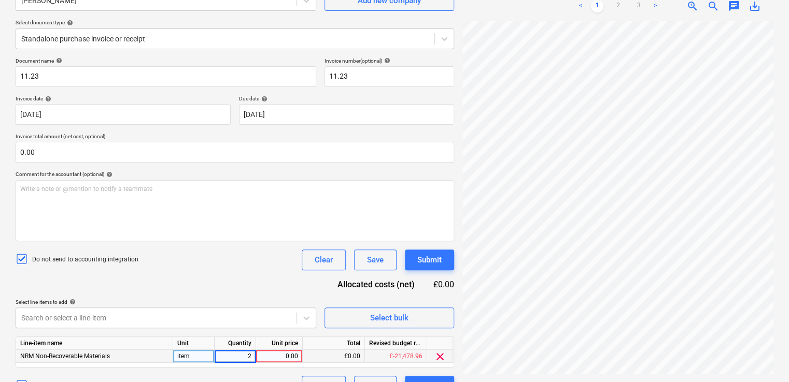
type input "1"
click at [264, 360] on div "0.00" at bounding box center [279, 356] width 38 height 13
type input "2.84"
click at [259, 266] on div "Do not send to accounting integration Clear Save Submit" at bounding box center [235, 260] width 438 height 21
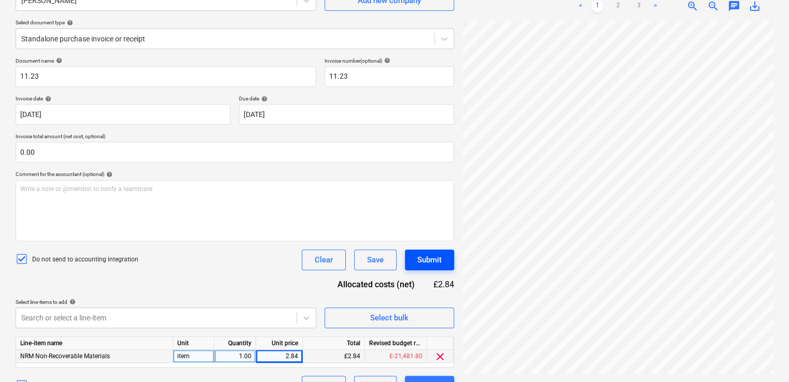
click at [428, 259] on div "Submit" at bounding box center [429, 259] width 24 height 13
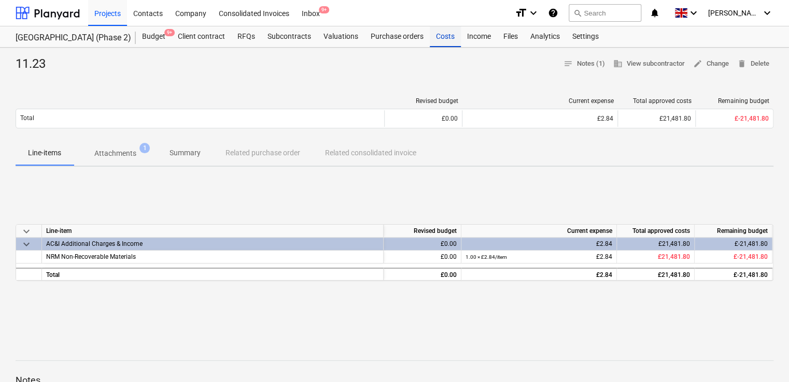
click at [448, 34] on div "Costs" at bounding box center [445, 36] width 31 height 21
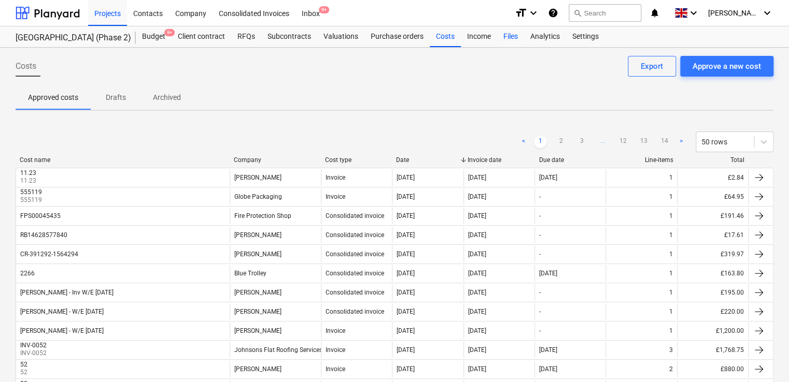
click at [508, 39] on div "Files" at bounding box center [510, 36] width 27 height 21
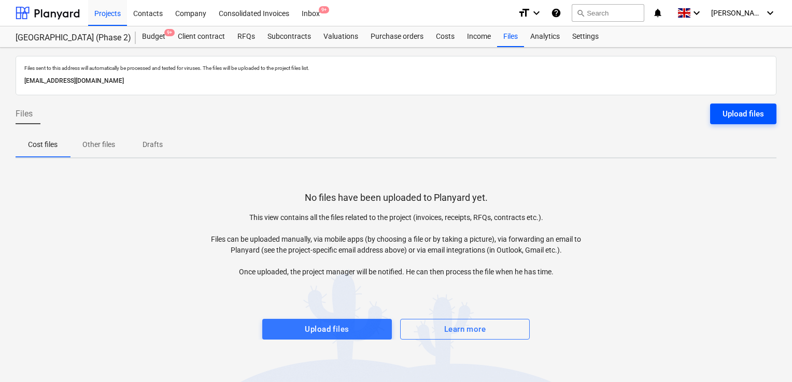
click at [734, 109] on div "Upload files" at bounding box center [742, 113] width 41 height 13
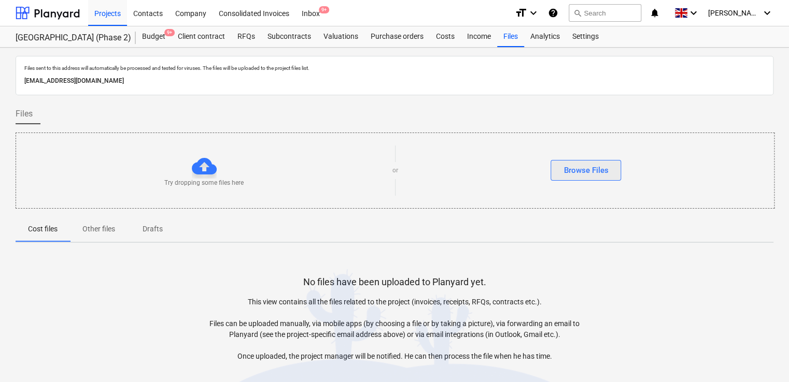
click at [583, 175] on div "Browse Files" at bounding box center [585, 170] width 45 height 13
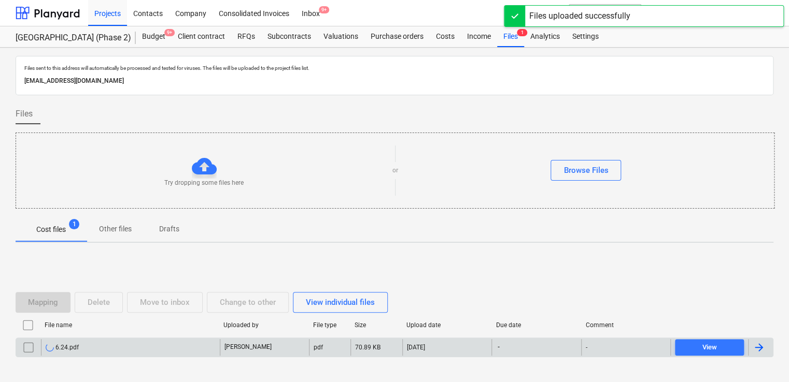
click at [65, 344] on div "6.24.pdf" at bounding box center [62, 348] width 33 height 8
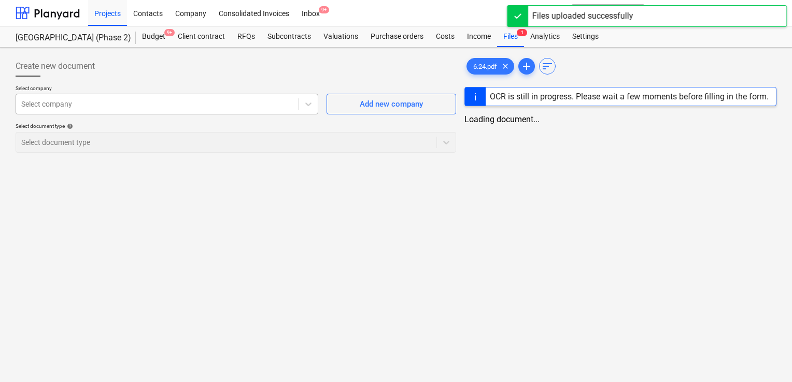
click at [131, 101] on div at bounding box center [157, 104] width 272 height 10
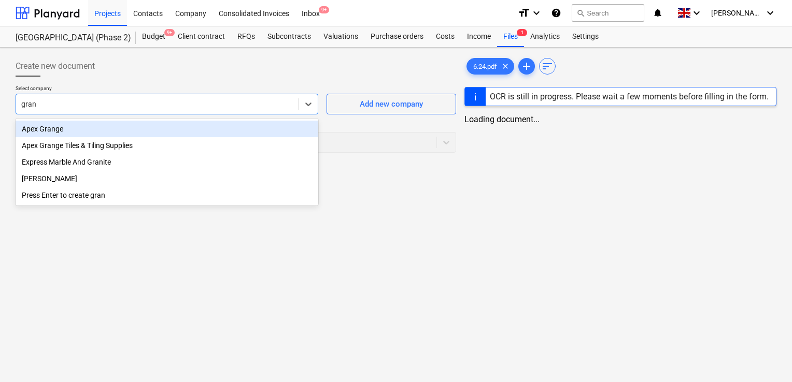
type input "grant"
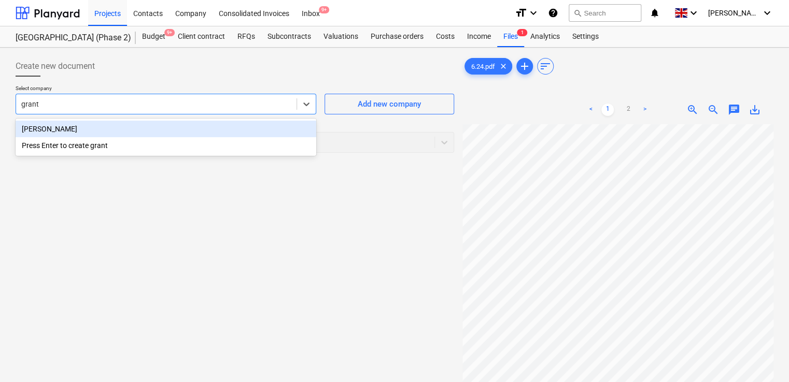
click at [91, 124] on div "[PERSON_NAME]" at bounding box center [166, 129] width 301 height 17
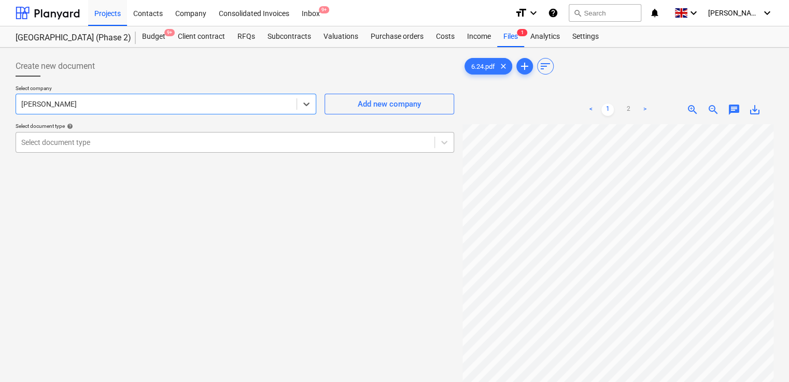
click at [89, 146] on div at bounding box center [225, 142] width 408 height 10
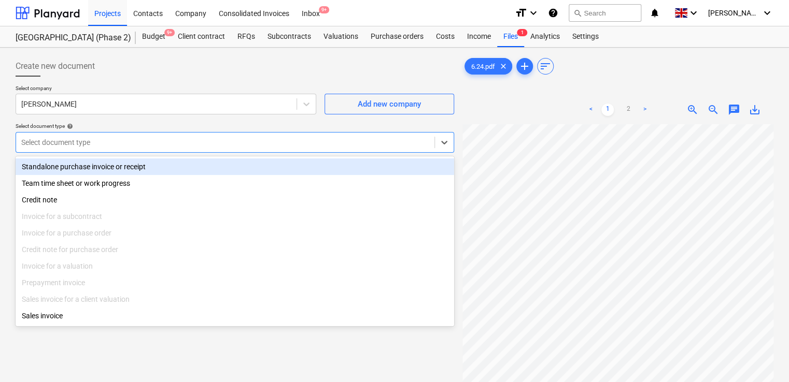
click at [86, 168] on div "Standalone purchase invoice or receipt" at bounding box center [235, 167] width 438 height 17
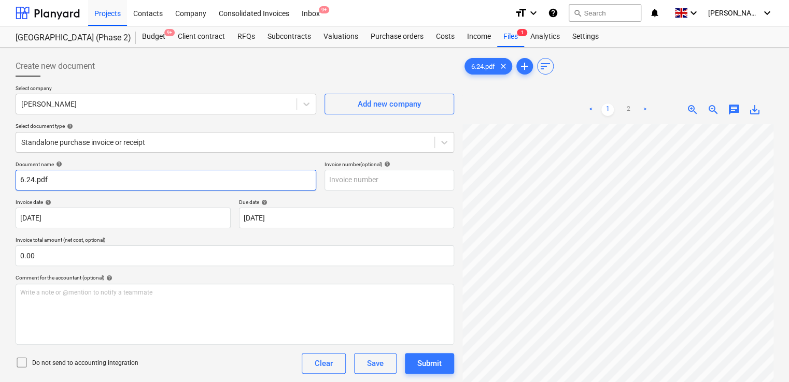
click at [58, 184] on input "6.24.pdf" at bounding box center [166, 180] width 301 height 21
type input "6.24"
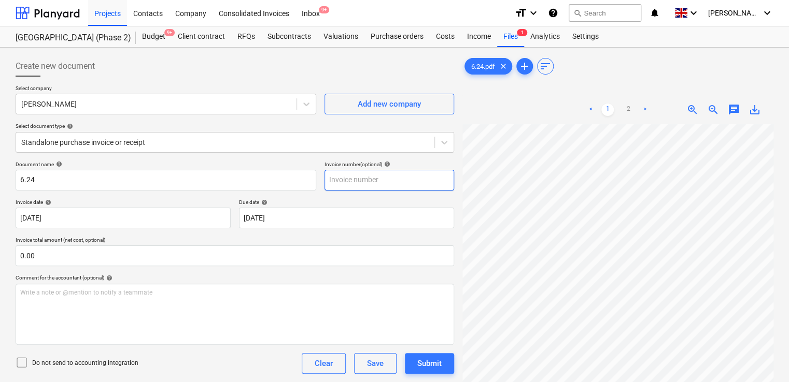
click at [348, 175] on input "text" at bounding box center [389, 180] width 130 height 21
type input "6.24"
click at [324, 275] on div "Comment for the accountant (optional) help" at bounding box center [235, 278] width 438 height 7
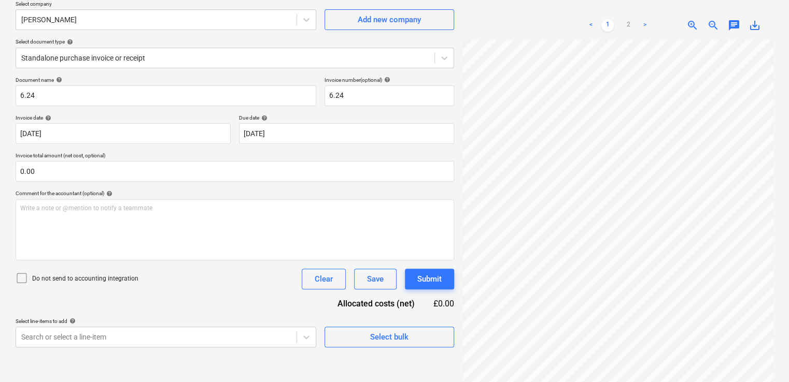
scroll to position [104, 0]
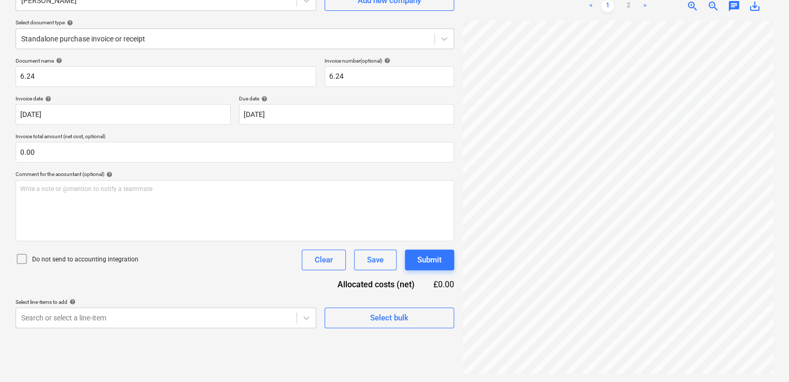
click at [21, 259] on icon at bounding box center [22, 259] width 12 height 12
click at [101, 279] on body "Projects Contacts Company Consolidated Invoices Inbox 9+ format_size keyboard_a…" at bounding box center [394, 87] width 789 height 382
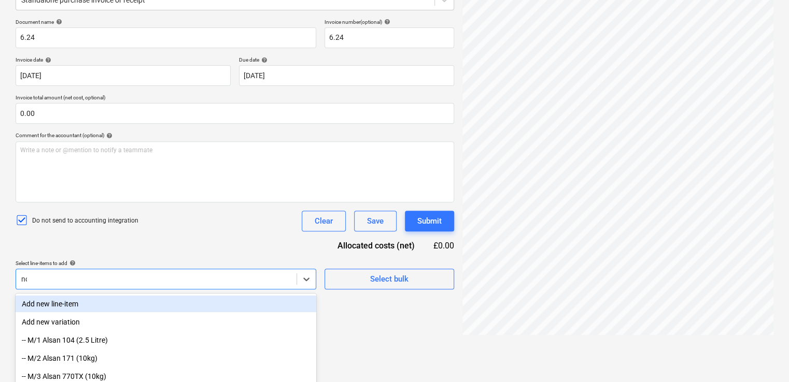
type input "non"
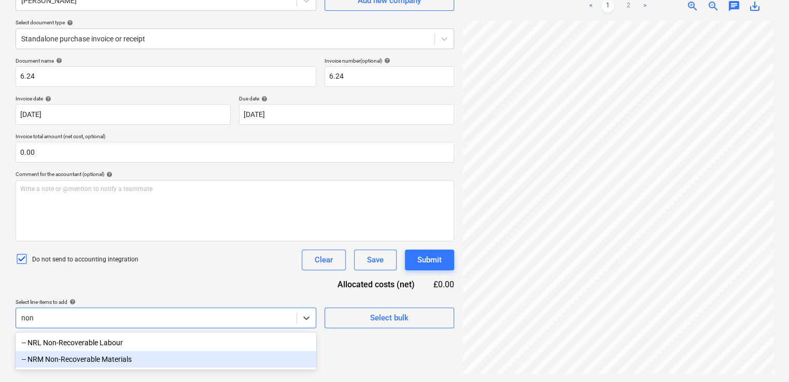
click at [99, 361] on div "-- NRM Non-Recoverable Materials" at bounding box center [166, 359] width 301 height 17
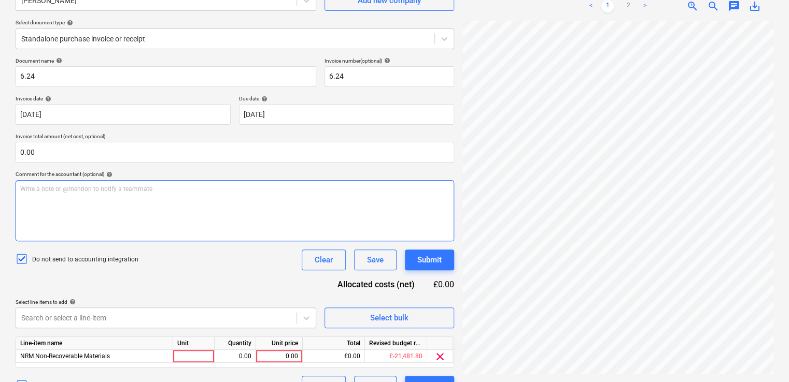
click at [173, 237] on div "Write a note or @mention to notify a teammate [PERSON_NAME]" at bounding box center [235, 210] width 438 height 61
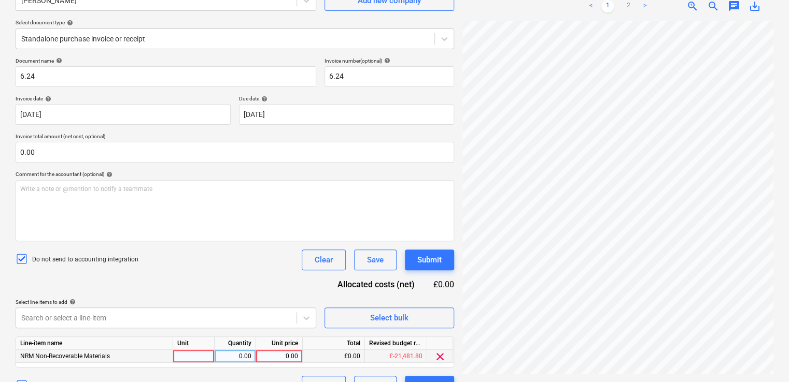
click at [196, 357] on div at bounding box center [193, 356] width 41 height 13
type input "item"
type input "2.84"
click at [245, 291] on div "Document name help 6.24 Invoice number (optional) help 6.24 Invoice date help […" at bounding box center [235, 227] width 438 height 339
click at [421, 258] on div "Submit" at bounding box center [429, 259] width 24 height 13
